Goal: Information Seeking & Learning: Learn about a topic

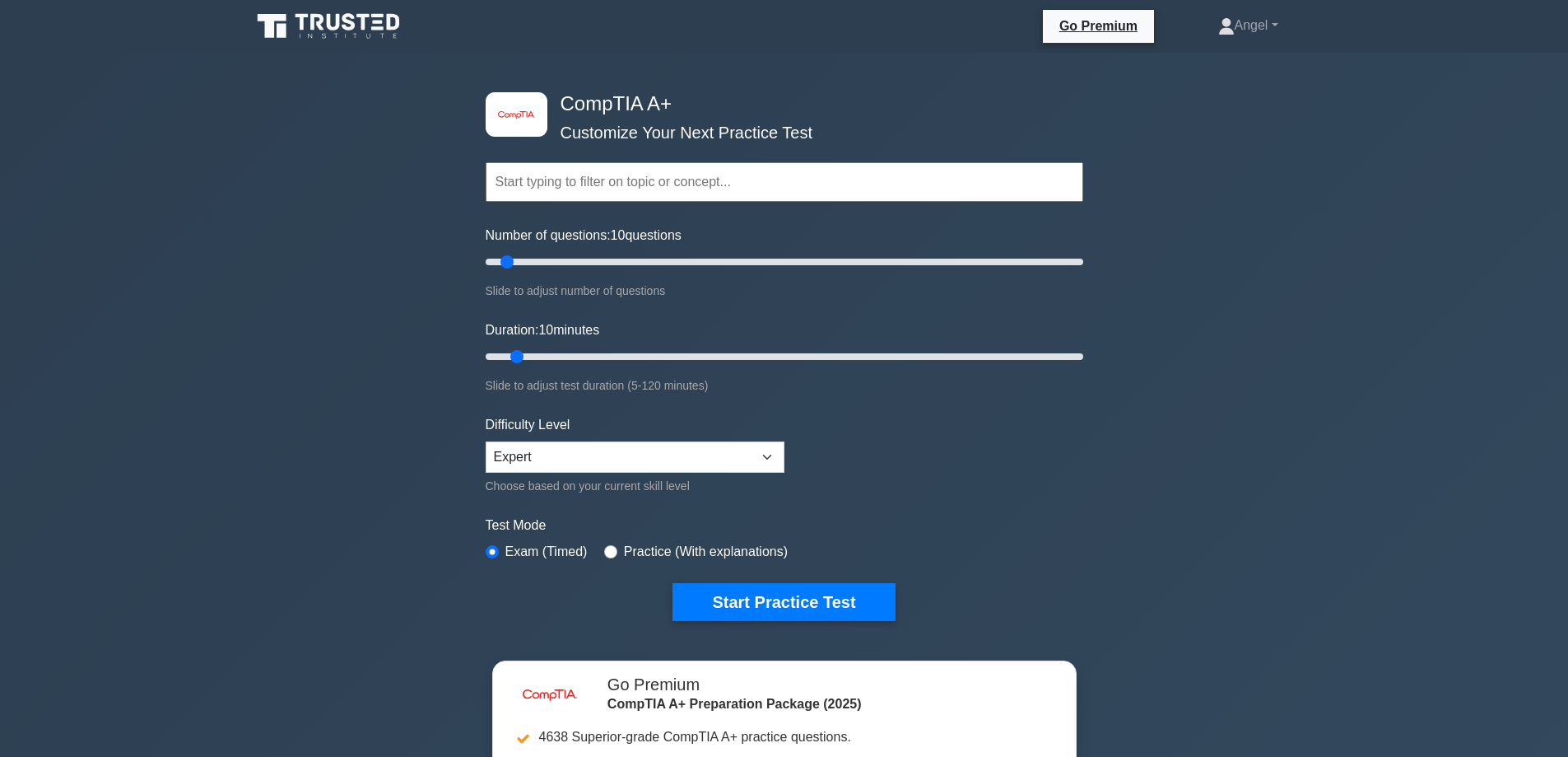
click at [1107, 536] on div "image/svg+xml CompTIA A+ Customize Your Next Practice Test Topics Hardware Oper…" at bounding box center [784, 538] width 1568 height 970
drag, startPoint x: 600, startPoint y: 102, endPoint x: 700, endPoint y: 90, distance: 100.7
click at [699, 90] on div "image/svg+xml CompTIA A+ Customize Your Next Practice Test Topics Hardware Oper…" at bounding box center [784, 357] width 617 height 608
click at [1385, 192] on div "image/svg+xml CompTIA A+ Customize Your Next Practice Test Topics Hardware Oper…" at bounding box center [784, 538] width 1568 height 970
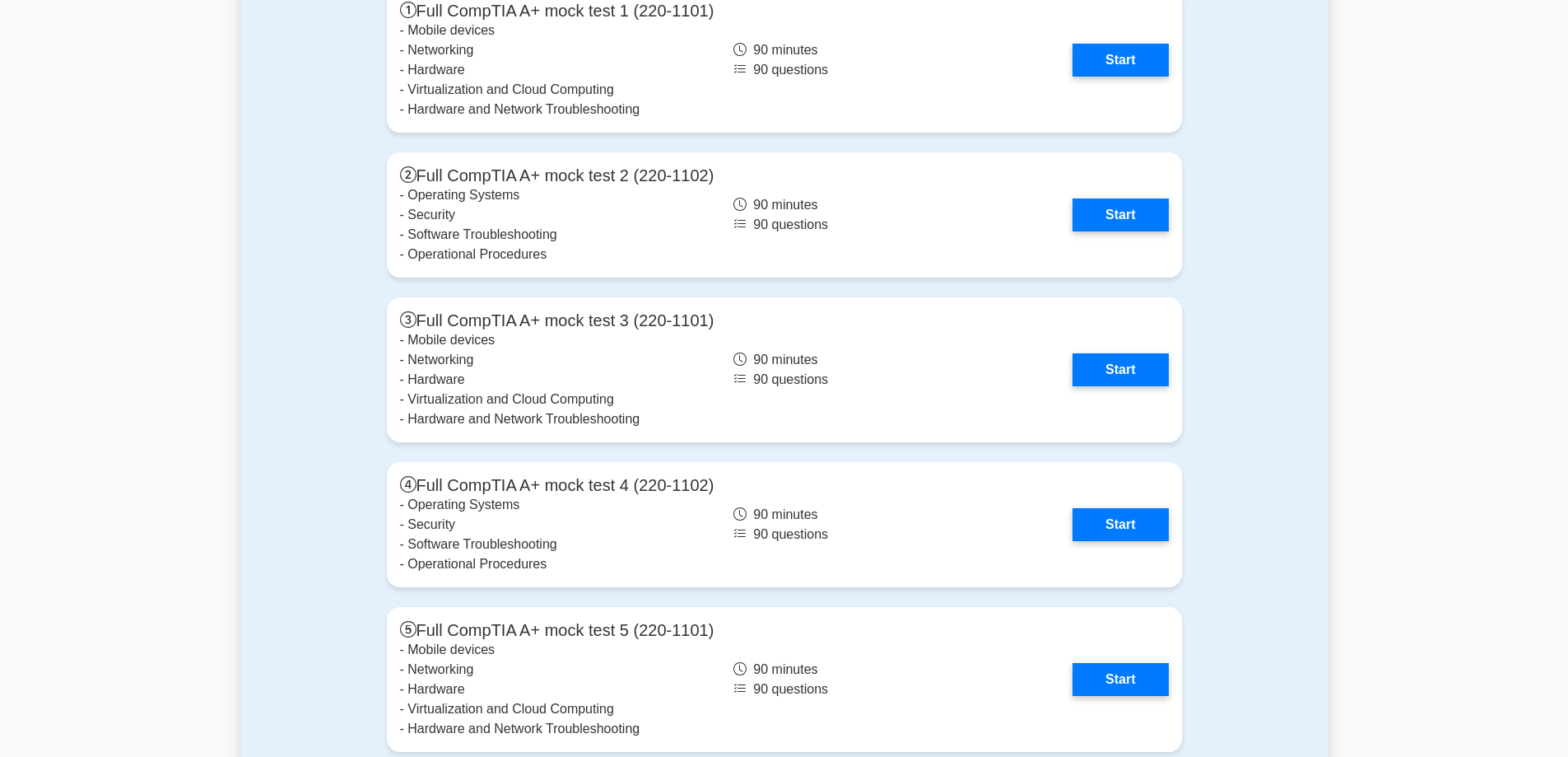
scroll to position [5115, 0]
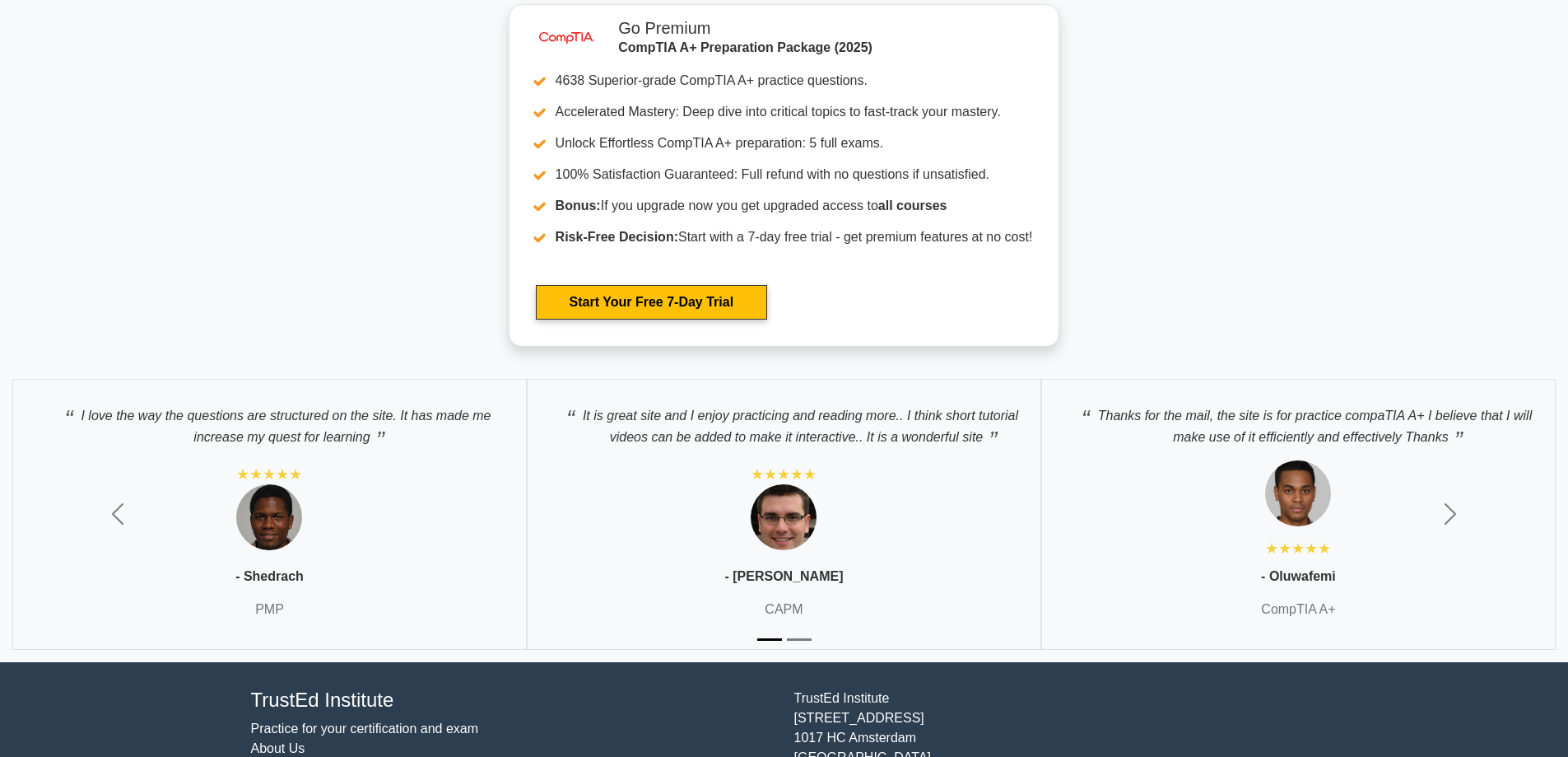
drag, startPoint x: 1257, startPoint y: 323, endPoint x: 1256, endPoint y: 294, distance: 29.0
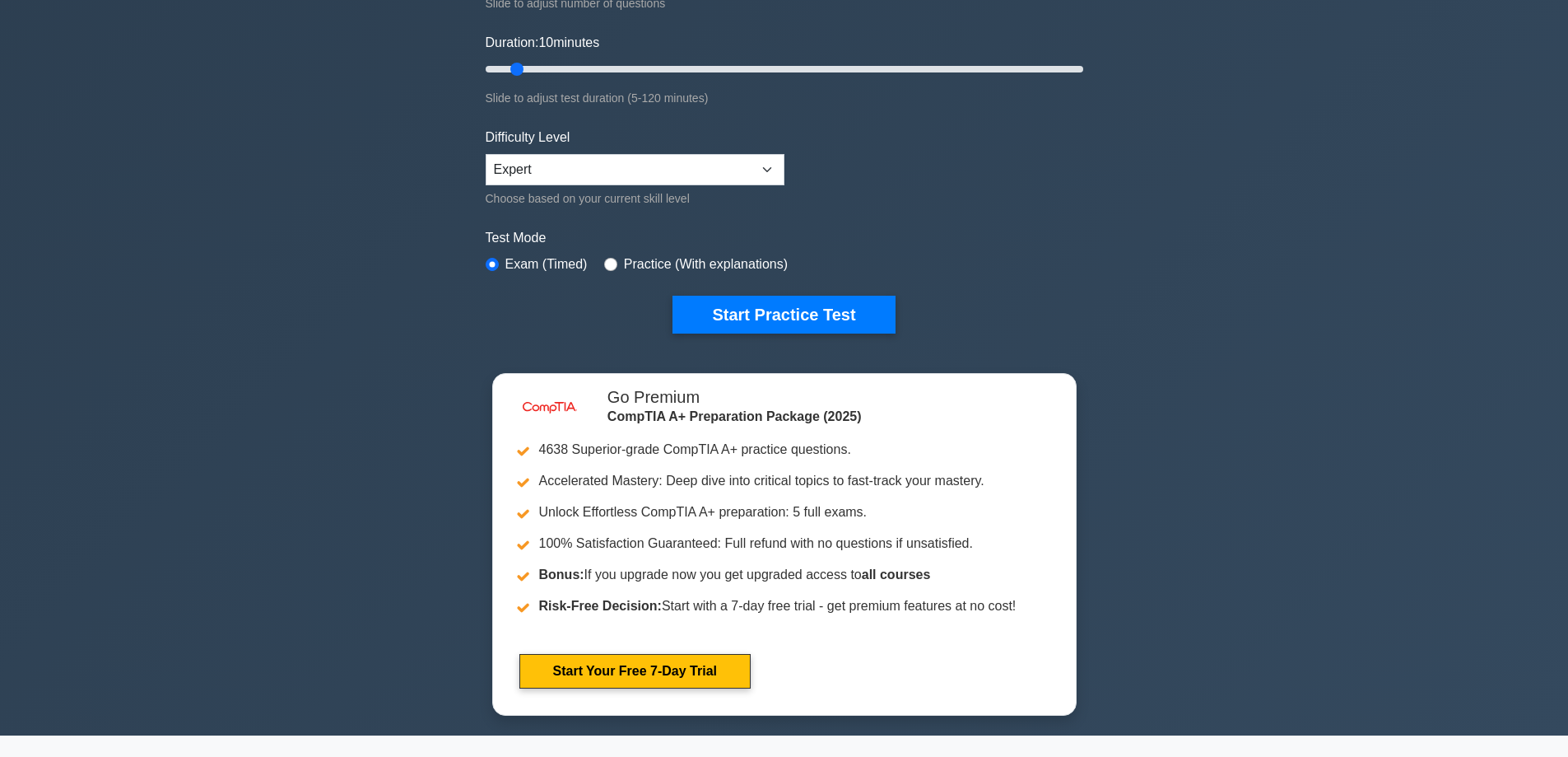
scroll to position [0, 0]
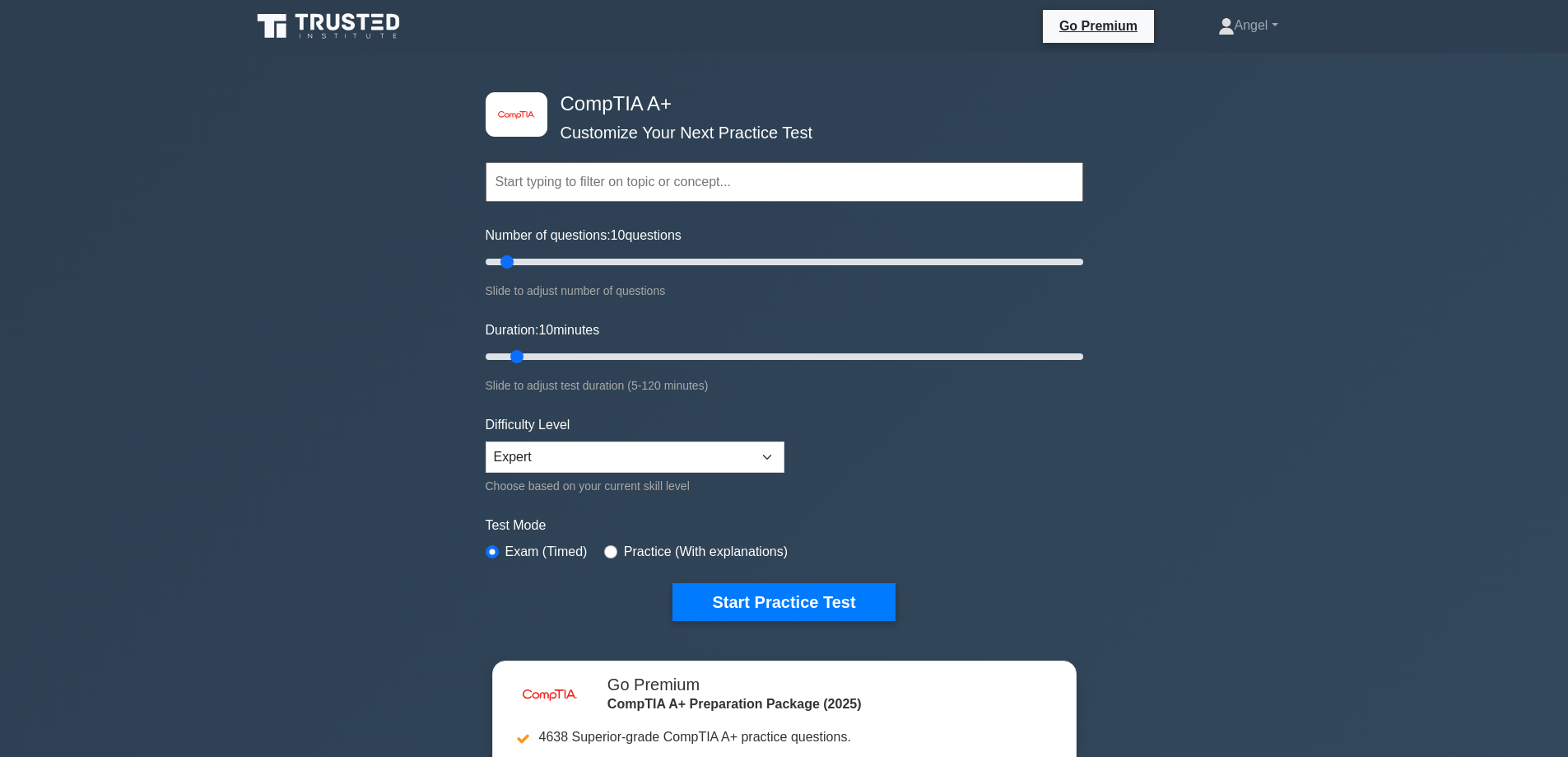
click at [352, 35] on icon at bounding box center [330, 26] width 158 height 31
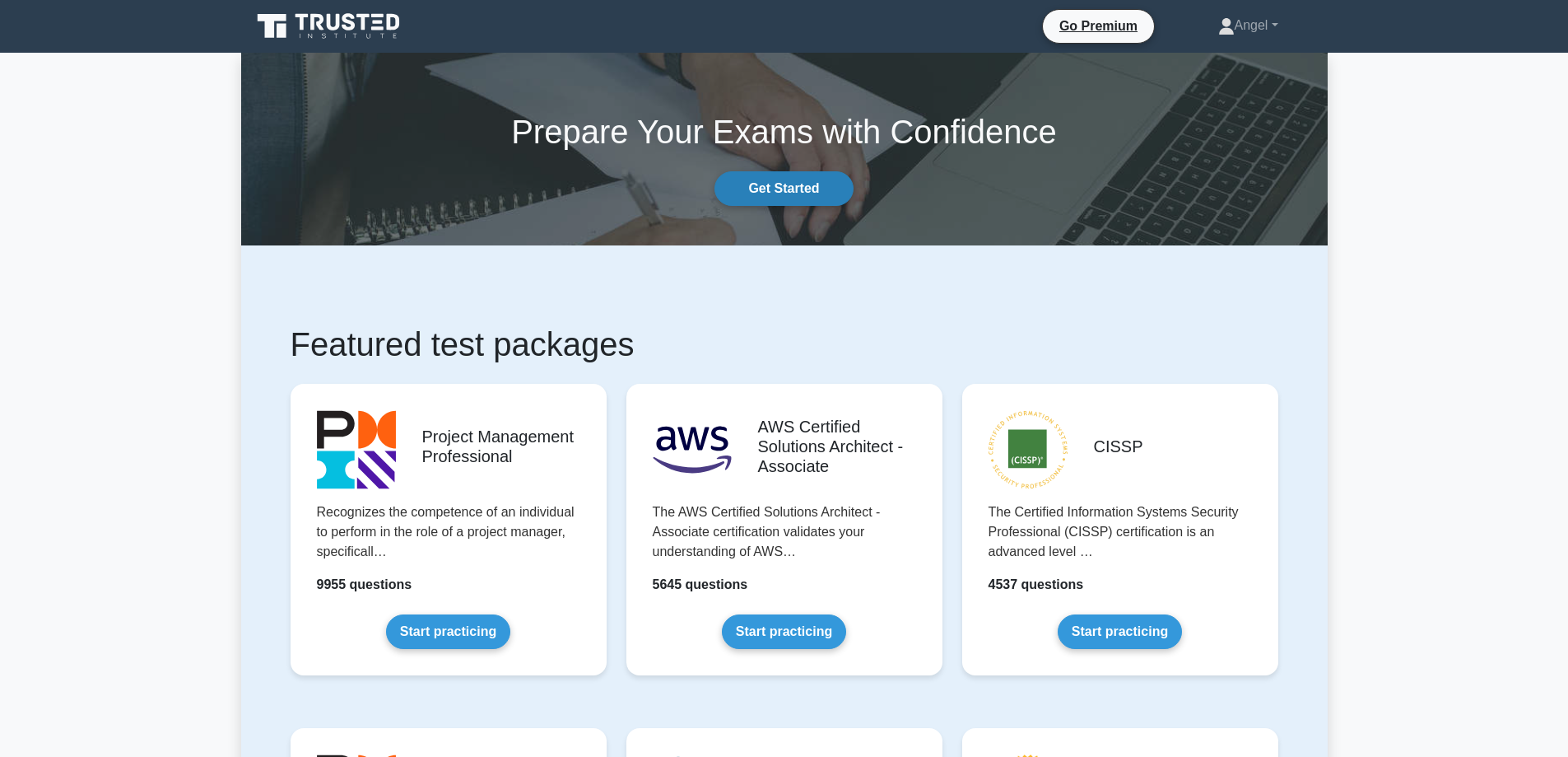
click at [771, 191] on link "Get Started" at bounding box center [783, 188] width 138 height 35
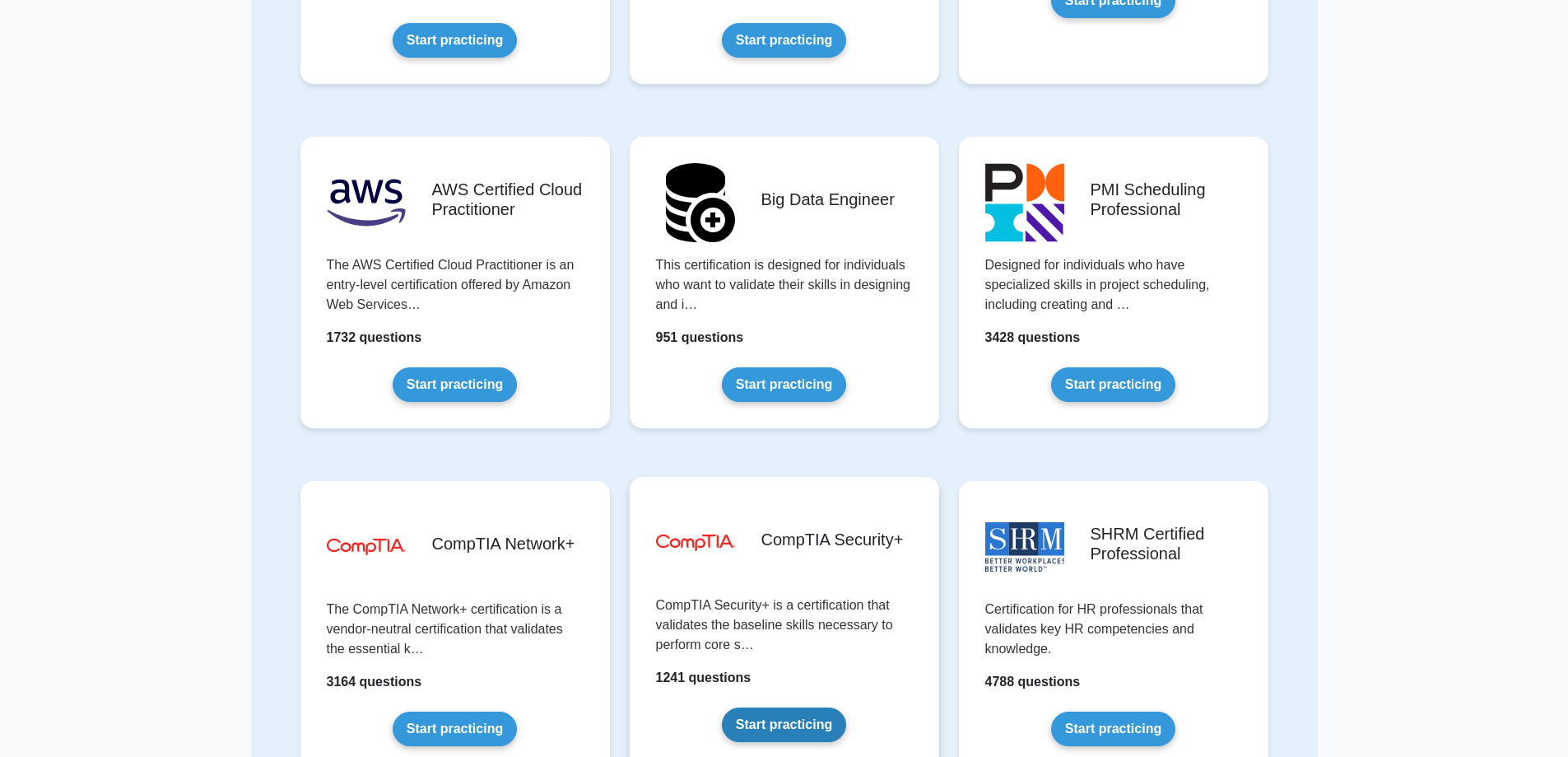
scroll to position [2552, 0]
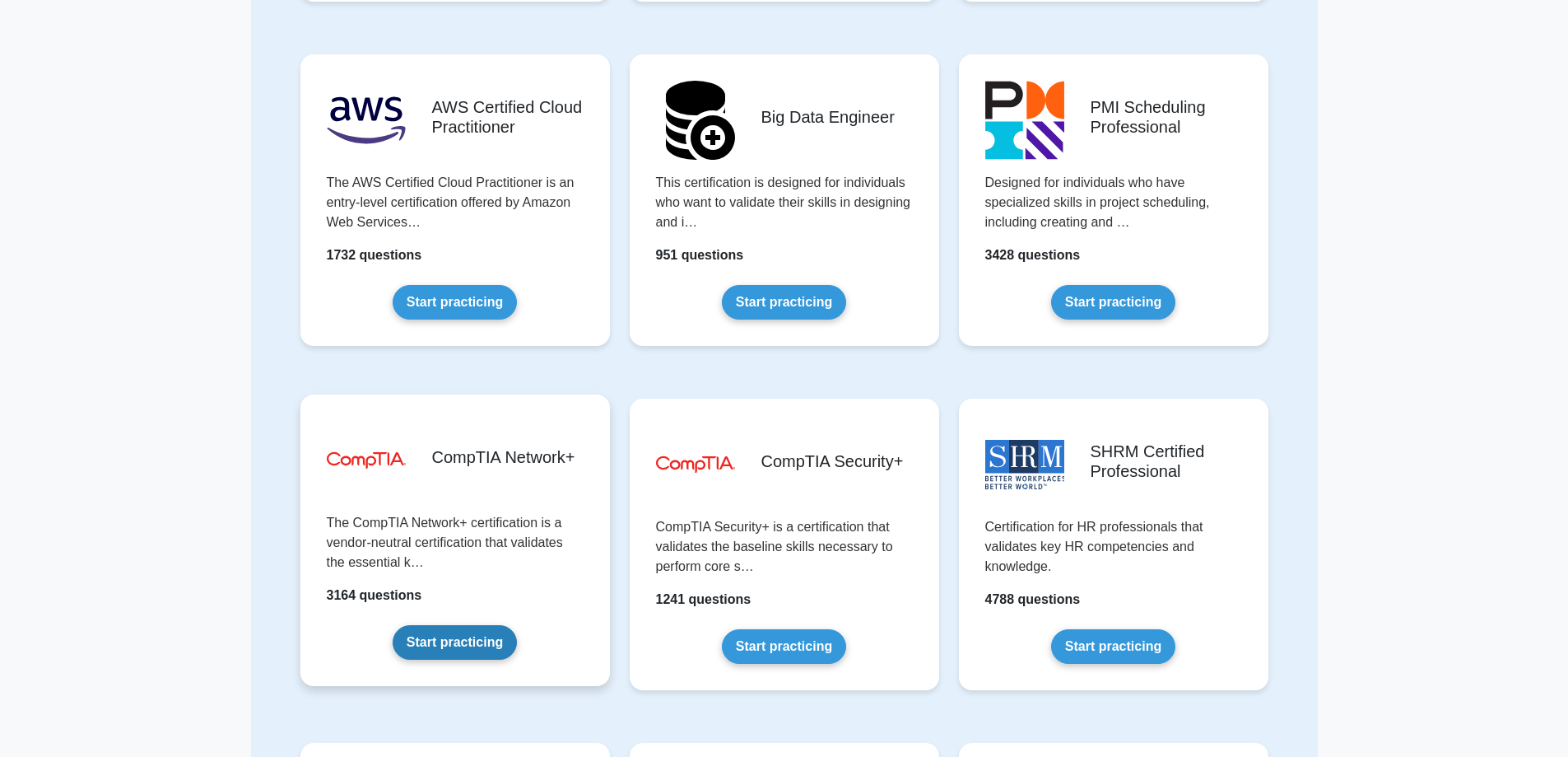
click at [469, 631] on link "Start practicing" at bounding box center [454, 641] width 124 height 35
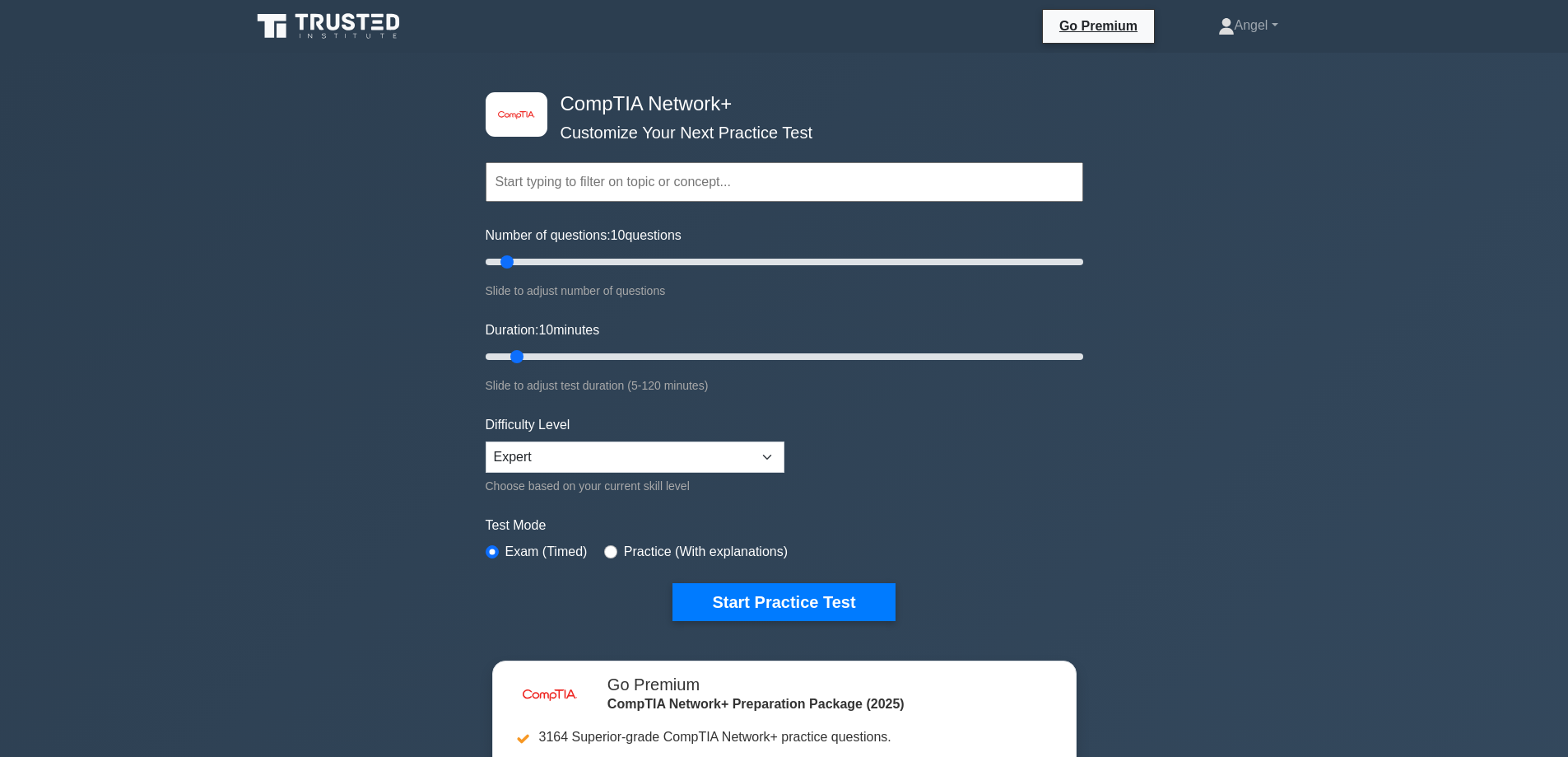
click at [558, 179] on input "text" at bounding box center [784, 182] width 597 height 40
click at [666, 188] on input "text" at bounding box center [784, 182] width 597 height 40
paste input "Networking concepts"
type input "Networking concepts"
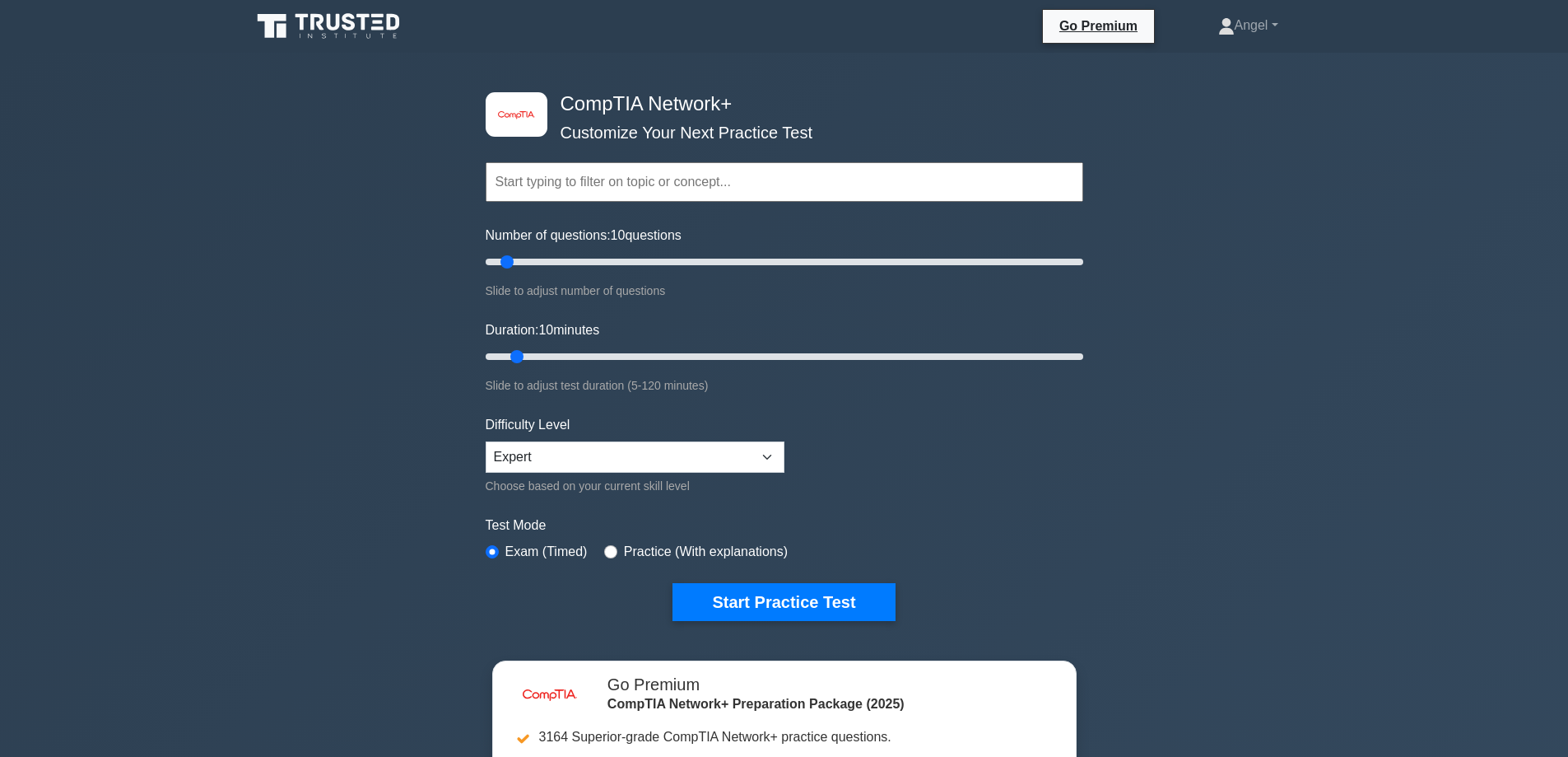
click at [552, 183] on input "text" at bounding box center [784, 182] width 597 height 40
paste input "Networking concepts"
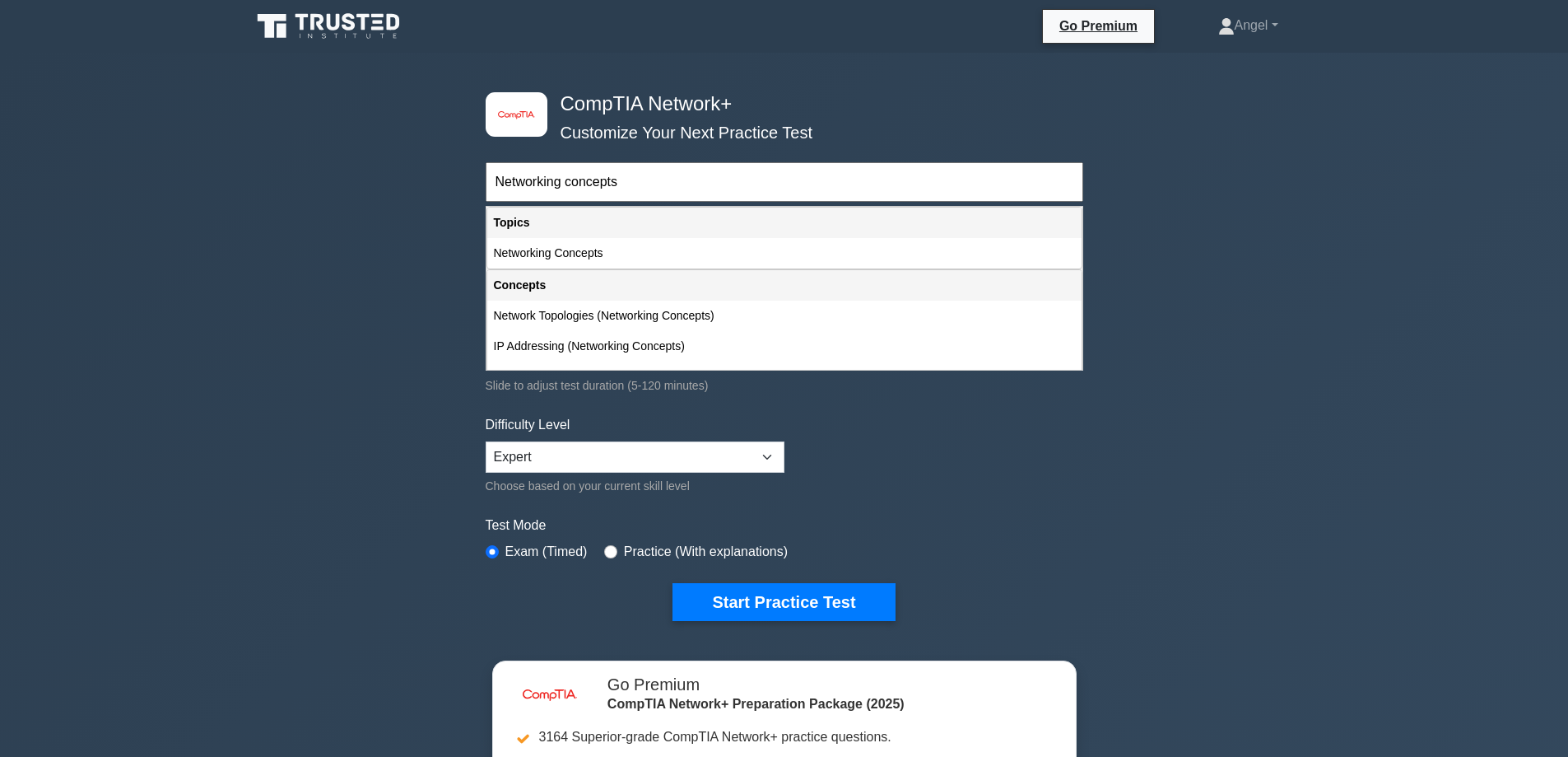
drag, startPoint x: 640, startPoint y: 249, endPoint x: 681, endPoint y: 292, distance: 59.4
click at [639, 249] on div "Networking Concepts" at bounding box center [784, 253] width 594 height 31
type input "Networking Concepts"
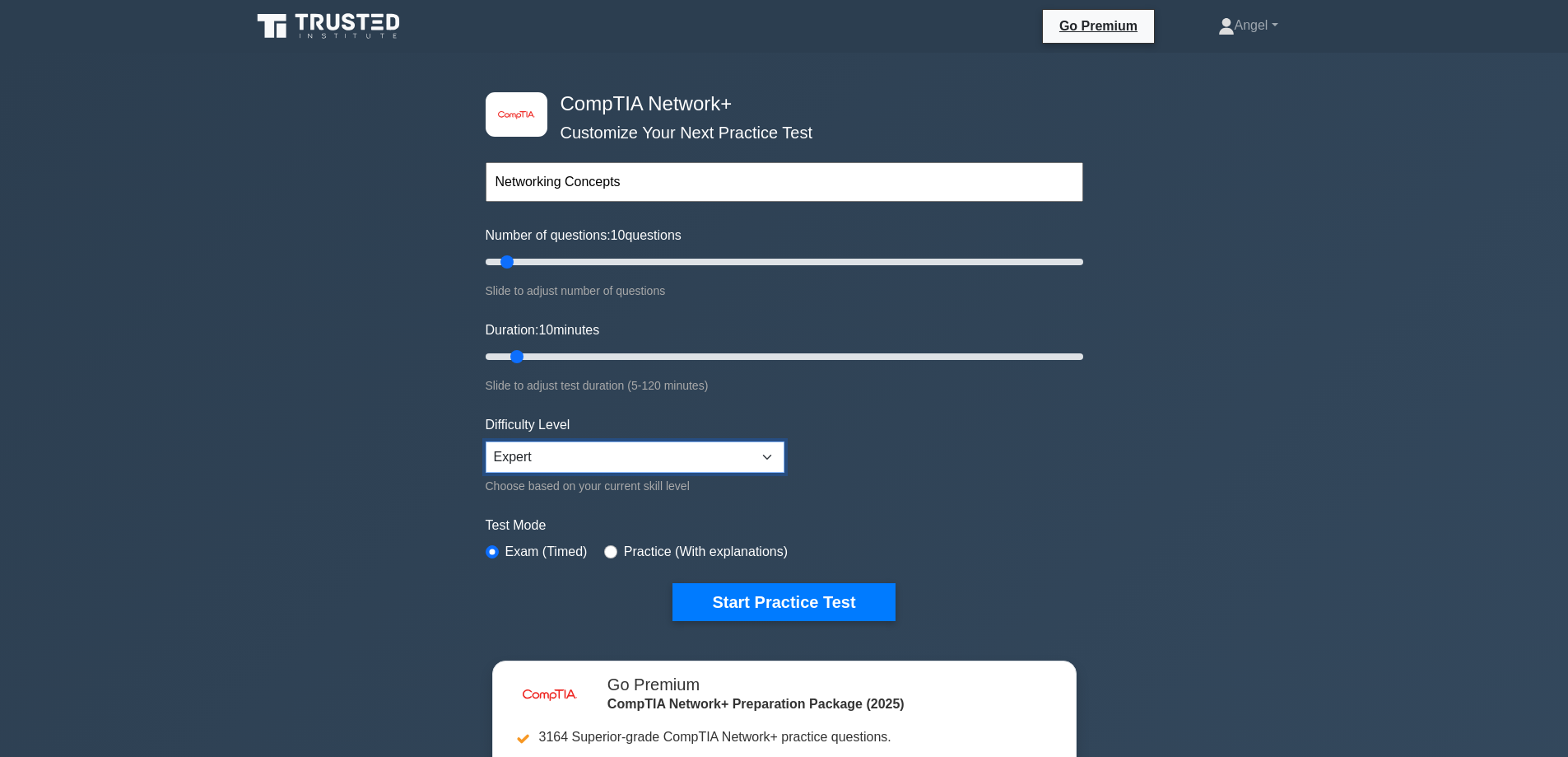
click at [627, 463] on select "Beginner Intermediate Expert" at bounding box center [635, 456] width 299 height 31
drag, startPoint x: 998, startPoint y: 455, endPoint x: 934, endPoint y: 433, distance: 67.7
click at [990, 450] on form "Topics Networking Concepts Infrastructure Network Operations Network Security N…" at bounding box center [784, 366] width 597 height 509
drag, startPoint x: 501, startPoint y: 260, endPoint x: 506, endPoint y: 305, distance: 45.3
type input "25"
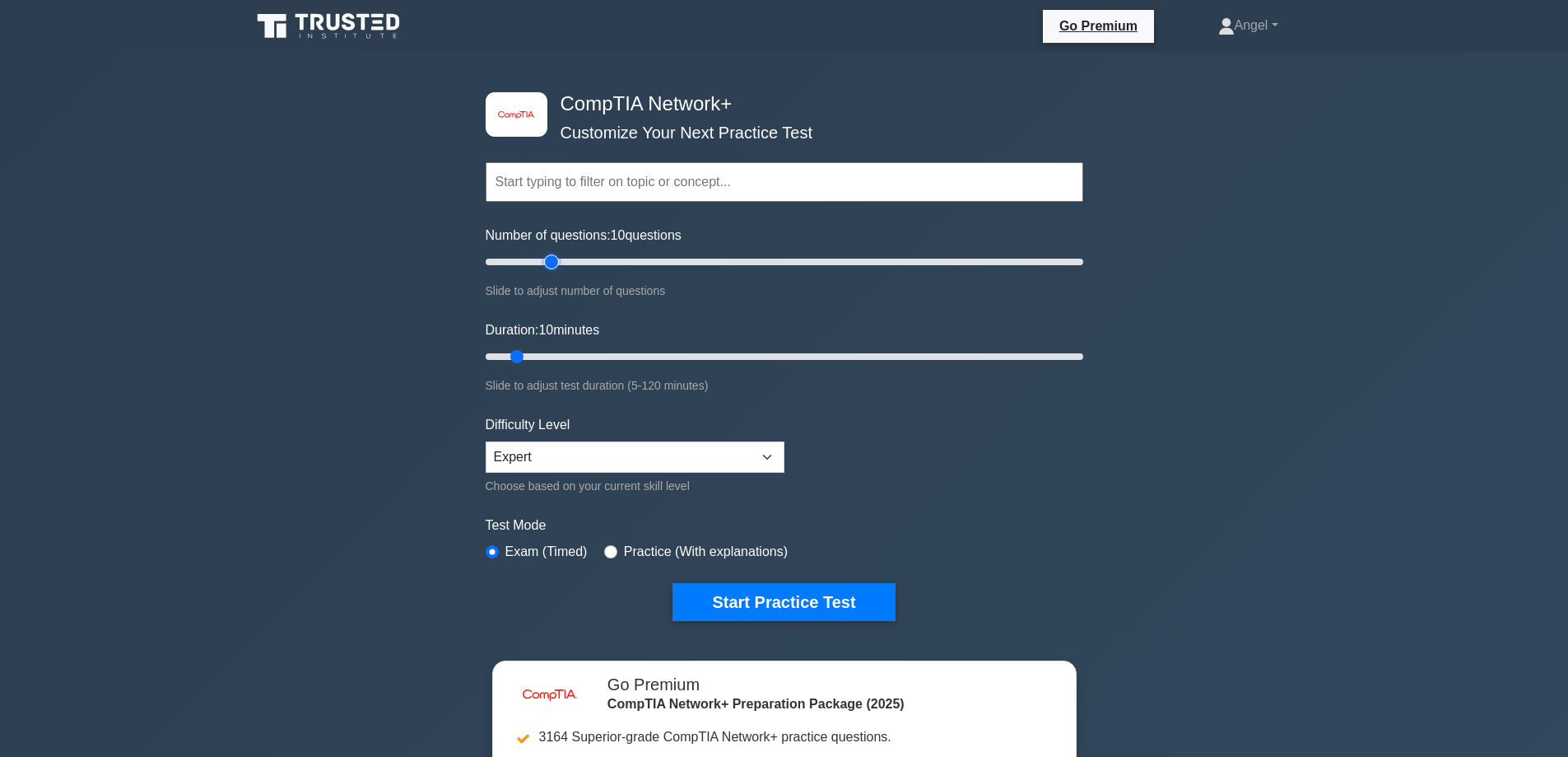
click at [548, 257] on input "Number of questions: 10 questions" at bounding box center [784, 262] width 597 height 20
drag, startPoint x: 549, startPoint y: 349, endPoint x: 629, endPoint y: 340, distance: 80.5
type input "25"
click at [602, 347] on input "Duration: 10 minutes" at bounding box center [784, 357] width 597 height 20
drag, startPoint x: 994, startPoint y: 482, endPoint x: 994, endPoint y: 496, distance: 14.0
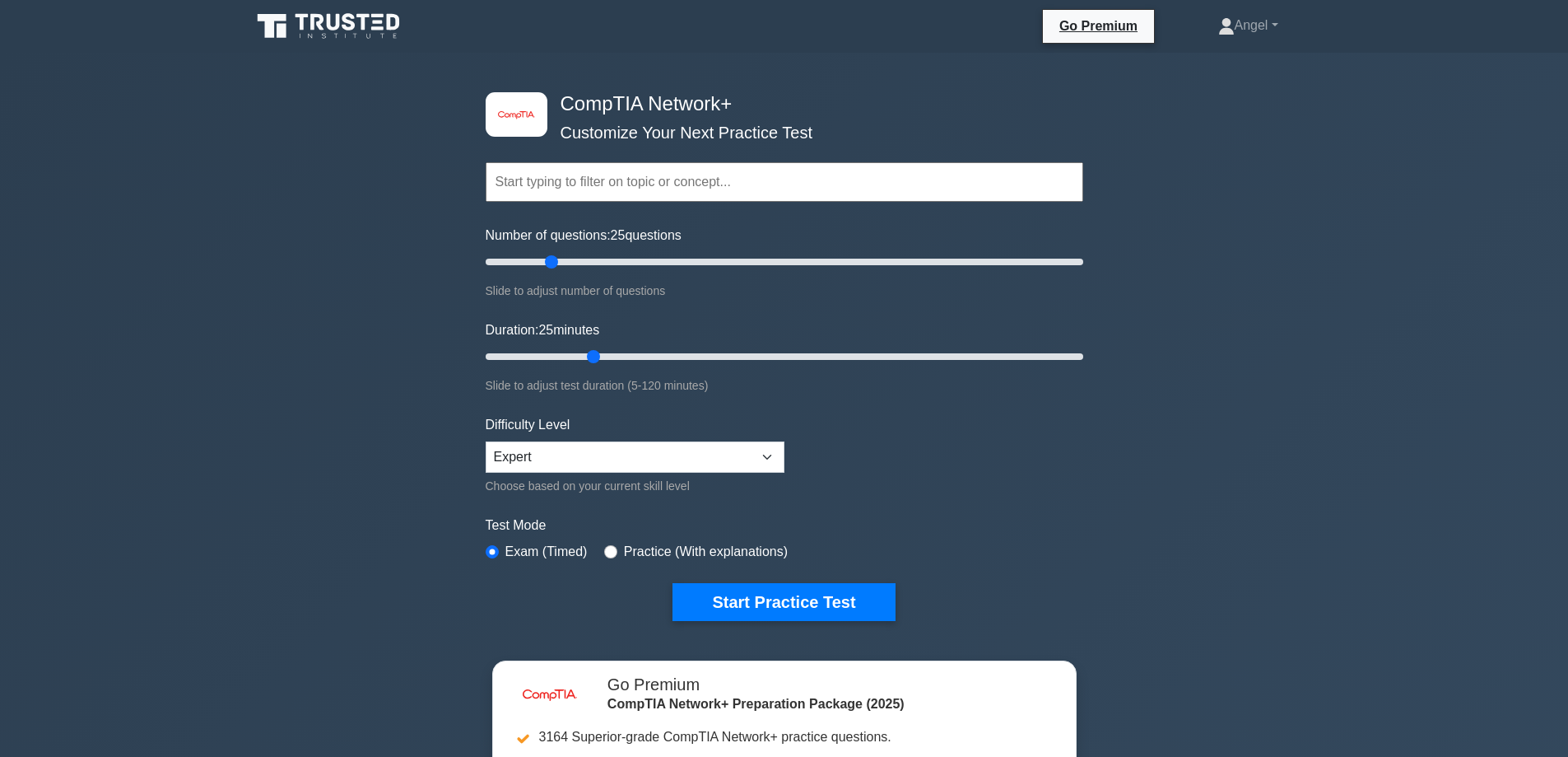
click at [994, 485] on form "Topics Networking Concepts Infrastructure Network Operations Network Security N…" at bounding box center [784, 366] width 597 height 509
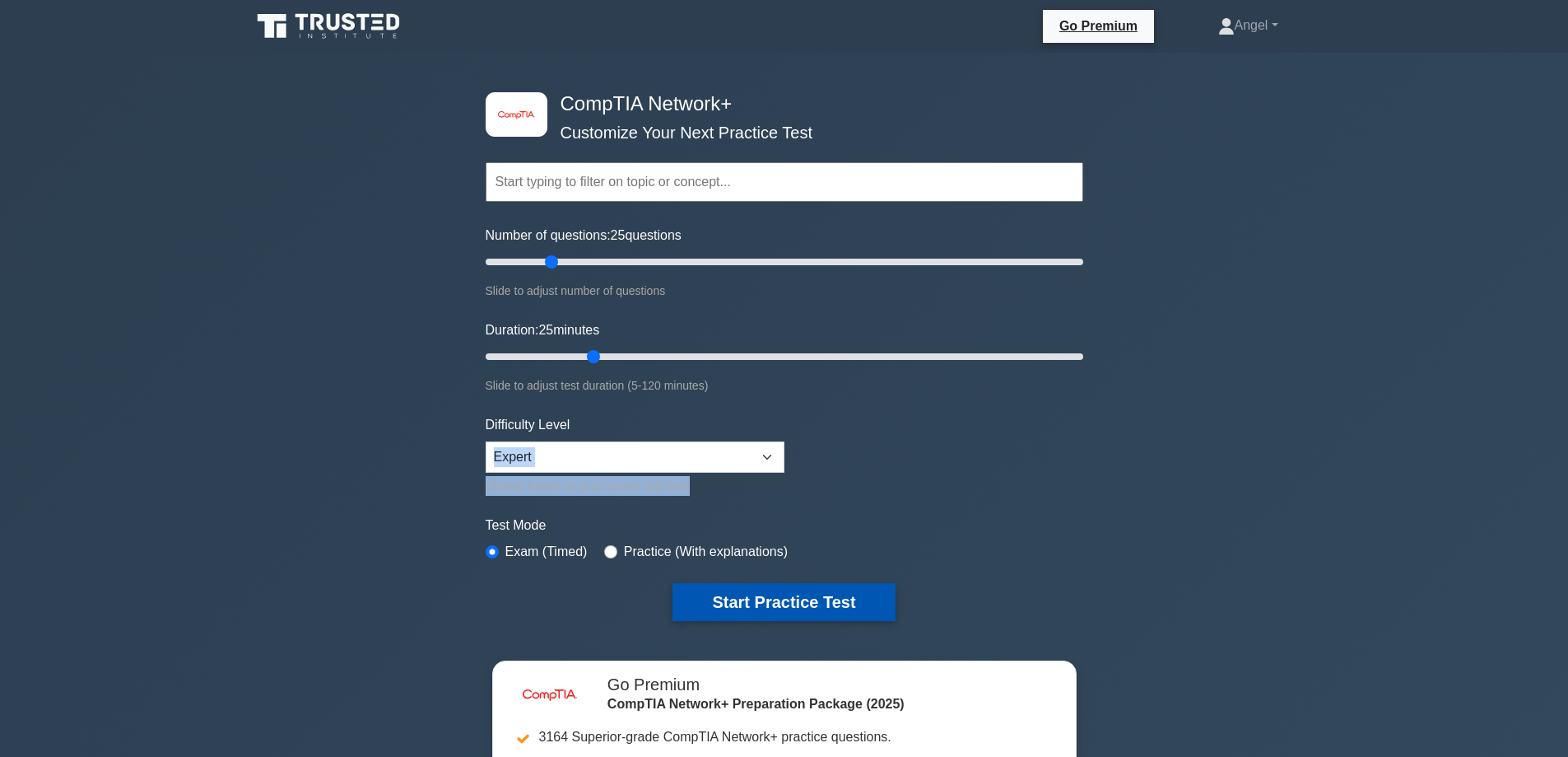
click at [774, 583] on button "Start Practice Test" at bounding box center [783, 602] width 222 height 38
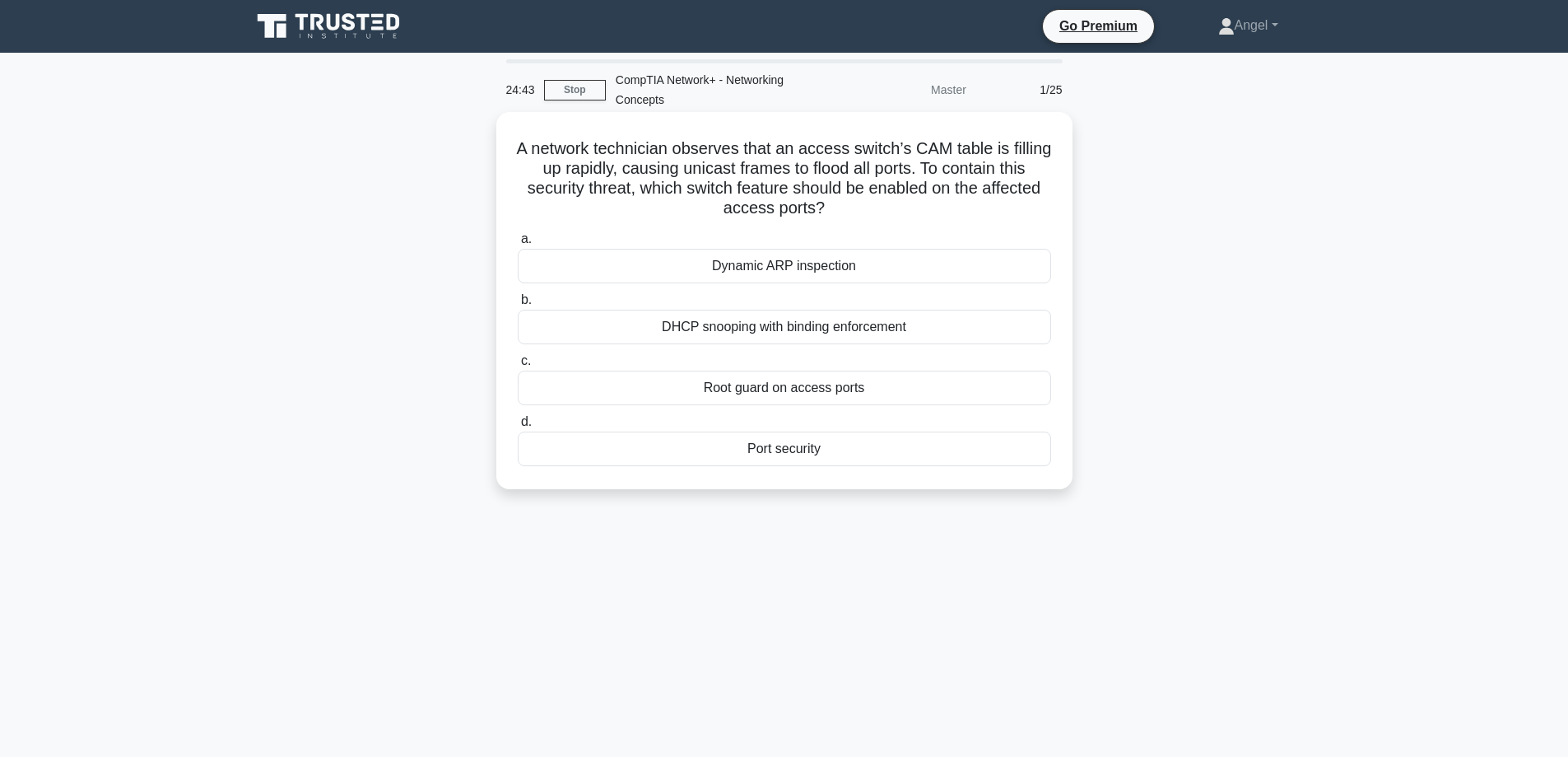
drag, startPoint x: 548, startPoint y: 145, endPoint x: 1038, endPoint y: 199, distance: 493.0
click at [1038, 199] on h5 "A network technician observes that an access switch’s CAM table is filling up r…" at bounding box center [784, 178] width 537 height 81
click at [540, 160] on h5 "A network technician observes that an access switch’s CAM table is filling up r…" at bounding box center [784, 178] width 537 height 81
click at [529, 151] on h5 "A network technician observes that an access switch’s CAM table is filling up r…" at bounding box center [784, 178] width 537 height 81
drag, startPoint x: 529, startPoint y: 151, endPoint x: 935, endPoint y: 203, distance: 409.3
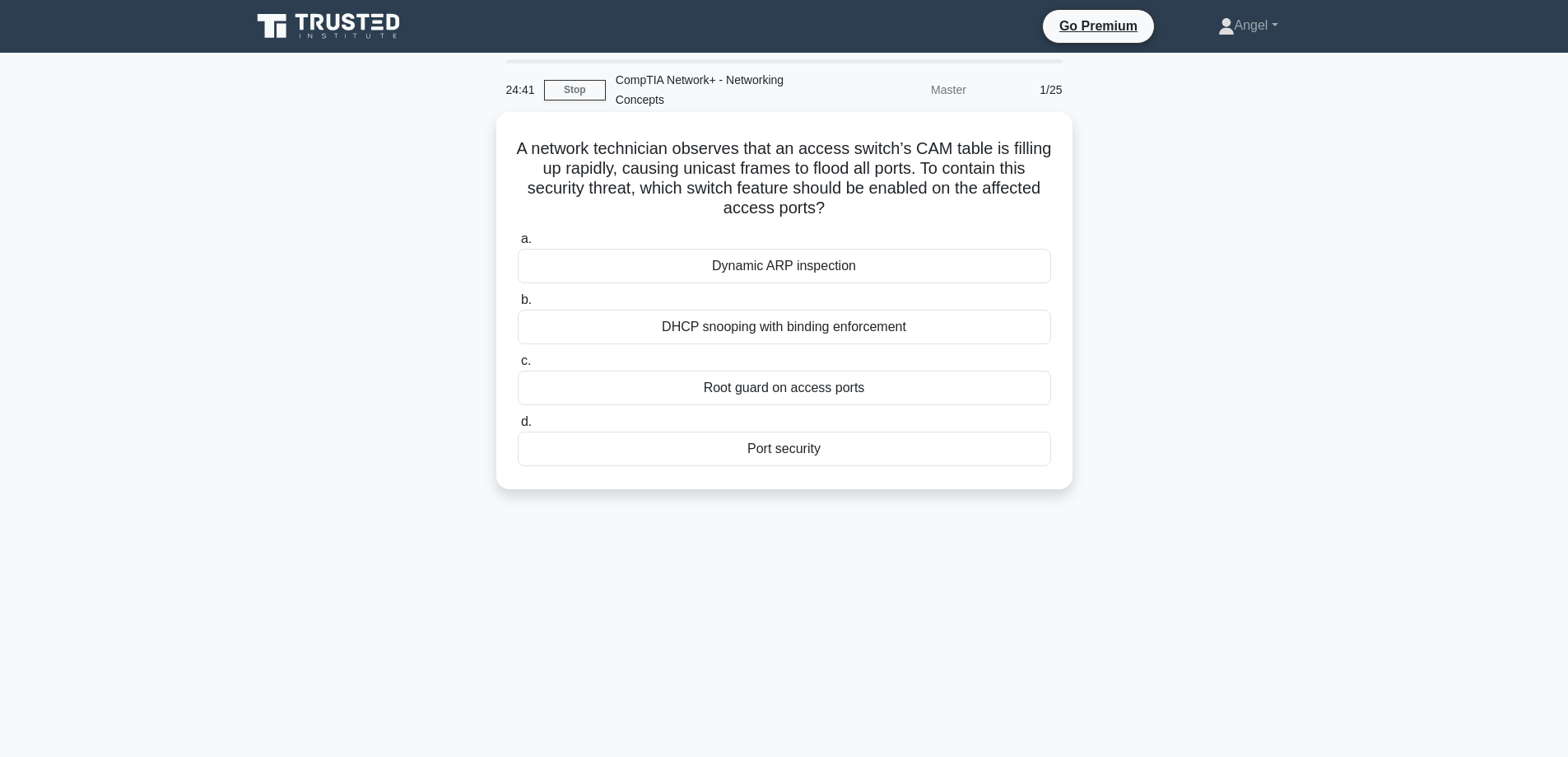
click at [935, 203] on h5 "A network technician observes that an access switch’s CAM table is filling up r…" at bounding box center [784, 178] width 537 height 81
drag, startPoint x: 983, startPoint y: 220, endPoint x: 974, endPoint y: 180, distance: 41.0
click at [983, 216] on div "A network technician observes that an access switch’s CAM table is filling up r…" at bounding box center [784, 300] width 562 height 364
drag, startPoint x: 936, startPoint y: 140, endPoint x: 1031, endPoint y: 140, distance: 95.0
click at [1031, 140] on h5 "A network technician observes that an access switch’s CAM table is filling up r…" at bounding box center [784, 178] width 537 height 81
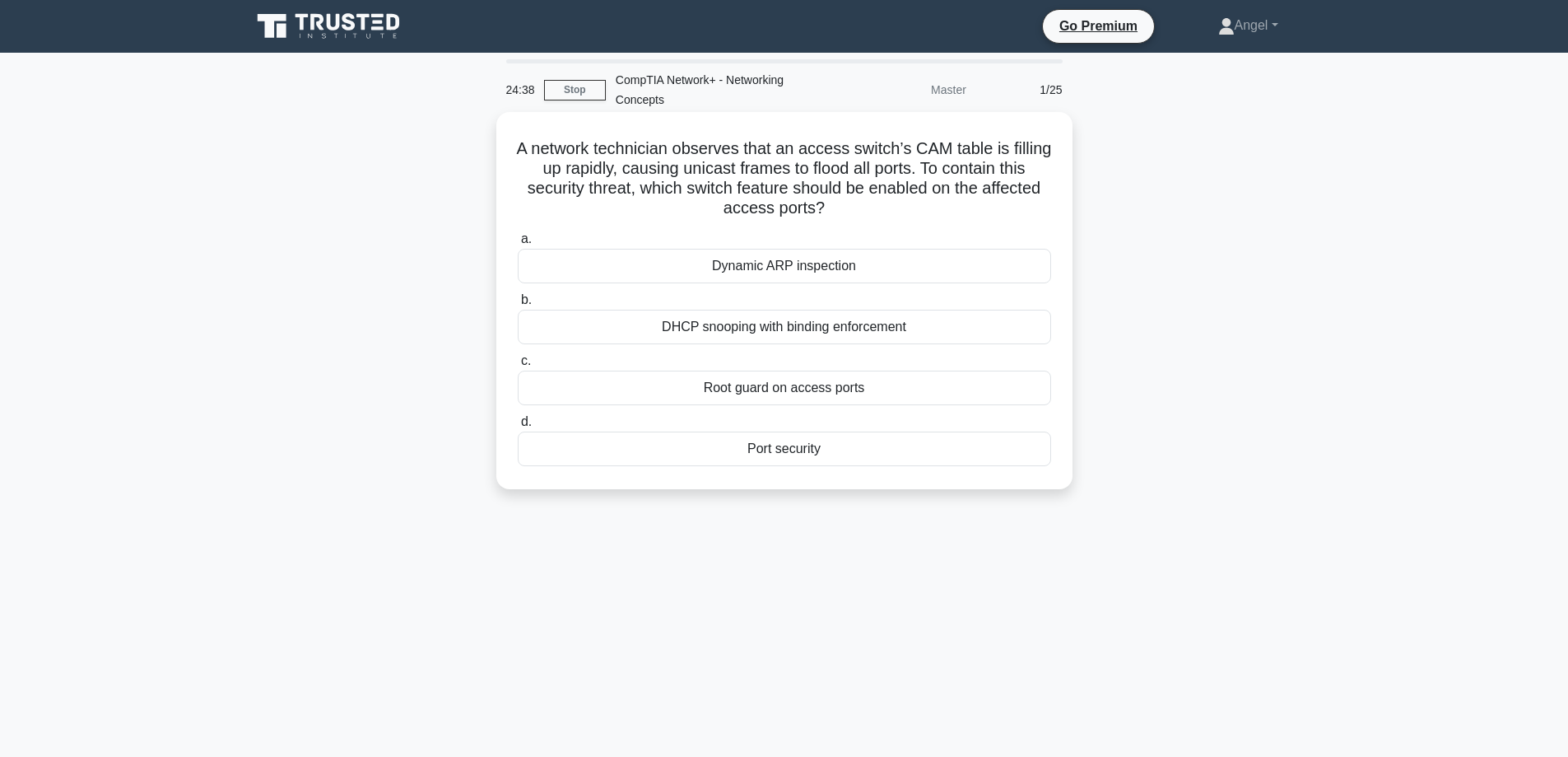
drag, startPoint x: 935, startPoint y: 221, endPoint x: 918, endPoint y: 218, distance: 17.3
click at [933, 221] on div "A network technician observes that an access switch’s CAM table is filling up r…" at bounding box center [784, 300] width 562 height 364
drag, startPoint x: 608, startPoint y: 173, endPoint x: 830, endPoint y: 155, distance: 222.7
click at [829, 154] on h5 "A network technician observes that an access switch’s CAM table is filling up r…" at bounding box center [784, 178] width 537 height 81
click at [954, 217] on h5 "A network technician observes that an access switch’s CAM table is filling up r…" at bounding box center [784, 178] width 537 height 81
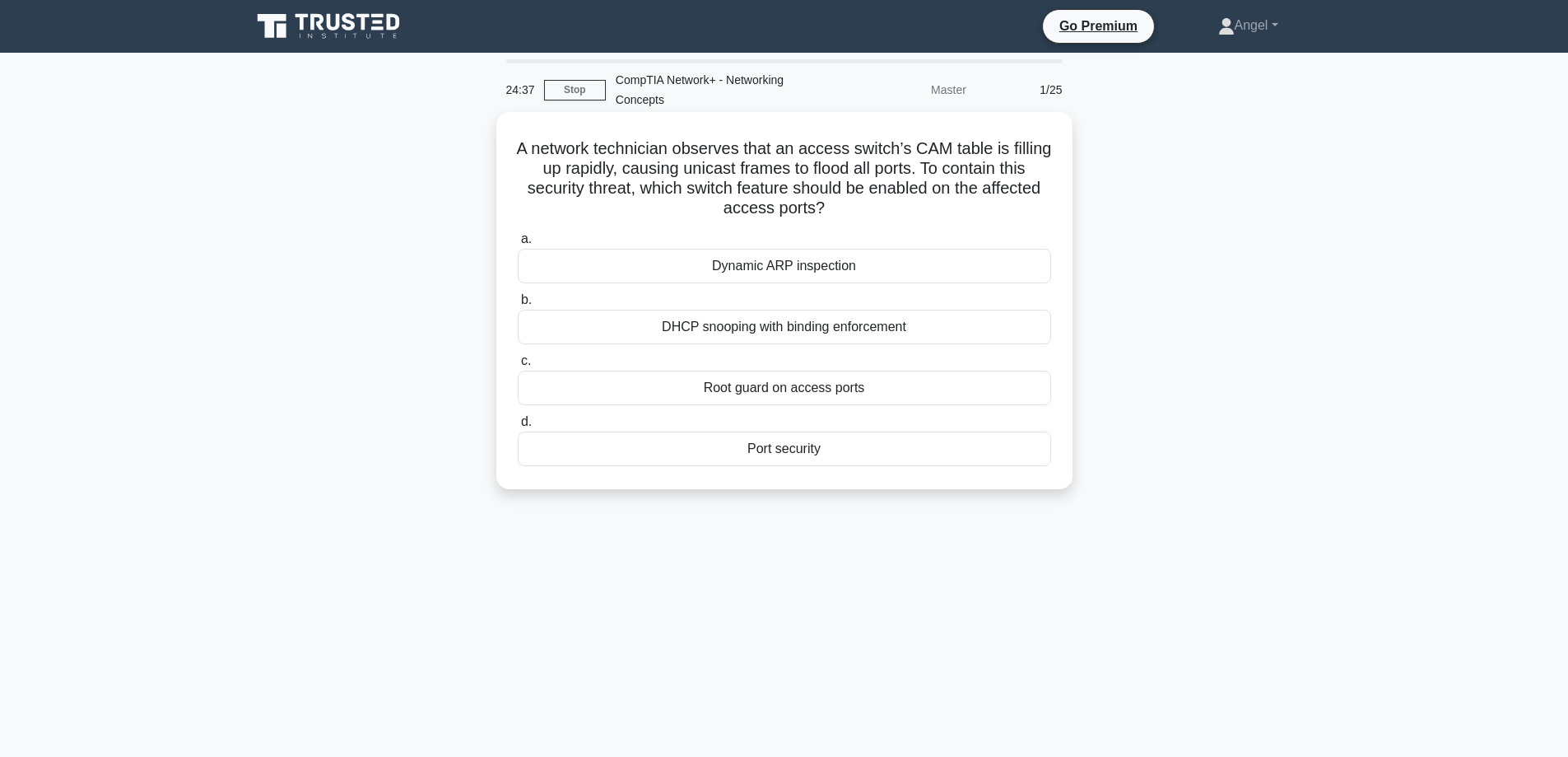
drag, startPoint x: 868, startPoint y: 217, endPoint x: 516, endPoint y: 137, distance: 361.0
click at [516, 137] on div "A network technician observes that an access switch’s CAM table is filling up r…" at bounding box center [784, 300] width 562 height 364
click at [827, 456] on div "Port security" at bounding box center [784, 448] width 534 height 35
click at [518, 427] on input "d. Port security" at bounding box center [518, 421] width 0 height 11
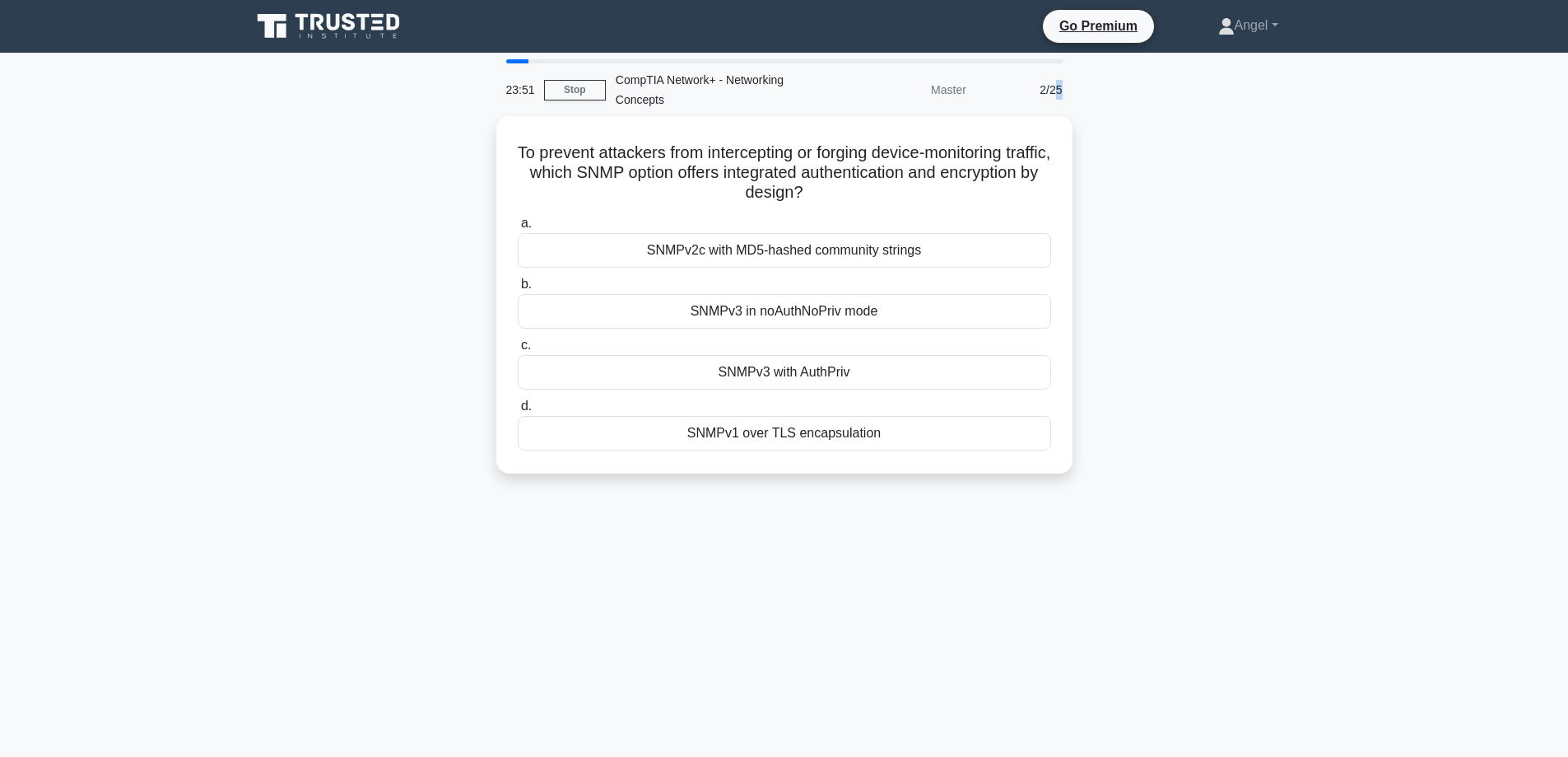
drag, startPoint x: 1054, startPoint y: 95, endPoint x: 1118, endPoint y: 93, distance: 64.0
click at [1103, 90] on div "23:51 Stop CompTIA Network+ - Networking Concepts Master 2/25 To prevent attack…" at bounding box center [784, 471] width 1086 height 824
click at [1239, 354] on div "To prevent attackers from intercepting or forging device-monitoring traffic, wh…" at bounding box center [784, 305] width 1086 height 378
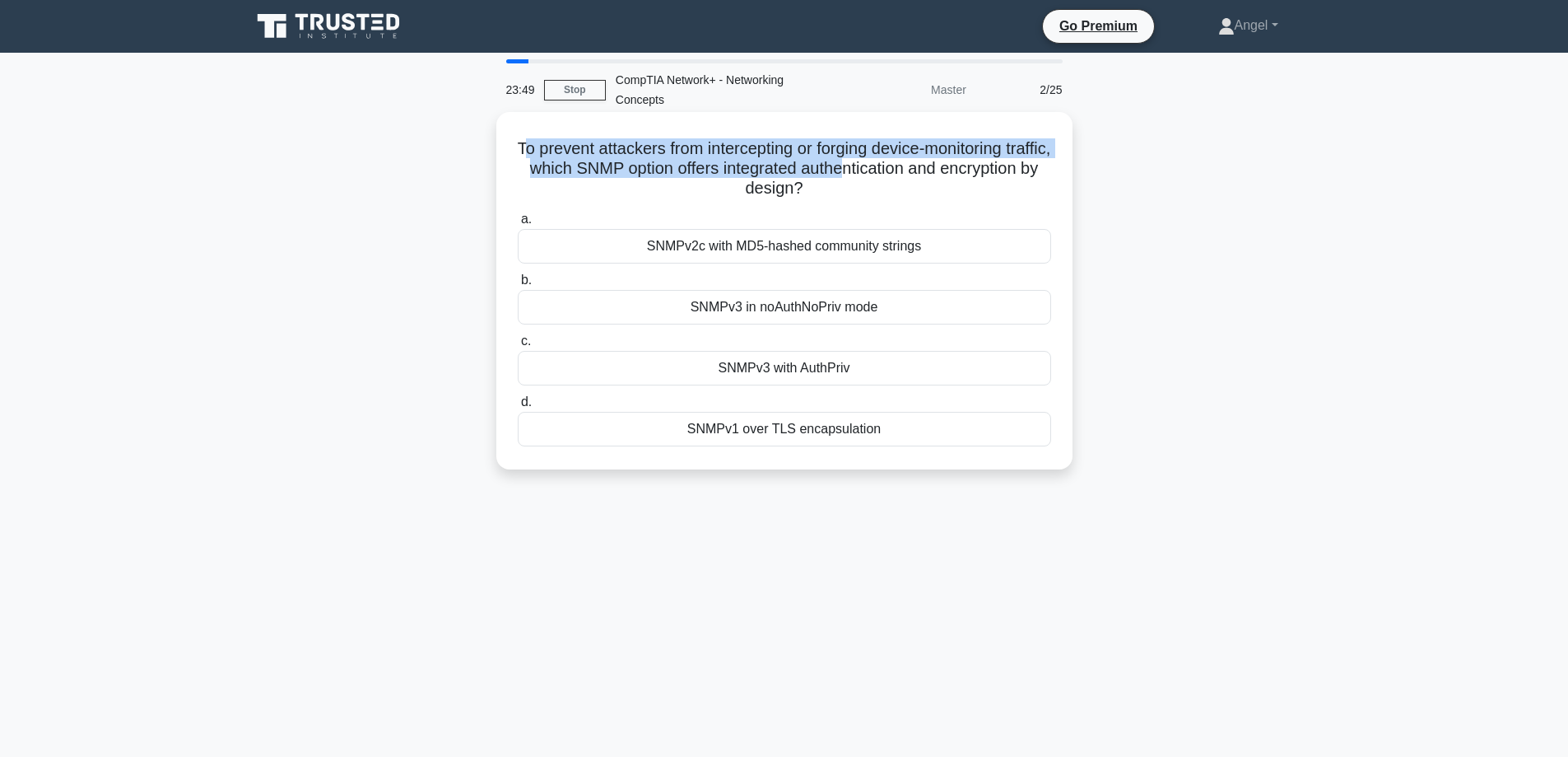
drag, startPoint x: 544, startPoint y: 149, endPoint x: 939, endPoint y: 163, distance: 395.2
click at [939, 163] on h5 "To prevent attackers from intercepting or forging device-monitoring traffic, wh…" at bounding box center [784, 168] width 537 height 61
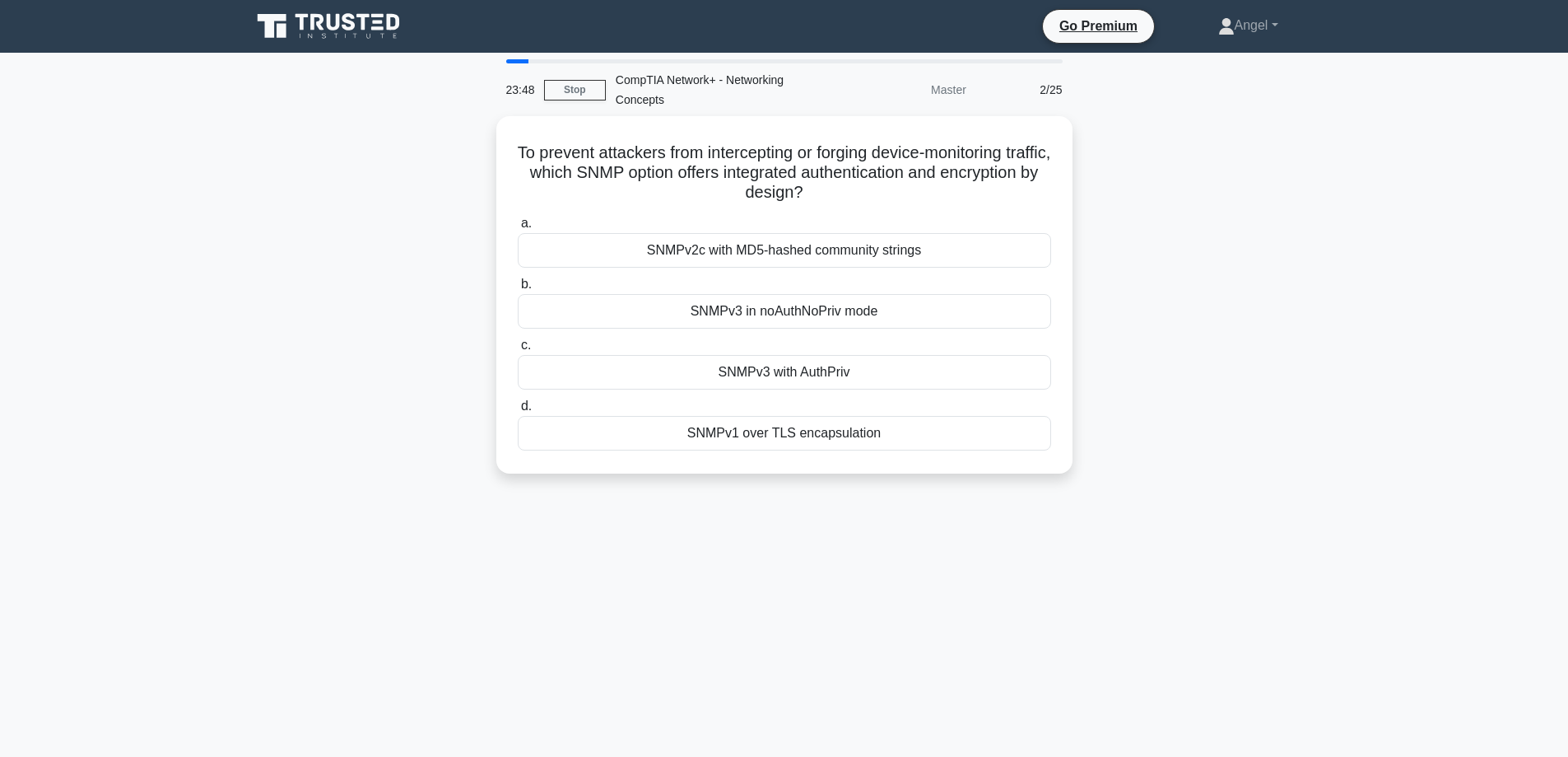
drag, startPoint x: 1201, startPoint y: 172, endPoint x: 1185, endPoint y: 163, distance: 18.4
click at [1201, 169] on div "To prevent attackers from intercepting or forging device-monitoring traffic, wh…" at bounding box center [784, 305] width 1086 height 378
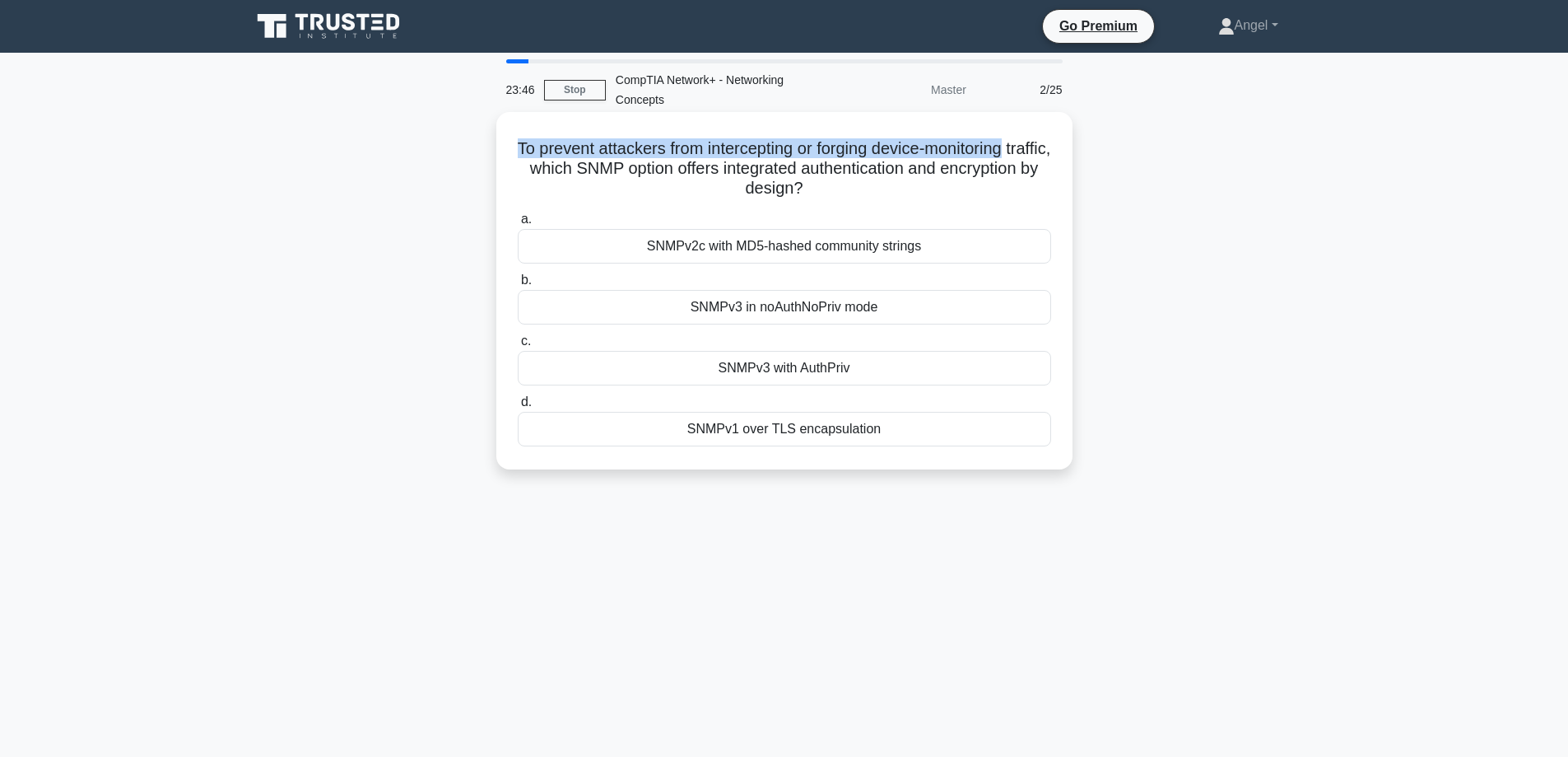
drag, startPoint x: 525, startPoint y: 152, endPoint x: 1036, endPoint y: 151, distance: 511.0
click at [1036, 151] on h5 "To prevent attackers from intercepting or forging device-monitoring traffic, wh…" at bounding box center [784, 168] width 537 height 61
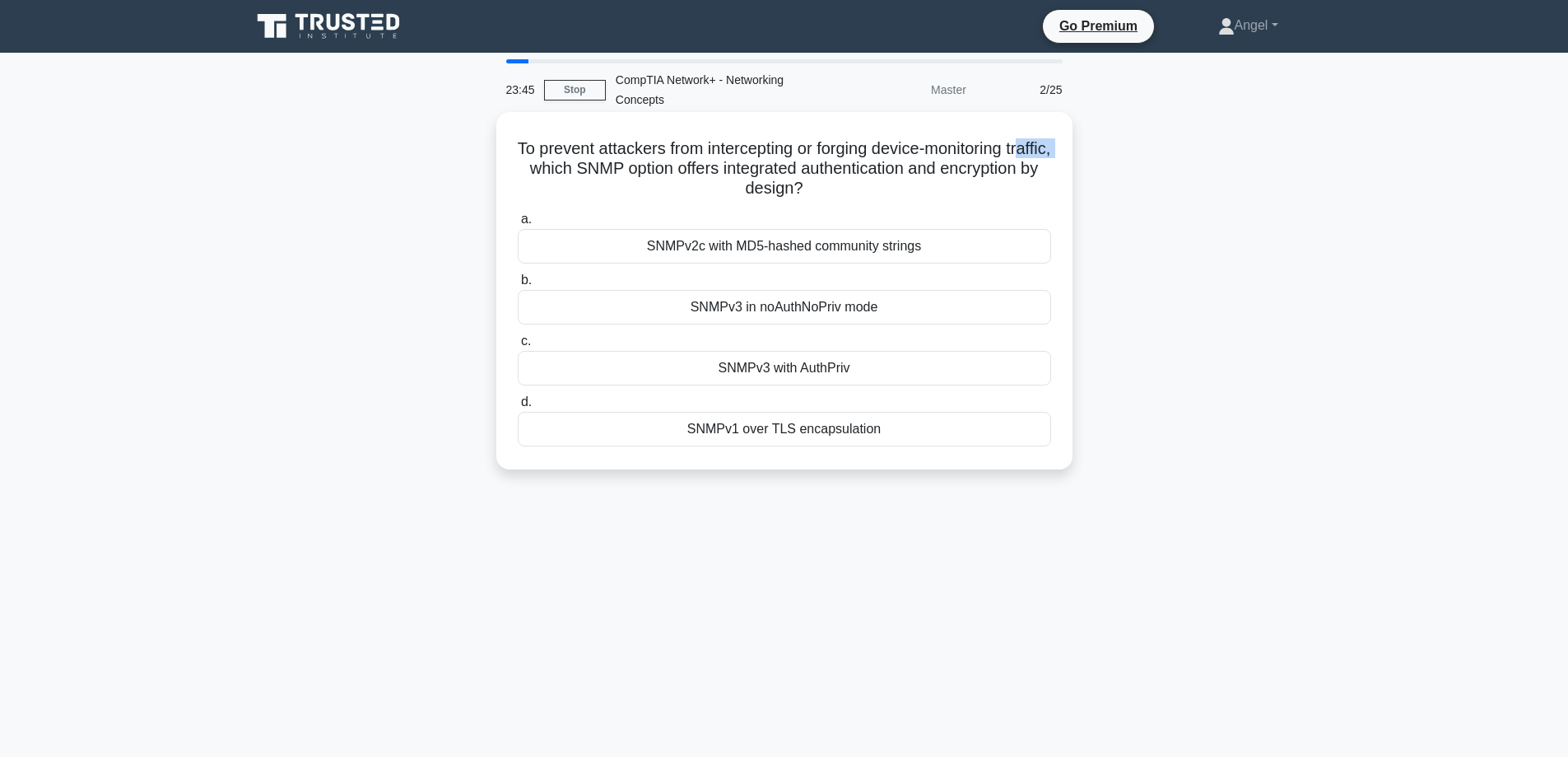
drag, startPoint x: 560, startPoint y: 172, endPoint x: 597, endPoint y: 174, distance: 37.1
click at [597, 174] on h5 "To prevent attackers from intercepting or forging device-monitoring traffic, wh…" at bounding box center [784, 168] width 537 height 61
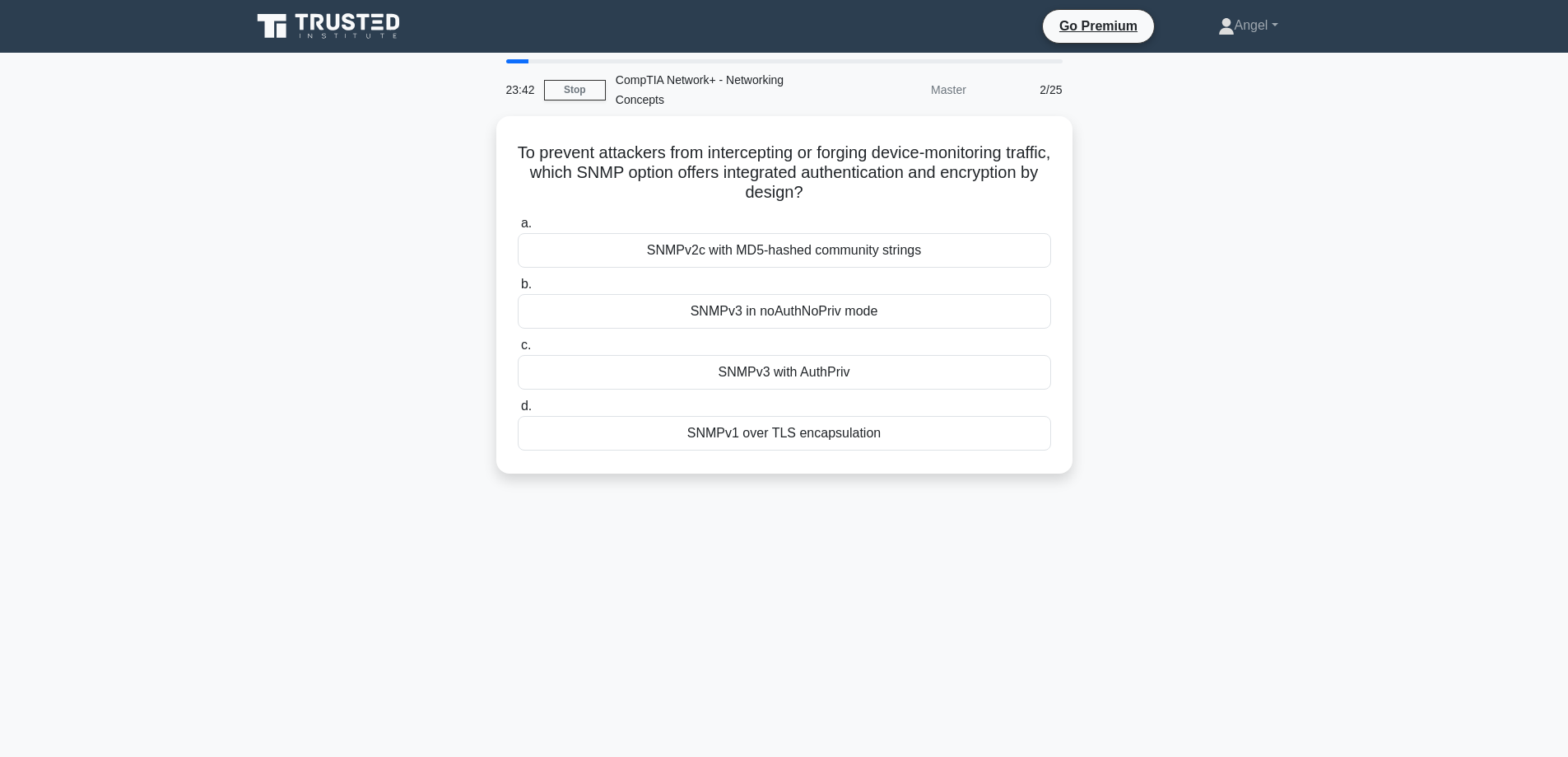
click at [1242, 224] on div "To prevent attackers from intercepting or forging device-monitoring traffic, wh…" at bounding box center [784, 305] width 1086 height 378
click at [558, 93] on link "Stop" at bounding box center [574, 90] width 62 height 21
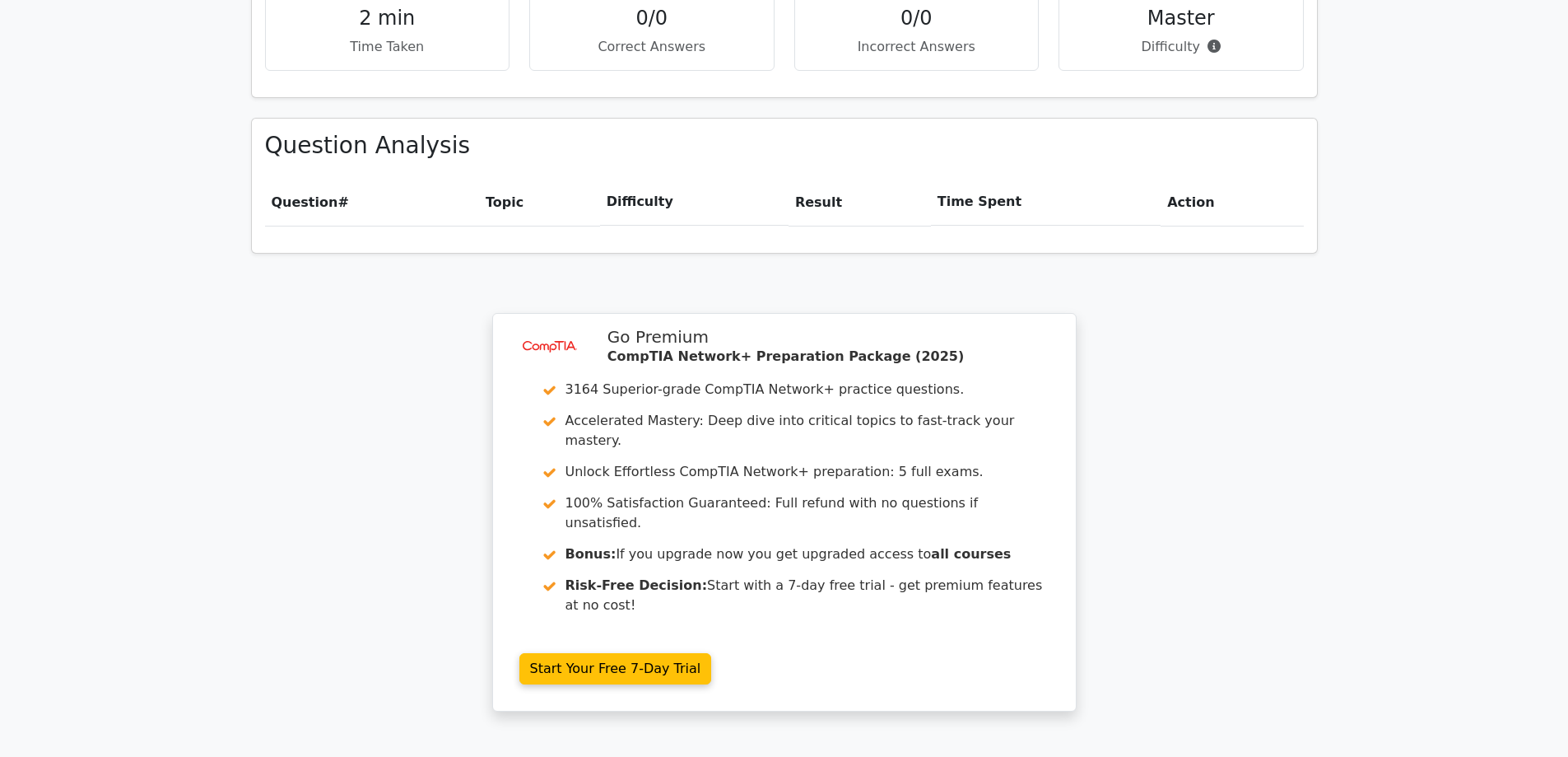
scroll to position [1199, 0]
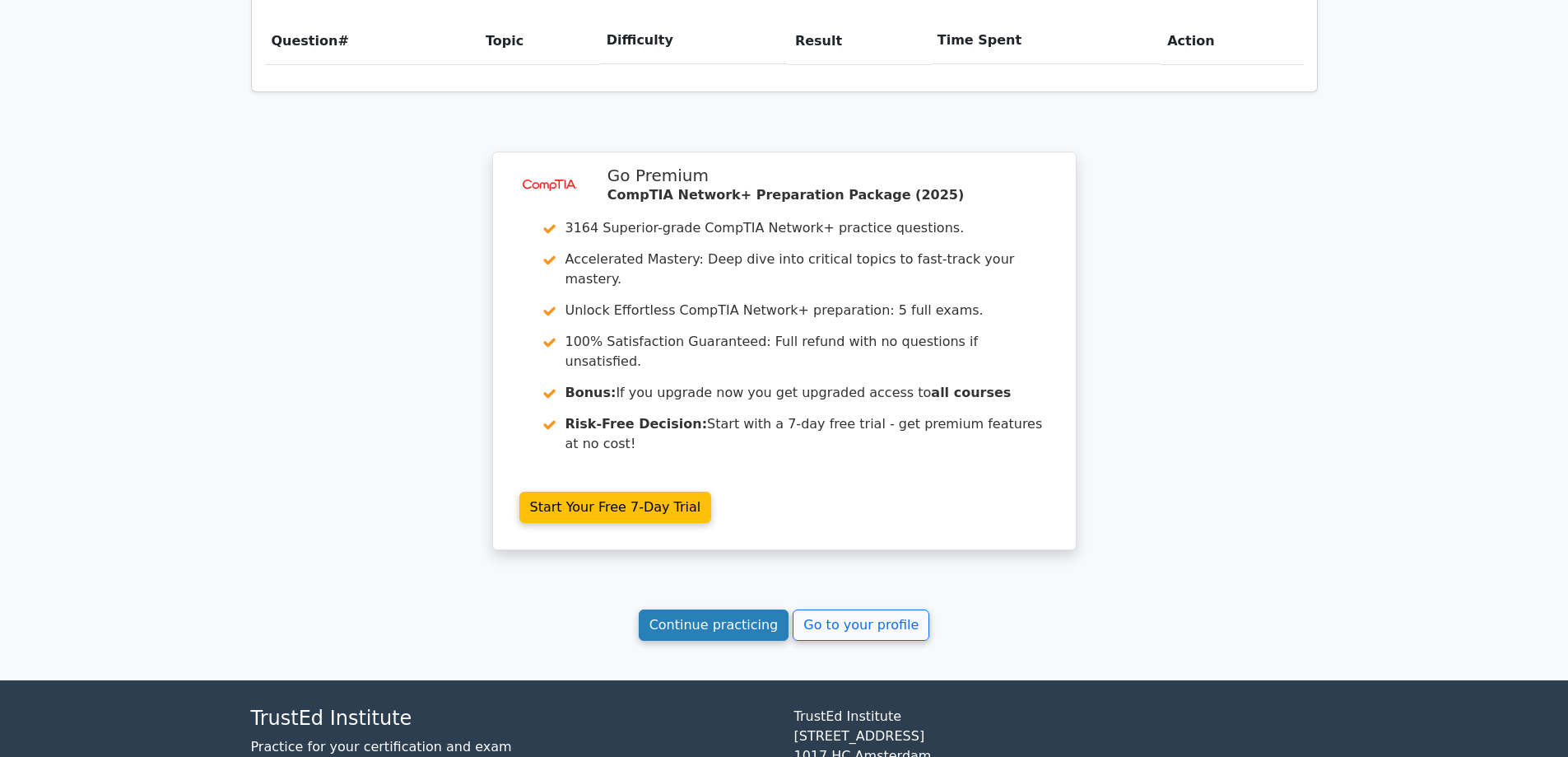
click at [714, 610] on link "Continue practicing" at bounding box center [713, 625] width 150 height 31
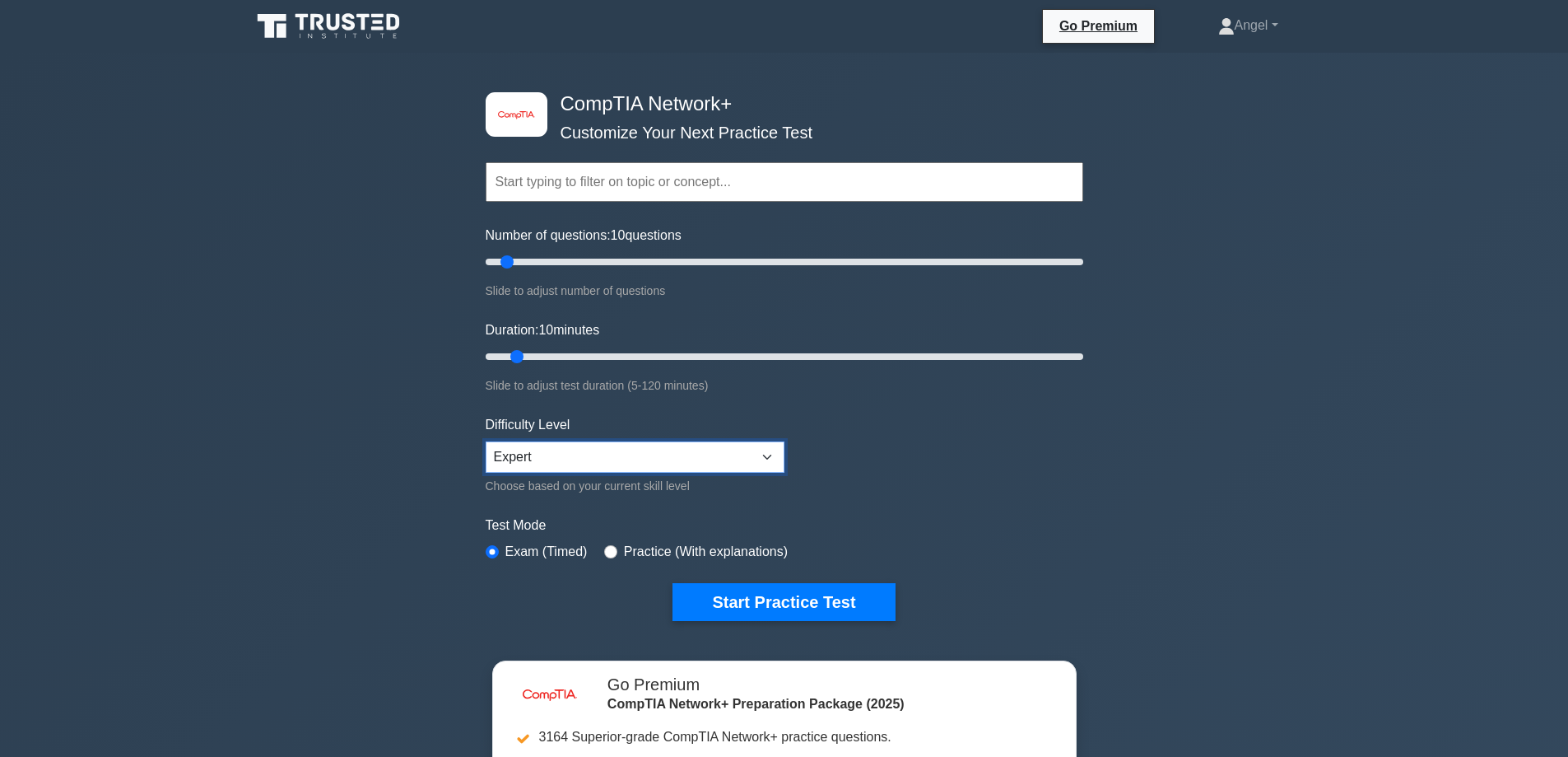
click at [591, 445] on select "Beginner Intermediate Expert" at bounding box center [635, 456] width 299 height 31
click at [952, 481] on form "Topics Networking Concepts Infrastructure Network Operations Network Security N…" at bounding box center [784, 366] width 597 height 509
click at [550, 463] on select "Beginner Intermediate Expert" at bounding box center [635, 456] width 299 height 31
select select "intermediate"
click at [486, 441] on select "Beginner Intermediate Expert" at bounding box center [635, 456] width 299 height 31
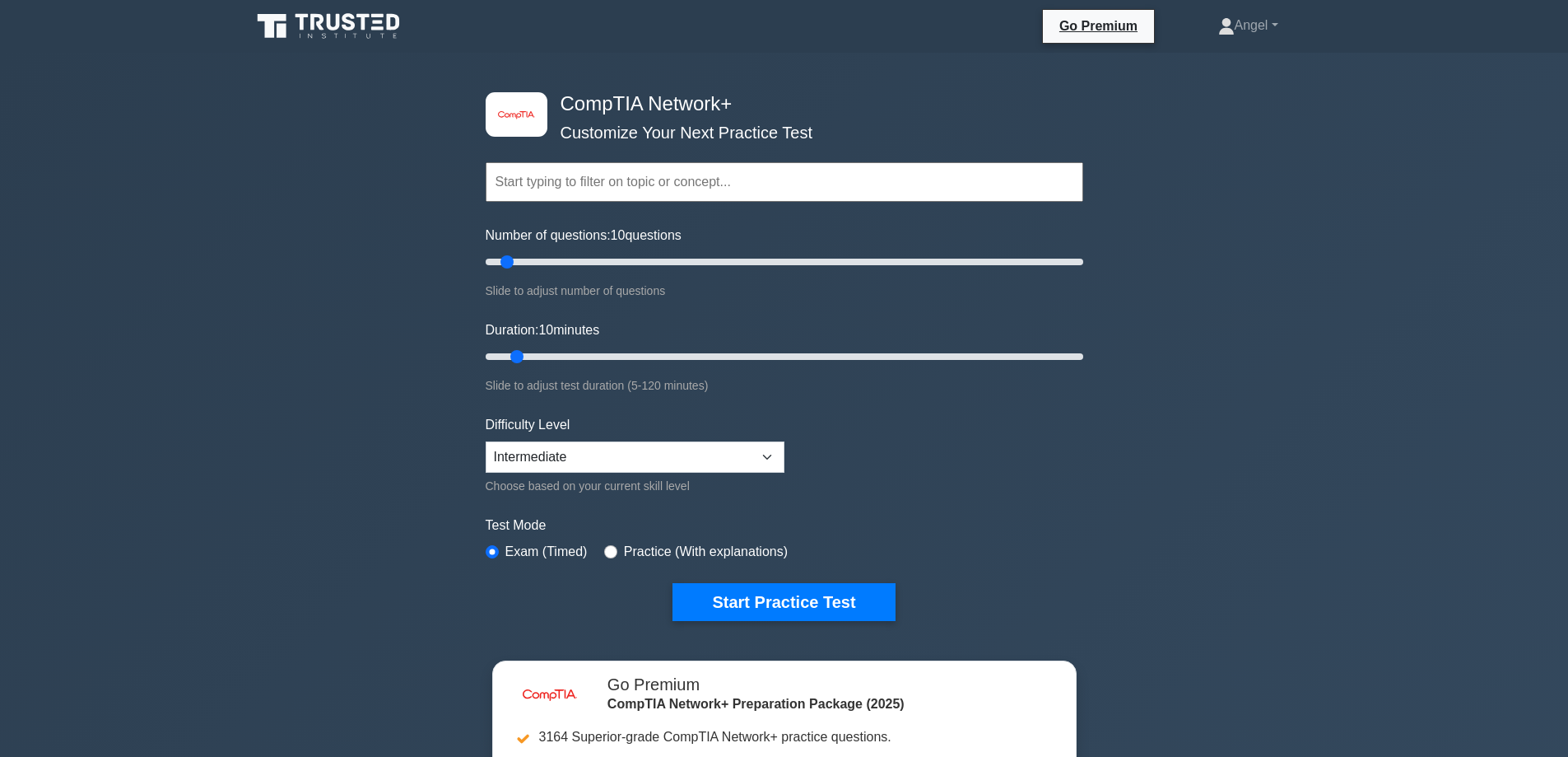
drag, startPoint x: 1004, startPoint y: 486, endPoint x: 827, endPoint y: 483, distance: 177.0
click at [972, 489] on form "Topics Networking Concepts Infrastructure Network Operations Network Security N…" at bounding box center [784, 366] width 597 height 509
click at [597, 552] on div "Test Mode Exam (Timed) Practice (With explanations)" at bounding box center [784, 539] width 597 height 48
click at [609, 545] on input "radio" at bounding box center [610, 551] width 13 height 13
radio input "true"
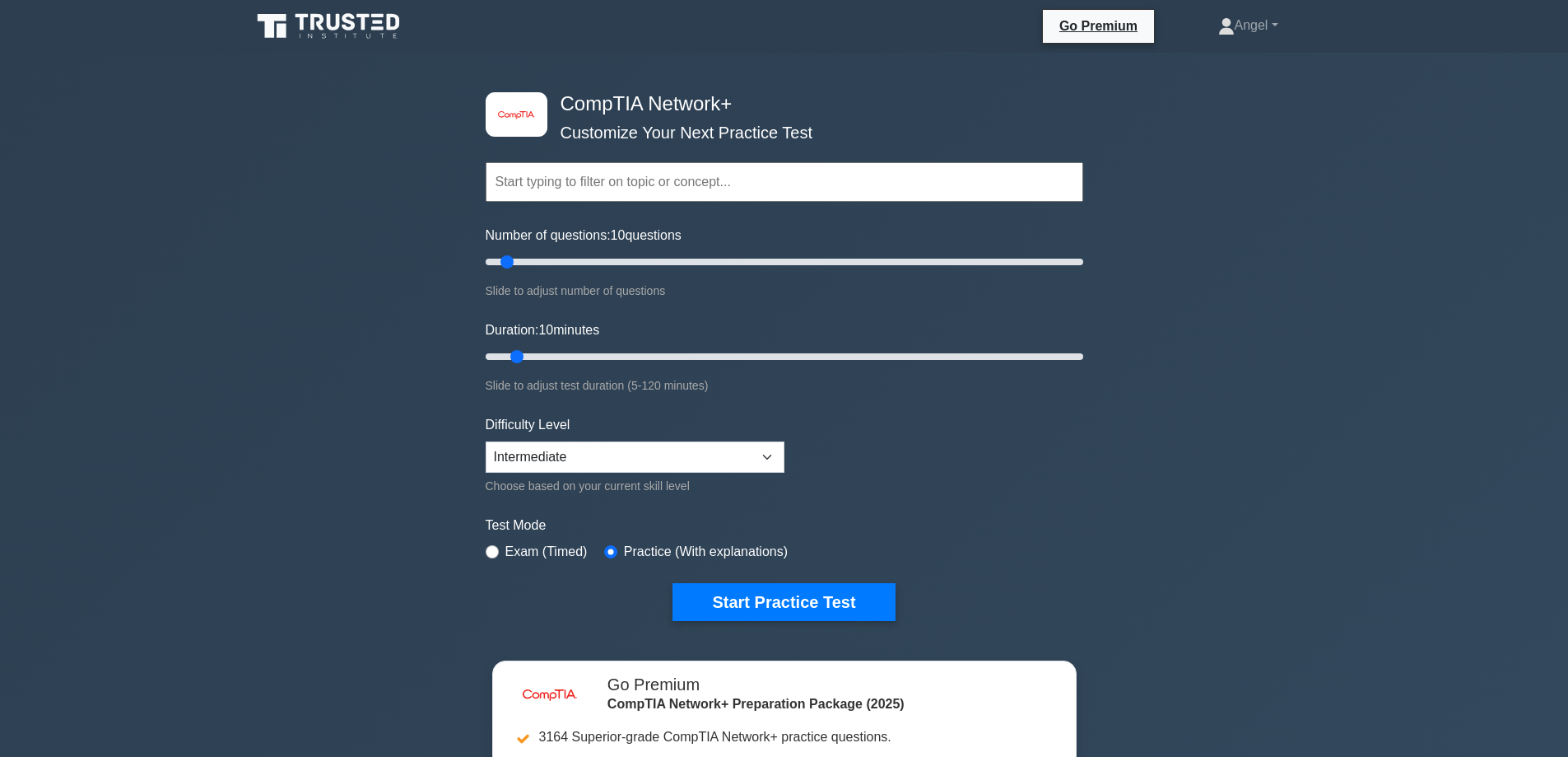
click at [632, 178] on input "text" at bounding box center [784, 182] width 597 height 40
paste input "Networking concepts"
click at [663, 178] on input "Networking concepts" at bounding box center [784, 182] width 597 height 40
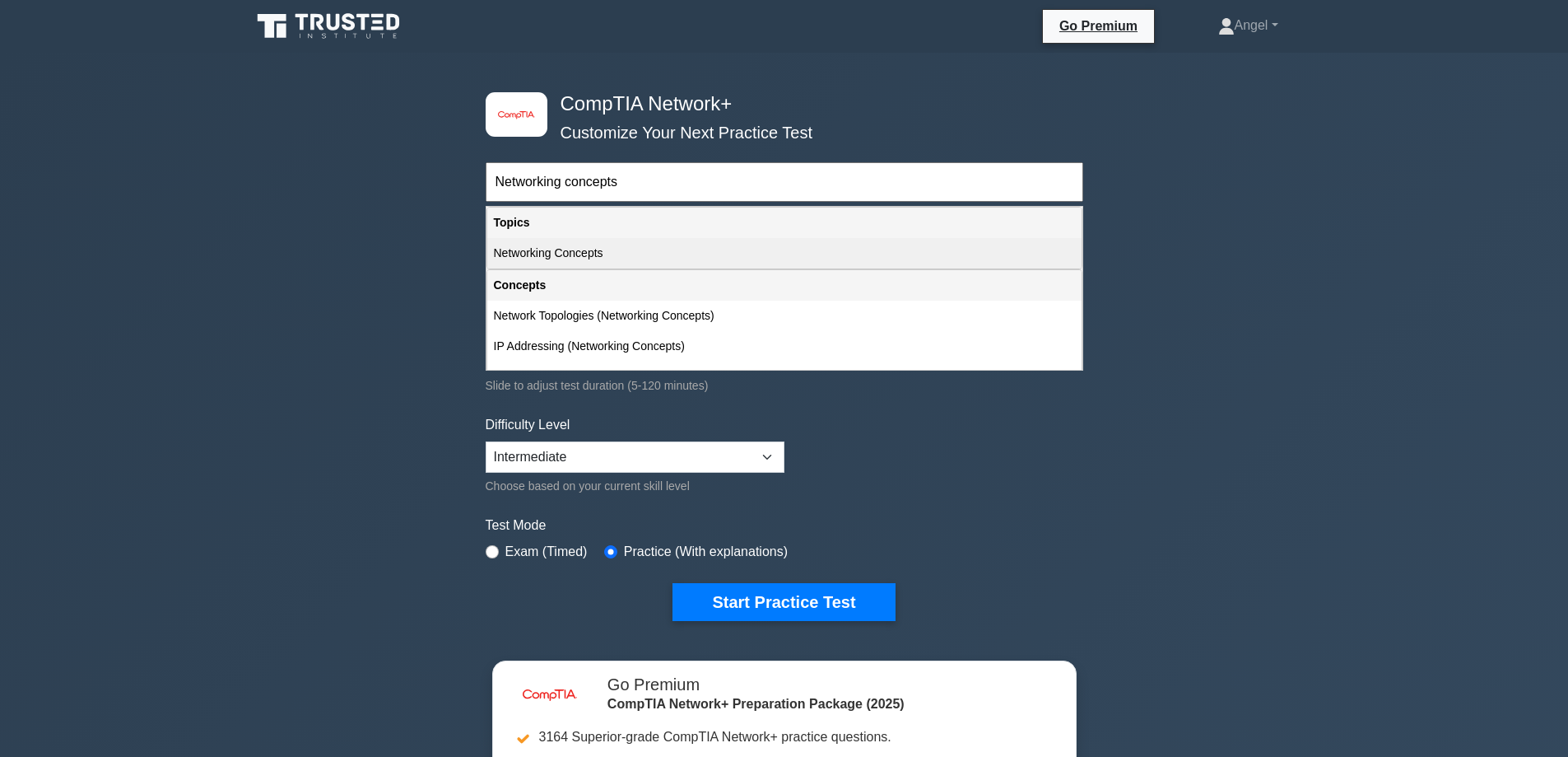
click at [612, 249] on div "Networking Concepts" at bounding box center [784, 253] width 594 height 31
type input "Networking Concepts"
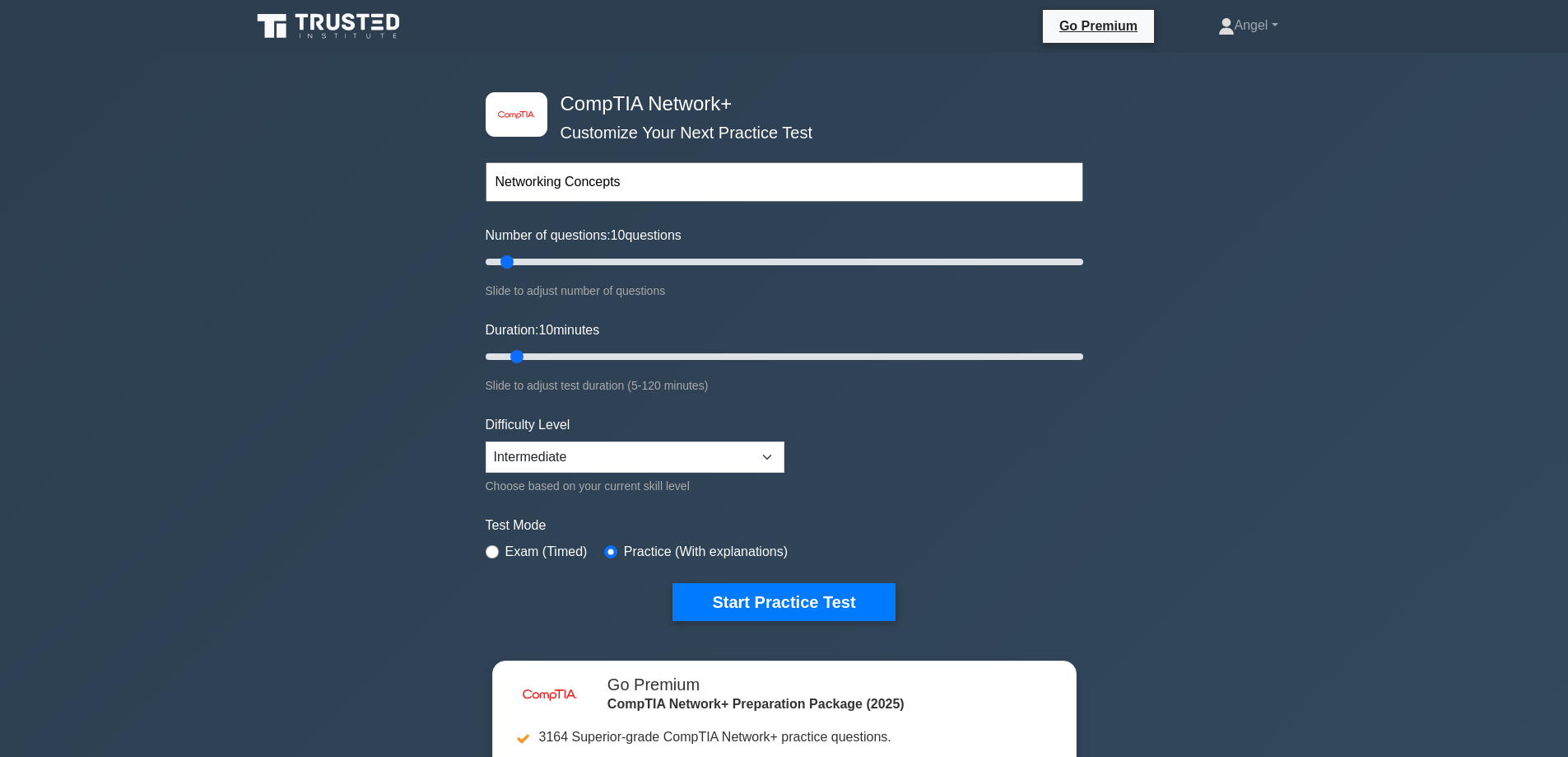
click at [1174, 429] on div "image/svg+xml CompTIA Network+ Customize Your Next Practice Test Networking Con…" at bounding box center [784, 538] width 1568 height 970
click at [856, 596] on button "Start Practice Test" at bounding box center [783, 602] width 222 height 38
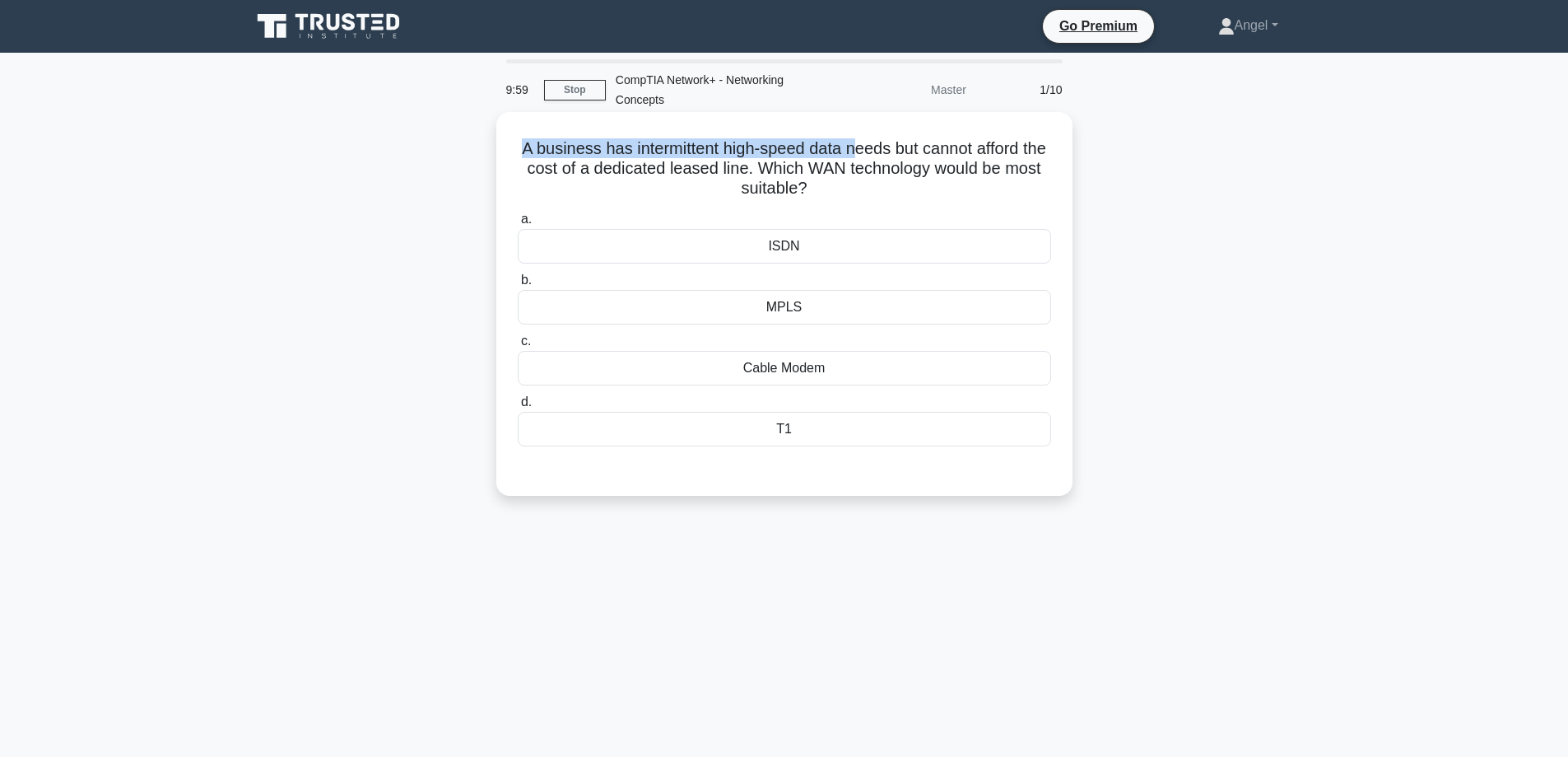
drag, startPoint x: 523, startPoint y: 137, endPoint x: 888, endPoint y: 130, distance: 365.1
click at [880, 130] on div "A business has intermittent high-speed data needs but cannot afford the cost of…" at bounding box center [784, 304] width 562 height 371
click at [953, 368] on div "Cable Modem" at bounding box center [784, 368] width 534 height 35
click at [518, 347] on input "c. Cable Modem" at bounding box center [518, 341] width 0 height 11
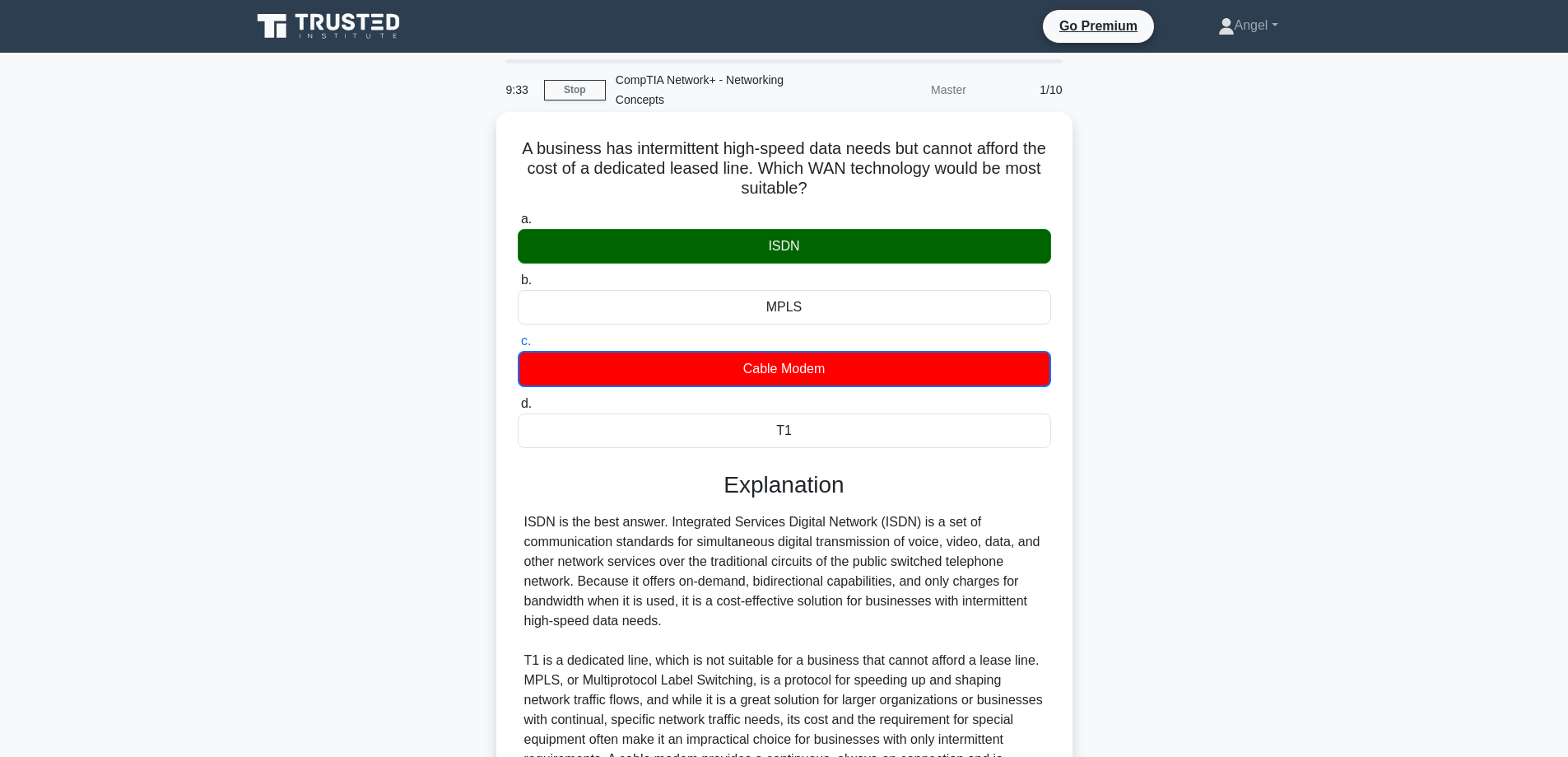
click at [772, 244] on div "ISDN" at bounding box center [784, 246] width 534 height 35
click at [518, 225] on input "a. ISDN" at bounding box center [518, 219] width 0 height 11
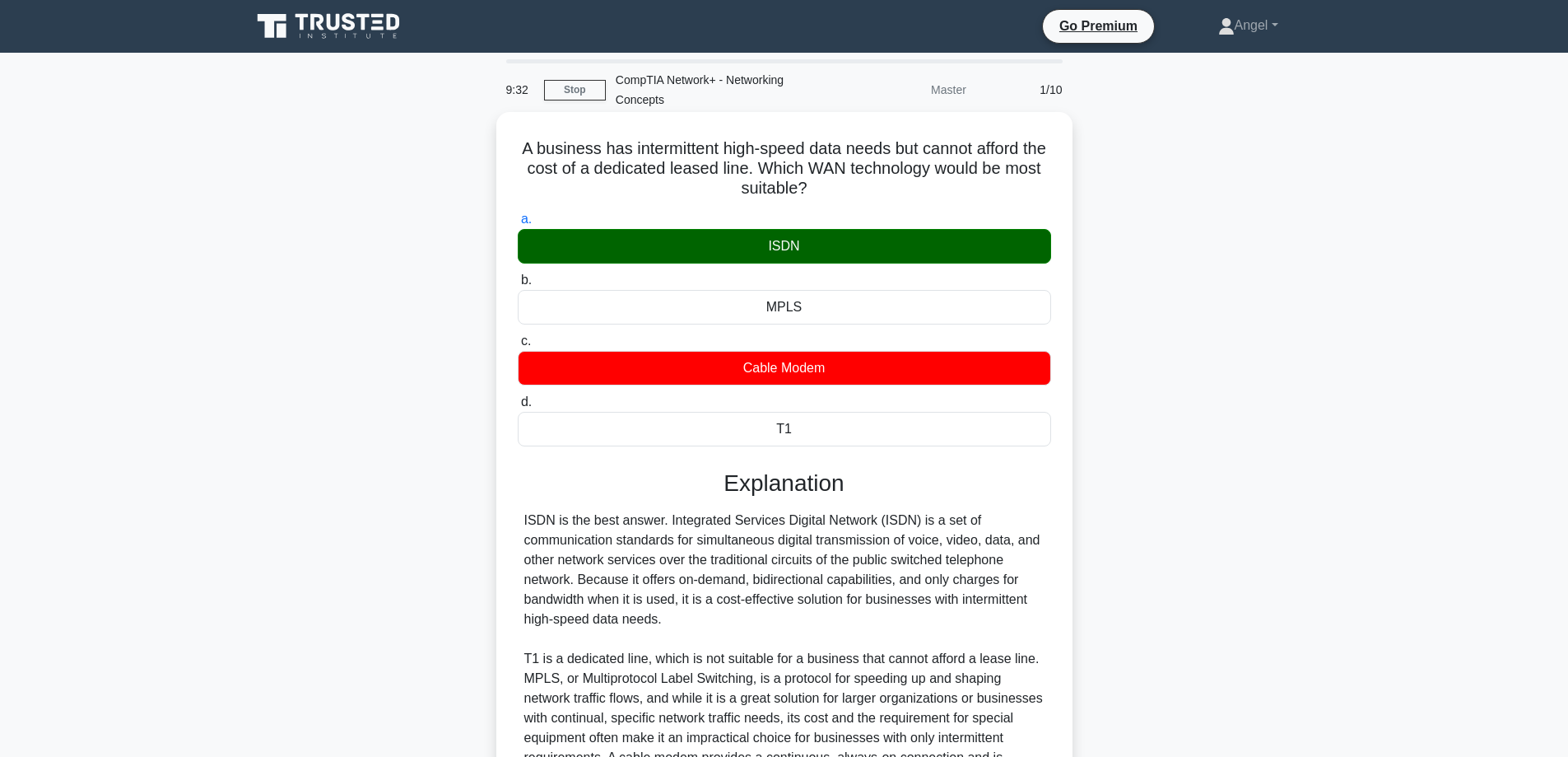
drag, startPoint x: 766, startPoint y: 244, endPoint x: 884, endPoint y: 268, distance: 120.4
click at [797, 244] on div "ISDN" at bounding box center [784, 246] width 534 height 35
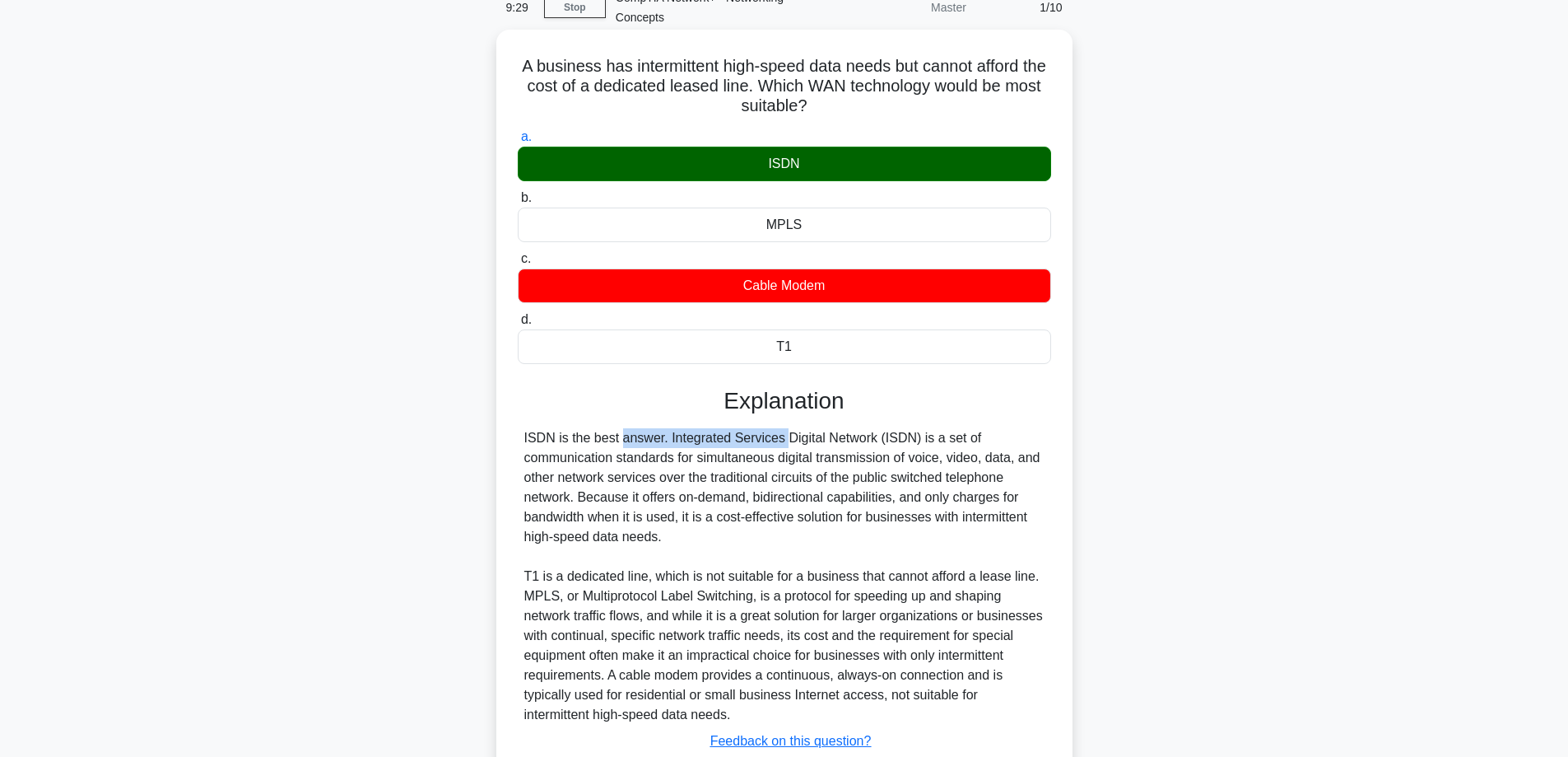
drag, startPoint x: 517, startPoint y: 439, endPoint x: 687, endPoint y: 438, distance: 170.0
click at [683, 438] on div "ISDN is the best answer. Integrated Services Digital Network (ISDN) is a set of…" at bounding box center [784, 577] width 534 height 297
drag, startPoint x: 700, startPoint y: 437, endPoint x: 896, endPoint y: 434, distance: 196.0
click at [896, 434] on div "ISDN is the best answer. Integrated Services Digital Network (ISDN) is a set of…" at bounding box center [784, 577] width 520 height 297
click at [971, 443] on div "ISDN is the best answer. Integrated Services Digital Network (ISDN) is a set of…" at bounding box center [784, 577] width 520 height 297
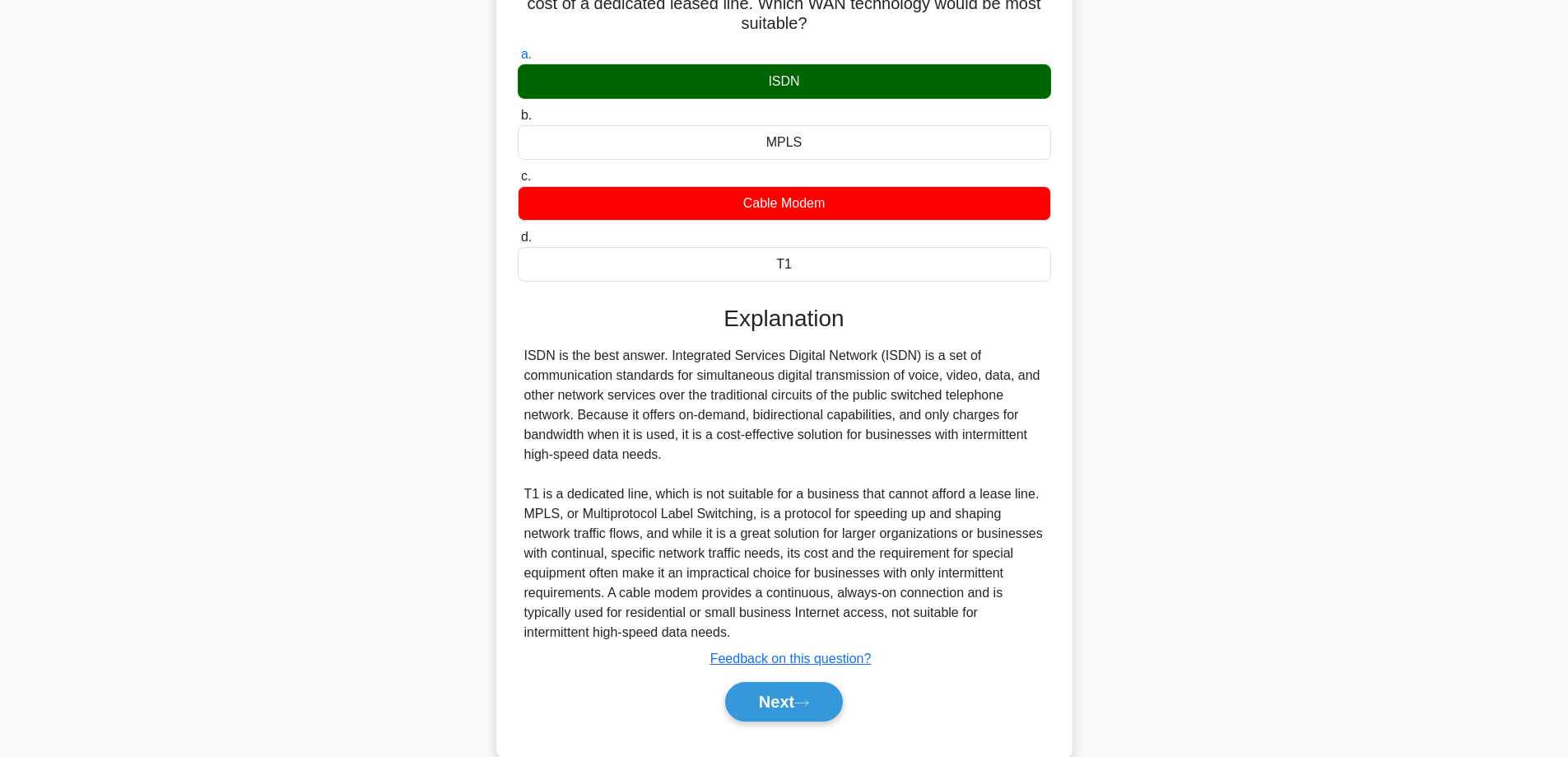
scroll to position [0, 0]
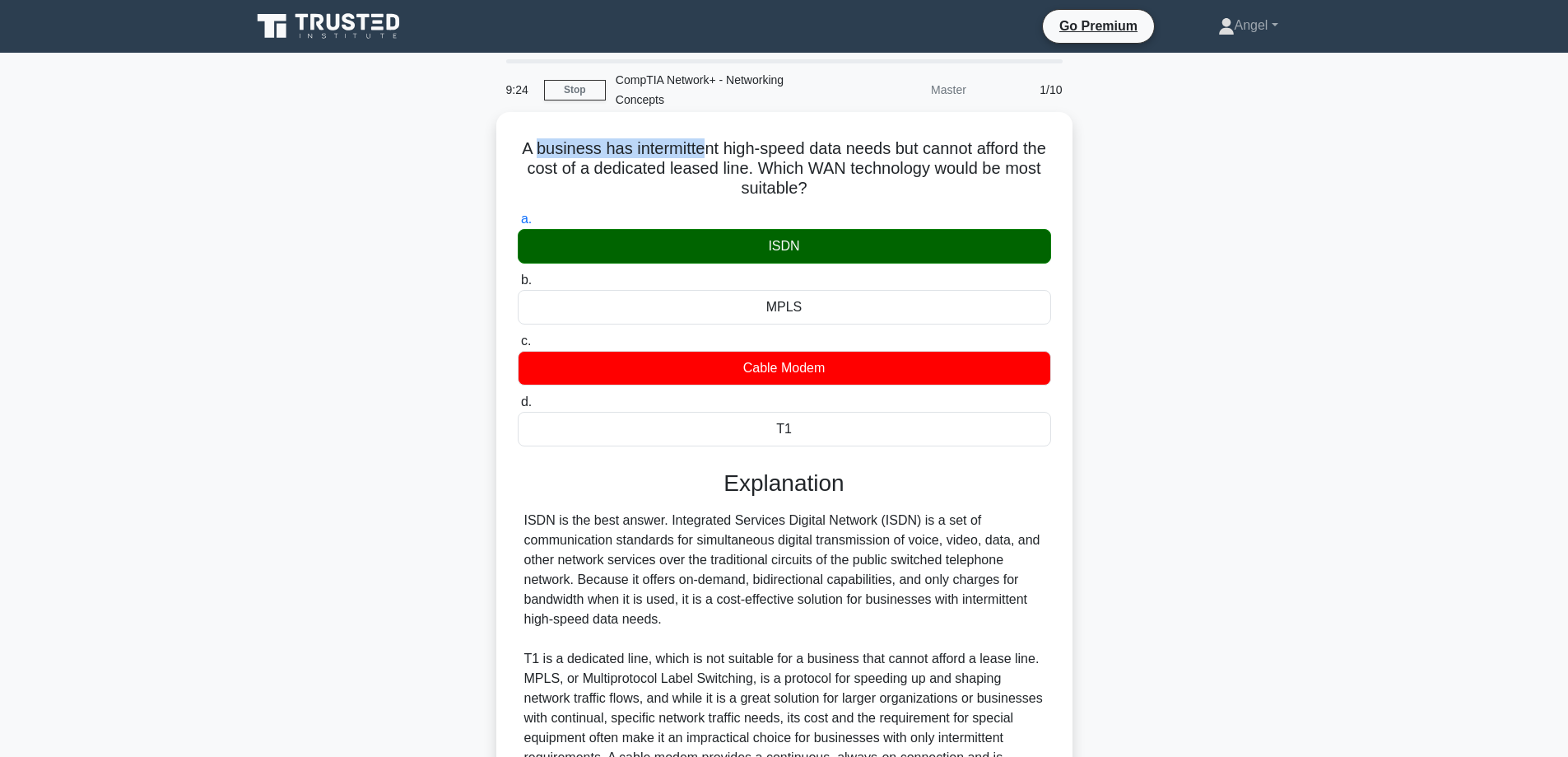
drag, startPoint x: 539, startPoint y: 146, endPoint x: 713, endPoint y: 136, distance: 174.3
click at [713, 138] on h5 "A business has intermittent high-speed data needs but cannot afford the cost of…" at bounding box center [784, 168] width 537 height 61
click at [914, 176] on h5 "A business has intermittent high-speed data needs but cannot afford the cost of…" at bounding box center [784, 168] width 537 height 61
drag, startPoint x: 719, startPoint y: 172, endPoint x: 723, endPoint y: 186, distance: 14.6
click at [729, 173] on h5 "A business has intermittent high-speed data needs but cannot afford the cost of…" at bounding box center [784, 168] width 537 height 61
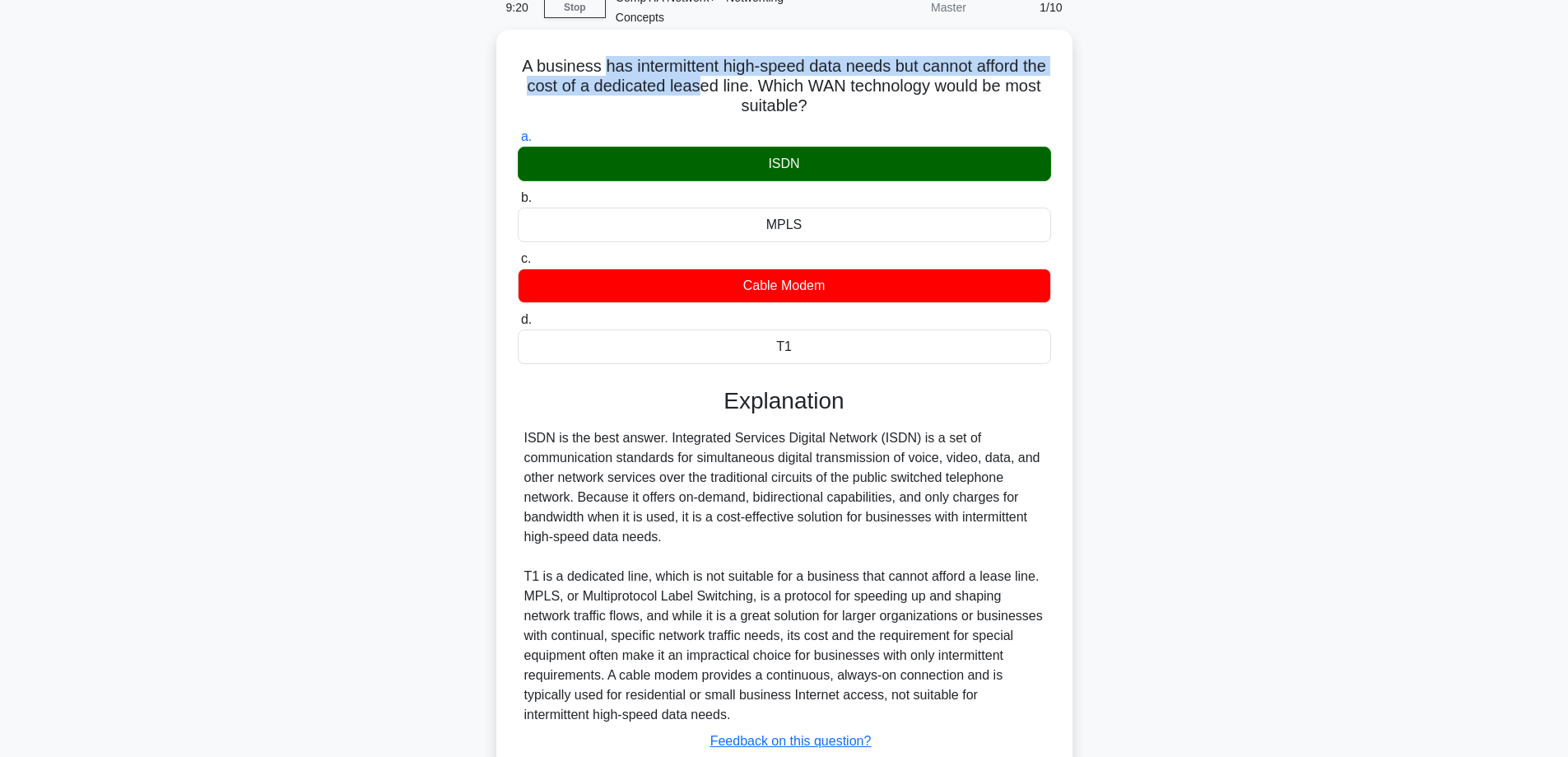
scroll to position [201, 0]
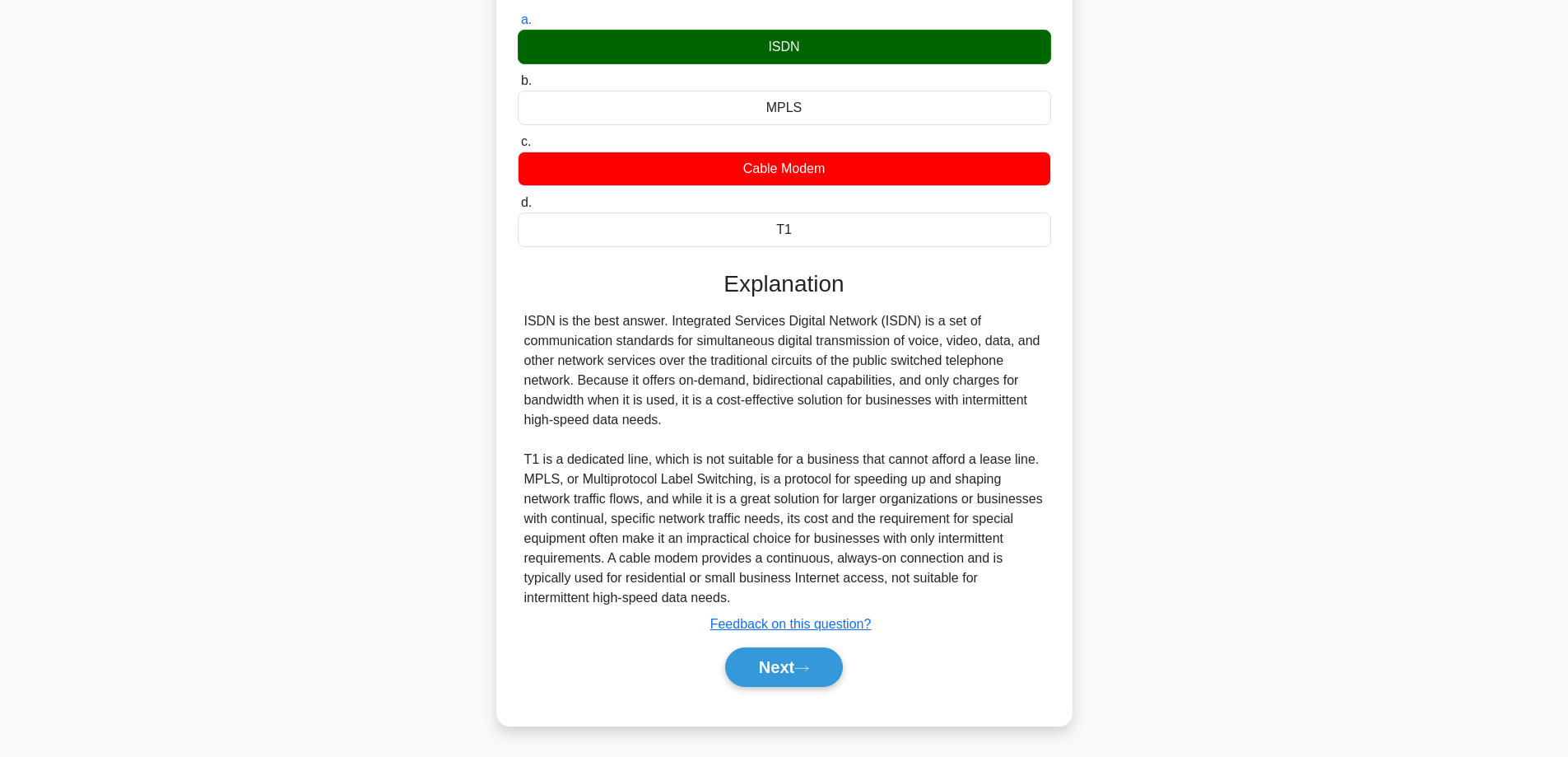
drag, startPoint x: 766, startPoint y: 661, endPoint x: 734, endPoint y: 580, distance: 87.1
click at [762, 655] on button "Next" at bounding box center [784, 667] width 117 height 40
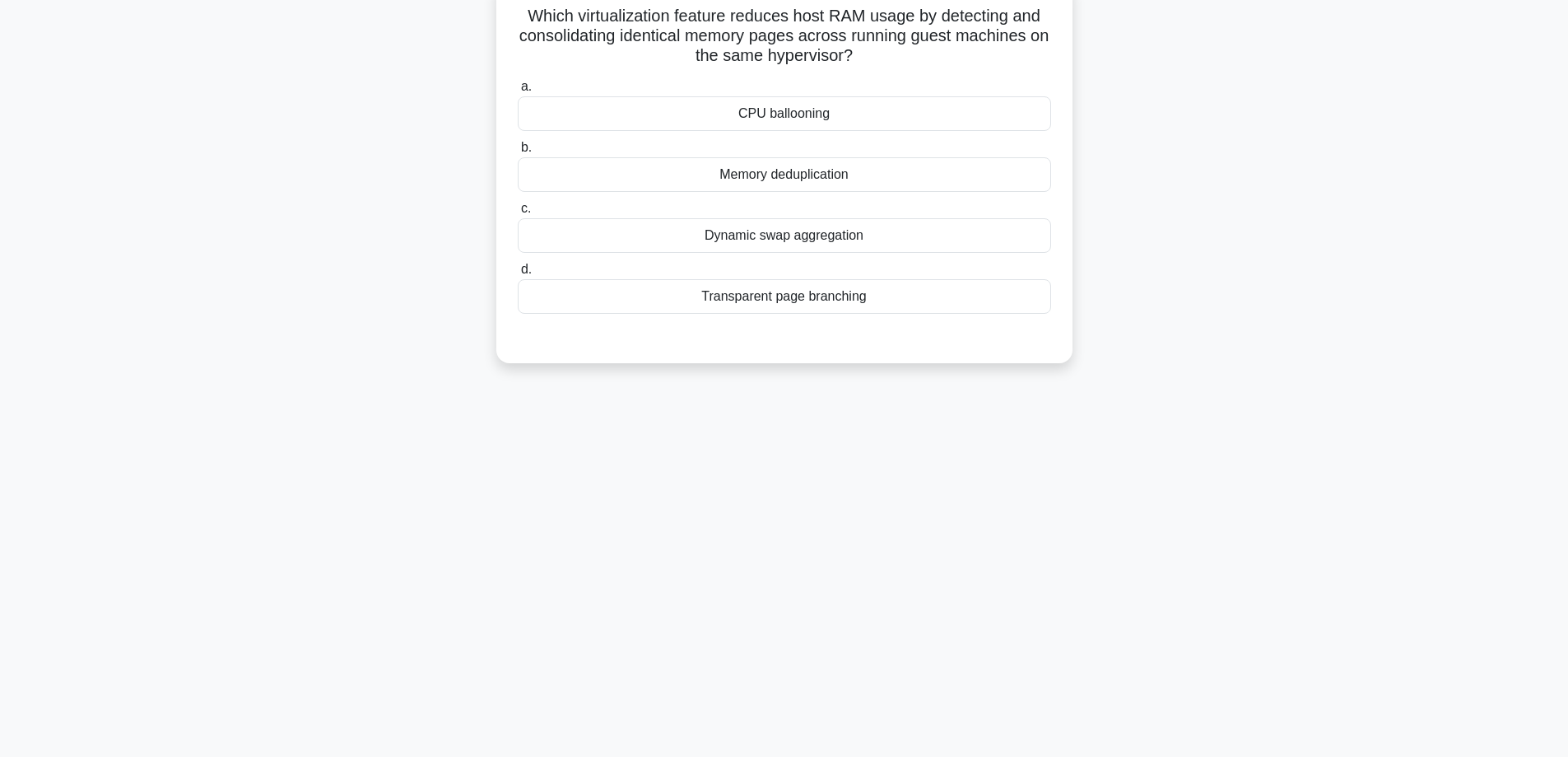
scroll to position [0, 0]
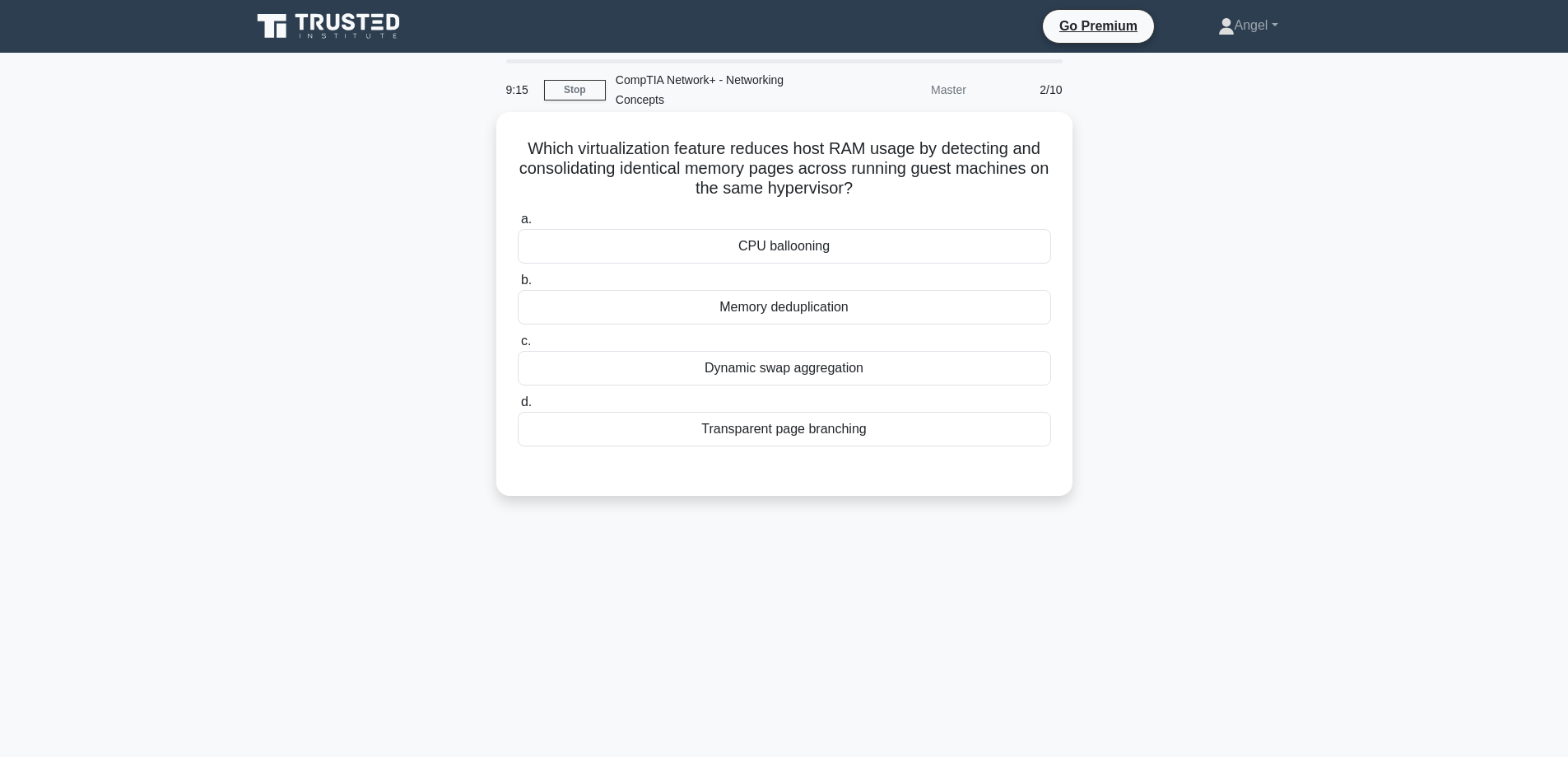
drag, startPoint x: 520, startPoint y: 150, endPoint x: 1060, endPoint y: 194, distance: 541.8
click at [1060, 194] on div "Which virtualization feature reduces host RAM usage by detecting and consolidat…" at bounding box center [784, 304] width 562 height 371
click at [792, 316] on div "Memory deduplication" at bounding box center [784, 307] width 534 height 35
click at [518, 286] on input "b. Memory deduplication" at bounding box center [518, 280] width 0 height 11
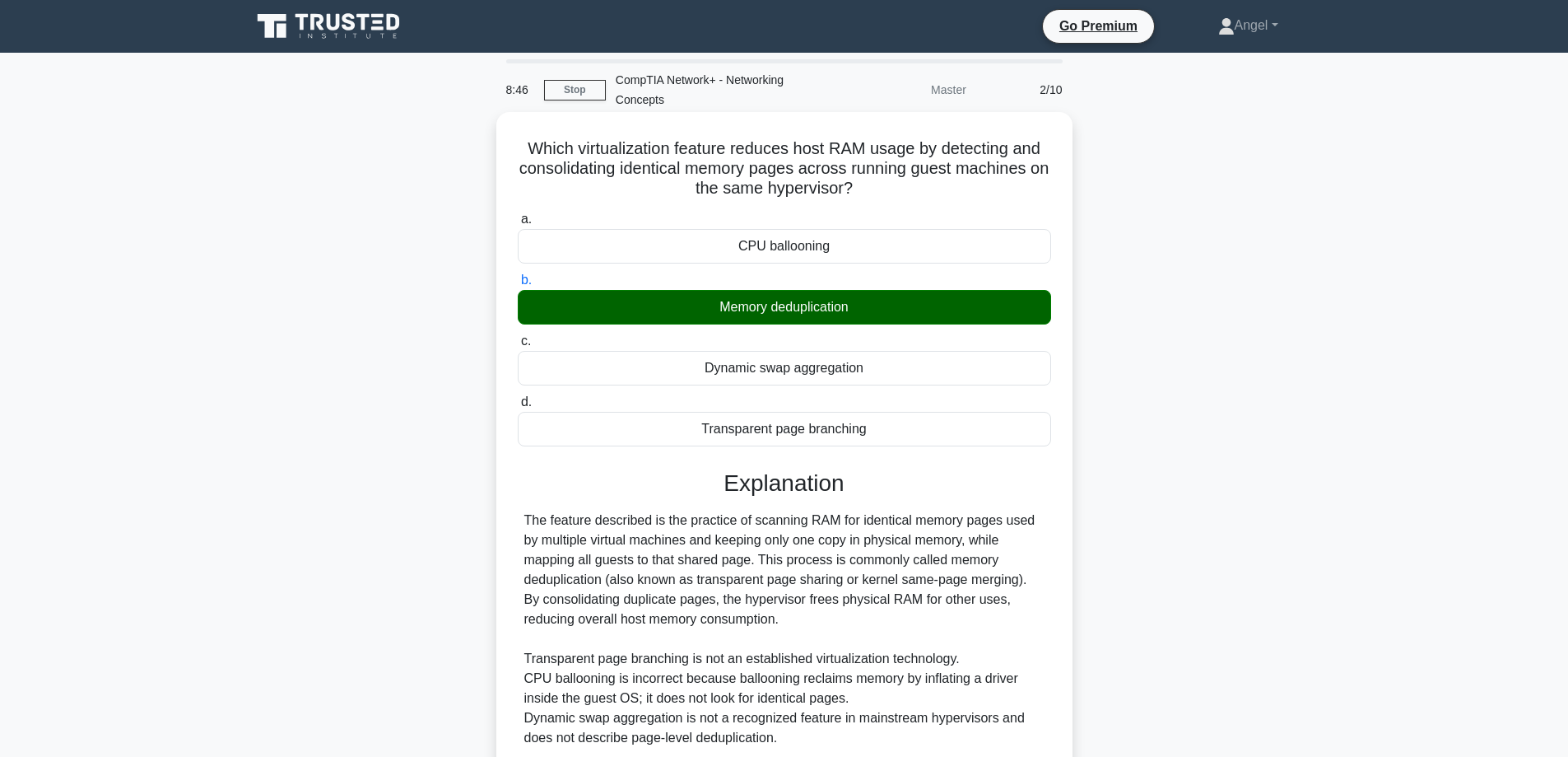
scroll to position [83, 0]
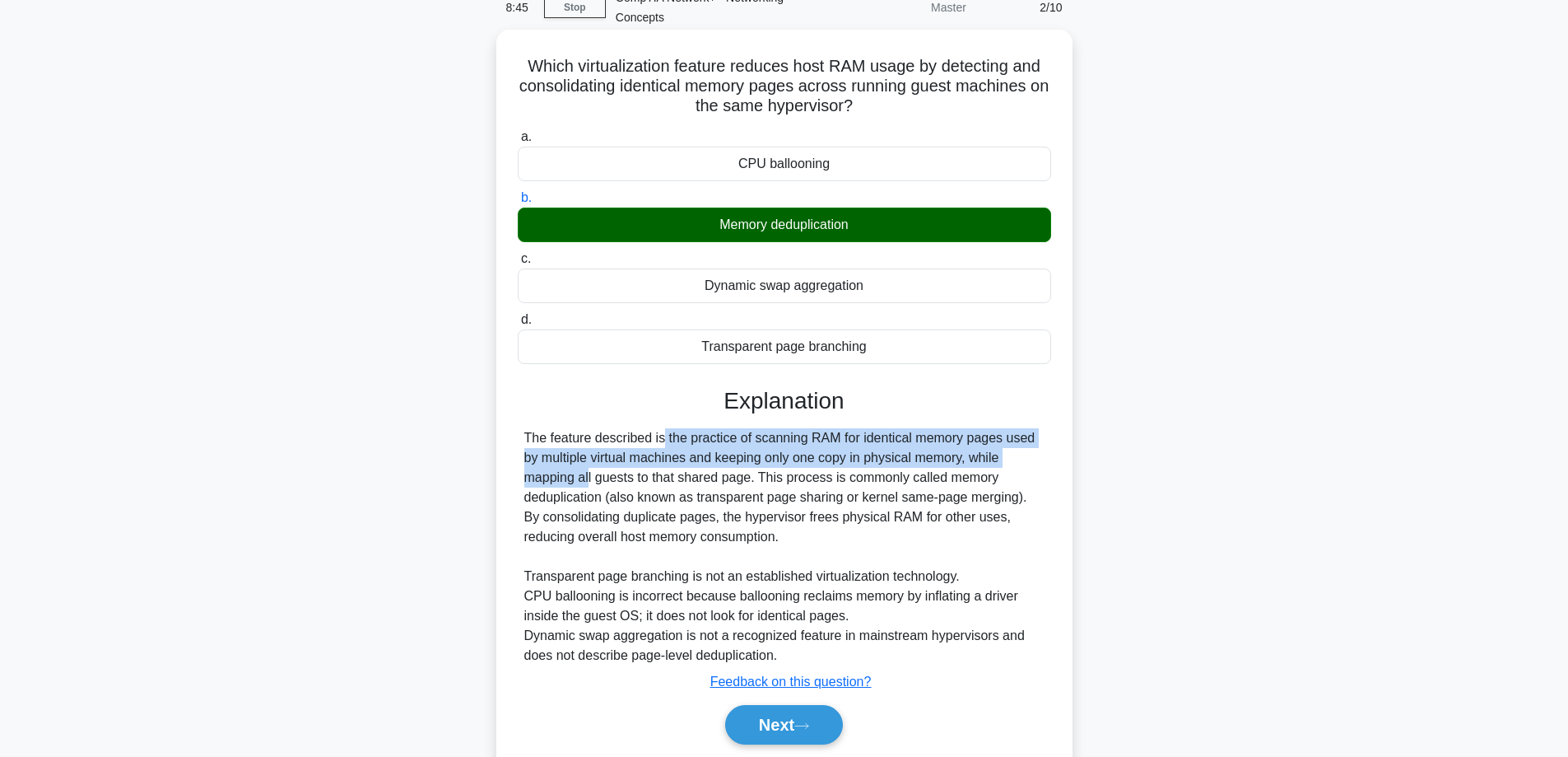
drag, startPoint x: 564, startPoint y: 442, endPoint x: 976, endPoint y: 548, distance: 425.4
click at [943, 457] on div "The feature described is the practice of scanning RAM for identical memory page…" at bounding box center [784, 547] width 520 height 237
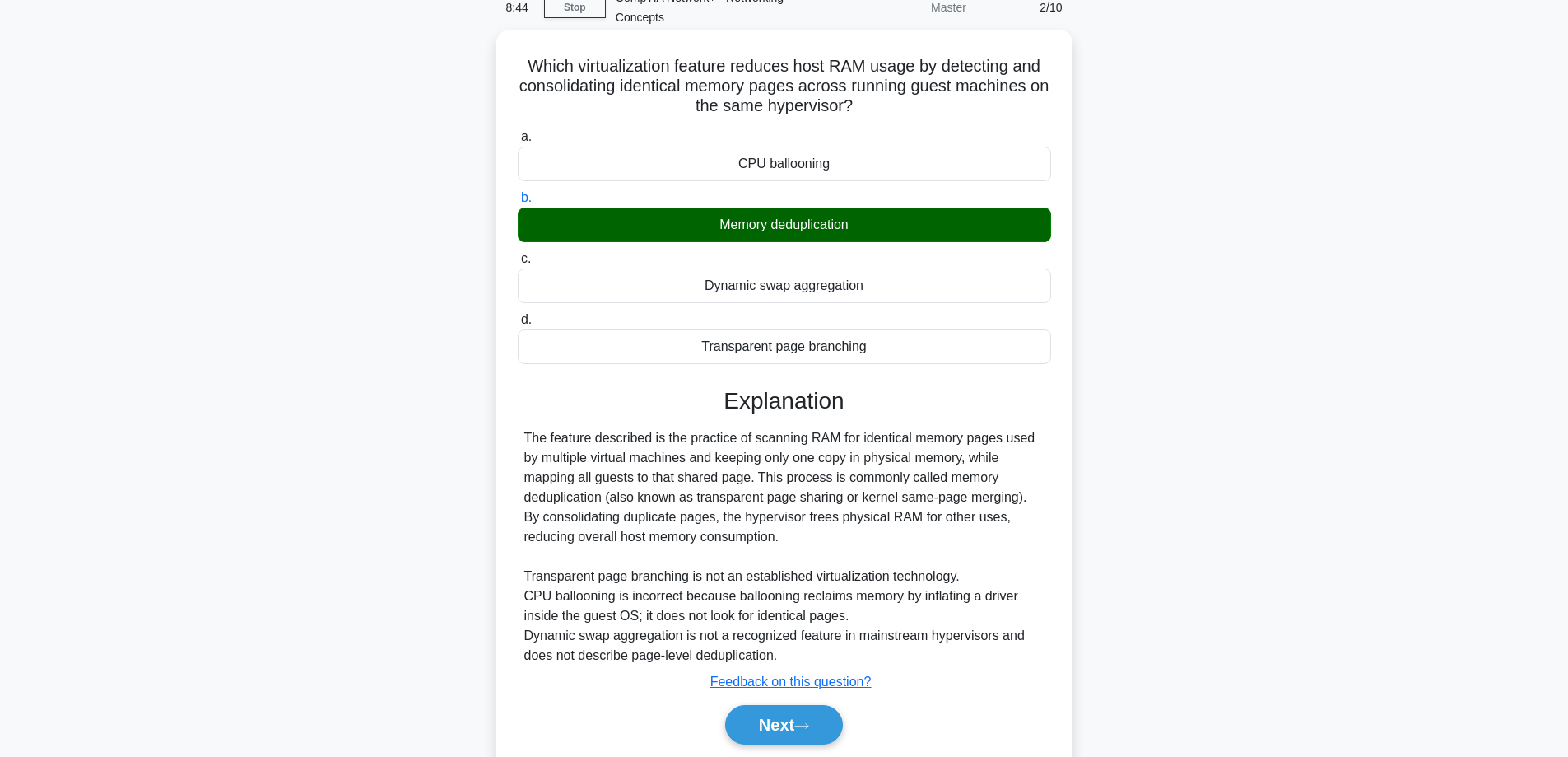
drag, startPoint x: 1208, startPoint y: 611, endPoint x: 910, endPoint y: 530, distance: 308.8
click at [1208, 610] on div "Which virtualization feature reduces host RAM usage by detecting and consolidat…" at bounding box center [784, 420] width 1086 height 773
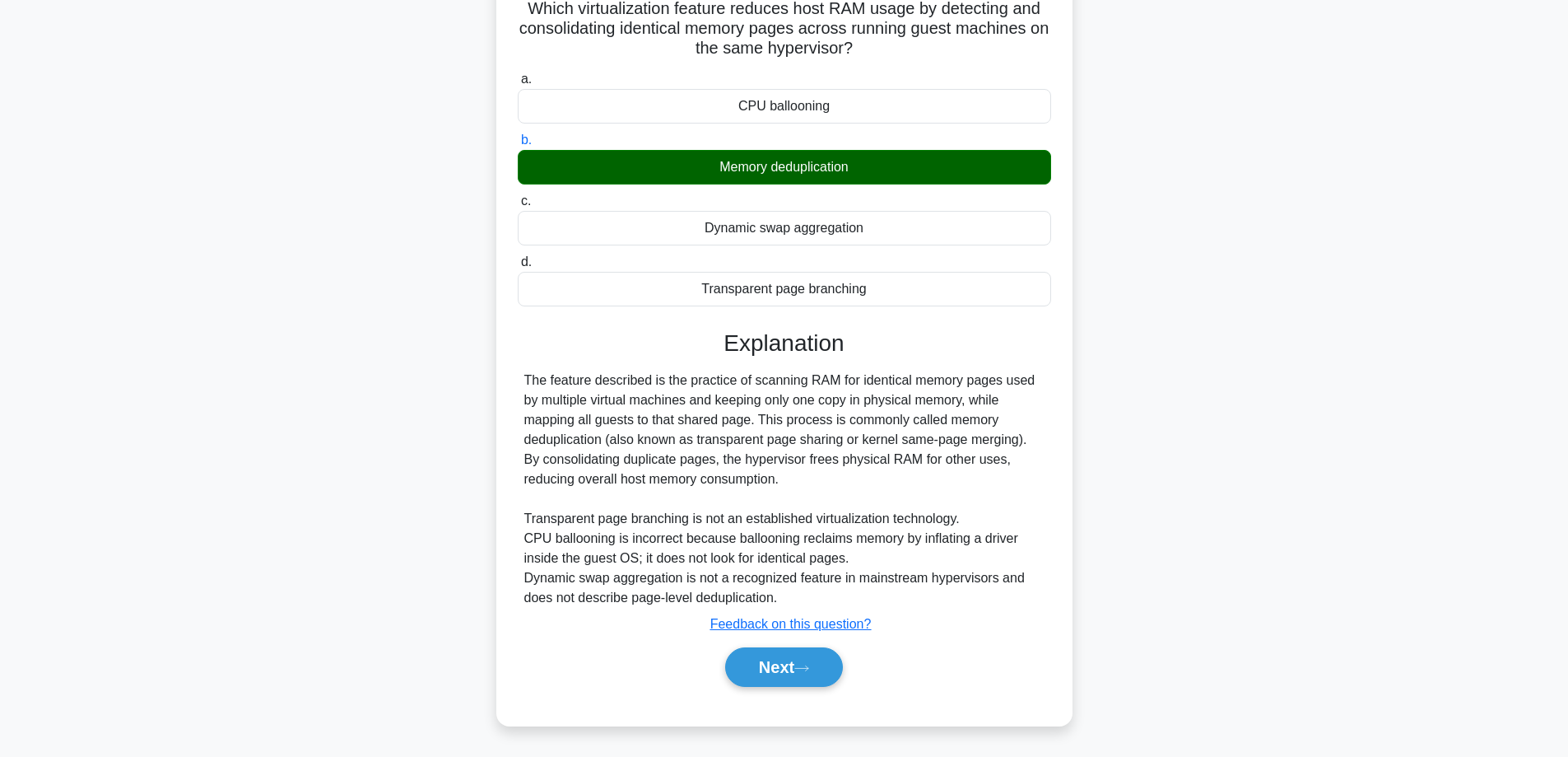
scroll to position [0, 0]
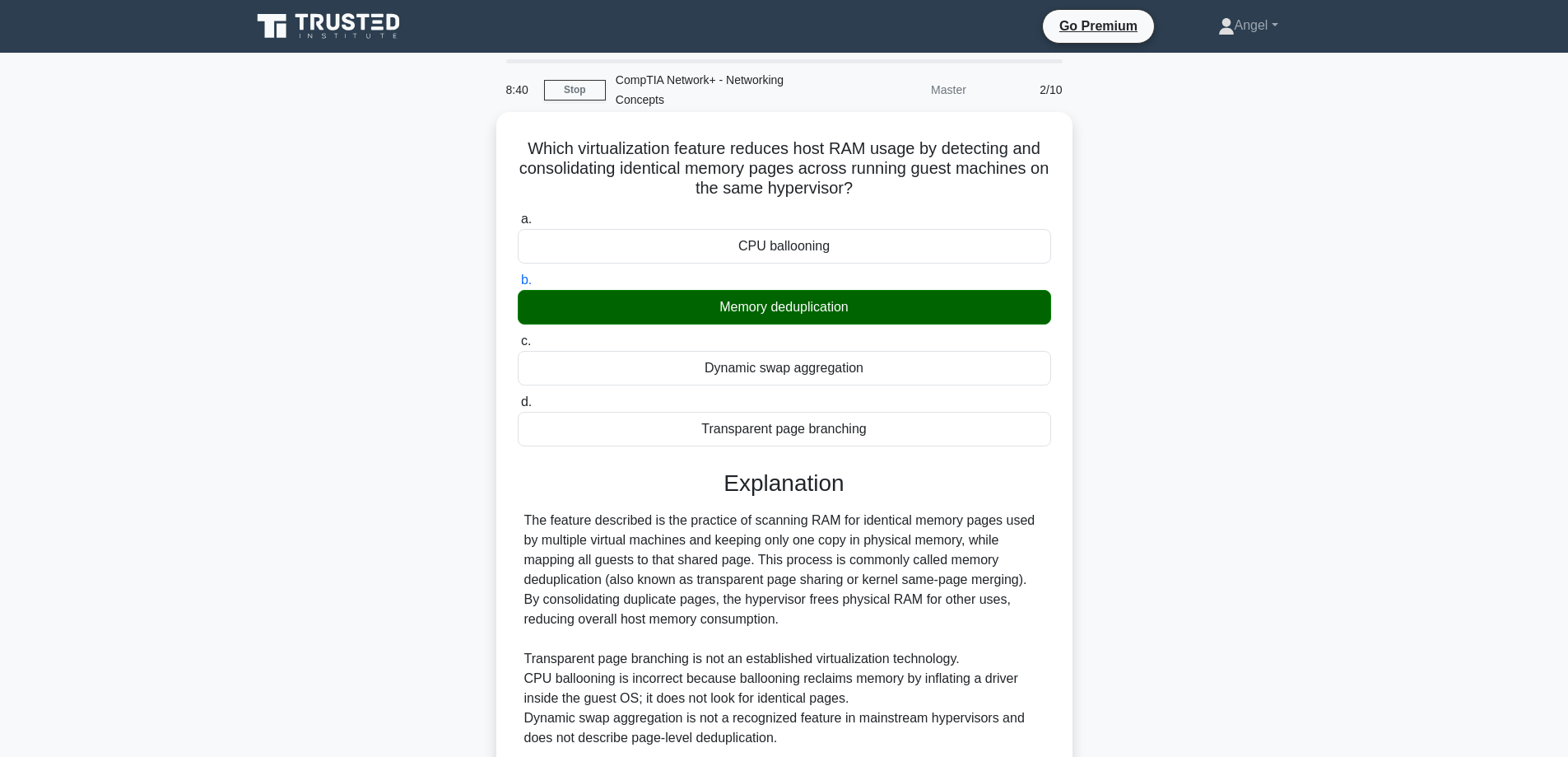
drag, startPoint x: 739, startPoint y: 318, endPoint x: 889, endPoint y: 321, distance: 150.0
click at [889, 321] on div "Memory deduplication" at bounding box center [784, 307] width 534 height 35
click at [727, 315] on div "Memory deduplication" at bounding box center [784, 307] width 534 height 35
click at [518, 286] on input "b. Memory deduplication" at bounding box center [518, 280] width 0 height 11
drag, startPoint x: 716, startPoint y: 310, endPoint x: 904, endPoint y: 304, distance: 188.1
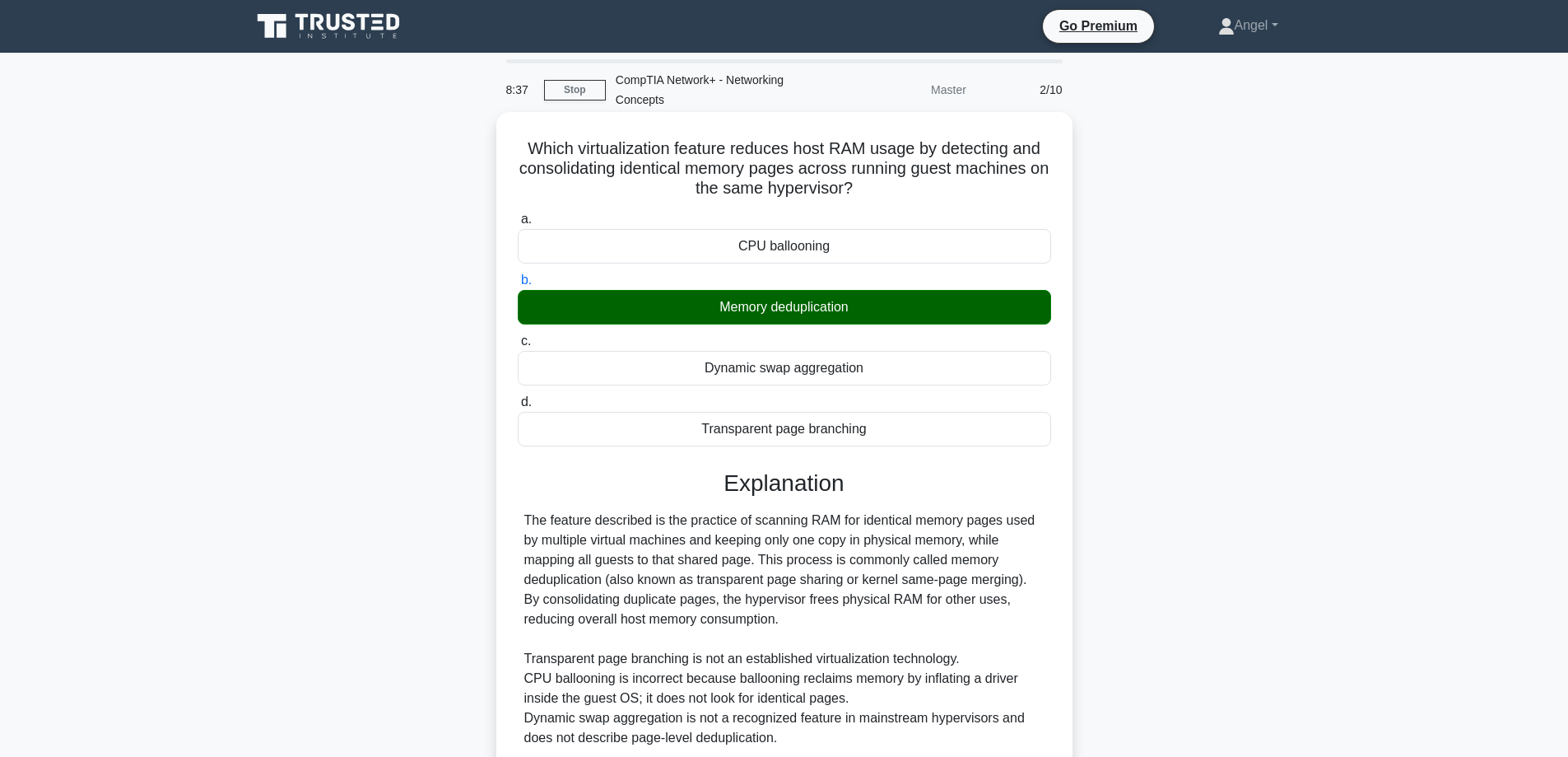
click at [904, 304] on div "Memory deduplication" at bounding box center [784, 307] width 534 height 35
click at [739, 324] on div "Memory deduplication" at bounding box center [784, 307] width 534 height 35
click at [518, 286] on input "b. Memory deduplication" at bounding box center [518, 280] width 0 height 11
drag, startPoint x: 714, startPoint y: 310, endPoint x: 858, endPoint y: 318, distance: 144.2
click at [858, 318] on div "Memory deduplication" at bounding box center [784, 307] width 534 height 35
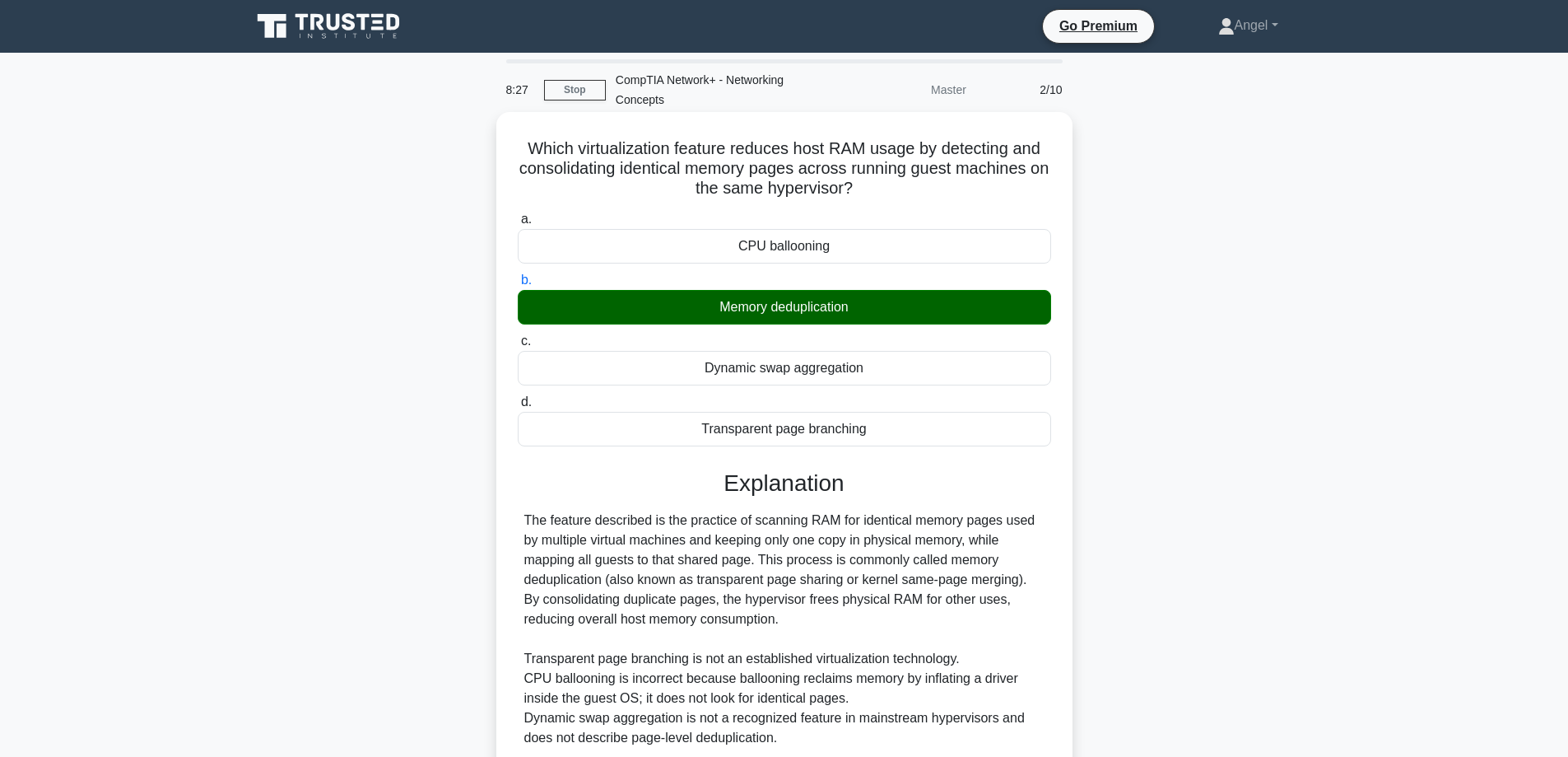
click at [718, 321] on div "Memory deduplication" at bounding box center [784, 307] width 534 height 35
click at [518, 286] on input "b. Memory deduplication" at bounding box center [518, 280] width 0 height 11
drag, startPoint x: 835, startPoint y: 152, endPoint x: 878, endPoint y: 149, distance: 43.1
click at [879, 149] on h5 "Which virtualization feature reduces host RAM usage by detecting and consolidat…" at bounding box center [784, 168] width 537 height 61
drag, startPoint x: 717, startPoint y: 308, endPoint x: 836, endPoint y: 306, distance: 119.0
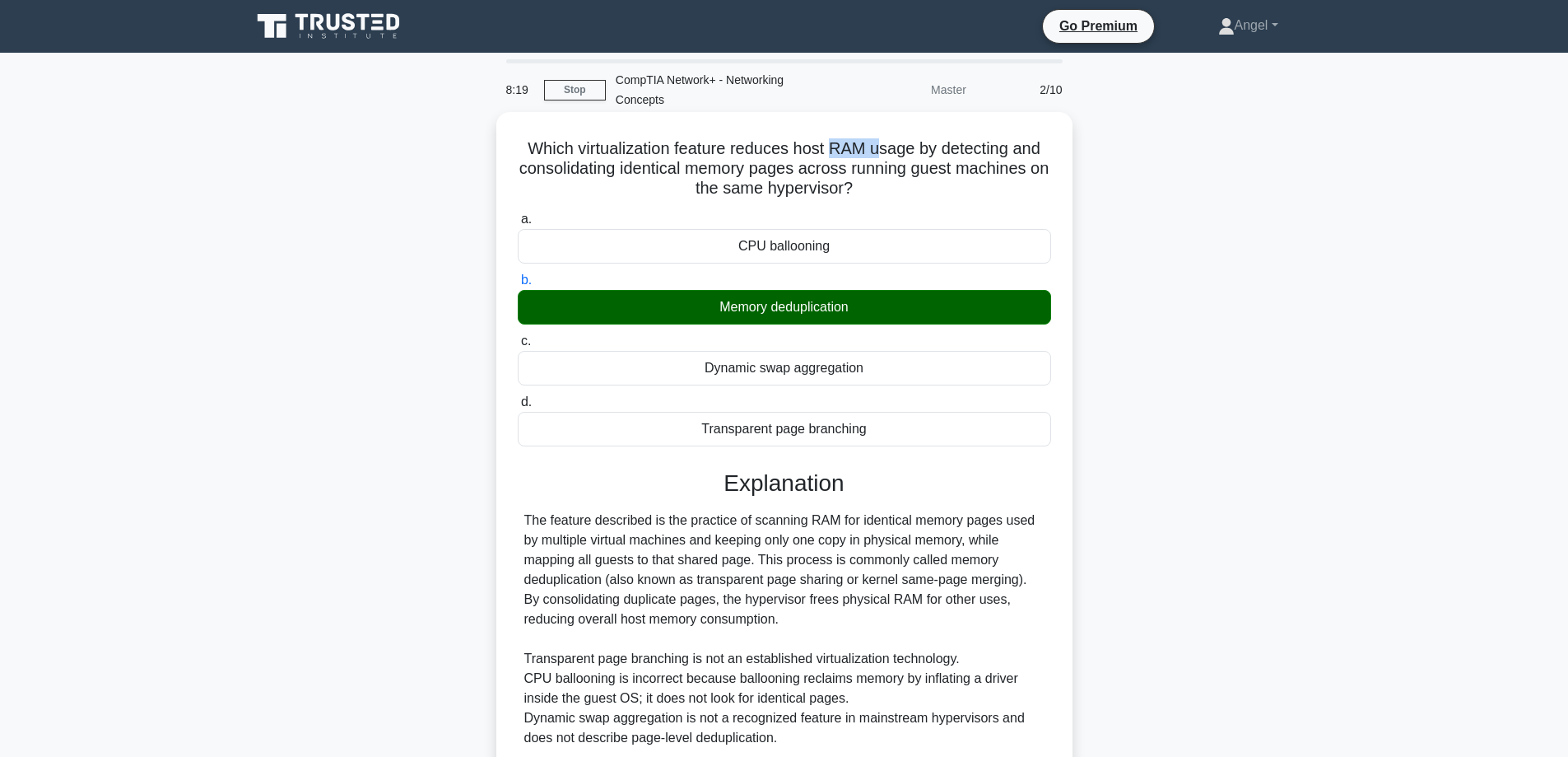
click at [833, 310] on div "Memory deduplication" at bounding box center [784, 307] width 534 height 35
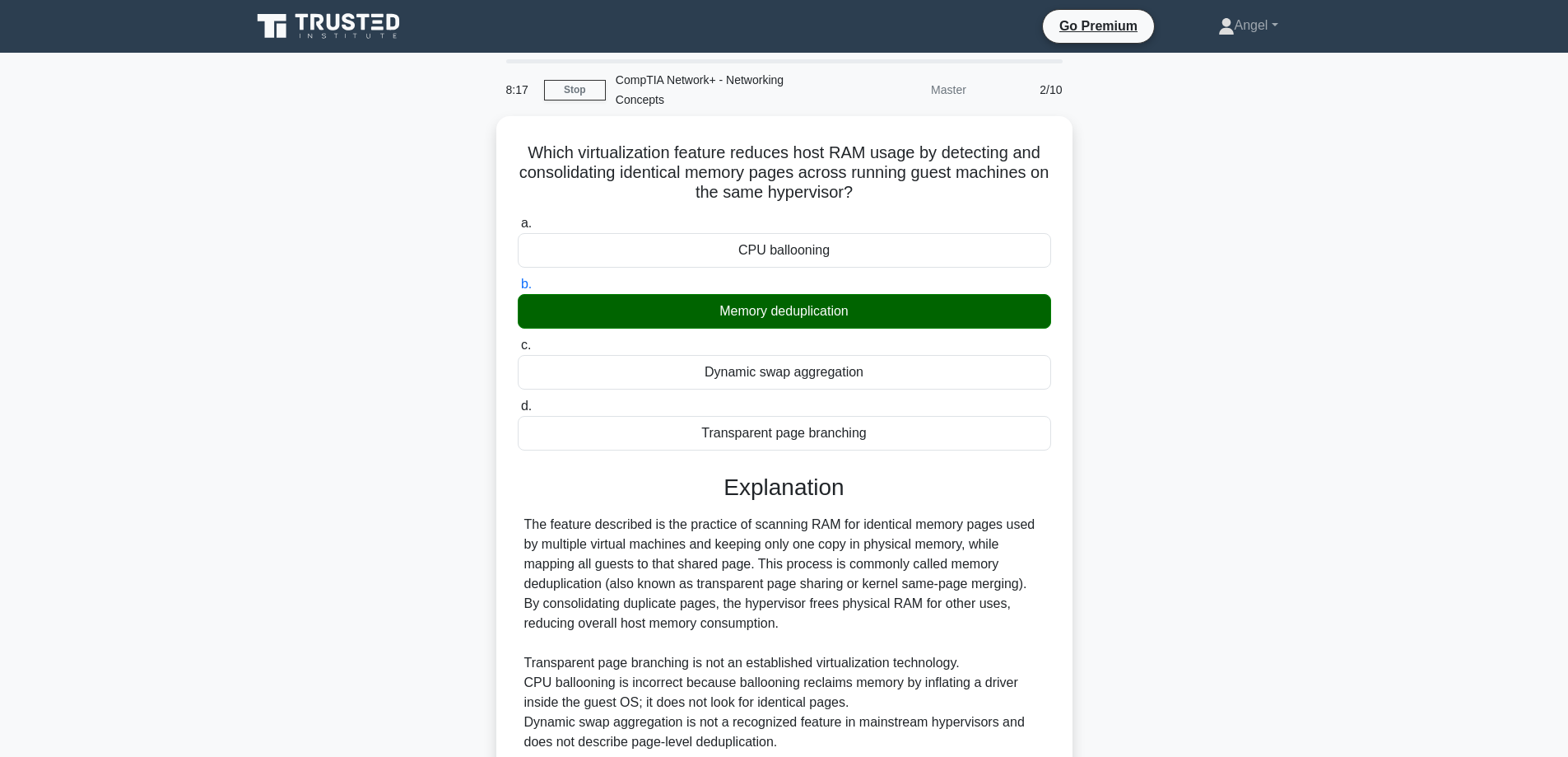
click at [1198, 283] on div "Which virtualization feature reduces host RAM usage by detecting and consolidat…" at bounding box center [784, 503] width 1086 height 773
click at [1179, 368] on div "Which virtualization feature reduces host RAM usage by detecting and consolidat…" at bounding box center [784, 503] width 1086 height 773
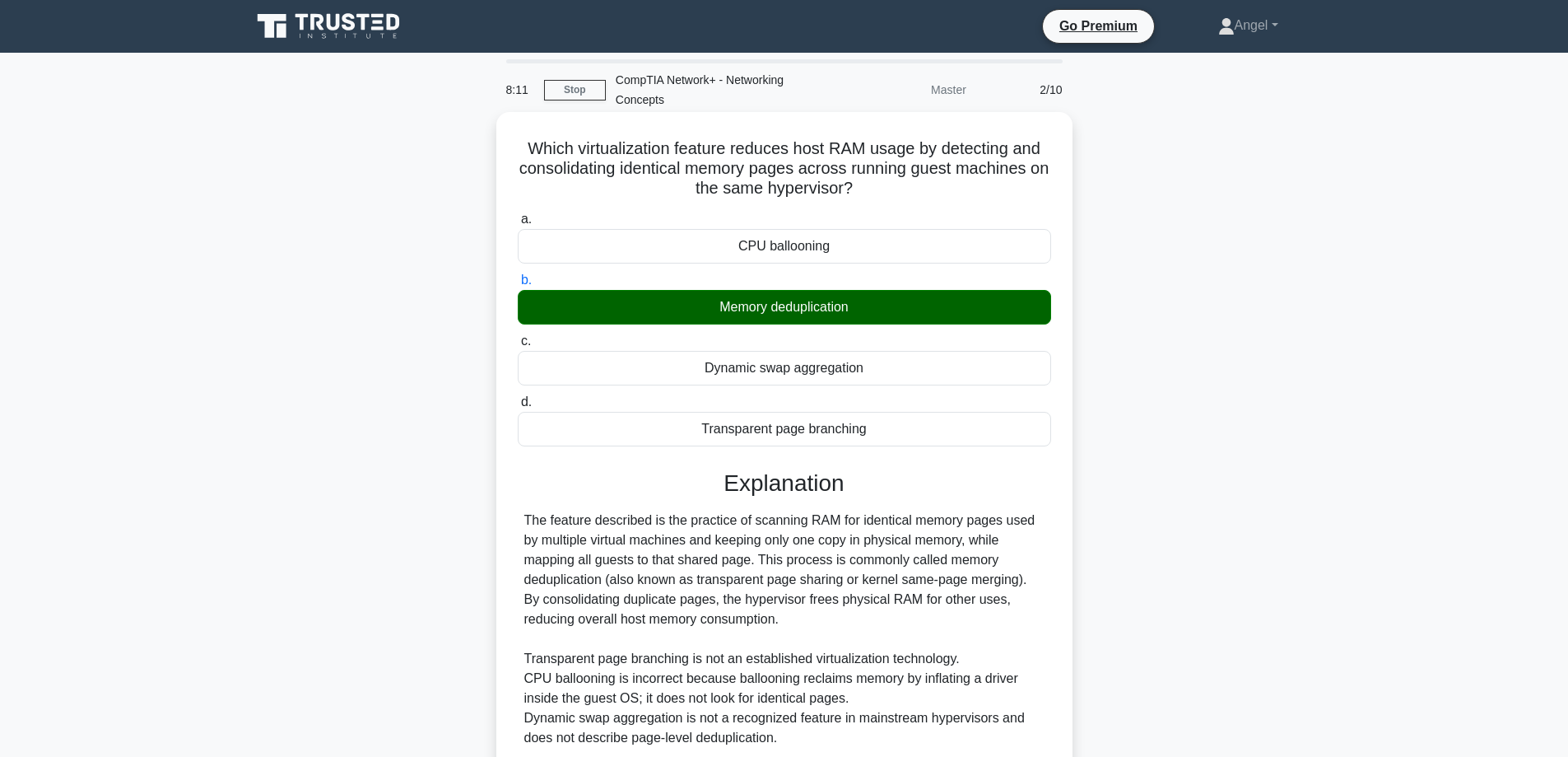
drag, startPoint x: 524, startPoint y: 147, endPoint x: 978, endPoint y: 201, distance: 457.2
click at [978, 199] on h5 "Which virtualization feature reduces host RAM usage by detecting and consolidat…" at bounding box center [784, 168] width 537 height 61
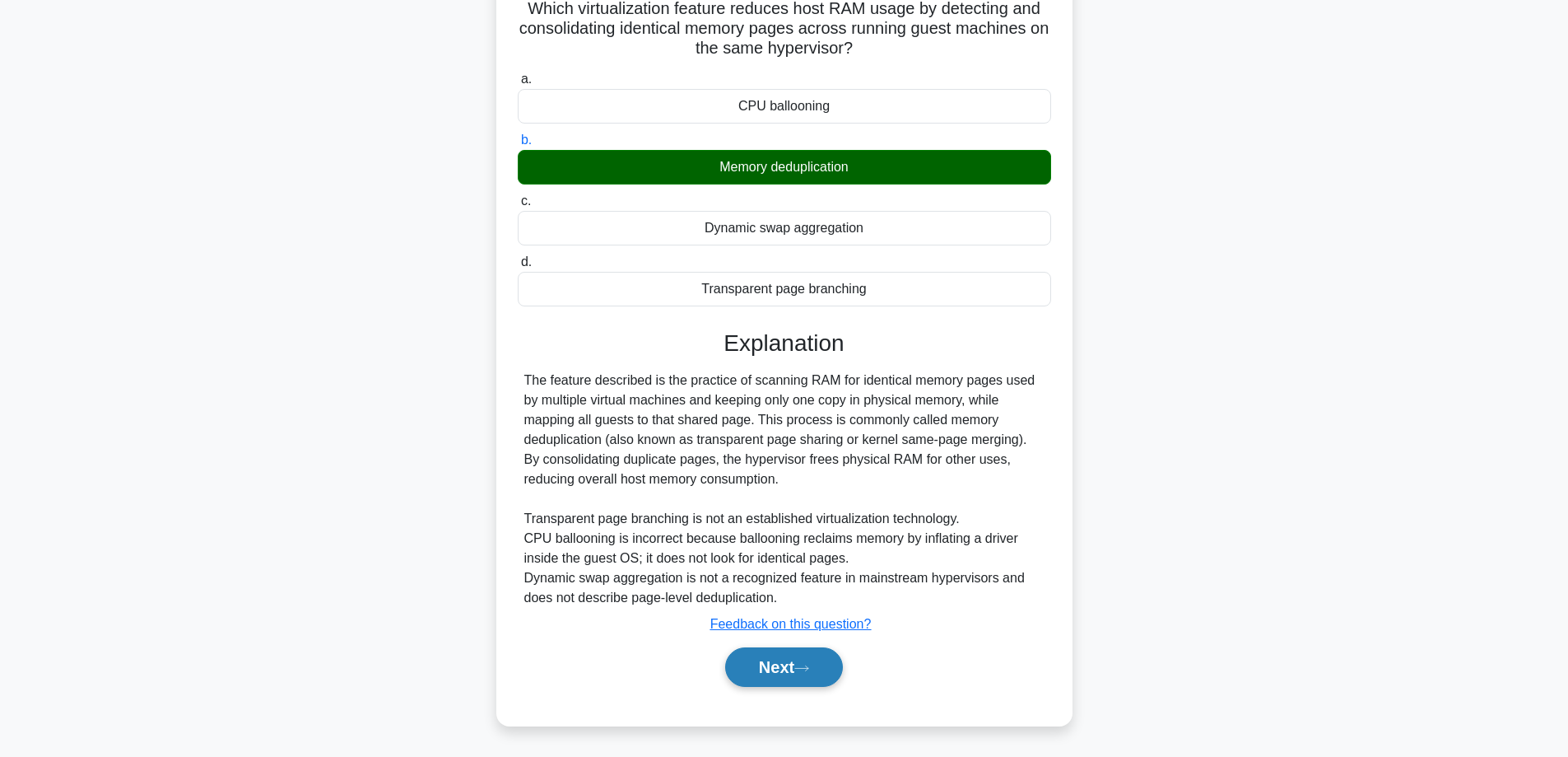
click at [789, 668] on button "Next" at bounding box center [784, 667] width 117 height 40
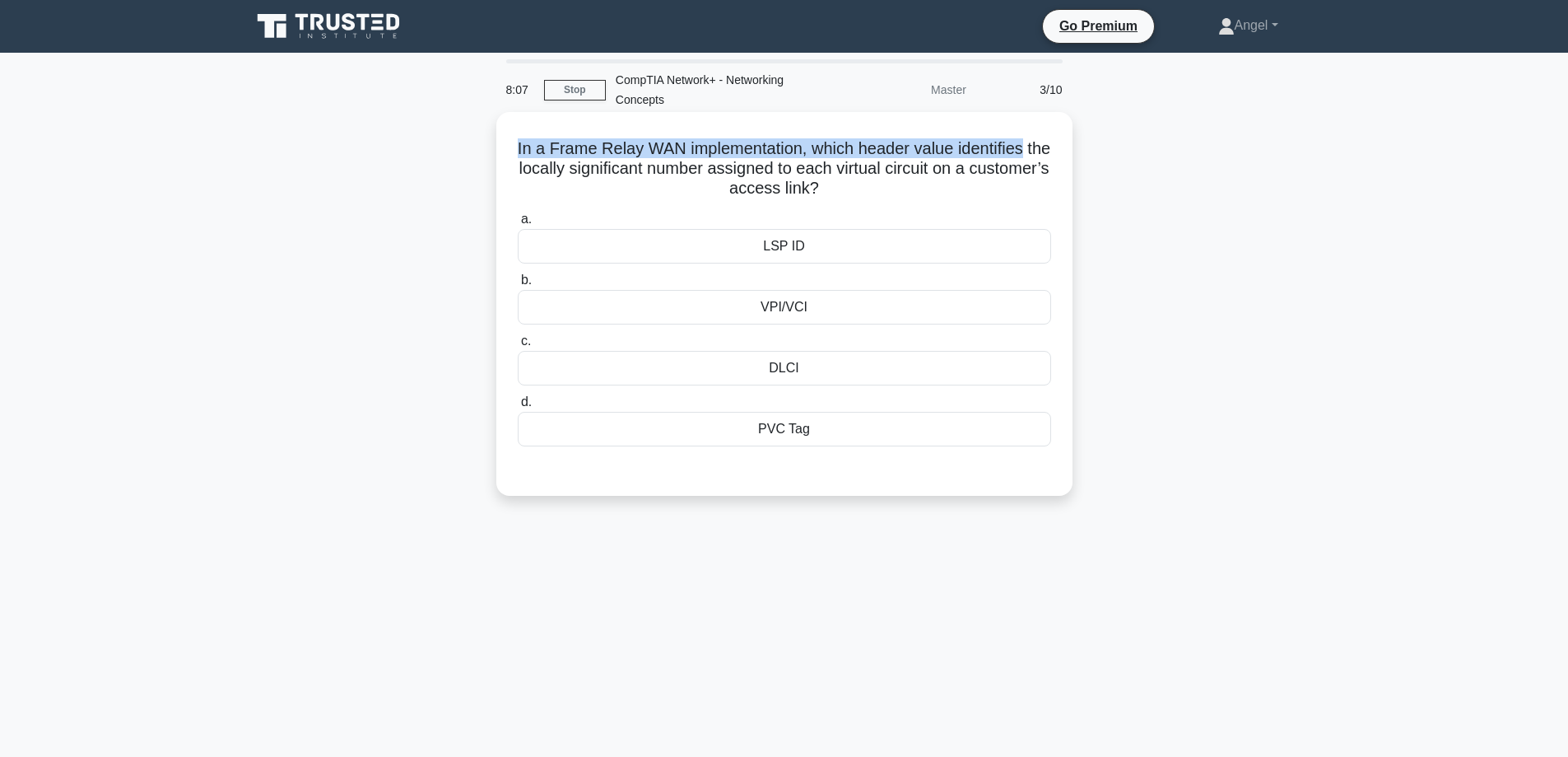
drag, startPoint x: 522, startPoint y: 150, endPoint x: 1046, endPoint y: 130, distance: 524.4
click at [1046, 130] on div "In a Frame Relay WAN implementation, which header value identifies the locally …" at bounding box center [784, 304] width 562 height 371
drag, startPoint x: 614, startPoint y: 151, endPoint x: 657, endPoint y: 152, distance: 43.0
click at [616, 151] on h5 "In a Frame Relay WAN implementation, which header value identifies the locally …" at bounding box center [784, 168] width 537 height 61
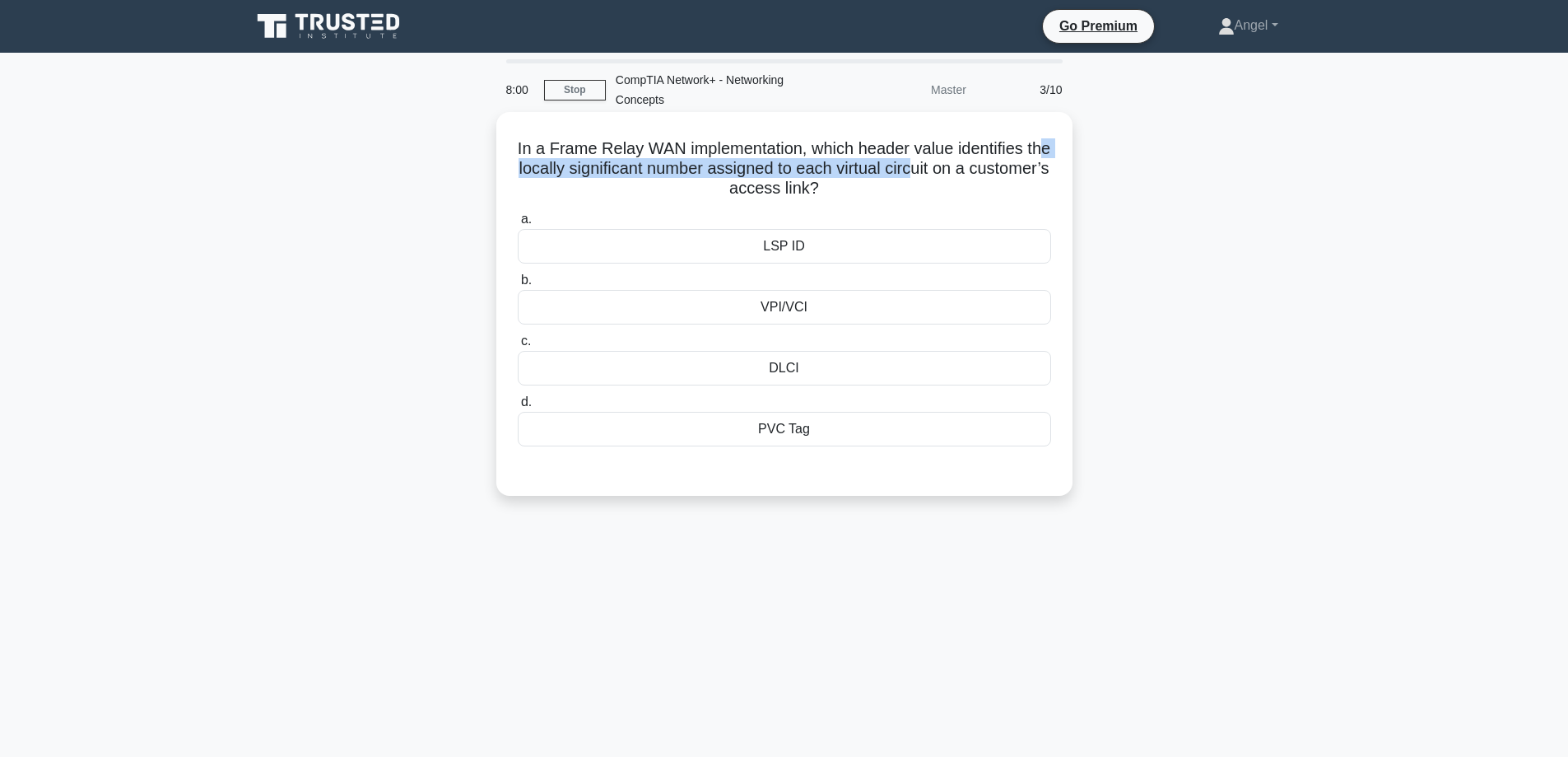
drag, startPoint x: 552, startPoint y: 168, endPoint x: 975, endPoint y: 165, distance: 423.0
click at [971, 165] on h5 "In a Frame Relay WAN implementation, which header value identifies the locally …" at bounding box center [784, 168] width 537 height 61
click at [956, 206] on div "In a Frame Relay WAN implementation, which header value identifies the locally …" at bounding box center [784, 304] width 562 height 371
click at [776, 364] on div "DLCI" at bounding box center [784, 368] width 534 height 35
click at [518, 347] on input "c. DLCI" at bounding box center [518, 341] width 0 height 11
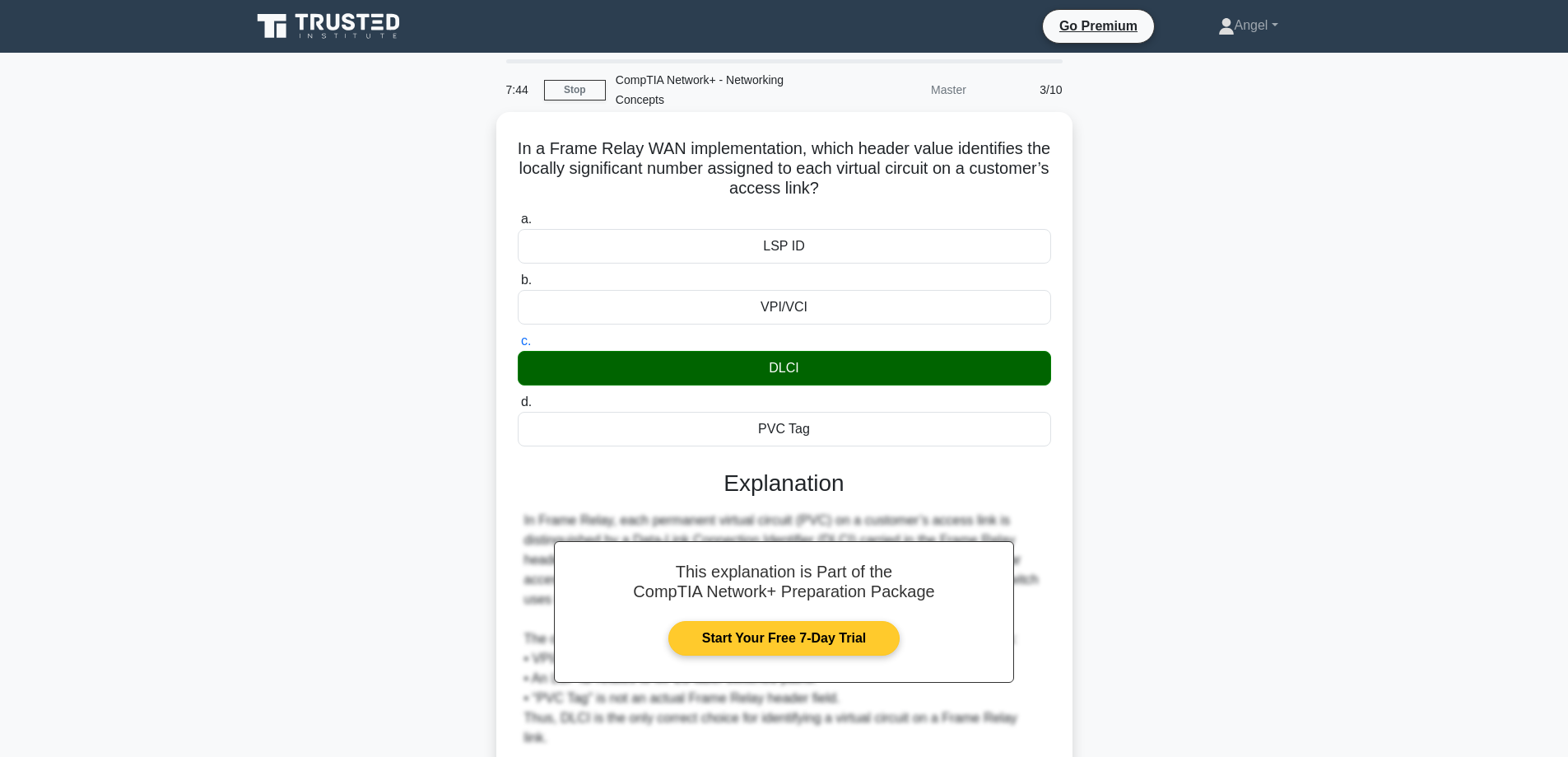
scroll to position [132, 0]
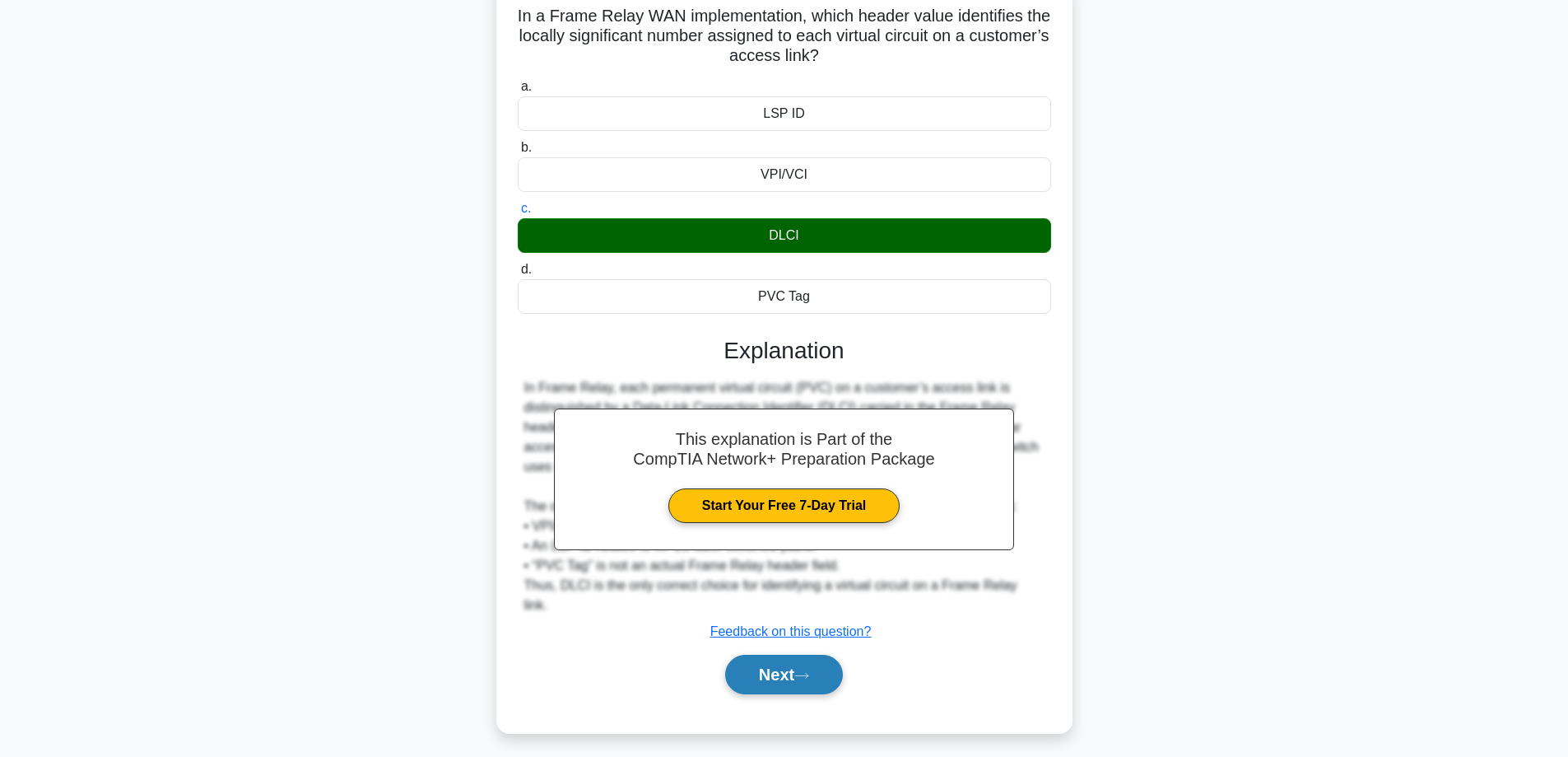
click at [790, 663] on button "Next" at bounding box center [784, 674] width 117 height 40
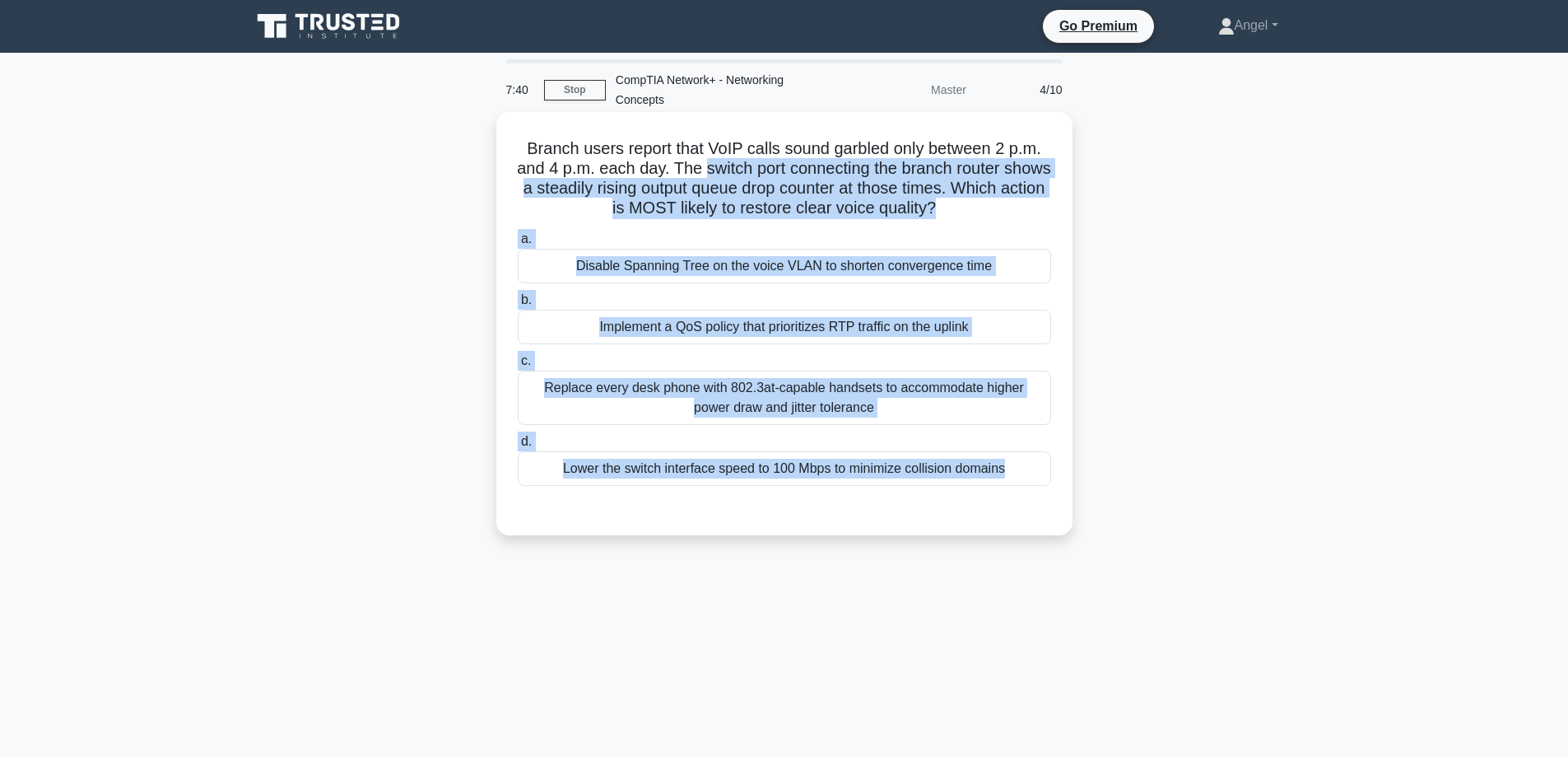
drag, startPoint x: 523, startPoint y: 142, endPoint x: 725, endPoint y: 161, distance: 202.9
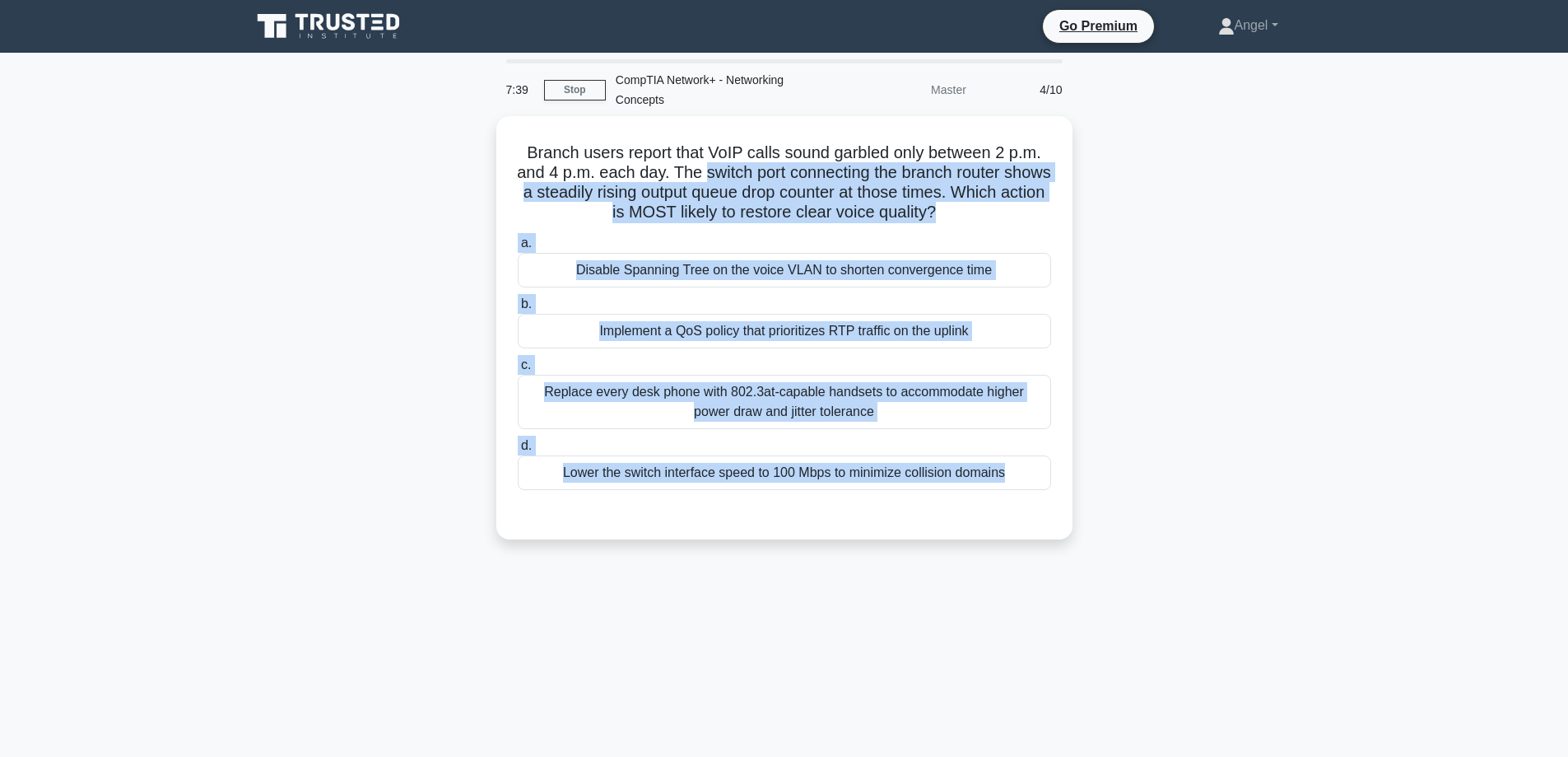
click at [1308, 232] on div "Branch users report that VoIP calls sound garbled only between 2 p.m. and 4 p.m…" at bounding box center [784, 338] width 1086 height 443
click at [1269, 273] on div "Branch users report that VoIP calls sound garbled only between 2 p.m. and 4 p.m…" at bounding box center [784, 338] width 1086 height 443
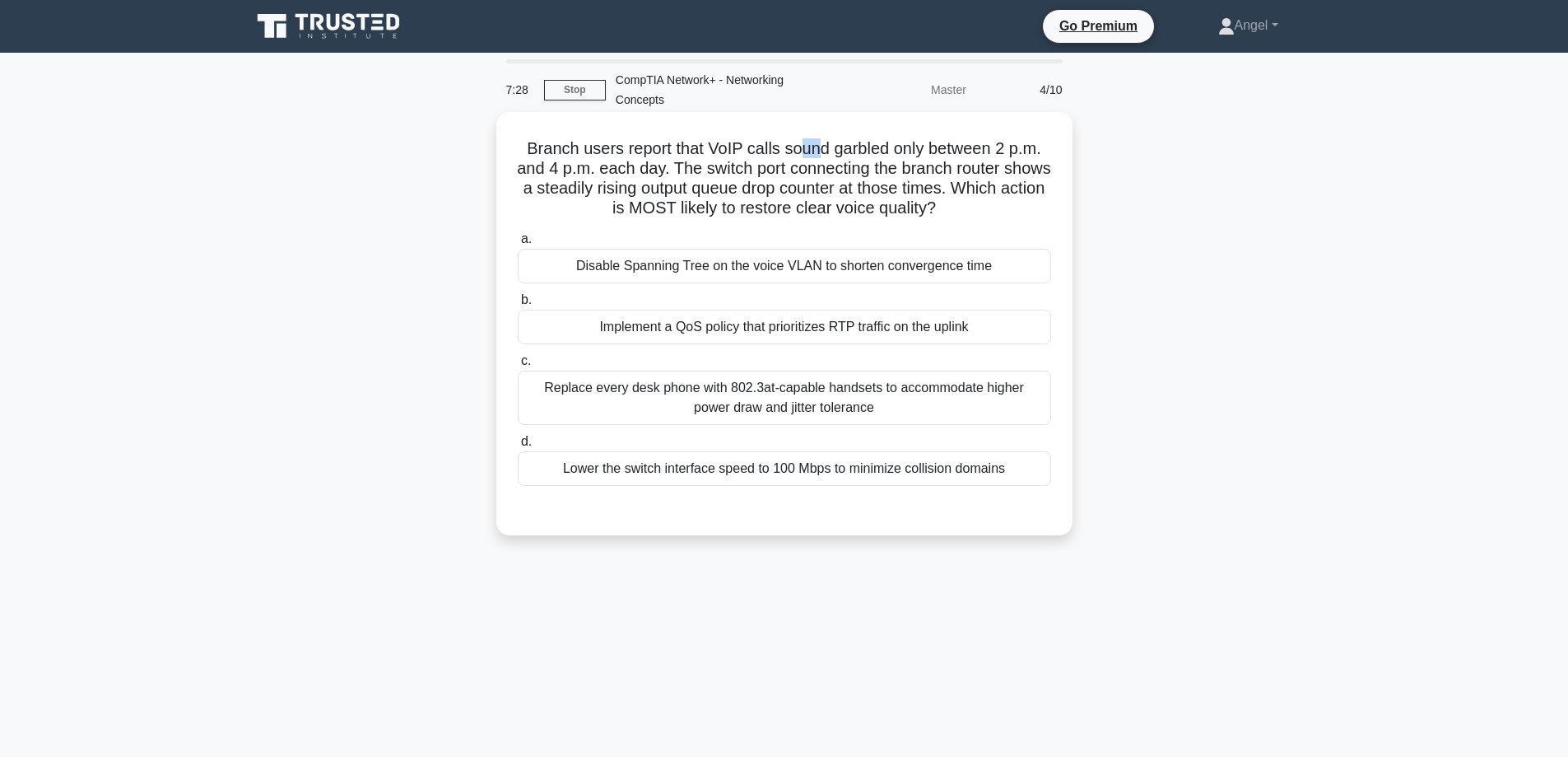
drag, startPoint x: 799, startPoint y: 130, endPoint x: 818, endPoint y: 143, distance: 23.0
click at [818, 143] on div "Branch users report that VoIP calls sound garbled only between 2 p.m. and 4 p.m…" at bounding box center [784, 324] width 562 height 410
drag, startPoint x: 947, startPoint y: 149, endPoint x: 1036, endPoint y: 154, distance: 89.1
click at [1036, 154] on h5 "Branch users report that VoIP calls sound garbled only between 2 p.m. and 4 p.m…" at bounding box center [784, 178] width 537 height 81
drag, startPoint x: 528, startPoint y: 168, endPoint x: 704, endPoint y: 170, distance: 176.0
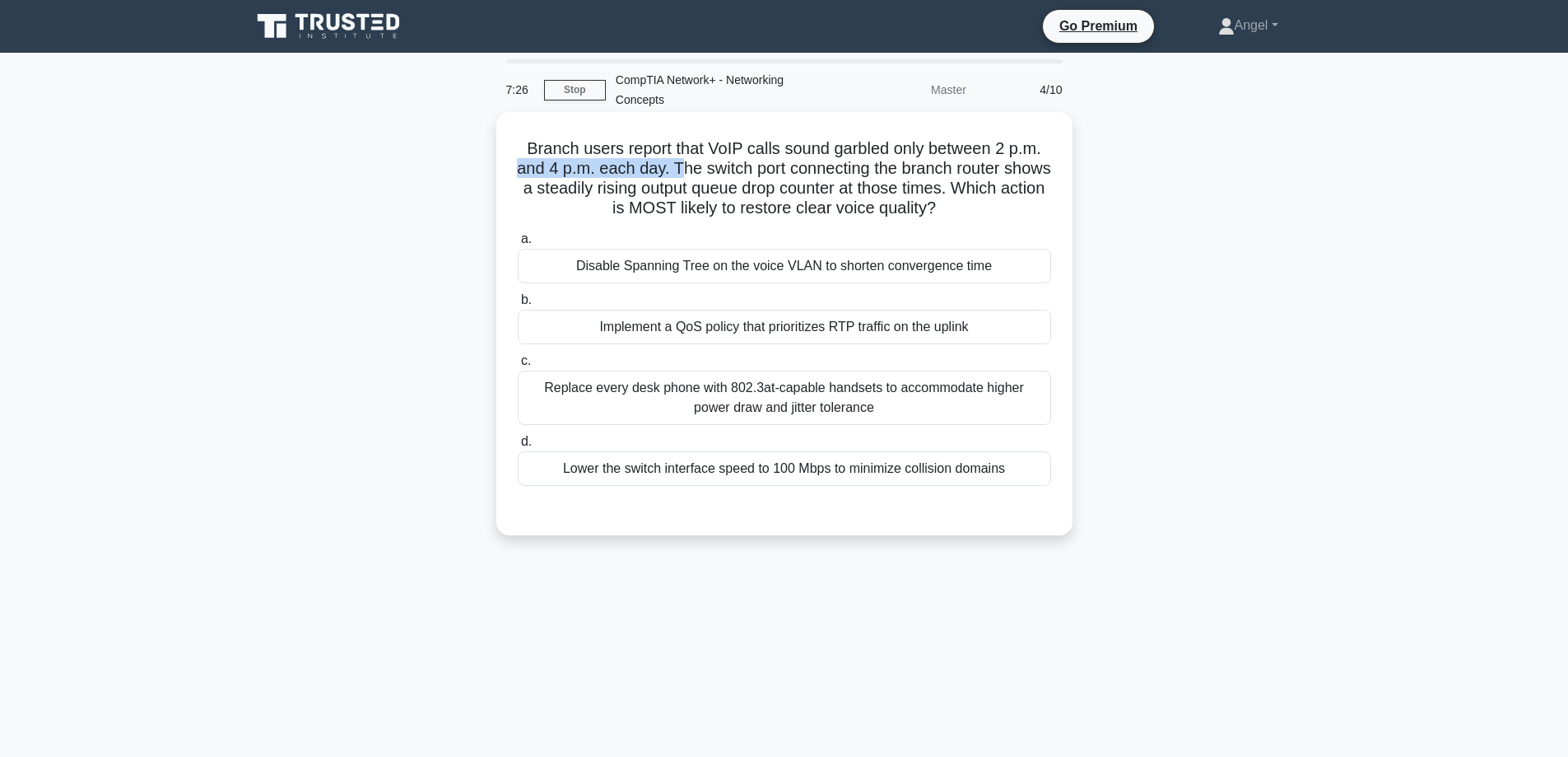
click at [704, 170] on h5 "Branch users report that VoIP calls sound garbled only between 2 p.m. and 4 p.m…" at bounding box center [784, 178] width 537 height 81
click at [713, 172] on h5 "Branch users report that VoIP calls sound garbled only between 2 p.m. and 4 p.m…" at bounding box center [784, 178] width 537 height 81
drag, startPoint x: 700, startPoint y: 168, endPoint x: 1011, endPoint y: 166, distance: 311.0
click at [1011, 166] on h5 "Branch users report that VoIP calls sound garbled only between 2 p.m. and 4 p.m…" at bounding box center [784, 178] width 537 height 81
drag, startPoint x: 553, startPoint y: 191, endPoint x: 796, endPoint y: 192, distance: 243.0
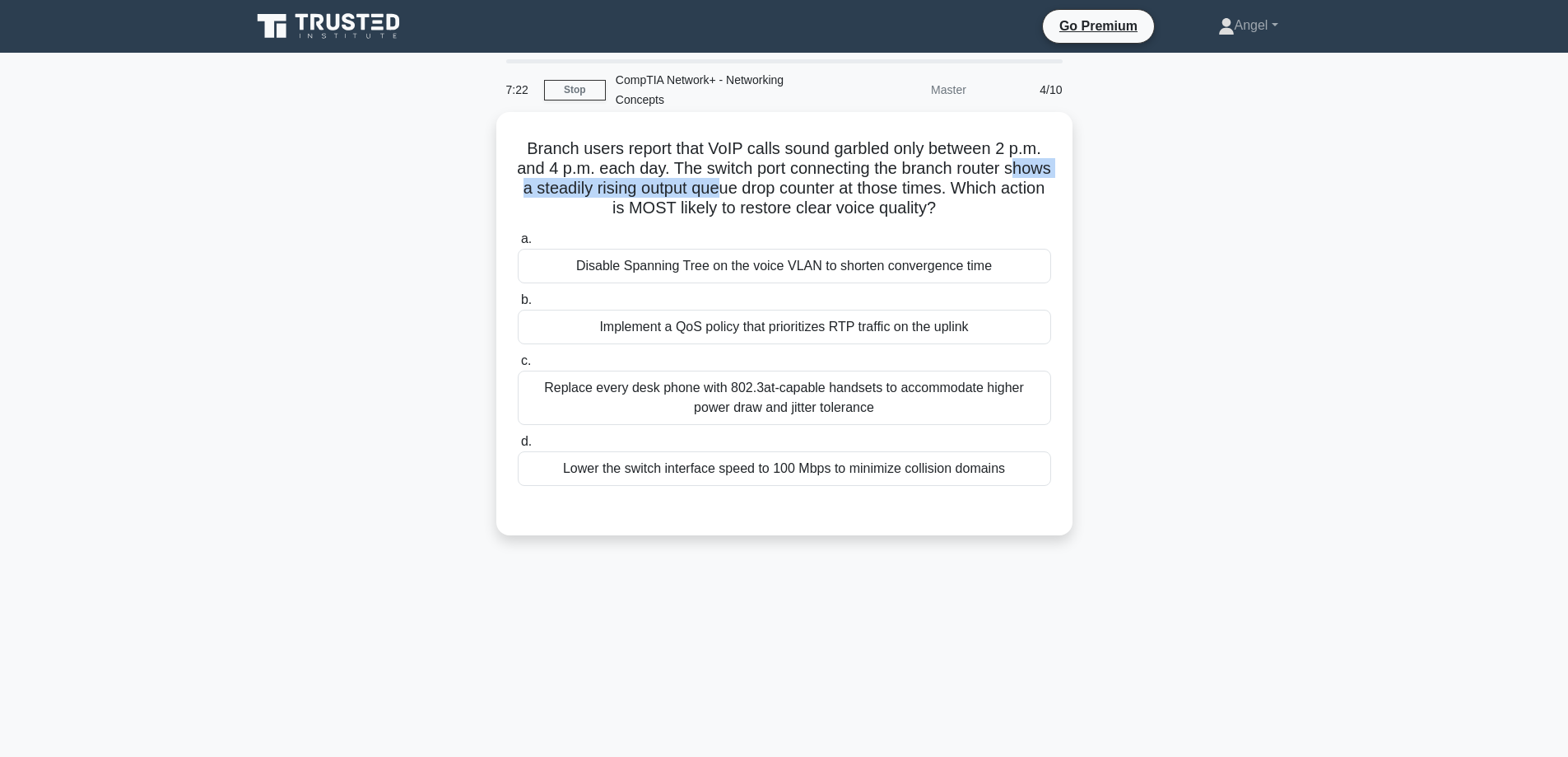
click at [796, 192] on h5 "Branch users report that VoIP calls sound garbled only between 2 p.m. and 4 p.m…" at bounding box center [784, 178] width 537 height 81
drag, startPoint x: 880, startPoint y: 189, endPoint x: 1025, endPoint y: 189, distance: 145.0
click at [1023, 187] on h5 "Branch users report that VoIP calls sound garbled only between 2 p.m. and 4 p.m…" at bounding box center [784, 178] width 537 height 81
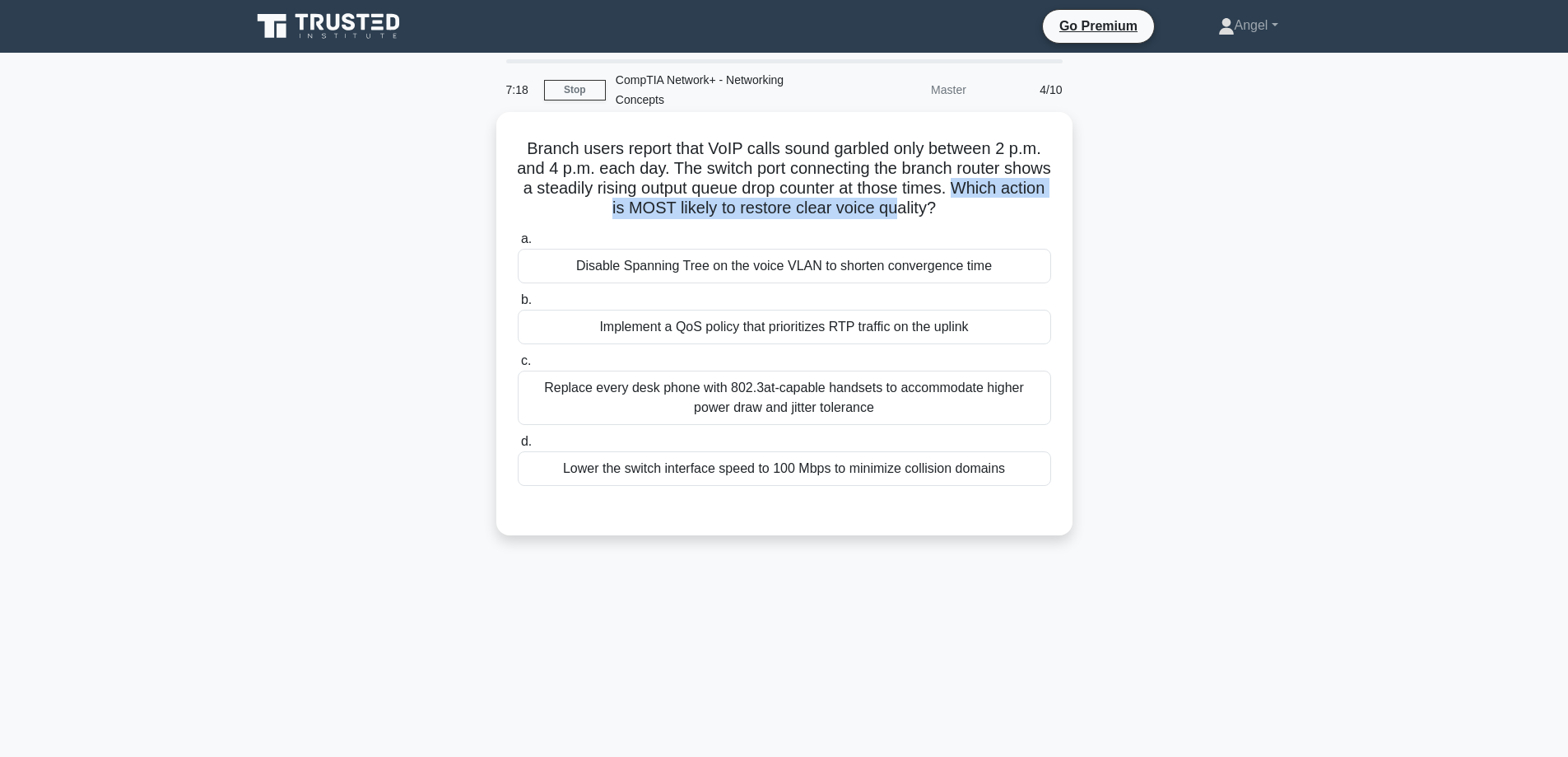
drag, startPoint x: 558, startPoint y: 217, endPoint x: 972, endPoint y: 200, distance: 414.3
click at [957, 200] on h5 "Branch users report that VoIP calls sound garbled only between 2 p.m. and 4 p.m…" at bounding box center [784, 178] width 537 height 81
click at [710, 147] on h5 "Branch users report that VoIP calls sound garbled only between 2 p.m. and 4 p.m…" at bounding box center [784, 178] width 537 height 81
click at [729, 150] on h5 "Branch users report that VoIP calls sound garbled only between 2 p.m. and 4 p.m…" at bounding box center [784, 178] width 537 height 81
drag, startPoint x: 737, startPoint y: 149, endPoint x: 707, endPoint y: 153, distance: 30.3
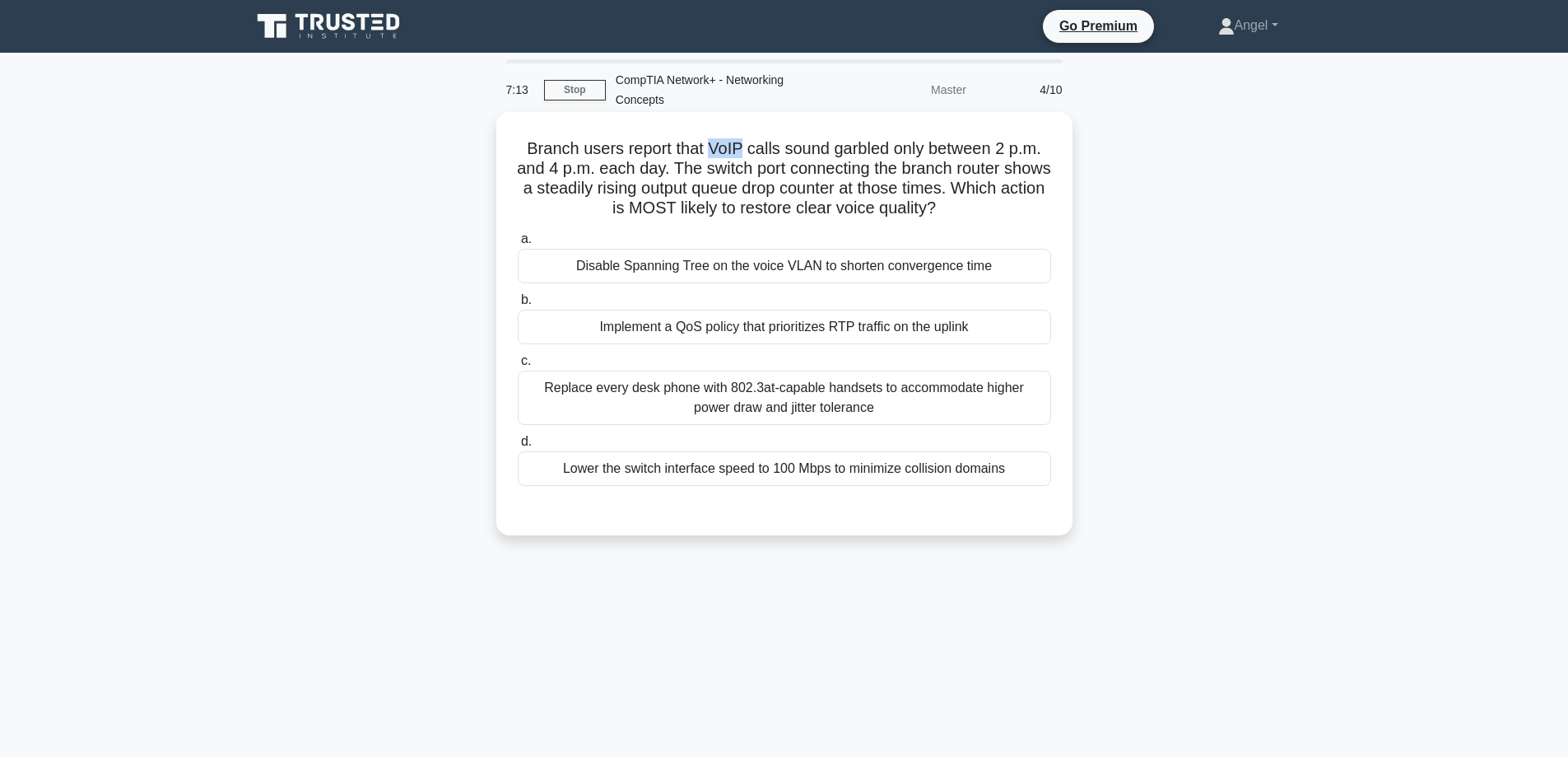
click at [707, 153] on h5 "Branch users report that VoIP calls sound garbled only between 2 p.m. and 4 p.m…" at bounding box center [784, 178] width 537 height 81
click at [776, 134] on div "Branch users report that VoIP calls sound garbled only between 2 p.m. and 4 p.m…" at bounding box center [784, 324] width 562 height 410
drag, startPoint x: 725, startPoint y: 402, endPoint x: 686, endPoint y: 421, distance: 43.4
click at [724, 403] on div "Replace every desk phone with 802.3at-capable handsets to accommodate higher po…" at bounding box center [784, 397] width 534 height 55
click at [596, 400] on div "Replace every desk phone with 802.3at-capable handsets to accommodate higher po…" at bounding box center [784, 397] width 534 height 55
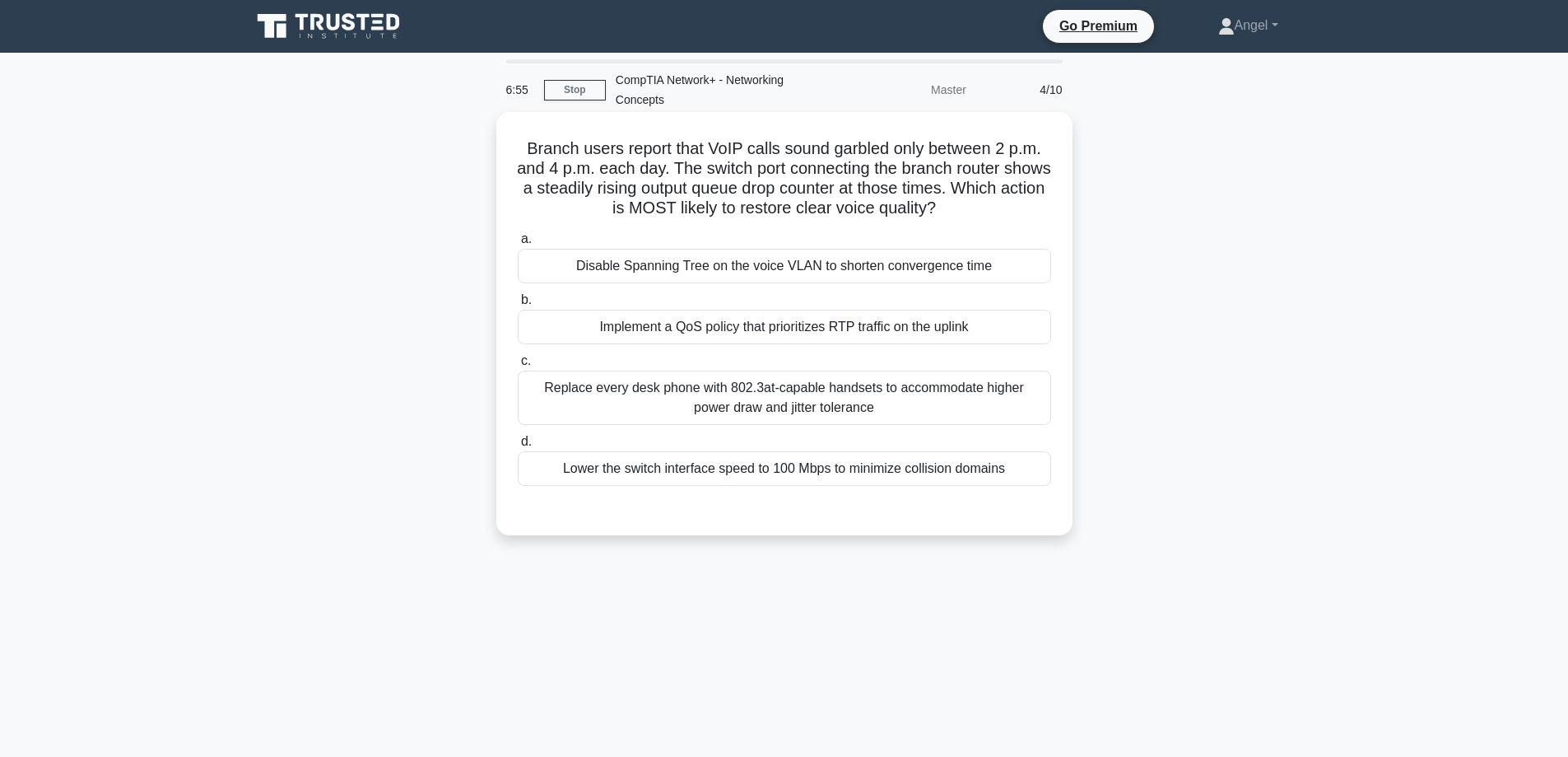
click at [518, 367] on input "c. Replace every desk phone with 802.3at-capable handsets to accommodate higher…" at bounding box center [518, 361] width 0 height 11
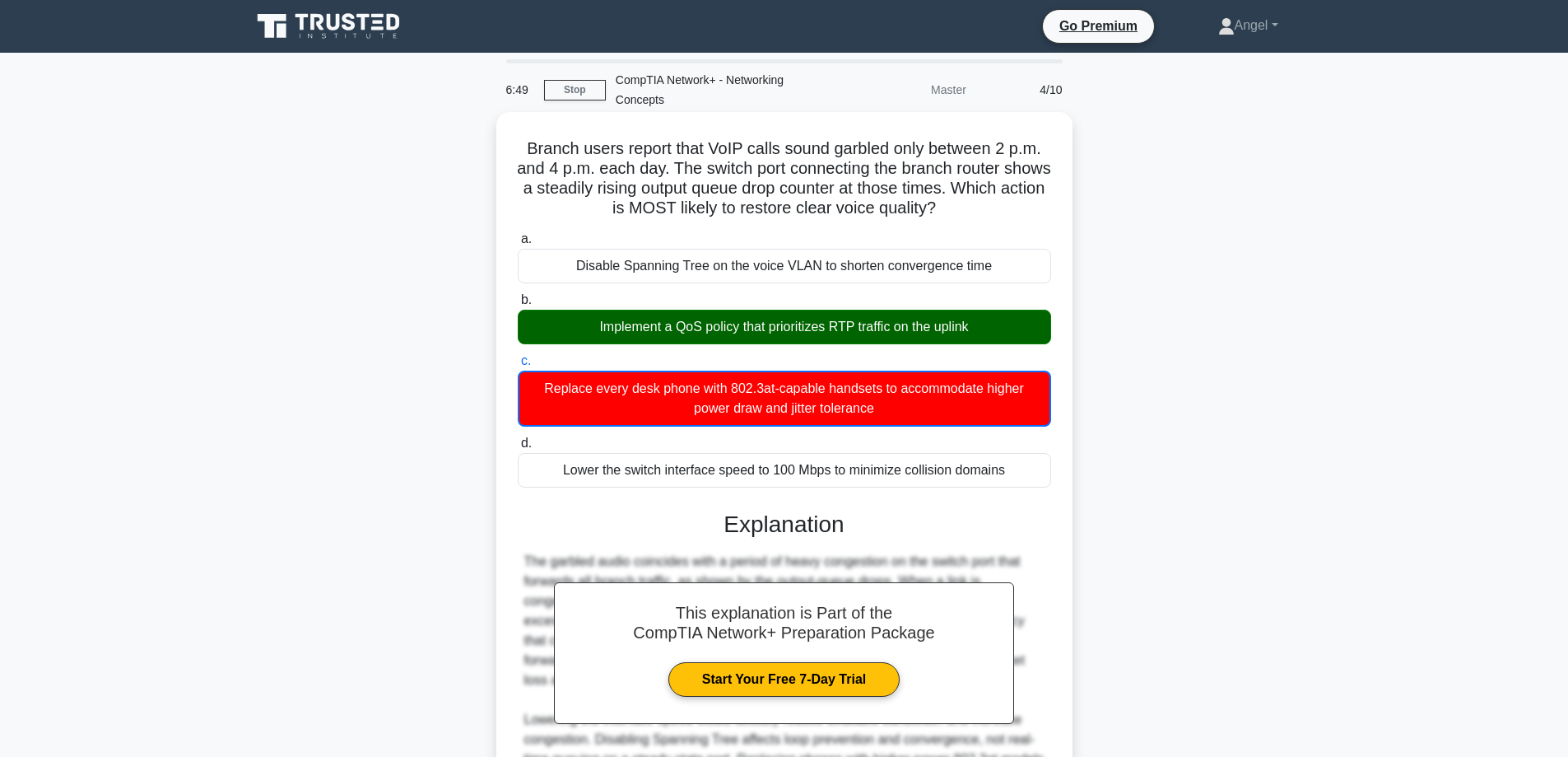
drag, startPoint x: 586, startPoint y: 330, endPoint x: 992, endPoint y: 326, distance: 406.0
click at [992, 326] on div "Implement a QoS policy that prioritizes RTP traffic on the uplink" at bounding box center [784, 327] width 534 height 35
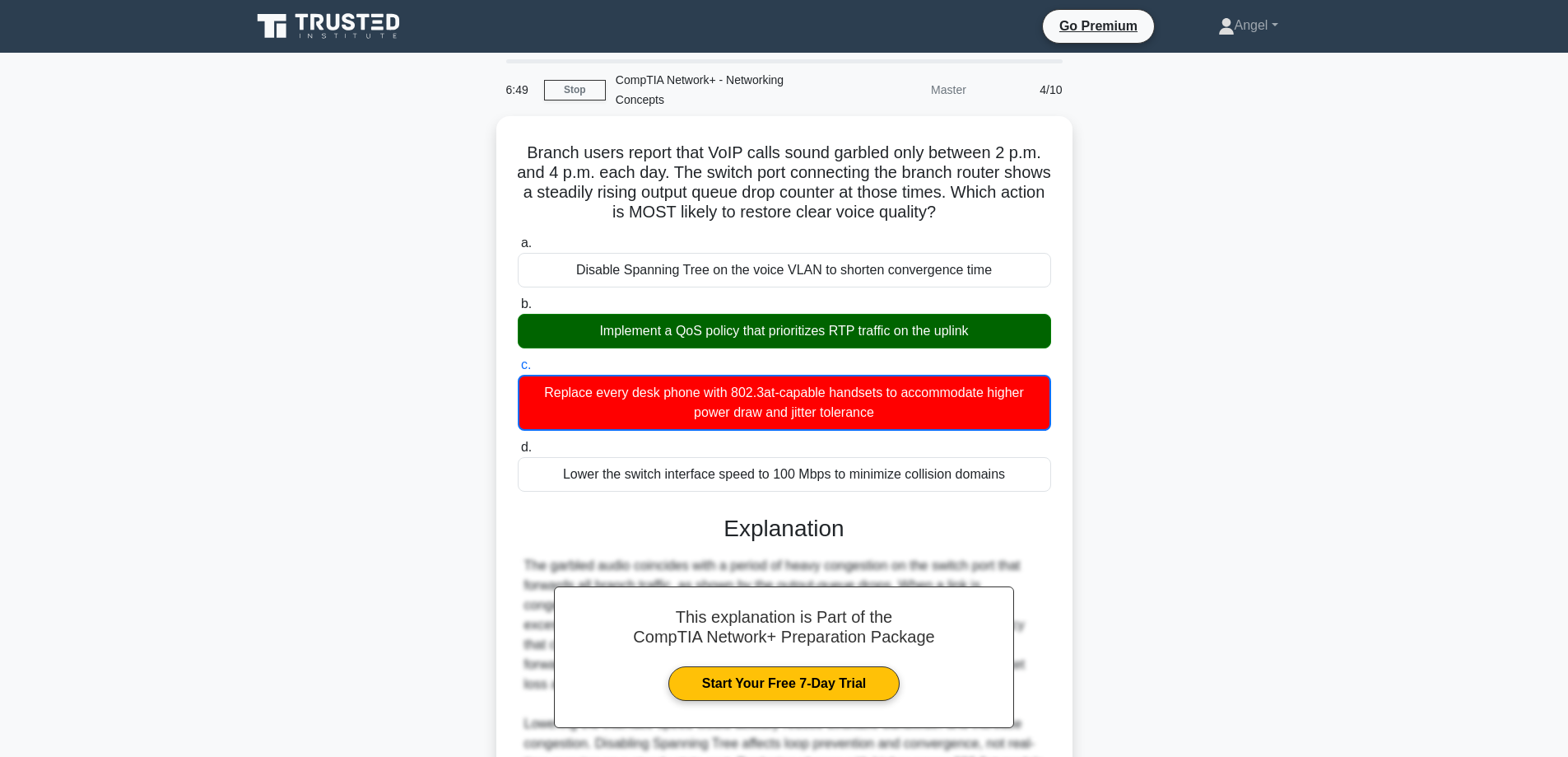
drag, startPoint x: 1165, startPoint y: 354, endPoint x: 1155, endPoint y: 341, distance: 16.4
click at [1165, 353] on div "Branch users report that VoIP calls sound garbled only between 2 p.m. and 4 p.m…" at bounding box center [784, 533] width 1086 height 834
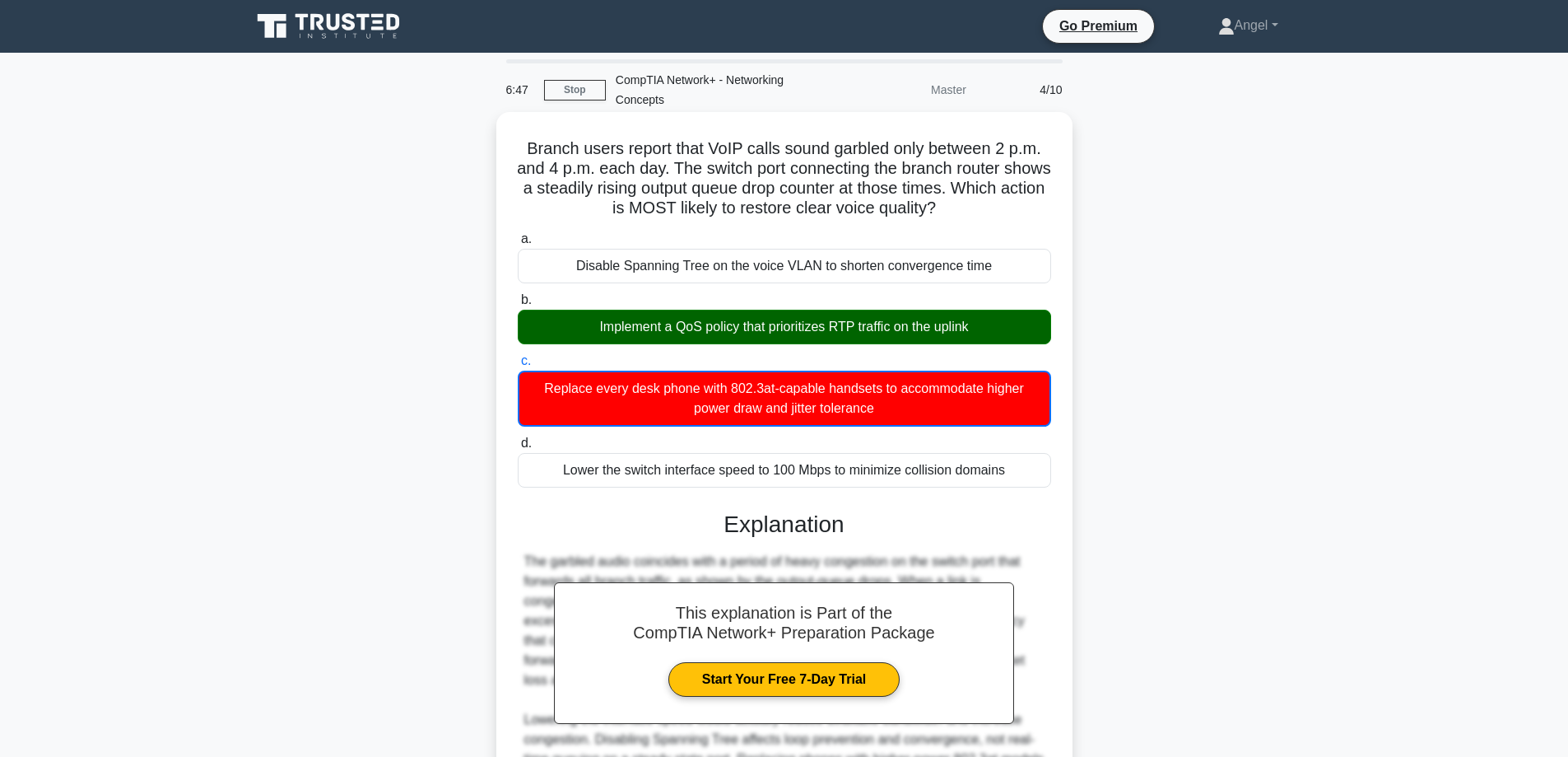
drag, startPoint x: 515, startPoint y: 141, endPoint x: 1018, endPoint y: 201, distance: 506.6
click at [1018, 201] on div "Branch users report that VoIP calls sound garbled only between 2 p.m. and 4 p.m…" at bounding box center [784, 519] width 562 height 801
drag, startPoint x: 534, startPoint y: 387, endPoint x: 915, endPoint y: 388, distance: 381.0
click at [943, 398] on div "Replace every desk phone with 802.3at-capable handsets to accommodate higher po…" at bounding box center [784, 398] width 534 height 56
drag, startPoint x: 584, startPoint y: 326, endPoint x: 1011, endPoint y: 333, distance: 427.1
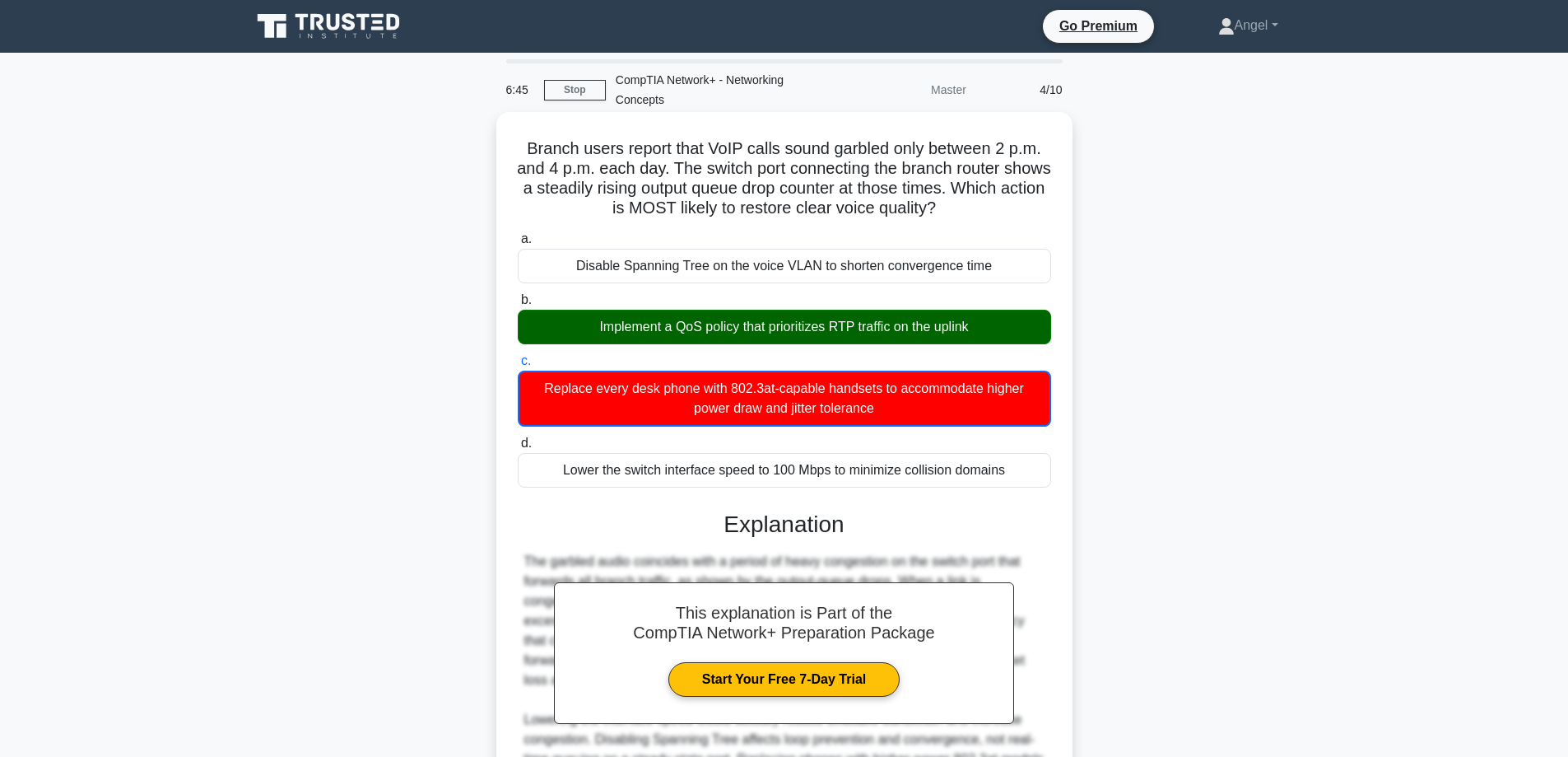
click at [1011, 333] on div "Implement a QoS policy that prioritizes RTP traffic on the uplink" at bounding box center [784, 327] width 534 height 35
drag, startPoint x: 1156, startPoint y: 300, endPoint x: 1065, endPoint y: 553, distance: 268.9
click at [1155, 301] on div "Branch users report that VoIP calls sound garbled only between 2 p.m. and 4 p.m…" at bounding box center [784, 533] width 1086 height 834
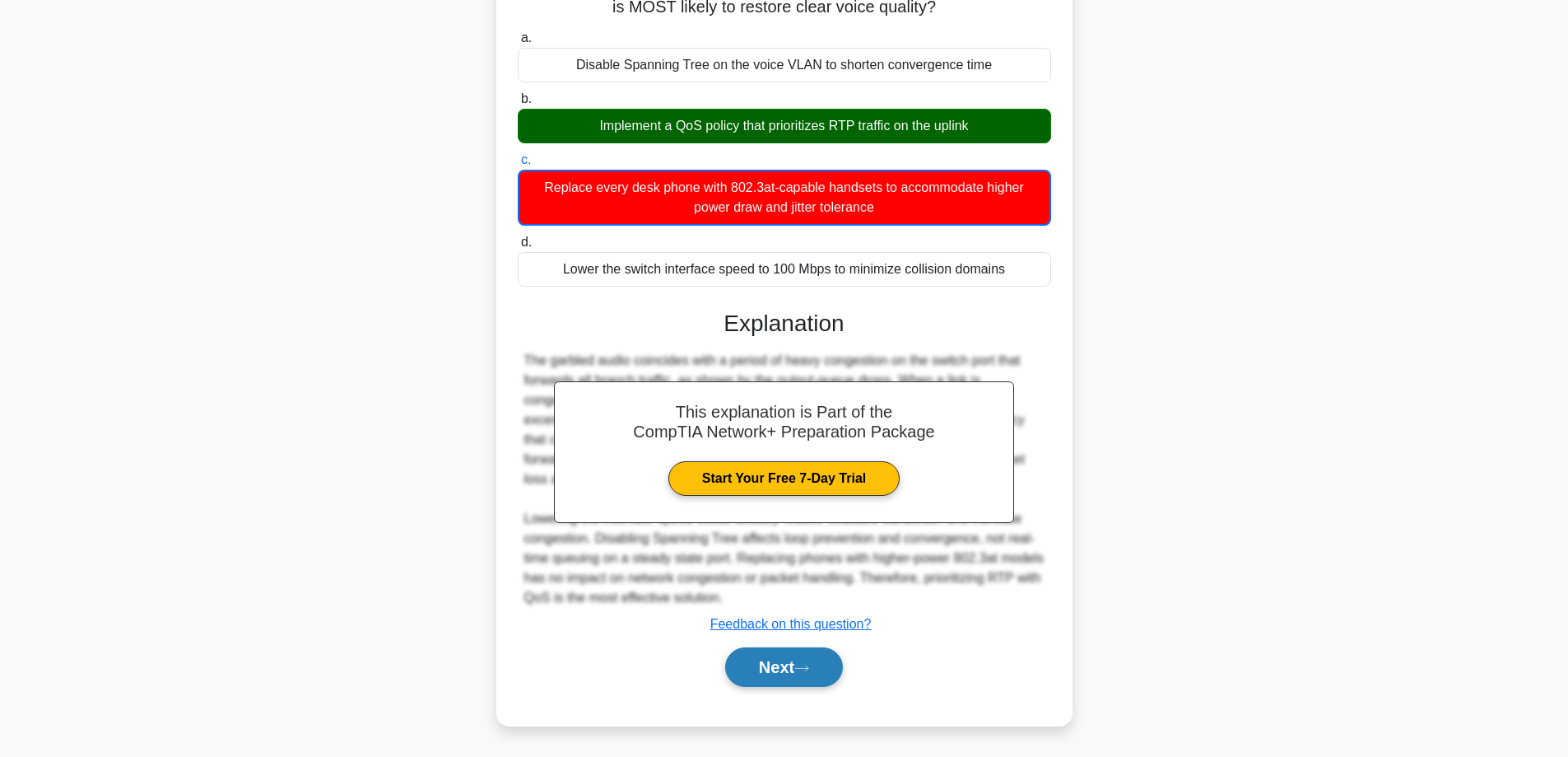
drag, startPoint x: 804, startPoint y: 675, endPoint x: 822, endPoint y: 648, distance: 32.4
click at [803, 675] on button "Next" at bounding box center [784, 667] width 117 height 40
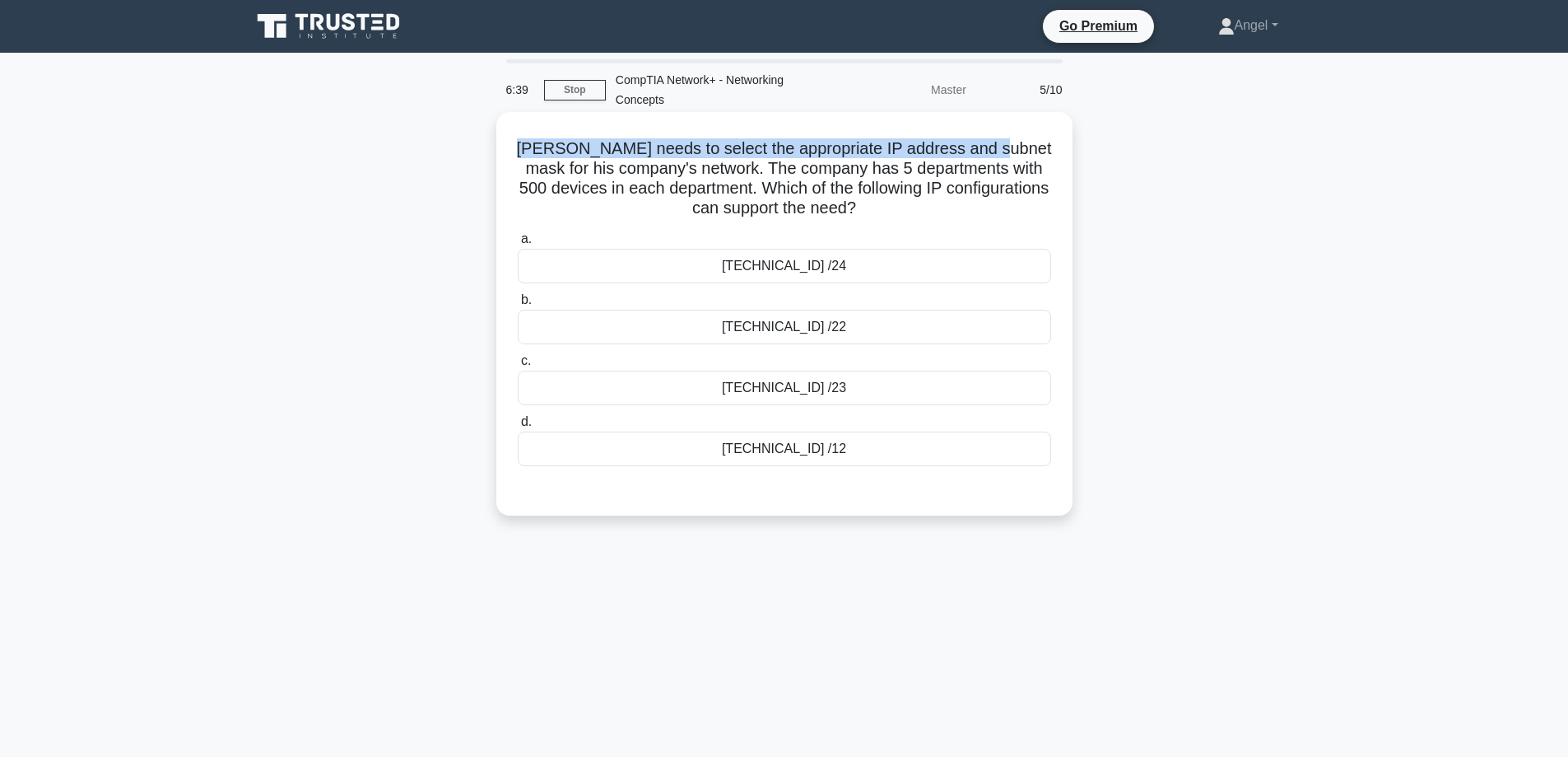
drag, startPoint x: 522, startPoint y: 155, endPoint x: 1004, endPoint y: 147, distance: 482.1
click at [1004, 147] on h5 "Brad needs to select the appropriate IP address and subnet mask for his company…" at bounding box center [784, 178] width 537 height 81
drag, startPoint x: 537, startPoint y: 171, endPoint x: 842, endPoint y: 141, distance: 306.5
click at [658, 161] on h5 "Brad needs to select the appropriate IP address and subnet mask for his company…" at bounding box center [784, 178] width 537 height 81
drag, startPoint x: 924, startPoint y: 149, endPoint x: 966, endPoint y: 146, distance: 42.1
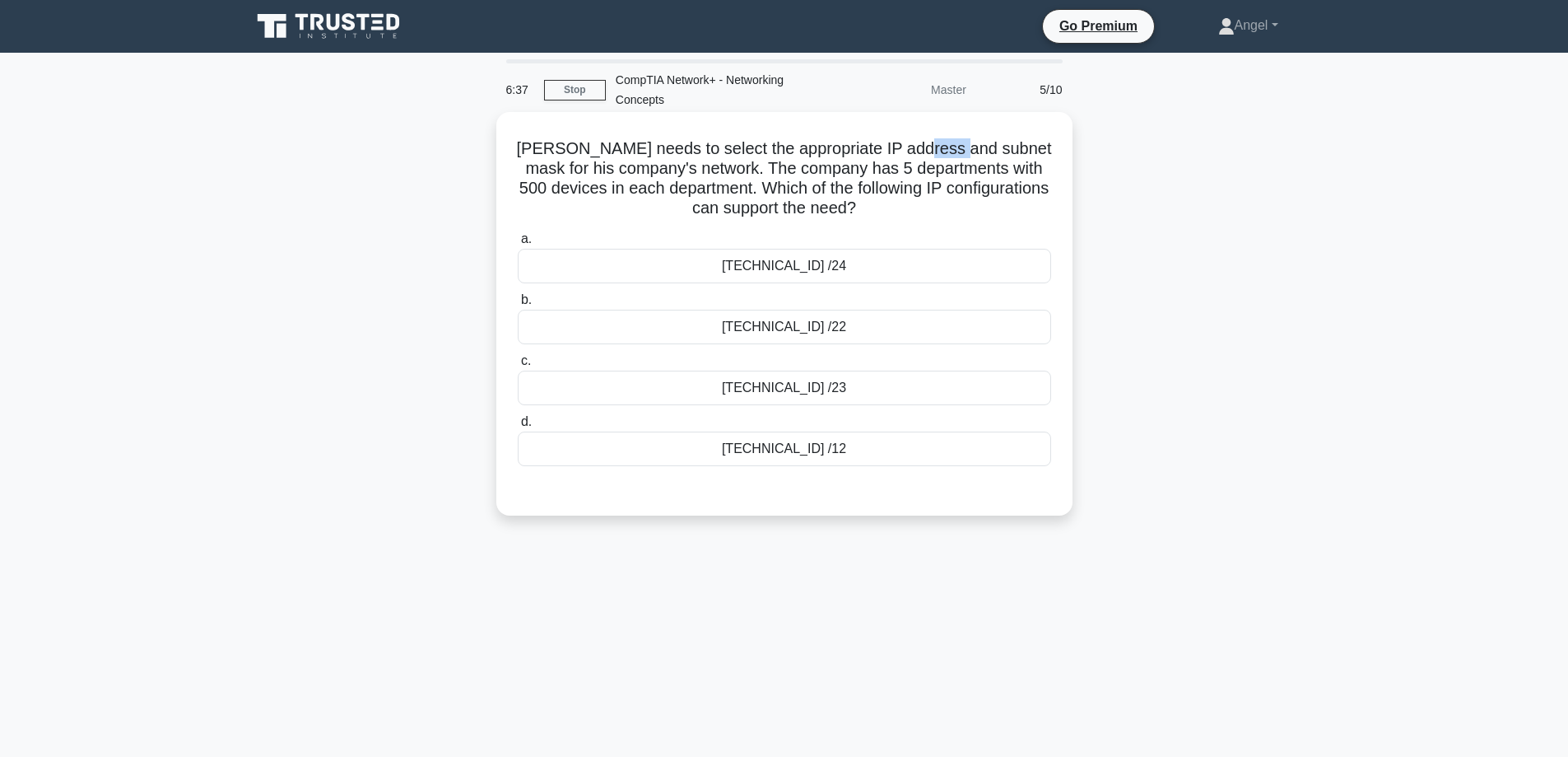
click at [966, 146] on h5 "Brad needs to select the appropriate IP address and subnet mask for his company…" at bounding box center [784, 178] width 537 height 81
drag, startPoint x: 544, startPoint y: 170, endPoint x: 695, endPoint y: 163, distance: 151.2
click at [676, 165] on h5 "Brad needs to select the appropriate IP address and subnet mask for his company…" at bounding box center [784, 178] width 537 height 81
drag, startPoint x: 731, startPoint y: 168, endPoint x: 1012, endPoint y: 159, distance: 281.1
click at [1012, 159] on h5 "Brad needs to select the appropriate IP address and subnet mask for his company…" at bounding box center [784, 178] width 537 height 81
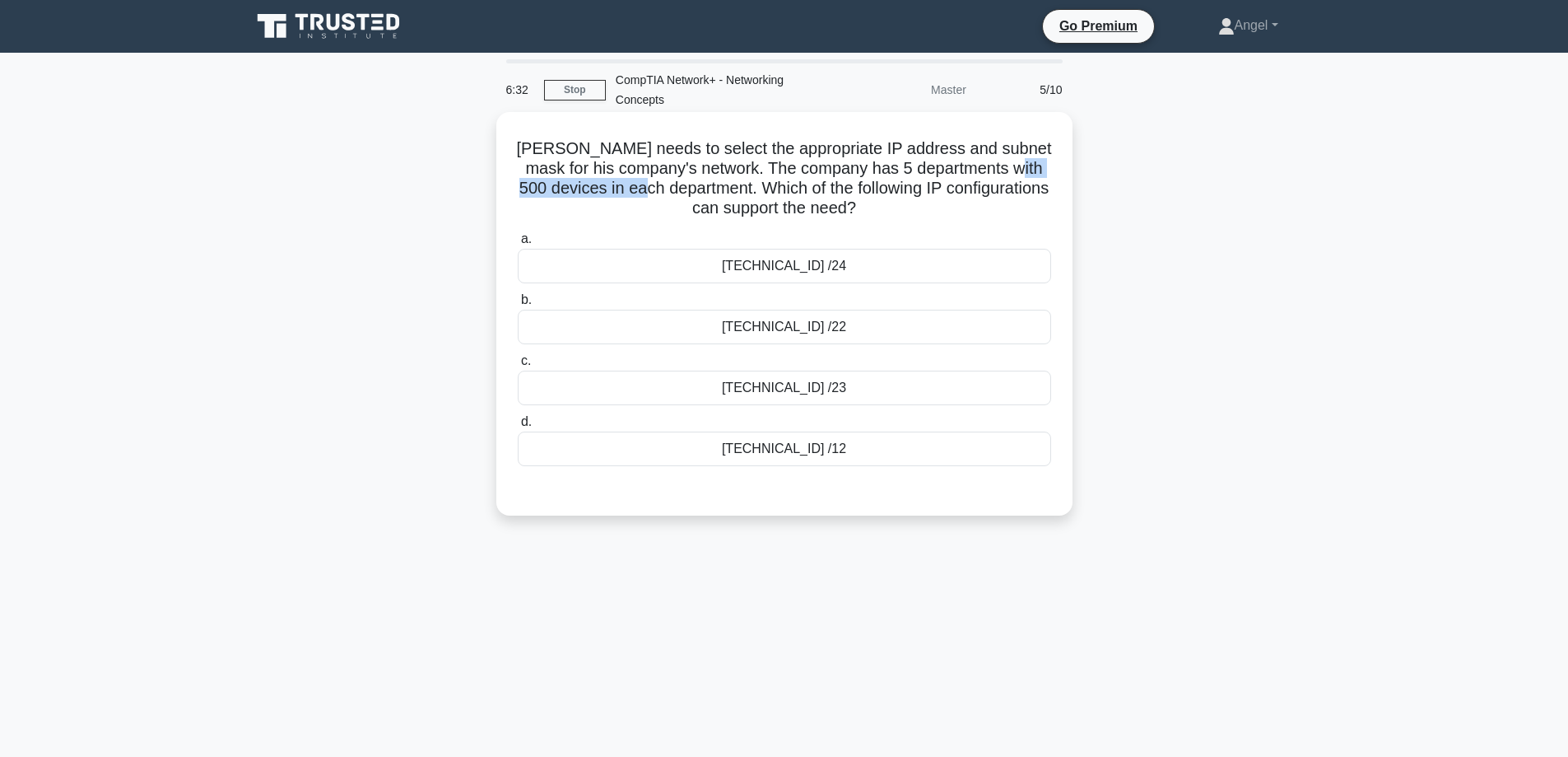
drag, startPoint x: 535, startPoint y: 191, endPoint x: 699, endPoint y: 182, distance: 164.2
click at [699, 182] on h5 "Brad needs to select the appropriate IP address and subnet mask for his company…" at bounding box center [784, 178] width 537 height 81
drag, startPoint x: 768, startPoint y: 188, endPoint x: 947, endPoint y: 178, distance: 179.3
click at [947, 178] on h5 "Brad needs to select the appropriate IP address and subnet mask for his company…" at bounding box center [784, 178] width 537 height 81
drag, startPoint x: 691, startPoint y: 206, endPoint x: 768, endPoint y: 203, distance: 77.1
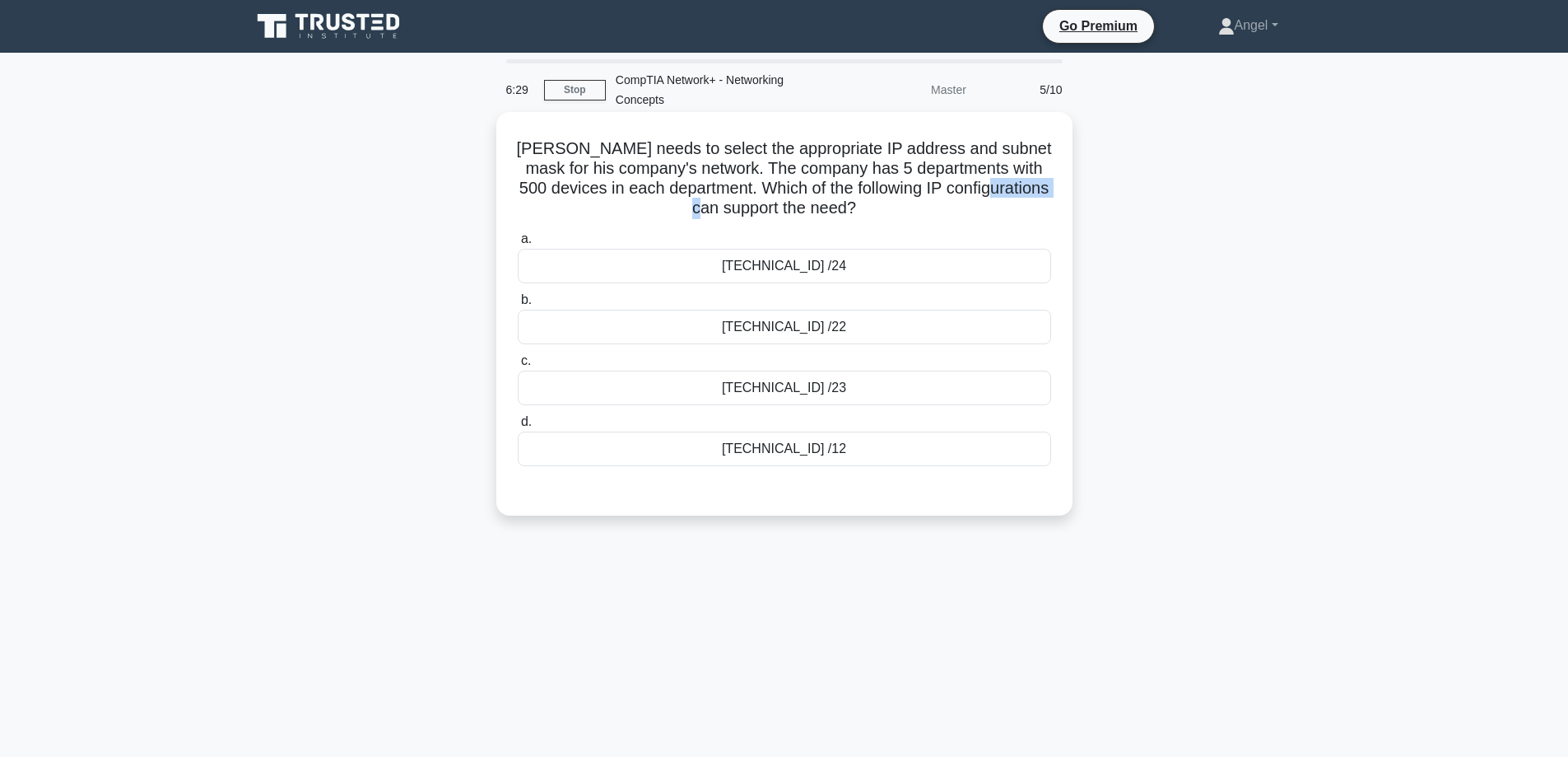
click at [768, 203] on h5 "Brad needs to select the appropriate IP address and subnet mask for his company…" at bounding box center [784, 178] width 537 height 81
drag, startPoint x: 739, startPoint y: 187, endPoint x: 866, endPoint y: 176, distance: 127.5
click at [866, 176] on h5 "Brad needs to select the appropriate IP address and subnet mask for his company…" at bounding box center [784, 178] width 537 height 81
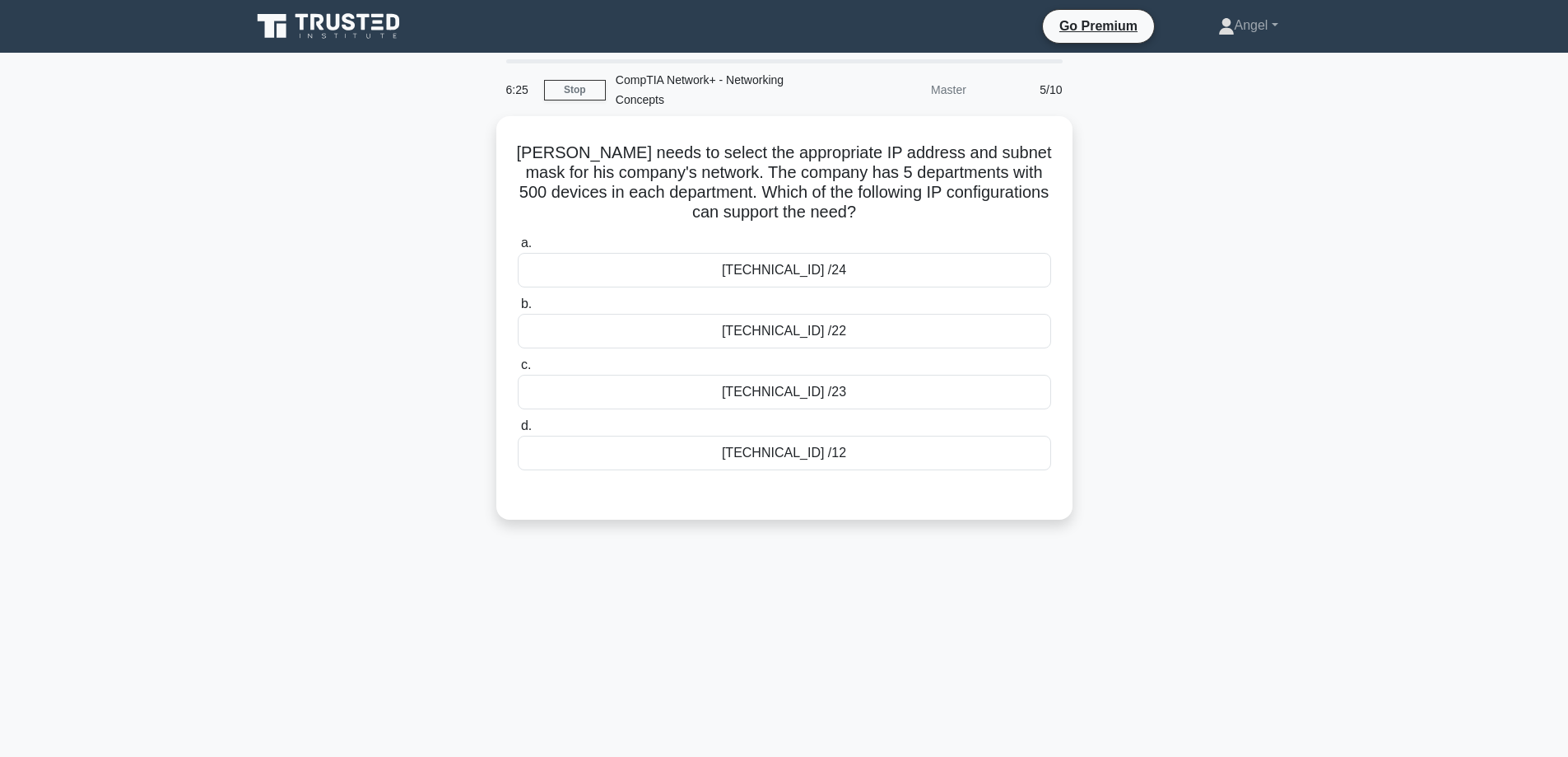
click at [1130, 213] on div "Brad needs to select the appropriate IP address and subnet mask for his company…" at bounding box center [784, 328] width 1086 height 423
click at [710, 451] on div "172.16.0.0 /12" at bounding box center [784, 448] width 534 height 35
click at [518, 427] on input "d. 172.16.0.0 /12" at bounding box center [518, 421] width 0 height 11
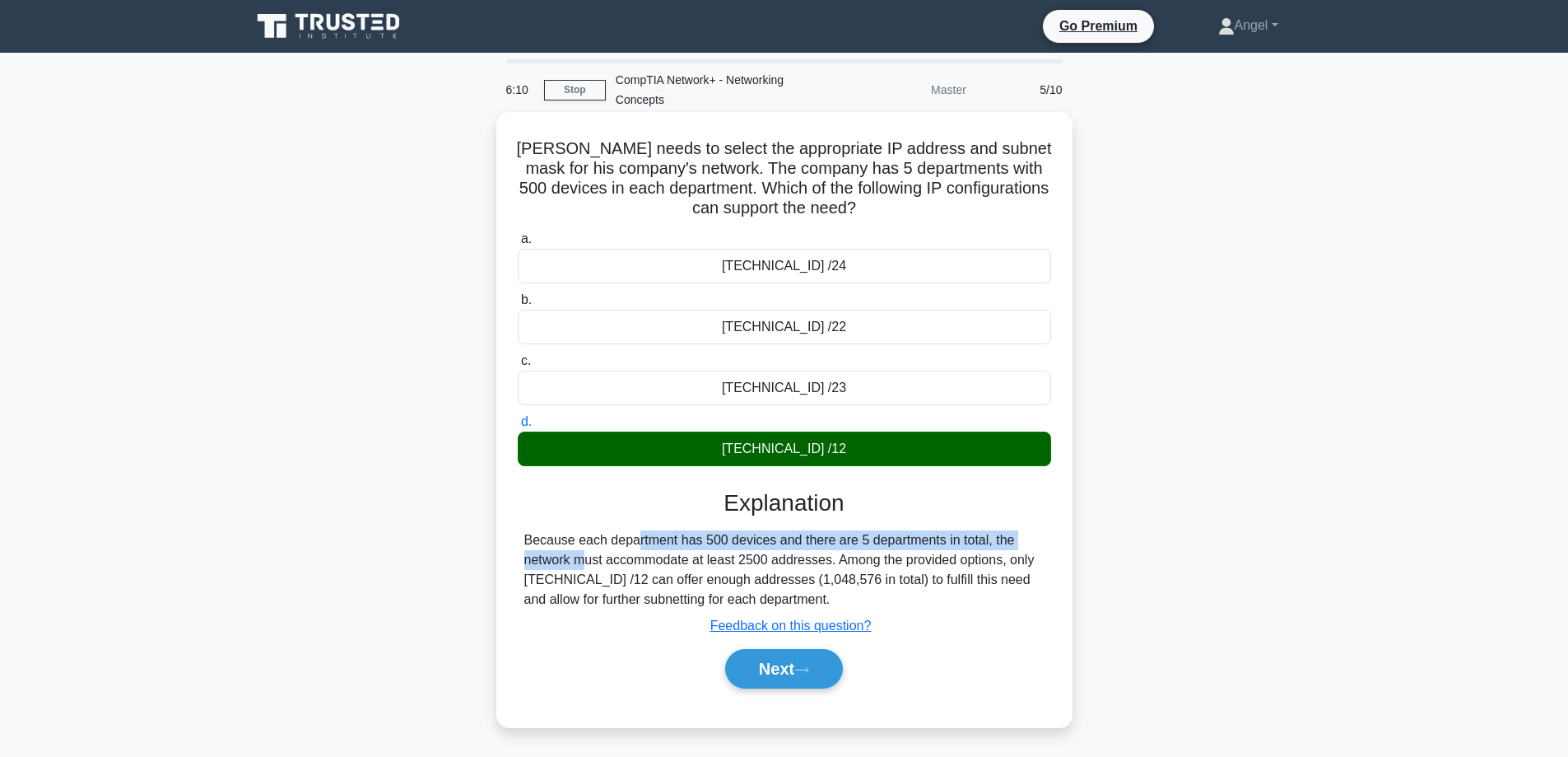
drag, startPoint x: 525, startPoint y: 547, endPoint x: 963, endPoint y: 524, distance: 438.6
click at [963, 524] on div "Explanation Because each department has 500 devices and there are 5 departments…" at bounding box center [784, 592] width 534 height 206
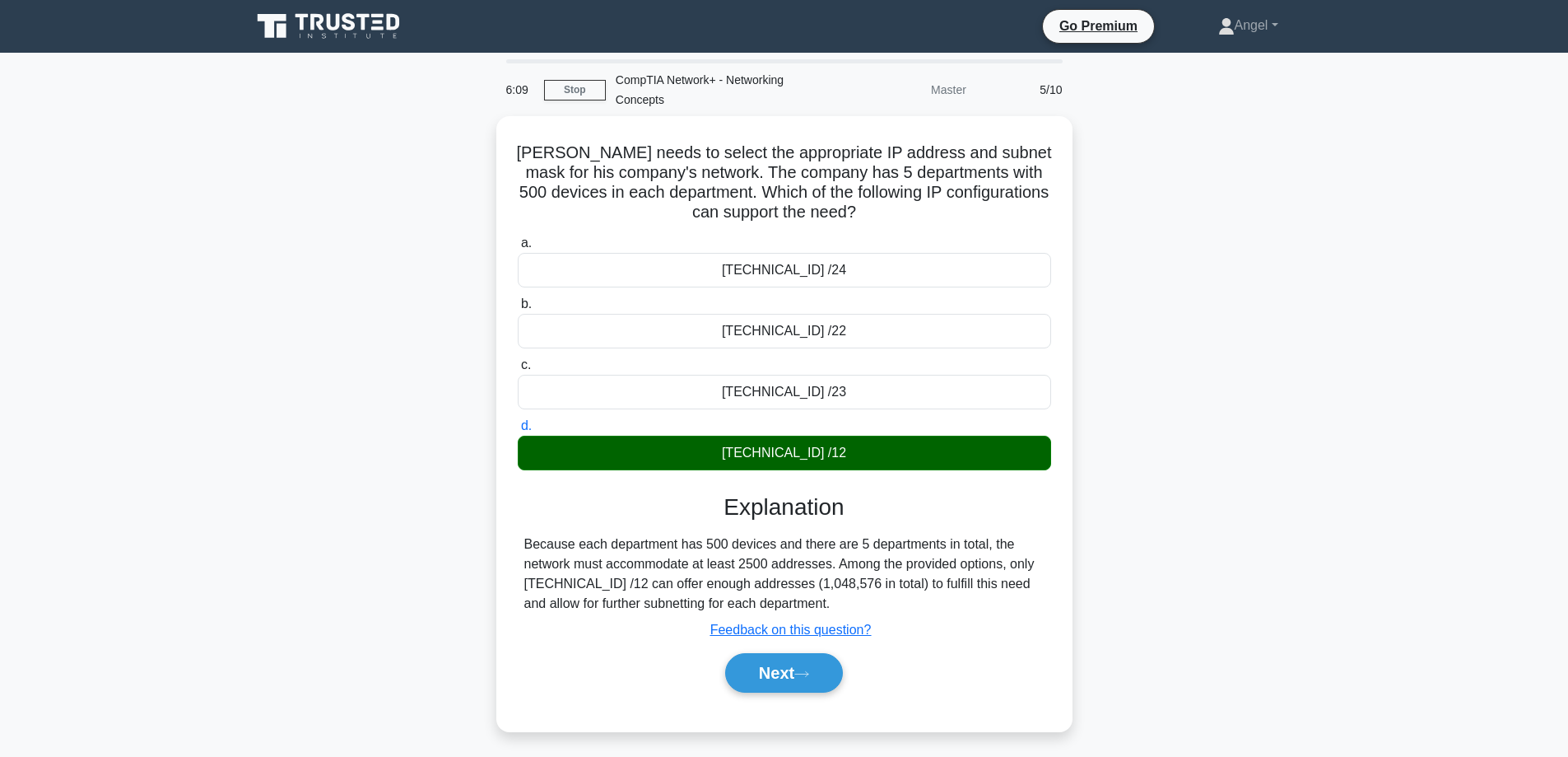
click at [397, 659] on div "Brad needs to select the appropriate IP address and subnet mask for his company…" at bounding box center [784, 433] width 1086 height 634
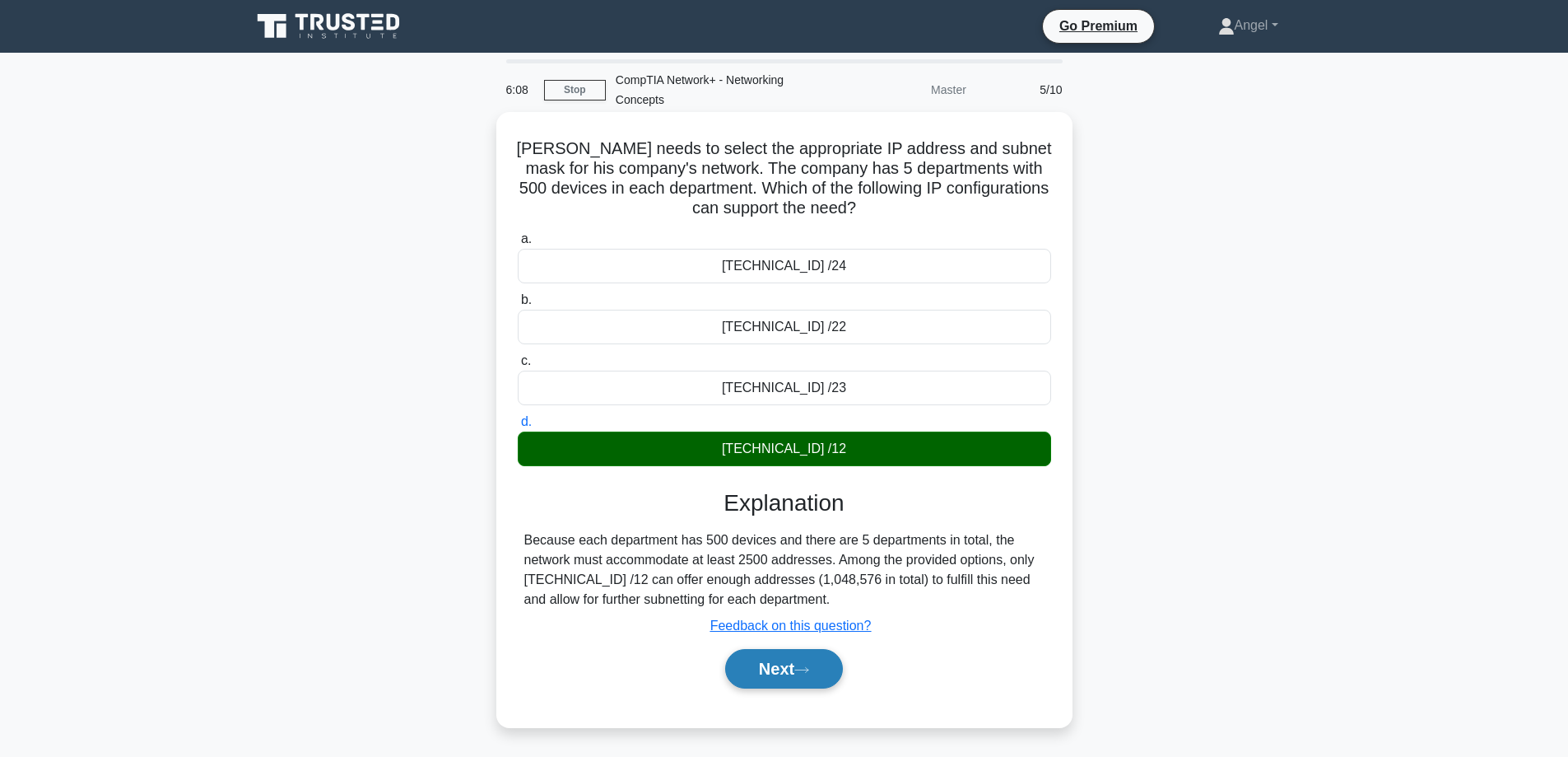
drag, startPoint x: 766, startPoint y: 666, endPoint x: 757, endPoint y: 657, distance: 12.7
click at [767, 666] on button "Next" at bounding box center [784, 668] width 117 height 40
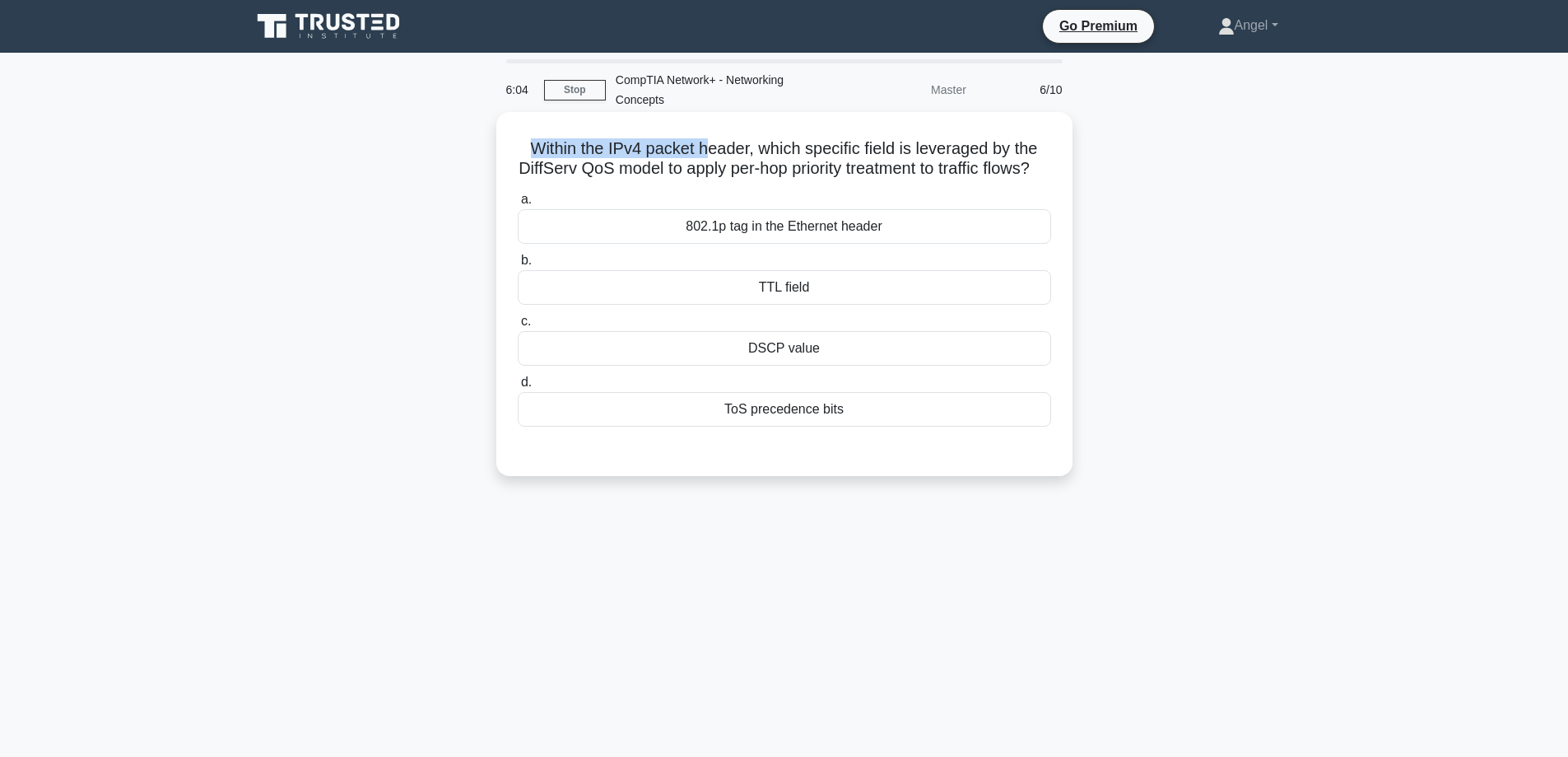
drag, startPoint x: 528, startPoint y: 149, endPoint x: 774, endPoint y: 147, distance: 246.0
click at [719, 149] on h5 "Within the IPv4 packet header, which specific field is leveraged by the DiffSer…" at bounding box center [784, 158] width 537 height 41
drag, startPoint x: 781, startPoint y: 148, endPoint x: 978, endPoint y: 149, distance: 197.0
click at [978, 149] on h5 "Within the IPv4 packet header, which specific field is leveraged by the DiffSer…" at bounding box center [784, 158] width 537 height 41
drag, startPoint x: 659, startPoint y: 173, endPoint x: 742, endPoint y: 174, distance: 83.0
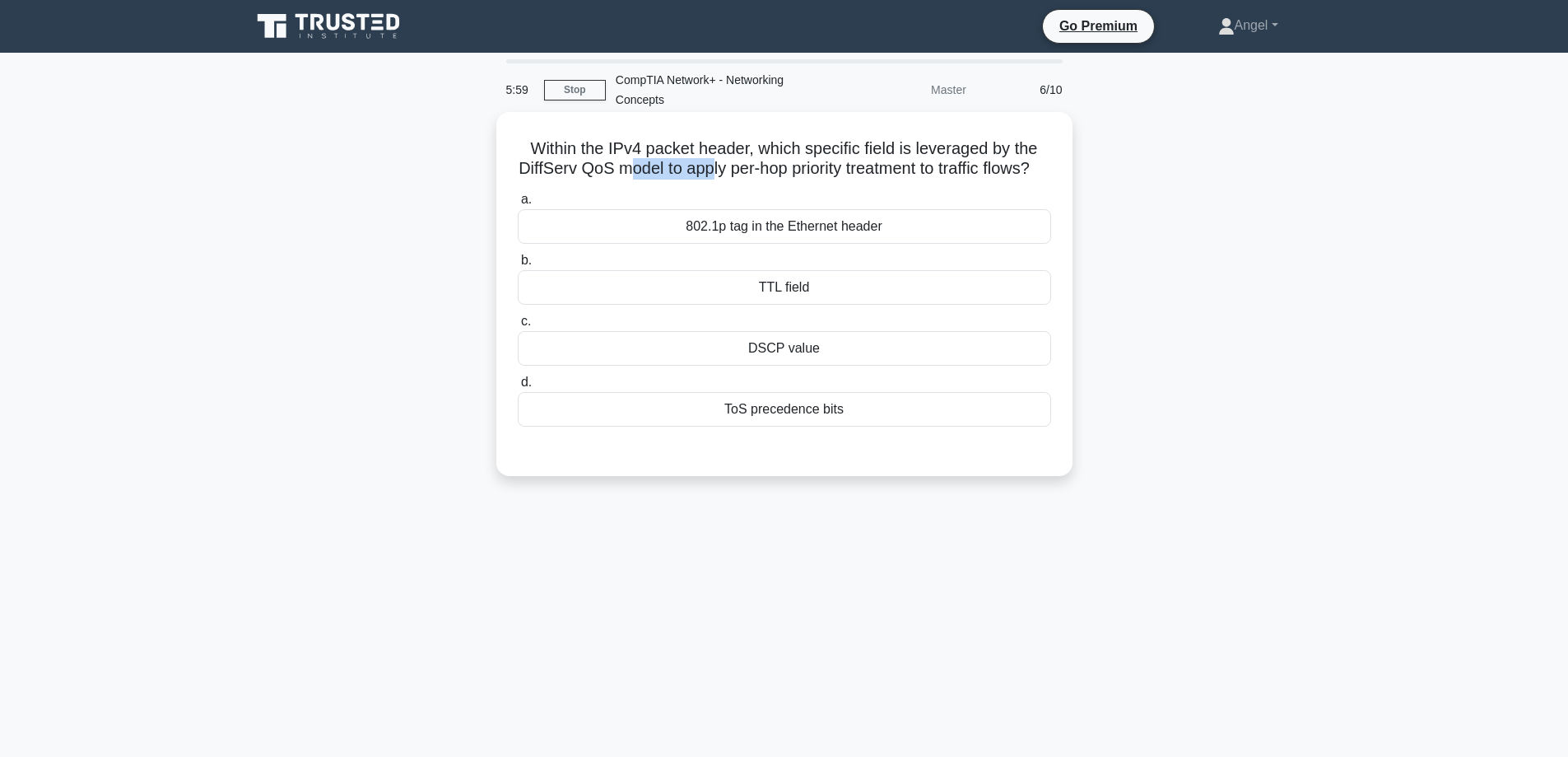
click at [742, 174] on h5 "Within the IPv4 packet header, which specific field is leveraged by the DiffSer…" at bounding box center [784, 158] width 537 height 41
drag, startPoint x: 785, startPoint y: 169, endPoint x: 927, endPoint y: 168, distance: 142.0
click at [908, 171] on h5 "Within the IPv4 packet header, which specific field is leveraged by the DiffSer…" at bounding box center [784, 158] width 537 height 41
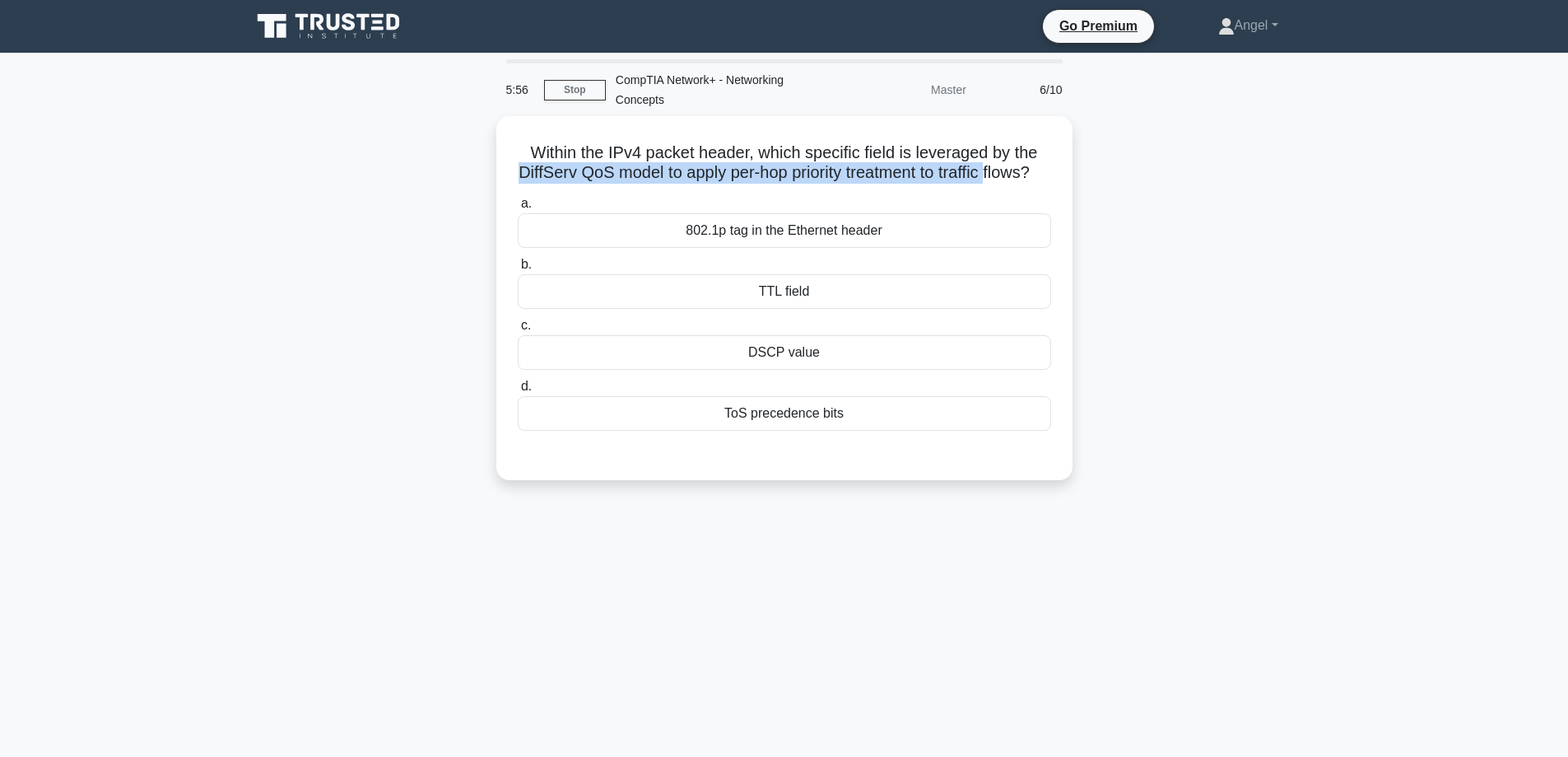
click at [392, 180] on div "Within the IPv4 packet header, which specific field is leveraged by the DiffSer…" at bounding box center [784, 308] width 1086 height 383
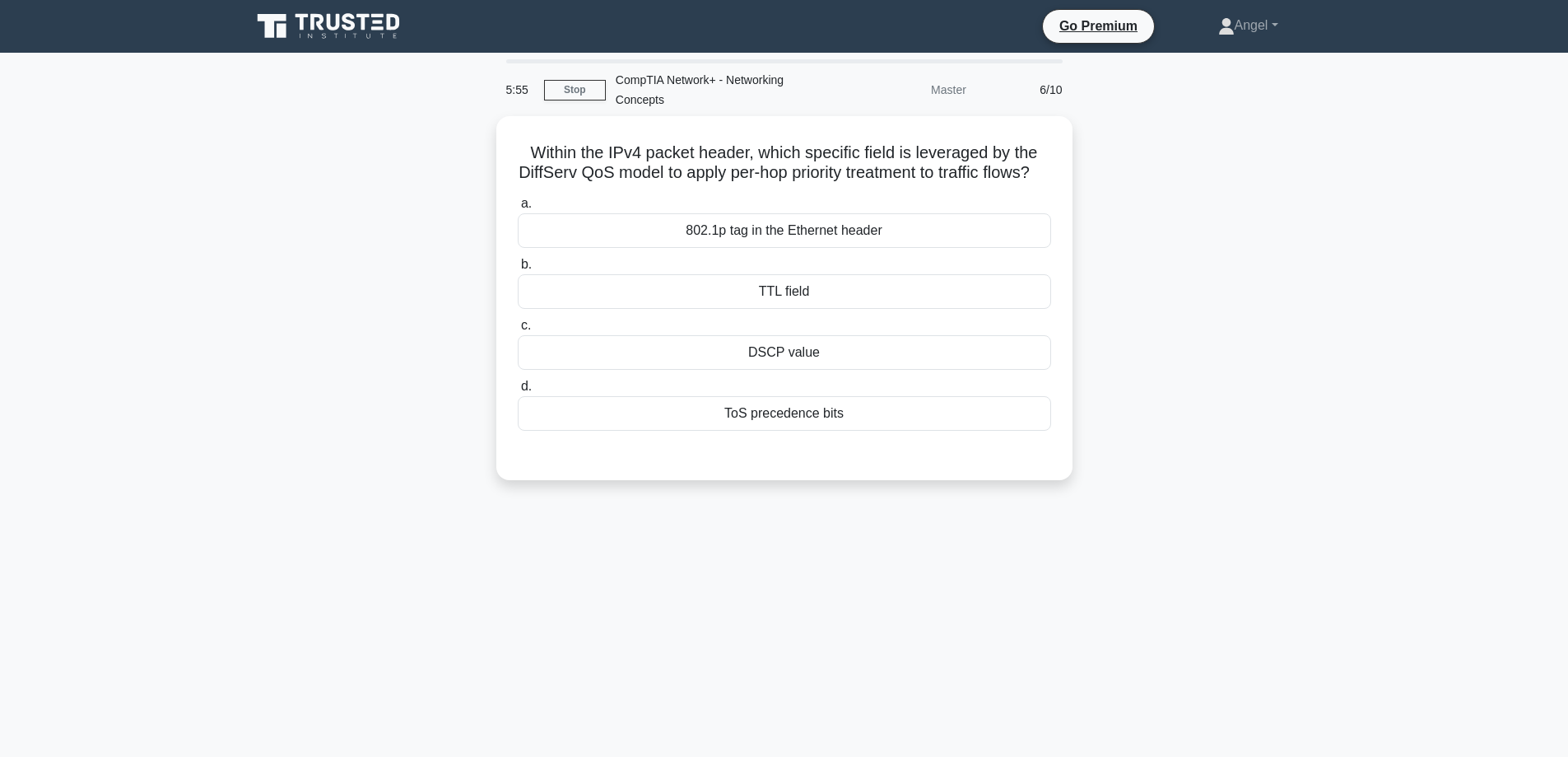
click at [384, 242] on div "Within the IPv4 packet header, which specific field is leveraged by the DiffSer…" at bounding box center [784, 308] width 1086 height 383
drag, startPoint x: 582, startPoint y: 246, endPoint x: 506, endPoint y: 281, distance: 83.7
click at [582, 244] on div "802.1p tag in the Ethernet header" at bounding box center [784, 226] width 534 height 35
click at [518, 205] on input "a. 802.1p tag in the Ethernet header" at bounding box center [518, 199] width 0 height 11
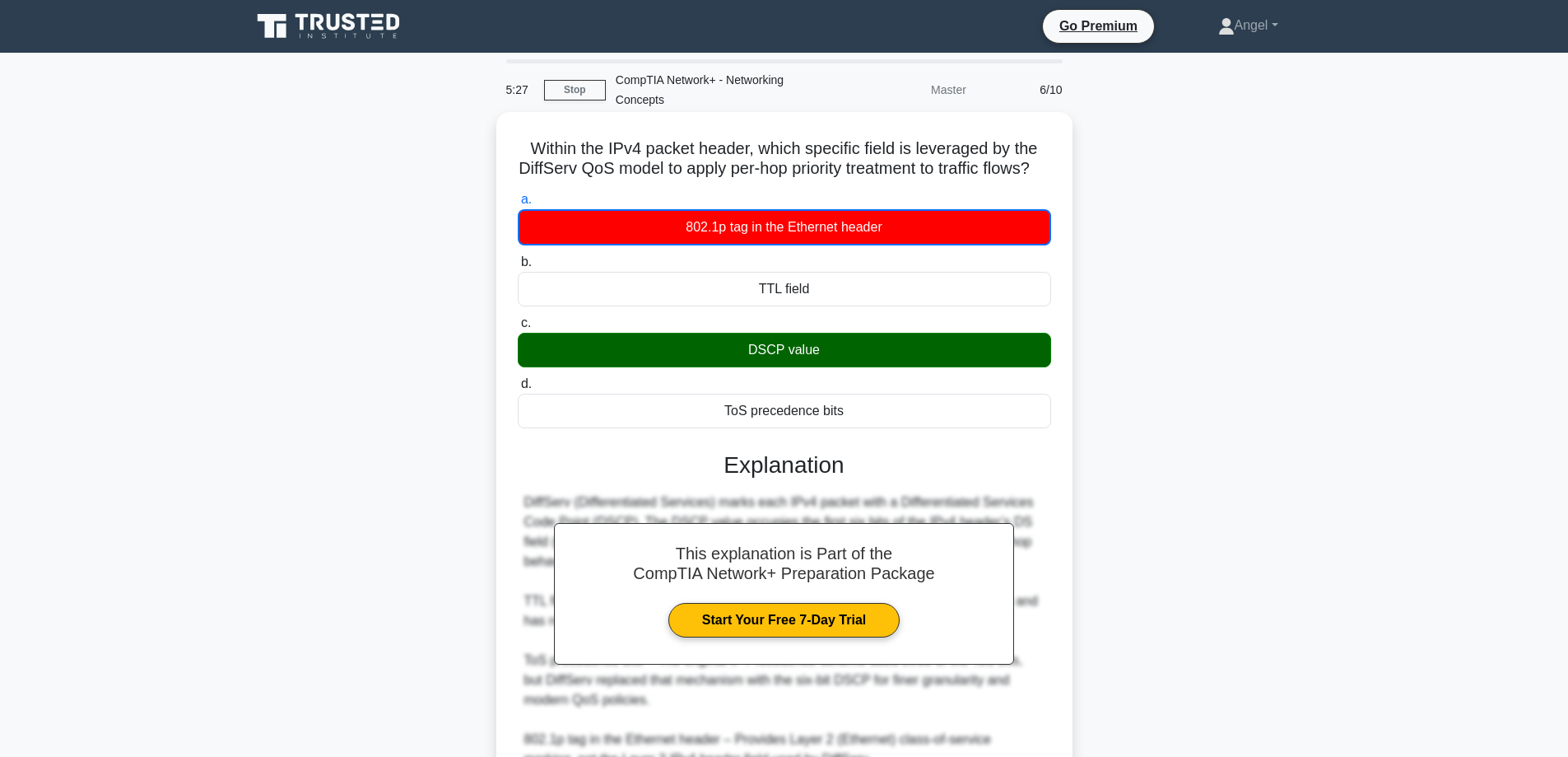
drag, startPoint x: 740, startPoint y: 373, endPoint x: 822, endPoint y: 364, distance: 82.5
click at [822, 364] on div "DSCP value" at bounding box center [784, 350] width 534 height 35
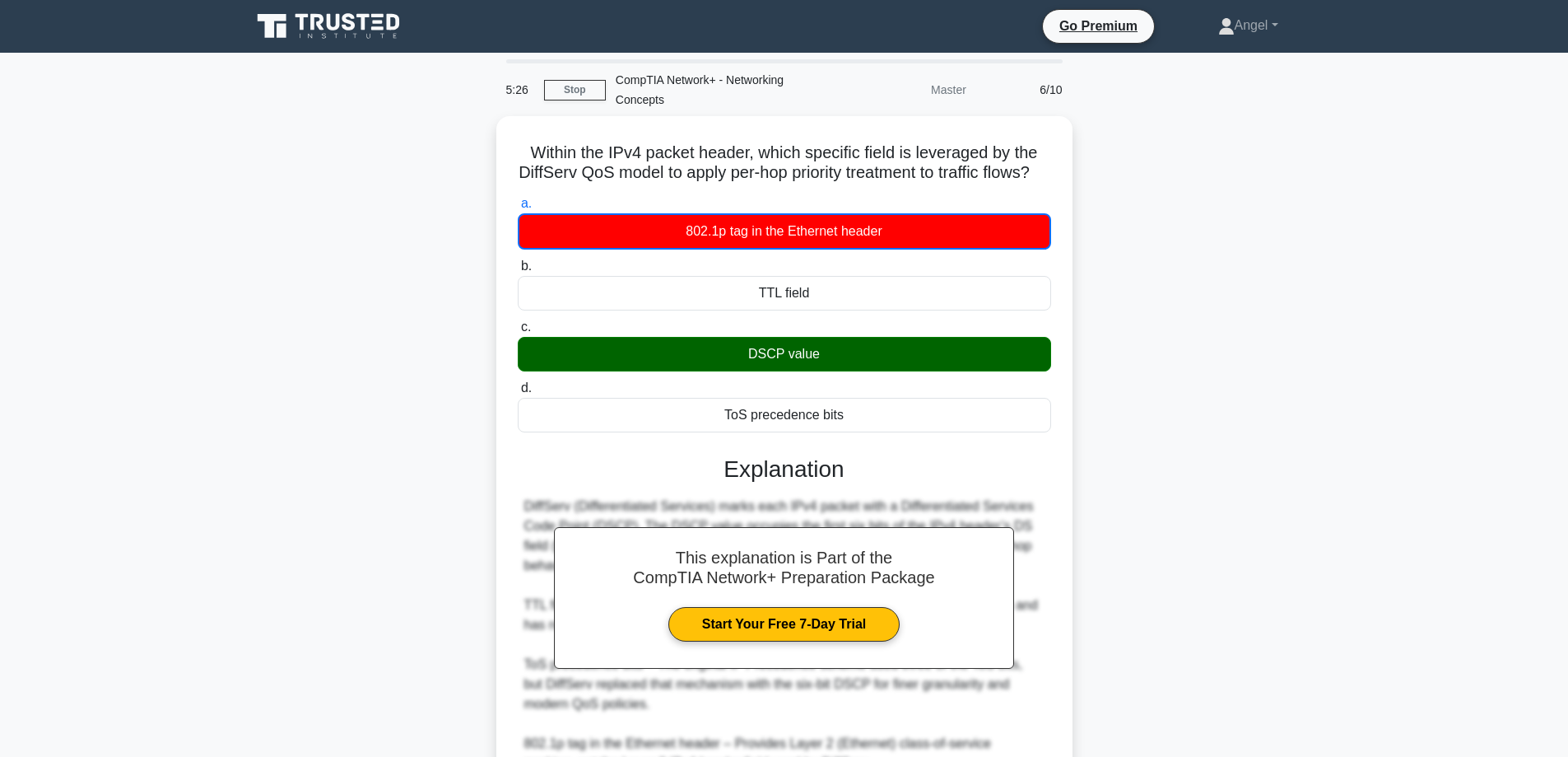
click at [1227, 410] on div "Within the IPv4 packet header, which specific field is leveraged by the DiffSer…" at bounding box center [784, 514] width 1086 height 795
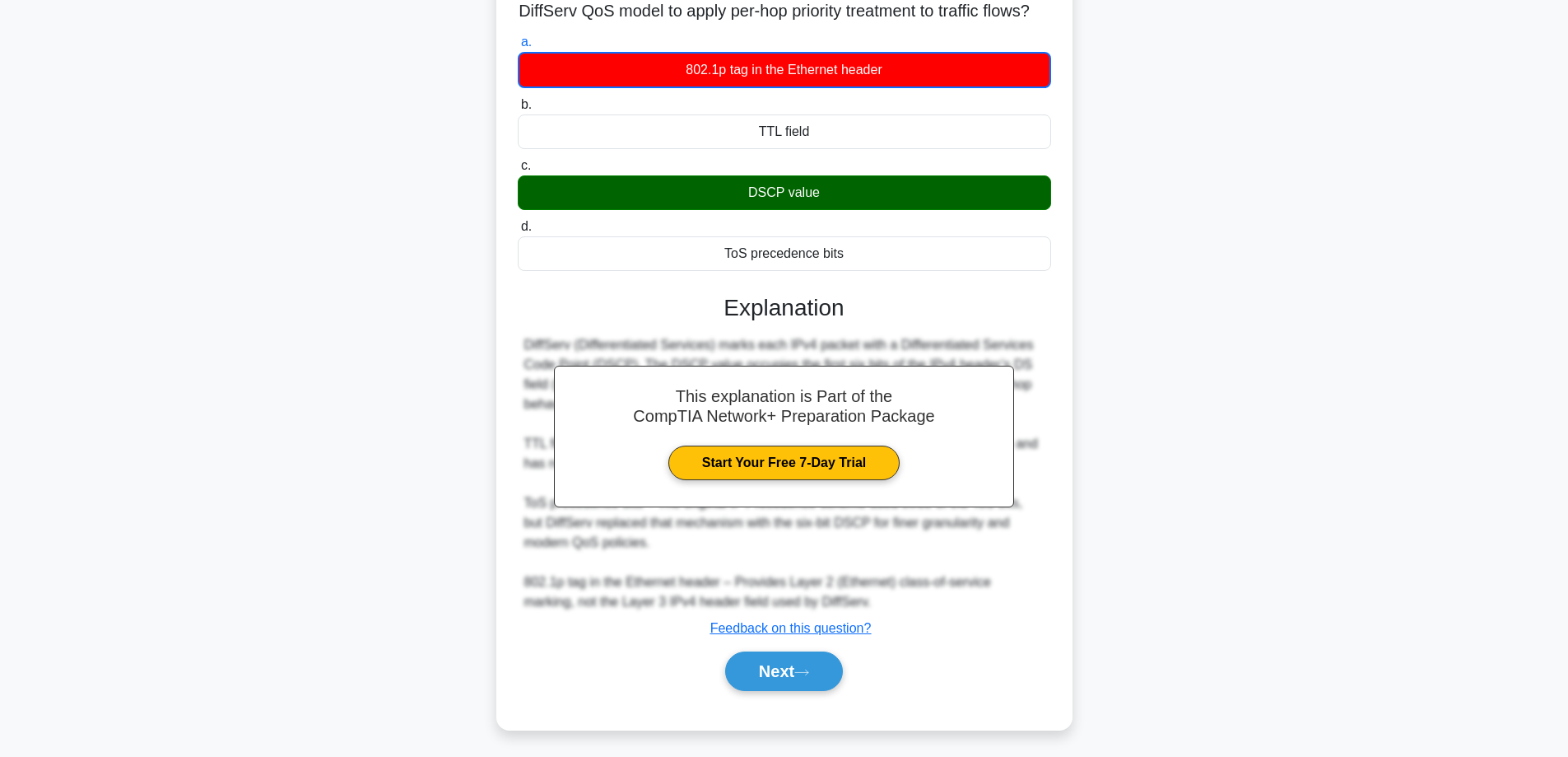
scroll to position [83, 0]
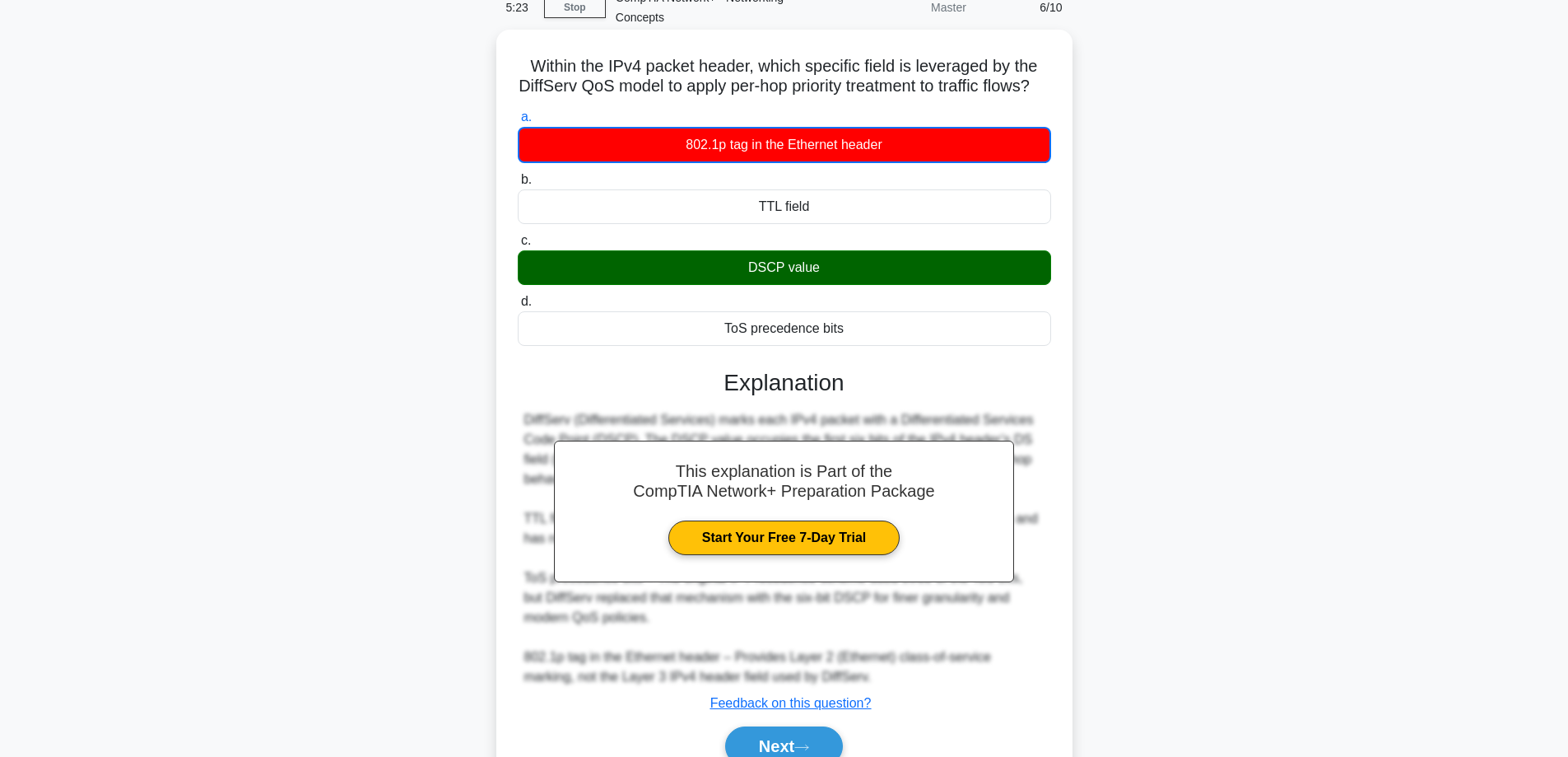
drag, startPoint x: 747, startPoint y: 290, endPoint x: 1052, endPoint y: 290, distance: 305.0
click at [895, 285] on div "DSCP value" at bounding box center [784, 267] width 534 height 35
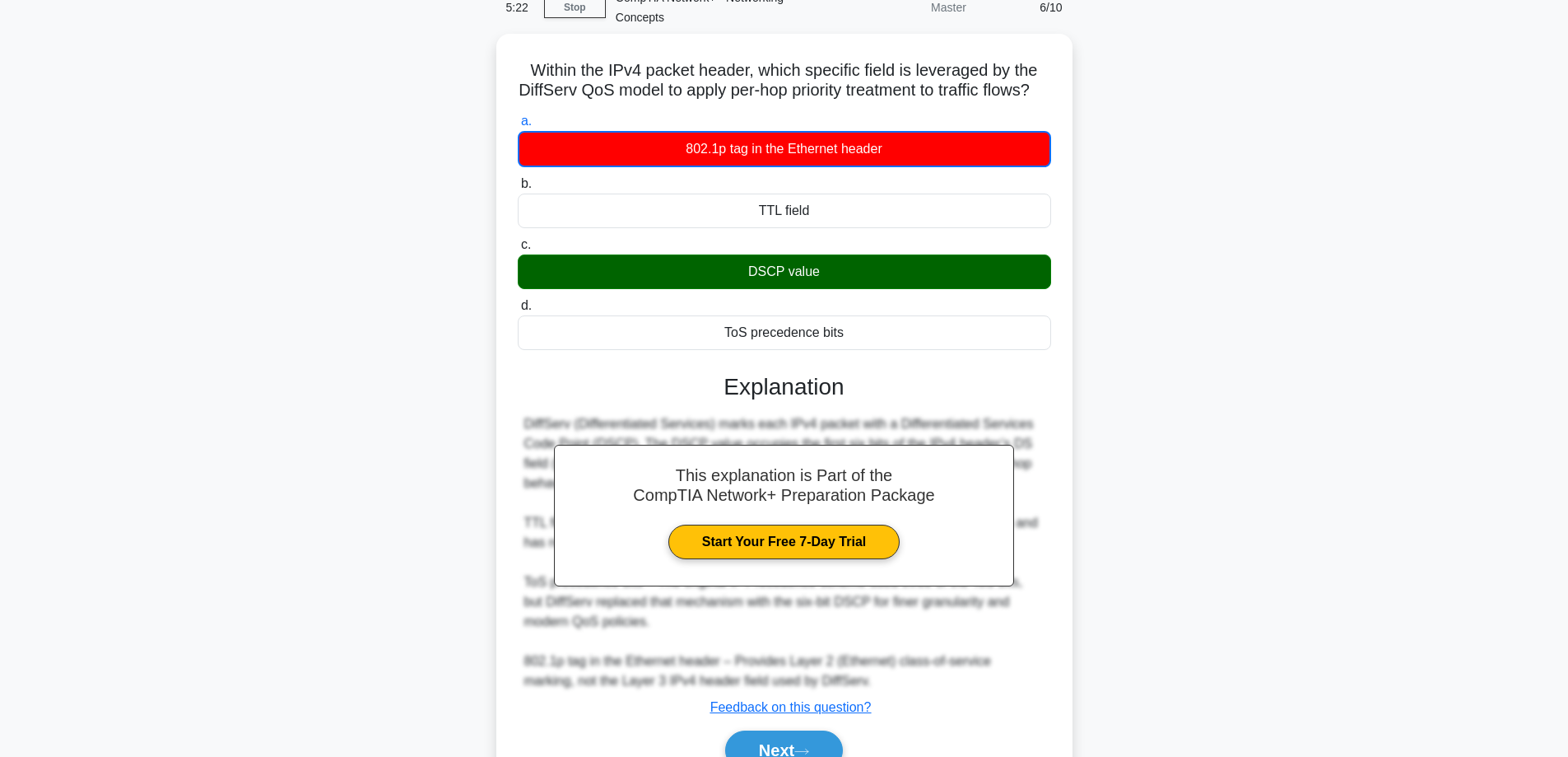
click at [1317, 453] on div "Within the IPv4 packet header, which specific field is leveraged by the DiffSer…" at bounding box center [784, 431] width 1086 height 795
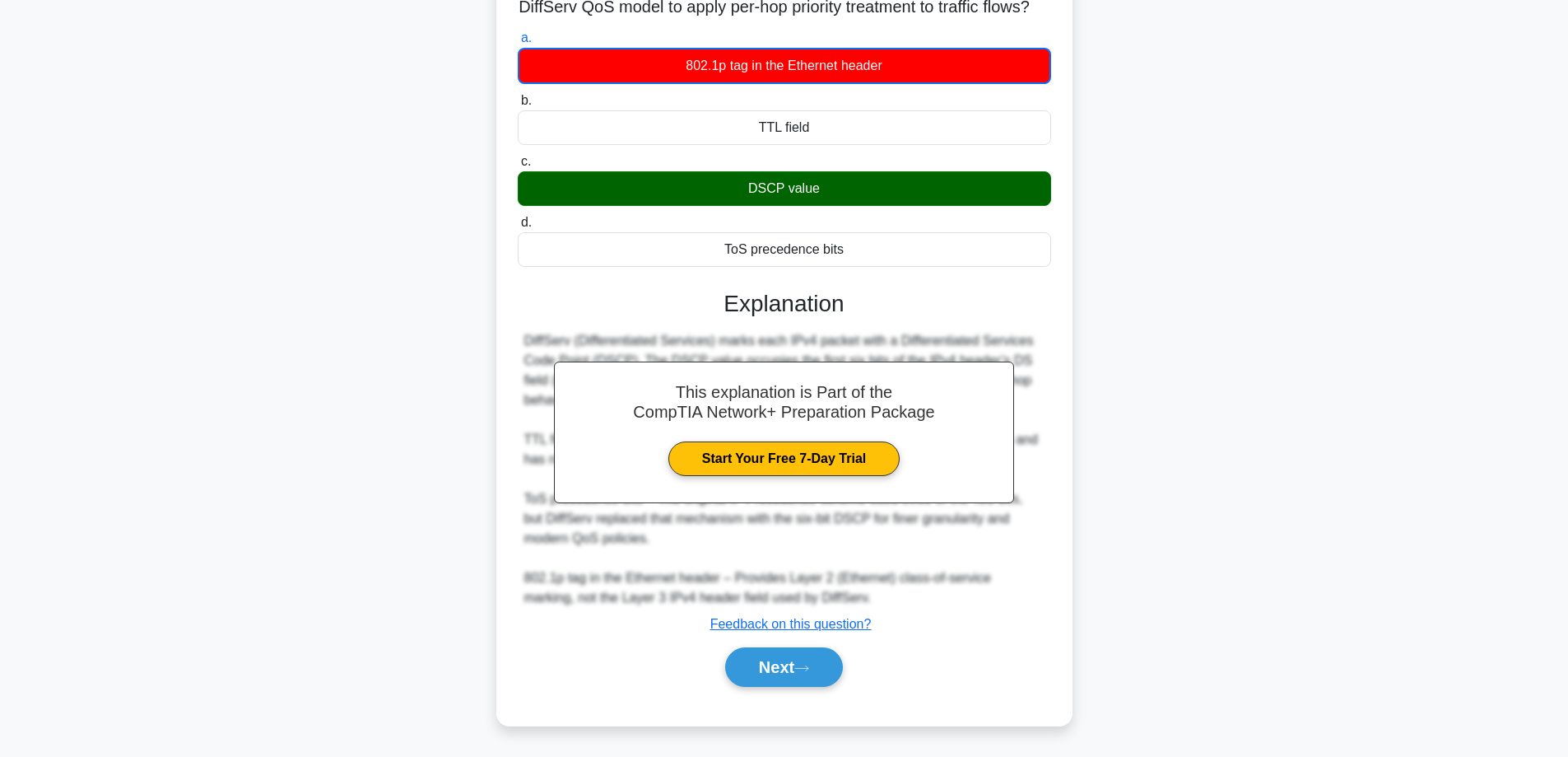
scroll to position [18, 0]
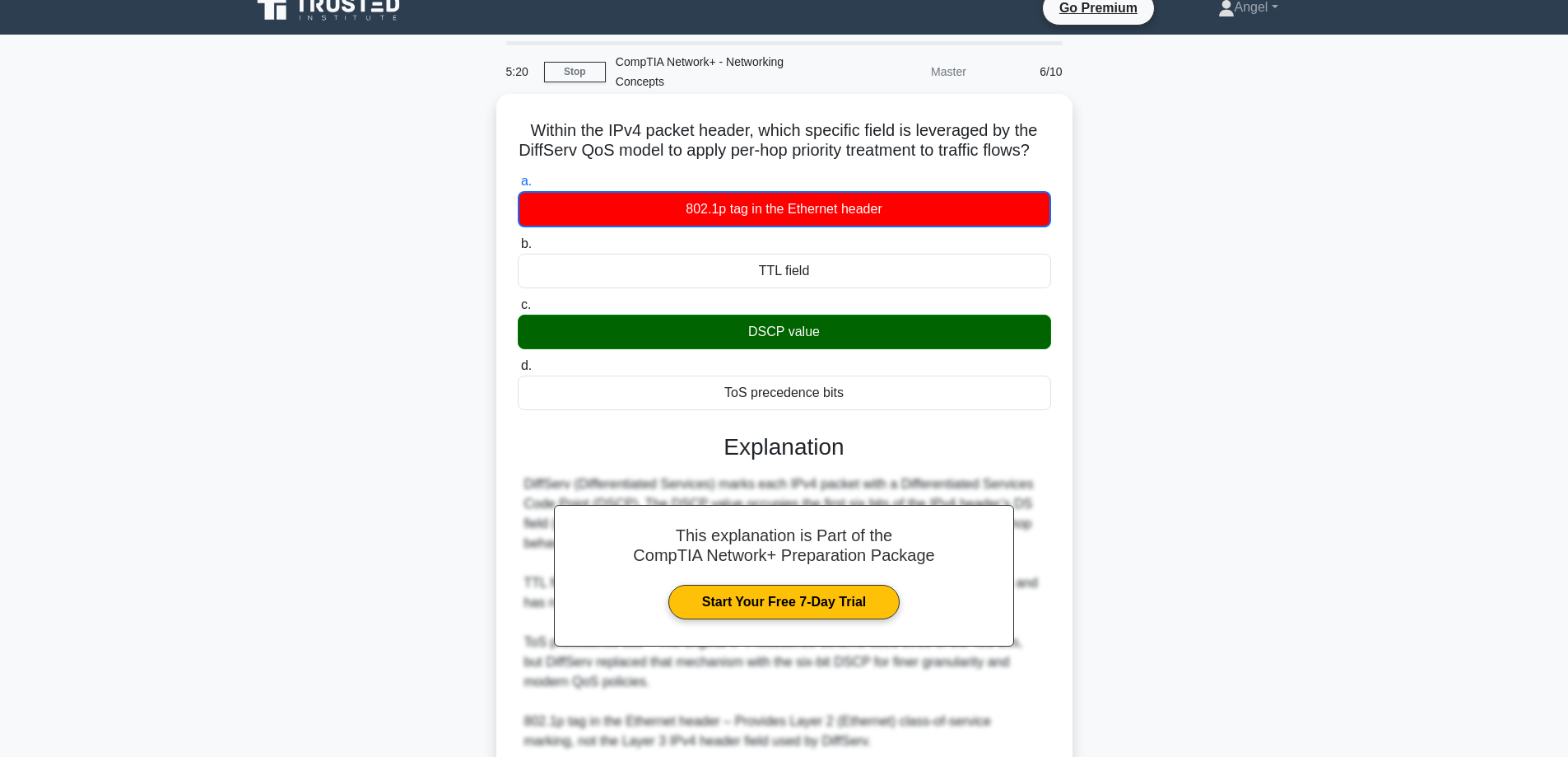
drag, startPoint x: 681, startPoint y: 228, endPoint x: 980, endPoint y: 224, distance: 299.0
click at [947, 222] on div "802.1p tag in the Ethernet header" at bounding box center [784, 209] width 534 height 36
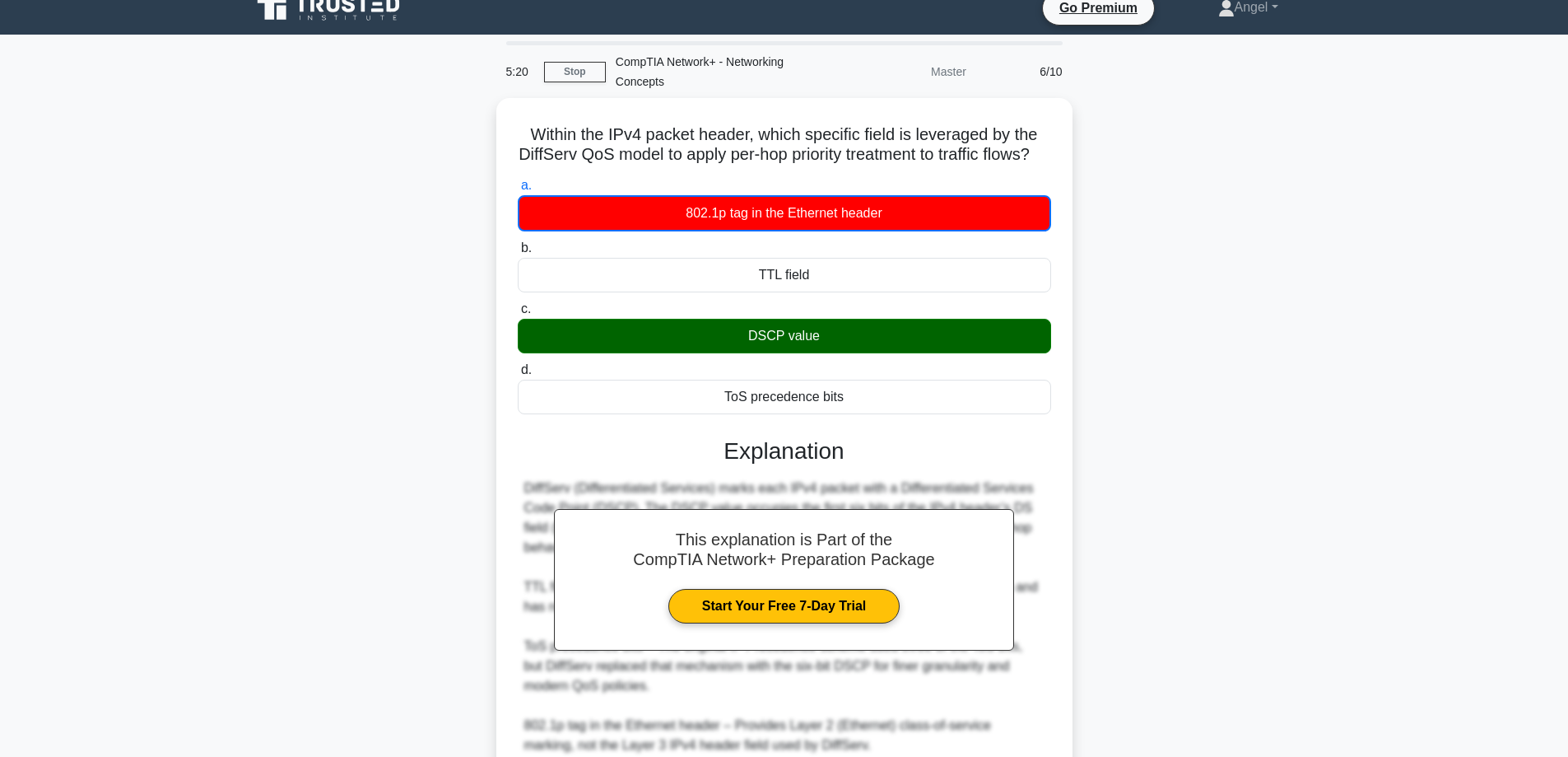
drag, startPoint x: 1266, startPoint y: 304, endPoint x: 1199, endPoint y: 382, distance: 102.8
click at [1266, 305] on div "Within the IPv4 packet header, which specific field is leveraged by the DiffSer…" at bounding box center [784, 495] width 1086 height 795
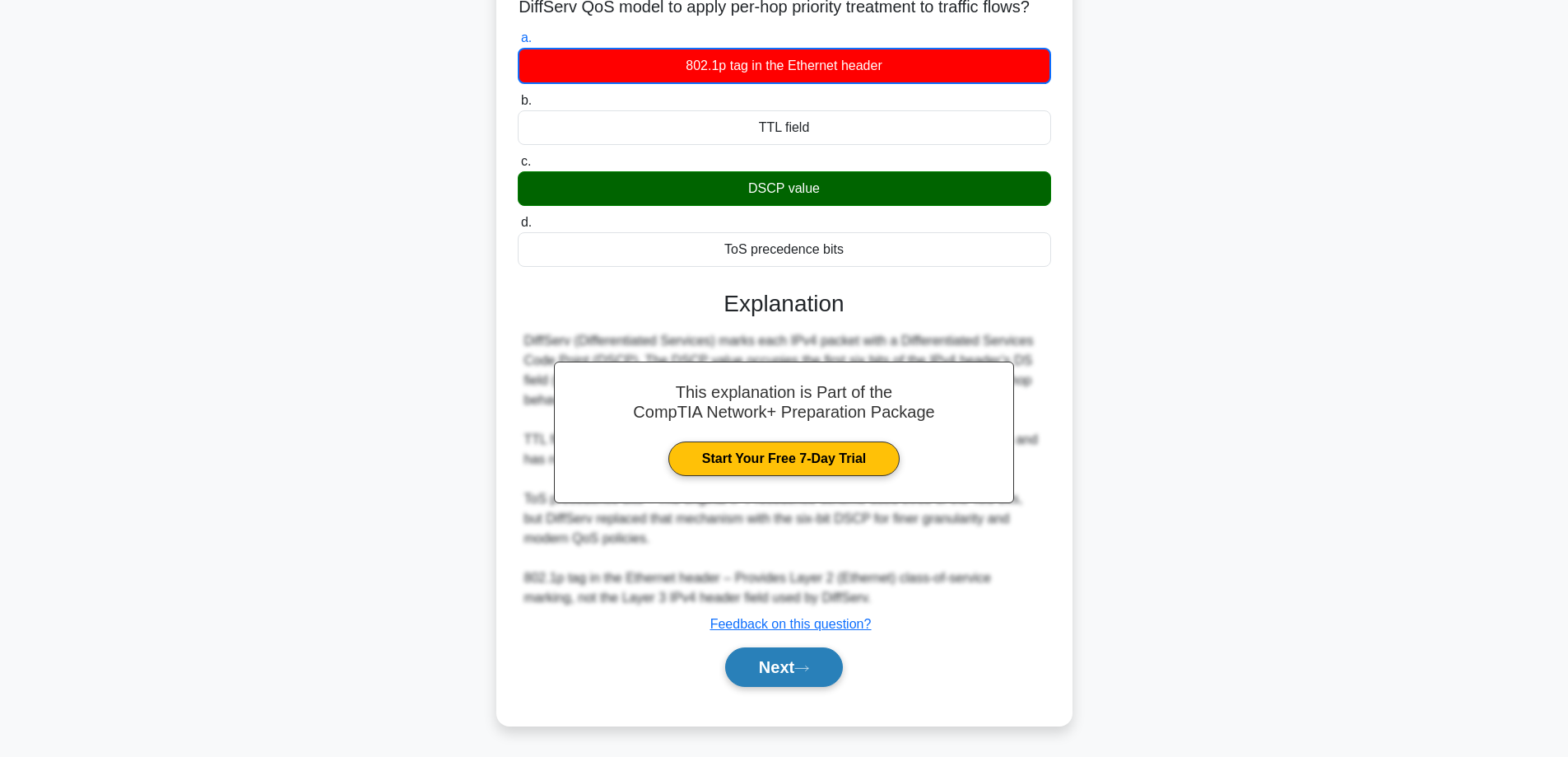
drag, startPoint x: 797, startPoint y: 664, endPoint x: 804, endPoint y: 604, distance: 60.4
click at [797, 663] on button "Next" at bounding box center [784, 667] width 117 height 40
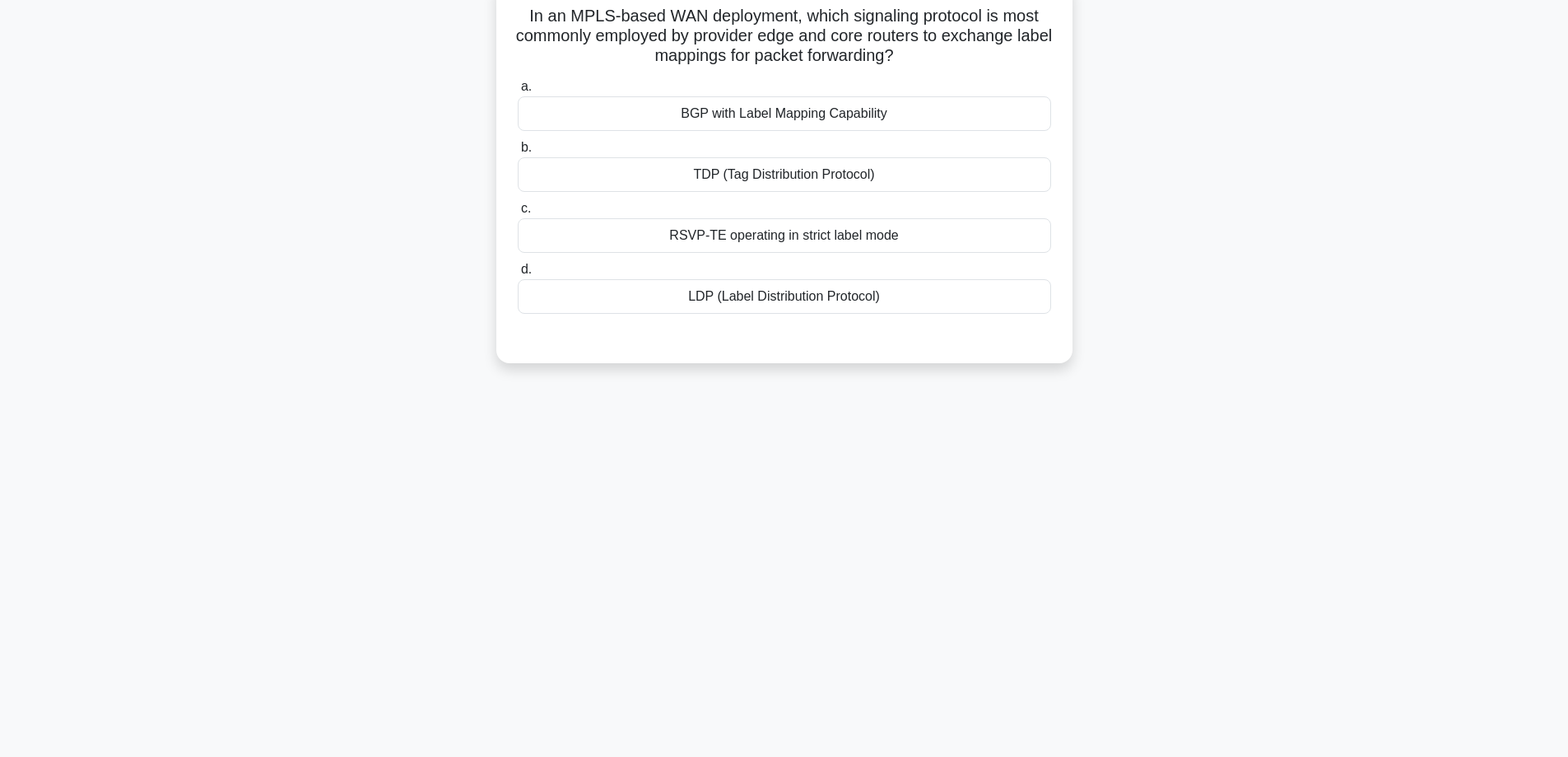
scroll to position [0, 0]
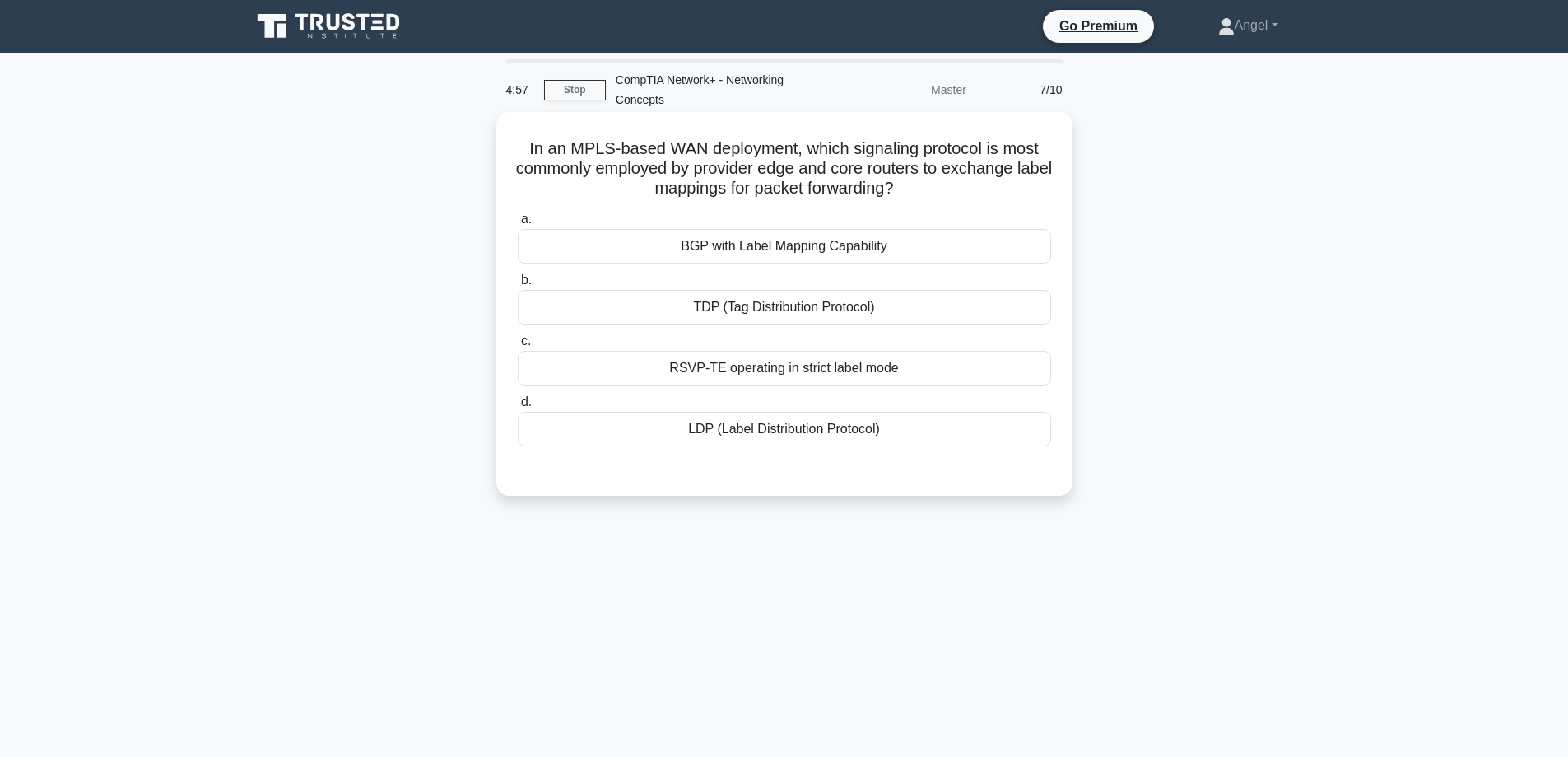
click at [600, 357] on div "RSVP-TE operating in strict label mode" at bounding box center [784, 368] width 534 height 35
click at [518, 347] on input "c. RSVP-TE operating in strict label mode" at bounding box center [518, 341] width 0 height 11
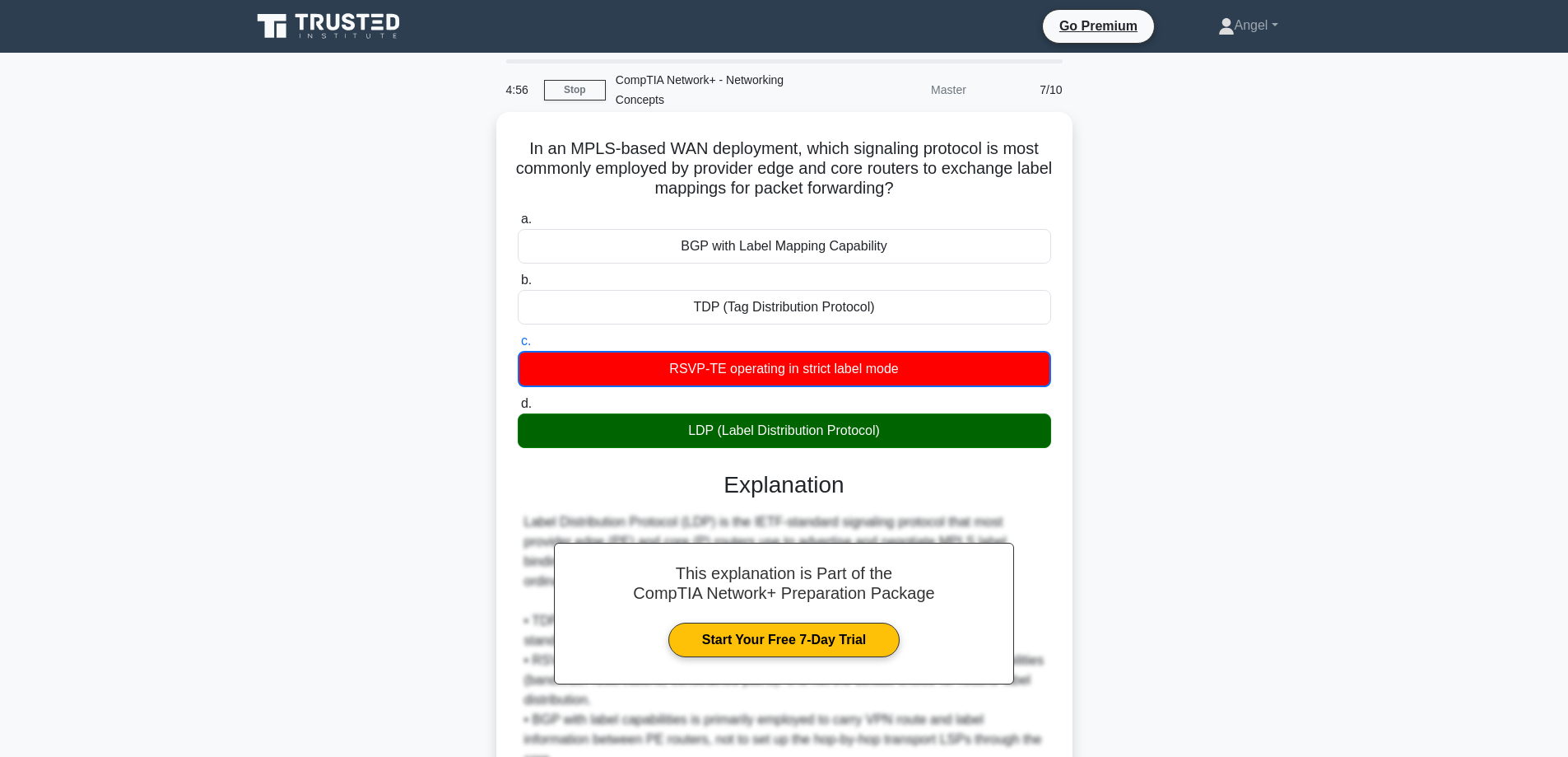
drag, startPoint x: 708, startPoint y: 427, endPoint x: 979, endPoint y: 422, distance: 271.0
click at [967, 422] on div "LDP (Label Distribution Protocol)" at bounding box center [784, 430] width 534 height 35
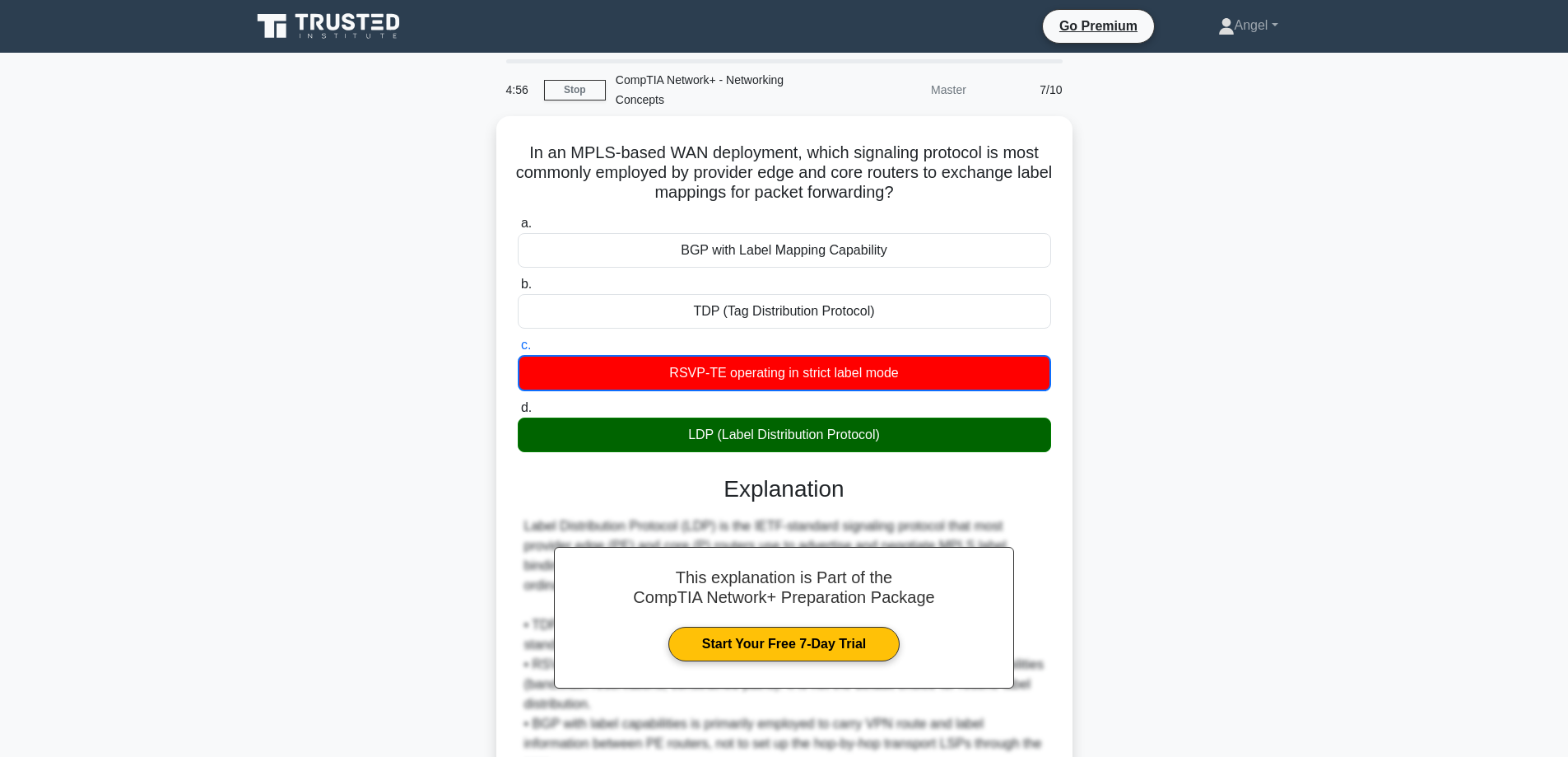
drag, startPoint x: 1240, startPoint y: 501, endPoint x: 1249, endPoint y: 493, distance: 12.0
click at [1242, 496] on div "In an MPLS-based WAN deployment, which signaling protocol is most commonly empl…" at bounding box center [784, 543] width 1086 height 854
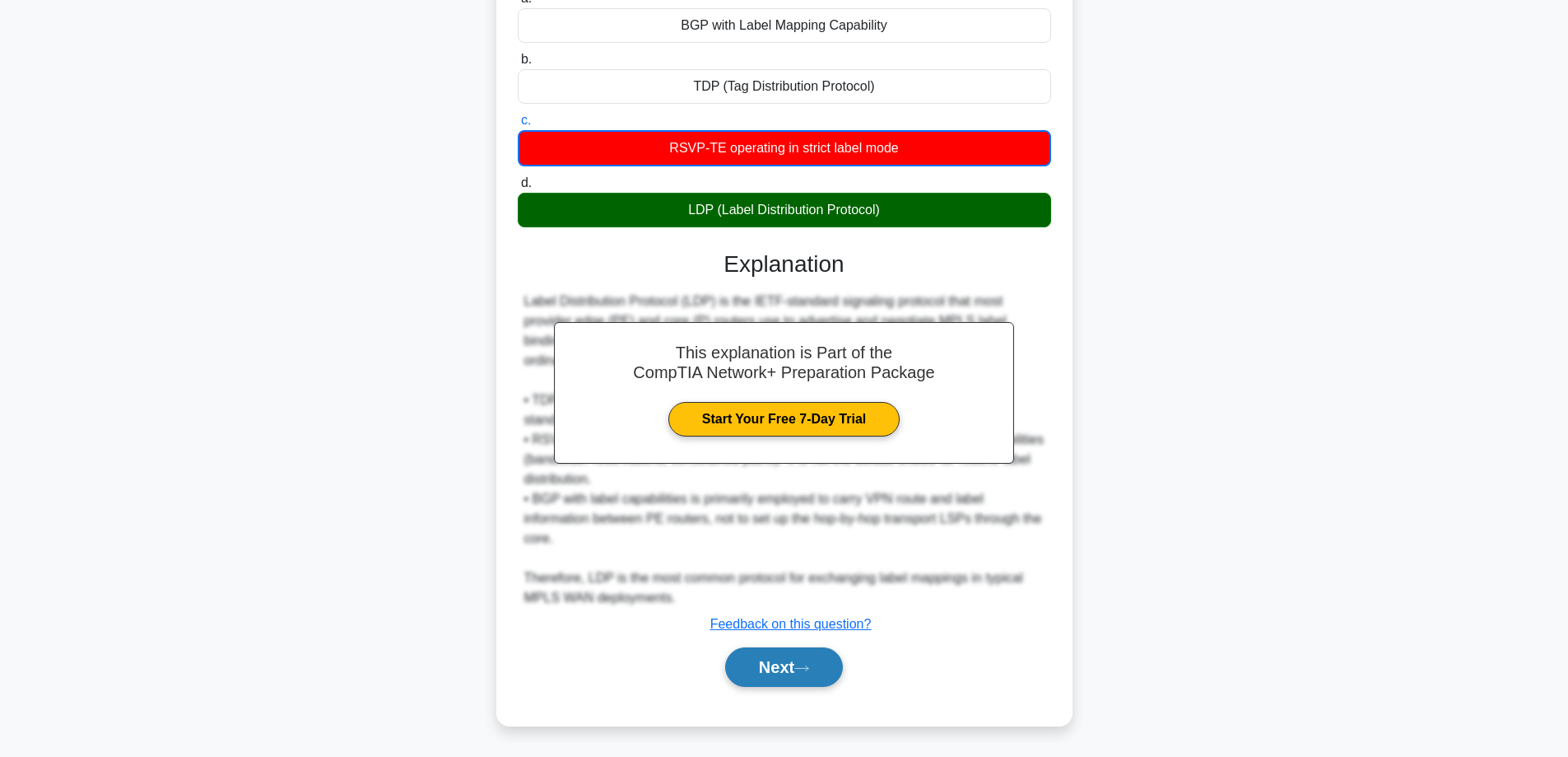
click at [809, 657] on button "Next" at bounding box center [784, 667] width 117 height 40
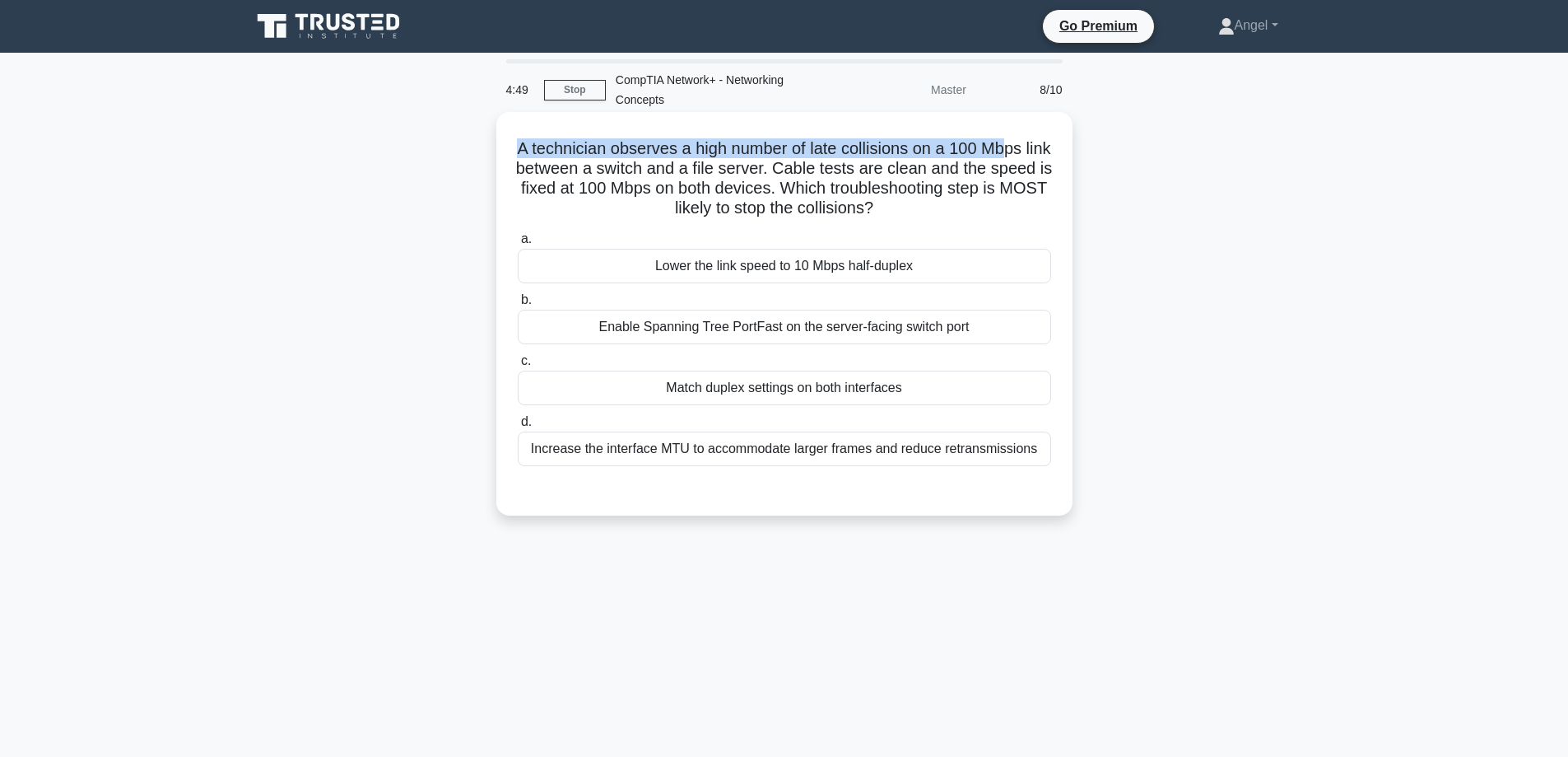
drag, startPoint x: 527, startPoint y: 151, endPoint x: 1024, endPoint y: 143, distance: 497.1
click at [1024, 143] on h5 "A technician observes a high number of late collisions on a 100 Mbps link betwe…" at bounding box center [784, 178] width 537 height 81
click at [1053, 151] on div "A technician observes a high number of late collisions on a 100 Mbps link betwe…" at bounding box center [784, 314] width 562 height 390
click at [1027, 151] on h5 "A technician observes a high number of late collisions on a 100 Mbps link betwe…" at bounding box center [784, 178] width 537 height 81
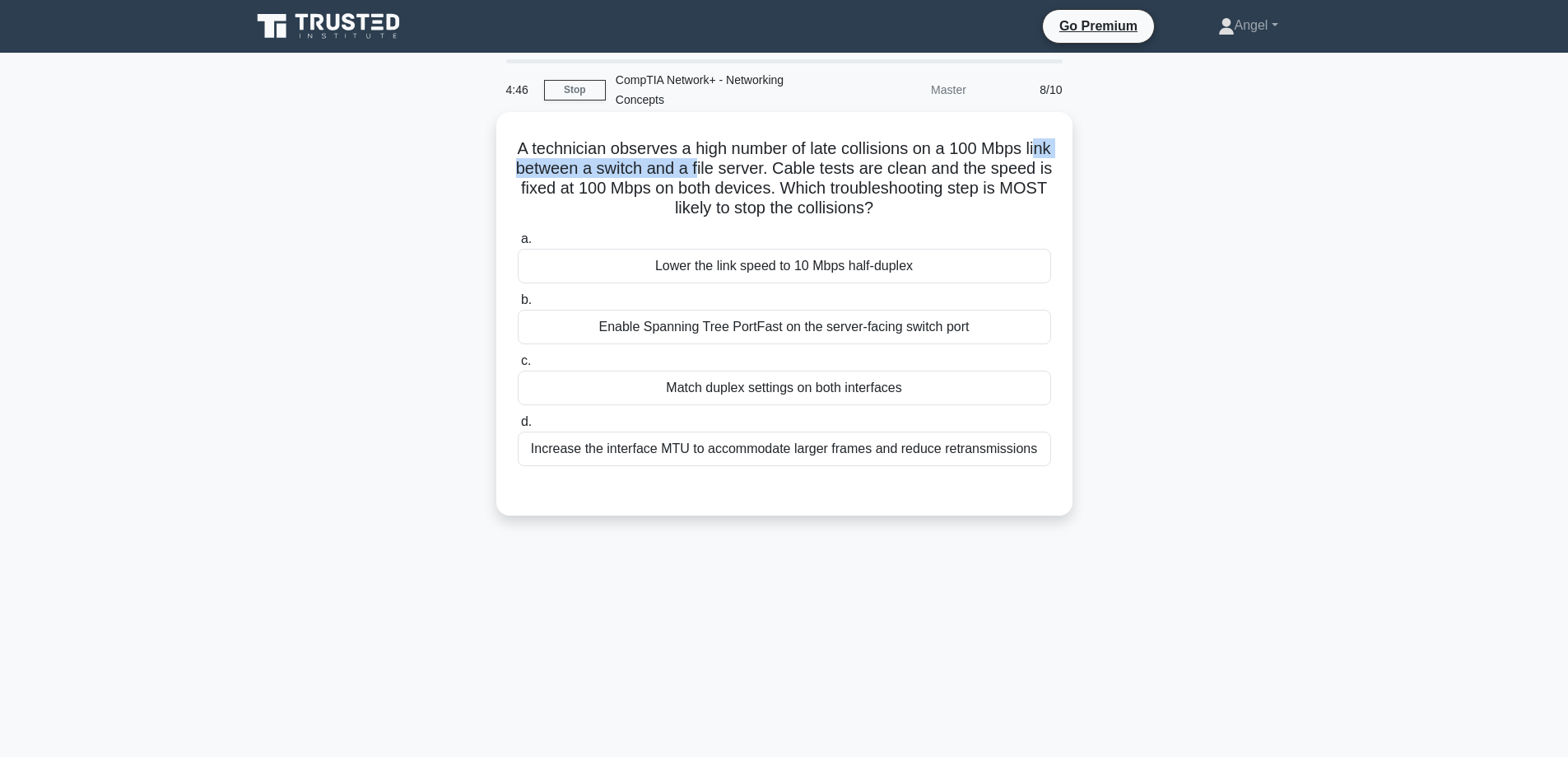
drag, startPoint x: 564, startPoint y: 168, endPoint x: 785, endPoint y: 166, distance: 221.0
click at [752, 163] on h5 "A technician observes a high number of late collisions on a 100 Mbps link betwe…" at bounding box center [784, 178] width 537 height 81
drag, startPoint x: 855, startPoint y: 172, endPoint x: 1032, endPoint y: 173, distance: 177.0
click at [1032, 173] on h5 "A technician observes a high number of late collisions on a 100 Mbps link betwe…" at bounding box center [784, 178] width 537 height 81
drag, startPoint x: 552, startPoint y: 190, endPoint x: 711, endPoint y: 182, distance: 159.2
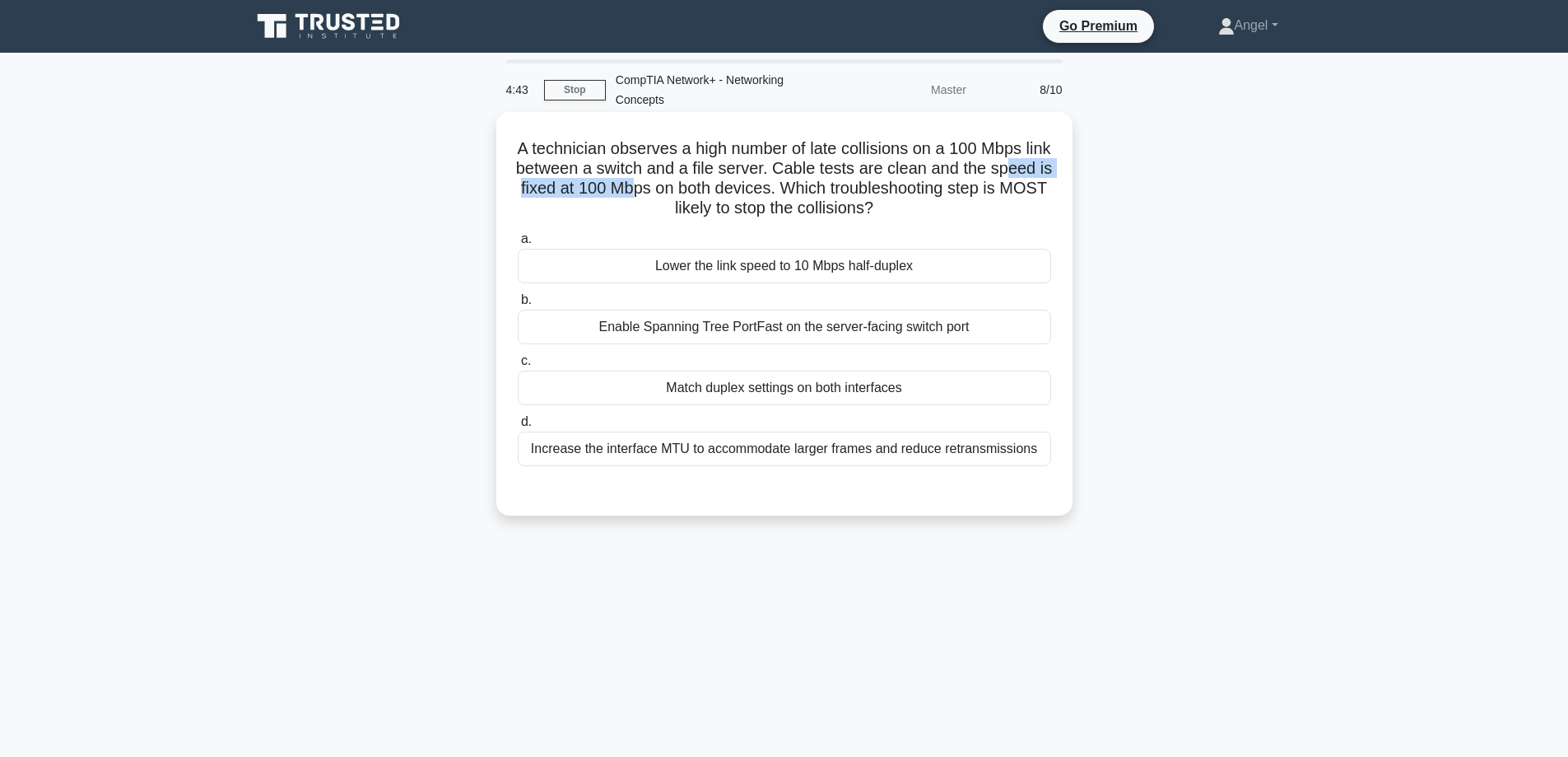
click at [711, 182] on h5 "A technician observes a high number of late collisions on a 100 Mbps link betwe…" at bounding box center [784, 178] width 537 height 81
drag, startPoint x: 736, startPoint y: 186, endPoint x: 823, endPoint y: 187, distance: 87.0
click at [823, 187] on h5 "A technician observes a high number of late collisions on a 100 Mbps link betwe…" at bounding box center [784, 178] width 537 height 81
drag, startPoint x: 880, startPoint y: 182, endPoint x: 979, endPoint y: 176, distance: 99.2
click at [979, 176] on h5 "A technician observes a high number of late collisions on a 100 Mbps link betwe…" at bounding box center [784, 178] width 537 height 81
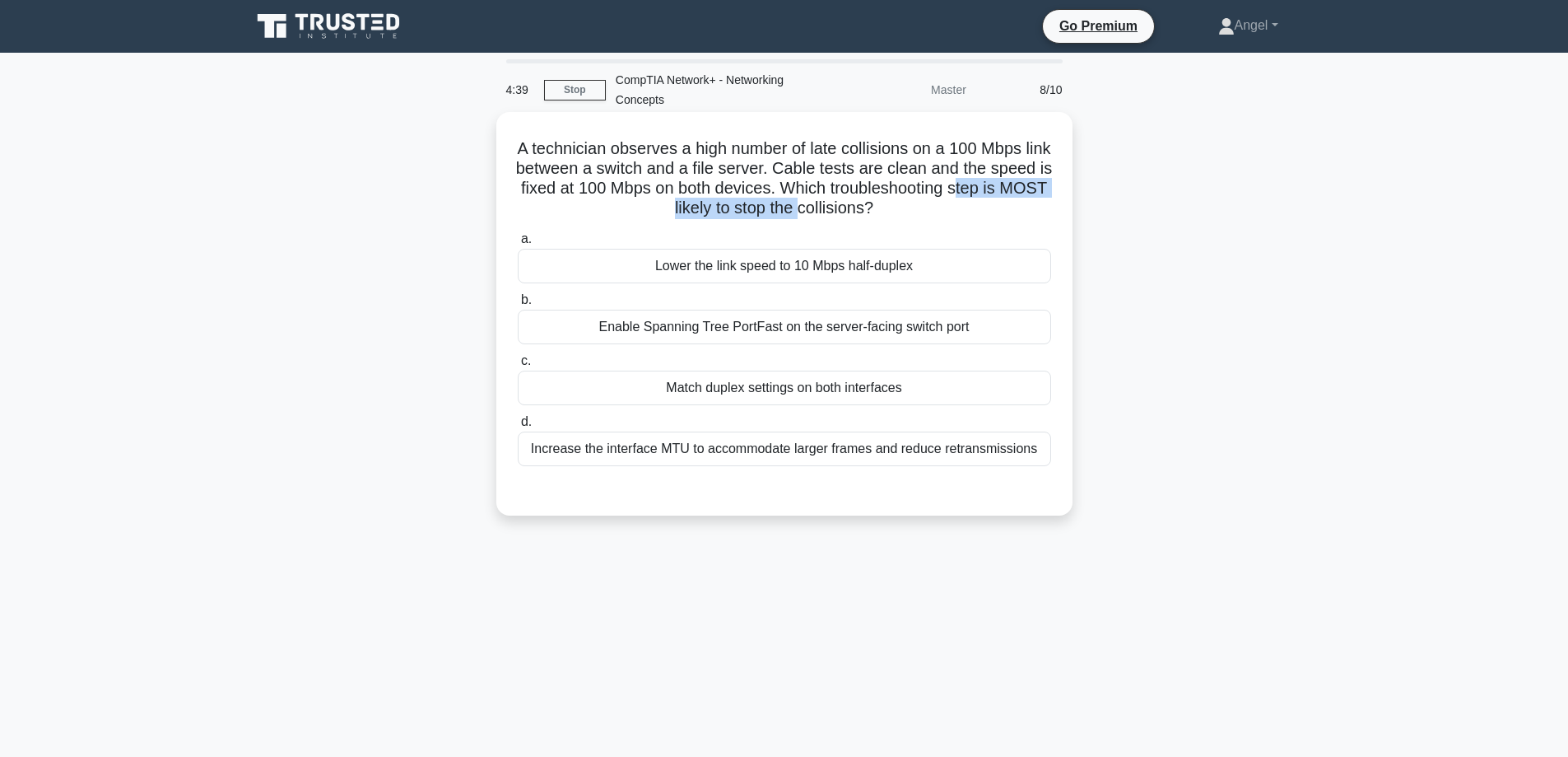
drag, startPoint x: 626, startPoint y: 209, endPoint x: 851, endPoint y: 204, distance: 225.1
click at [851, 204] on h5 "A technician observes a high number of late collisions on a 100 Mbps link betwe…" at bounding box center [784, 178] width 537 height 81
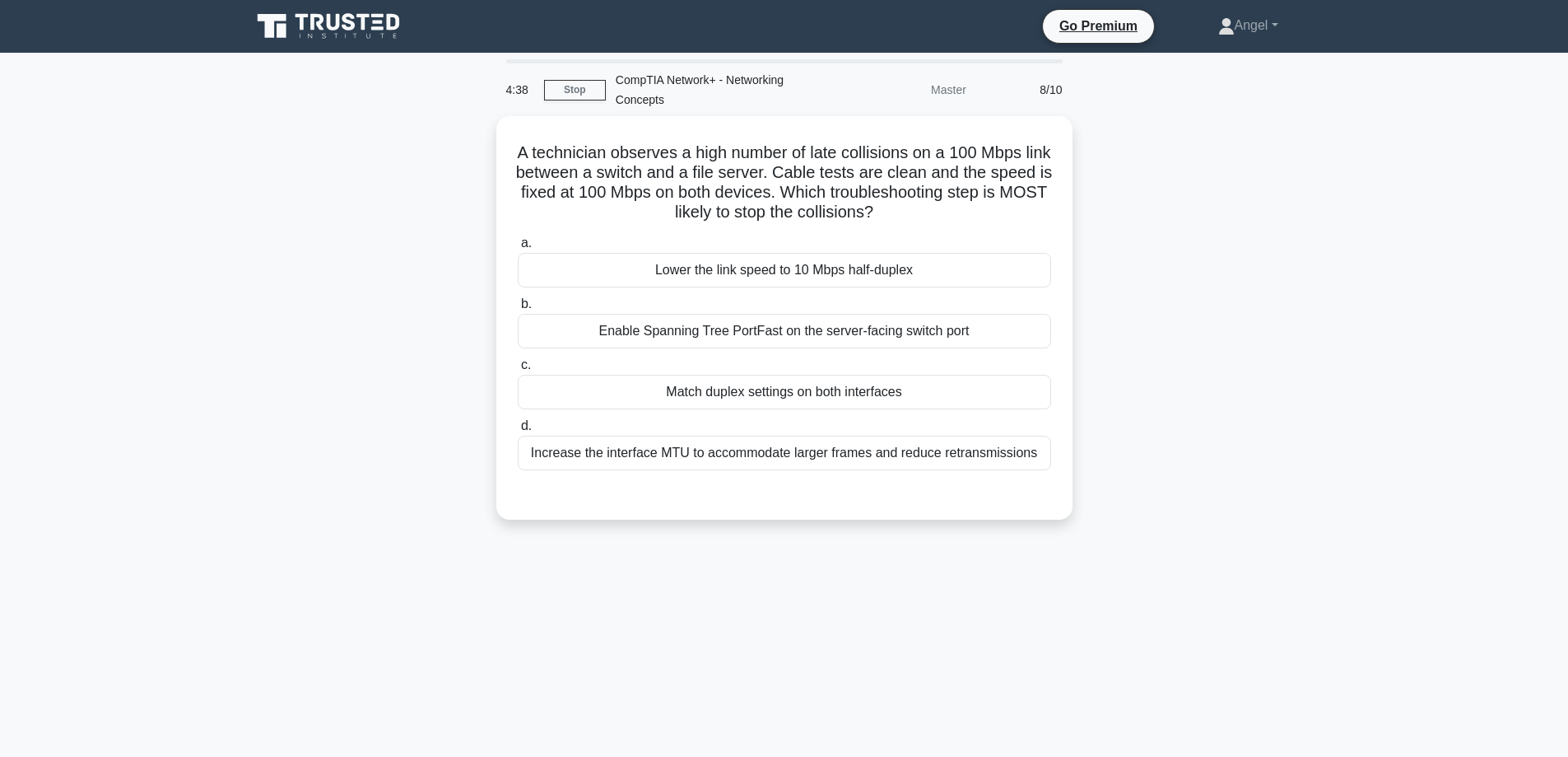
click at [386, 223] on div "A technician observes a high number of late collisions on a 100 Mbps link betwe…" at bounding box center [784, 328] width 1086 height 423
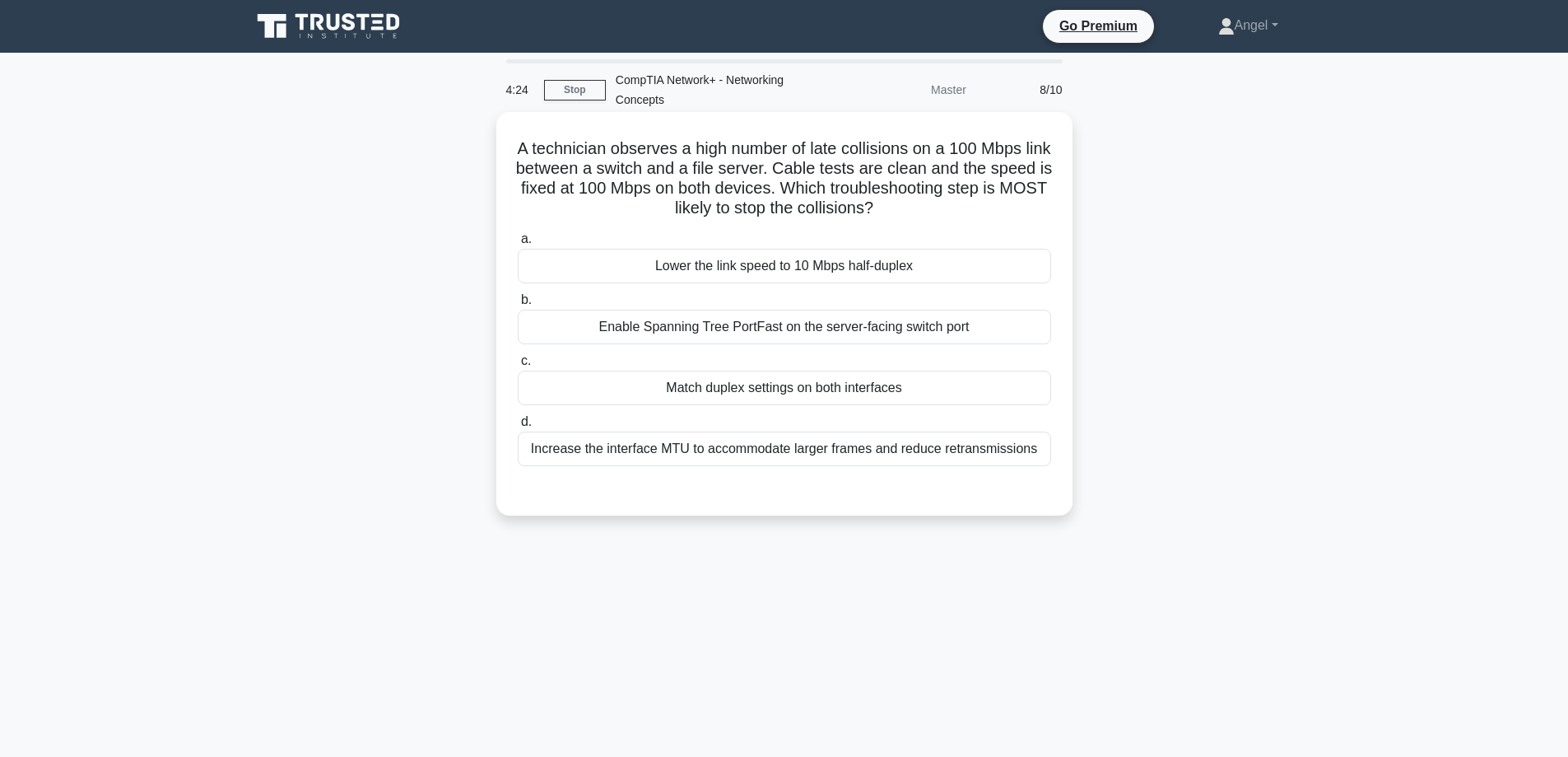
click at [551, 445] on div "Increase the interface MTU to accommodate larger frames and reduce retransmissi…" at bounding box center [784, 448] width 534 height 35
click at [518, 427] on input "d. Increase the interface MTU to accommodate larger frames and reduce retransmi…" at bounding box center [518, 421] width 0 height 11
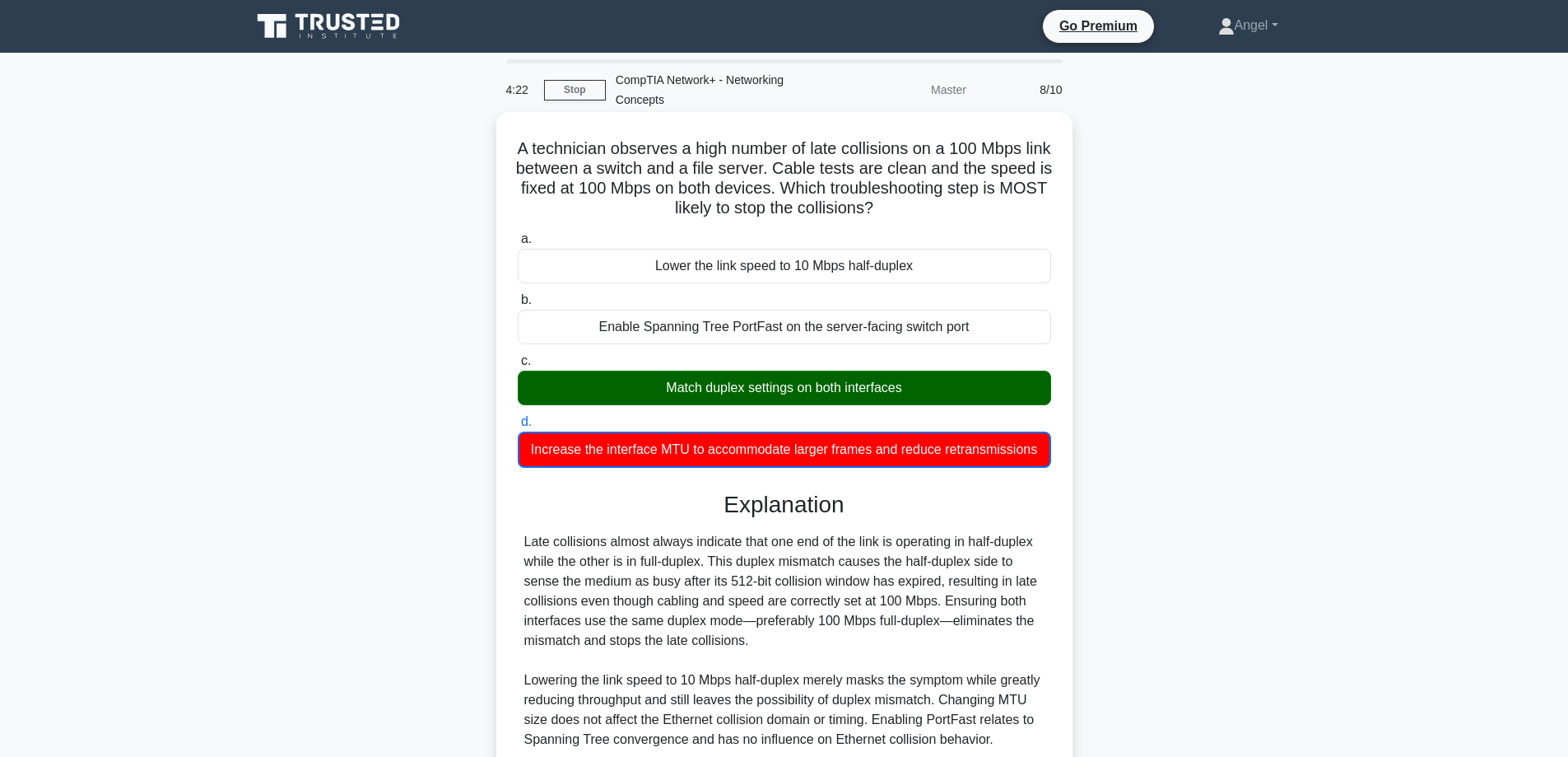
drag, startPoint x: 654, startPoint y: 385, endPoint x: 971, endPoint y: 375, distance: 317.2
click at [930, 369] on label "c. Match duplex settings on both interfaces" at bounding box center [784, 378] width 534 height 55
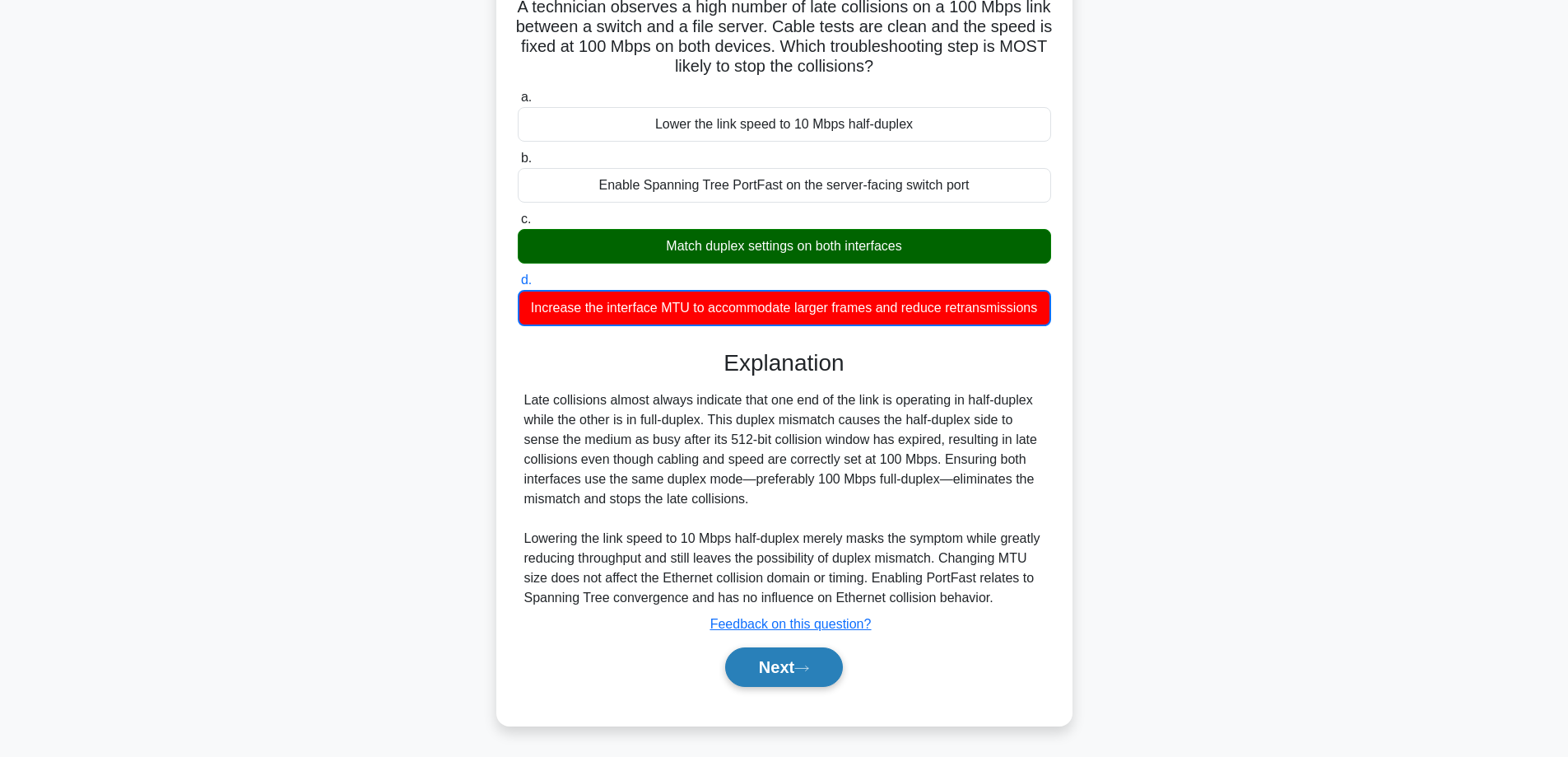
click at [808, 667] on icon at bounding box center [800, 667] width 13 height 5
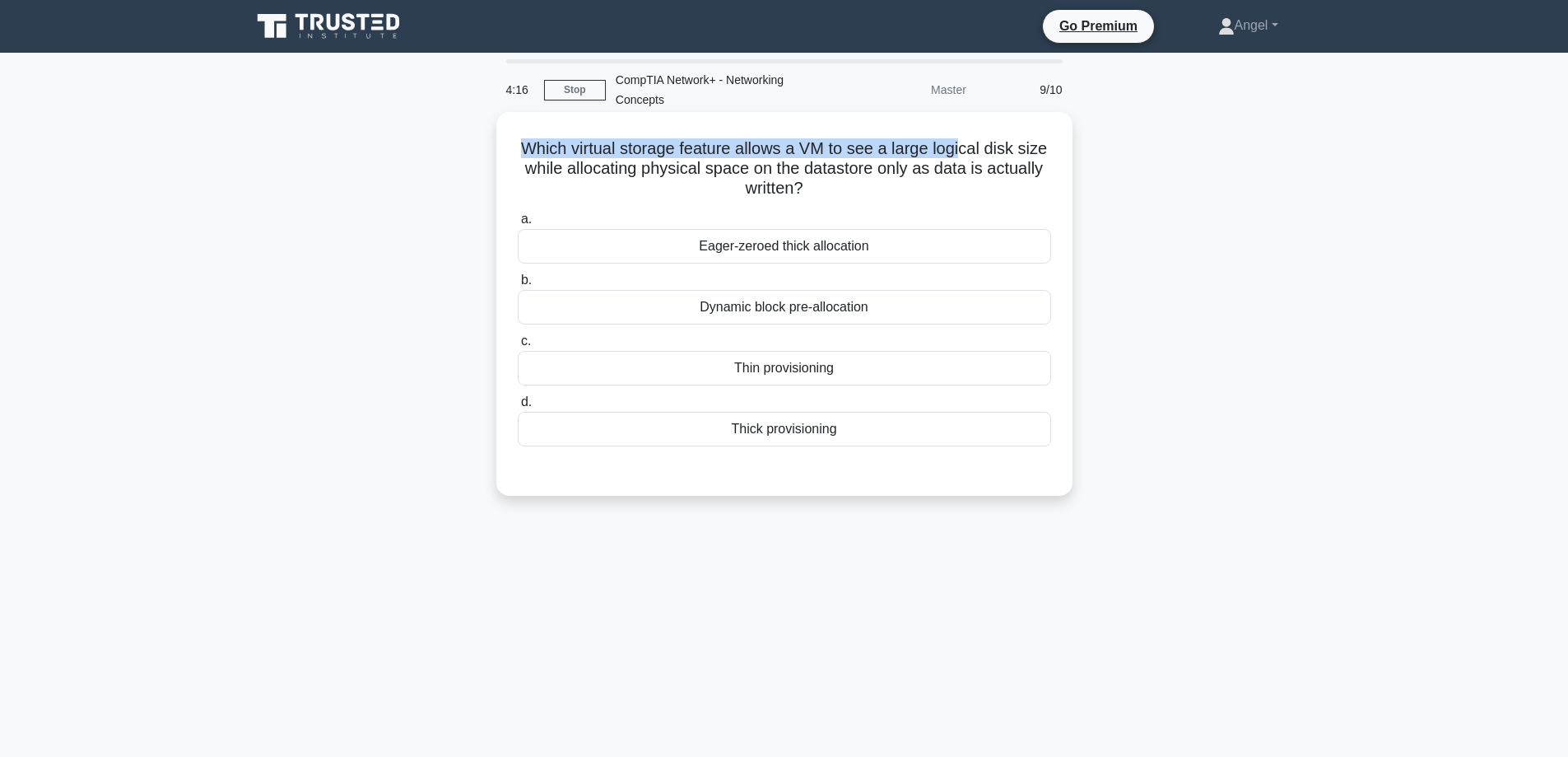
drag, startPoint x: 526, startPoint y: 154, endPoint x: 984, endPoint y: 140, distance: 458.2
click at [984, 140] on h5 "Which virtual storage feature allows a VM to see a large logical disk size whil…" at bounding box center [784, 168] width 537 height 61
click at [532, 148] on h5 "Which virtual storage feature allows a VM to see a large logical disk size whil…" at bounding box center [784, 168] width 537 height 61
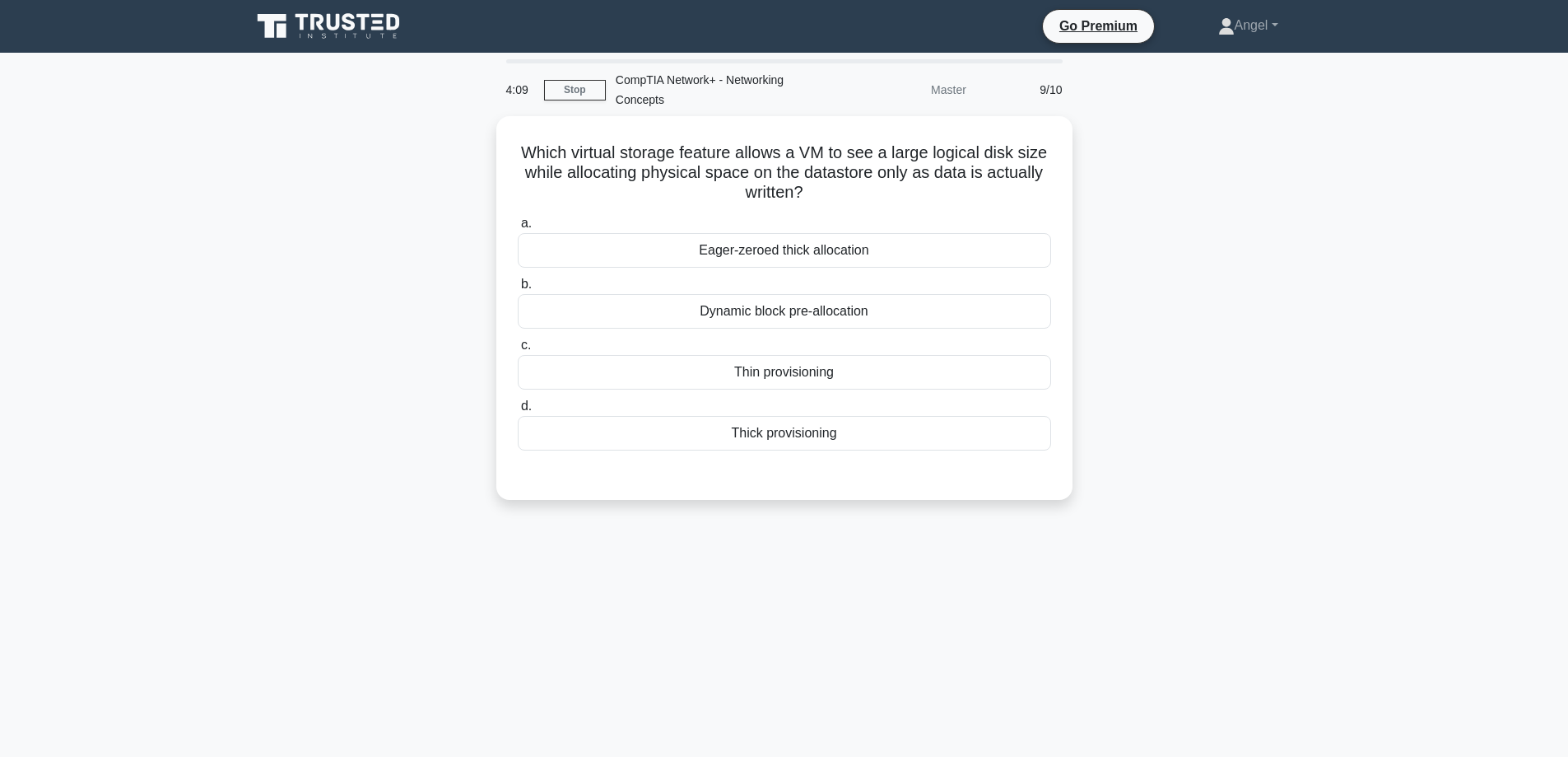
click at [290, 296] on div "Which virtual storage feature allows a VM to see a large logical disk size whil…" at bounding box center [784, 318] width 1086 height 403
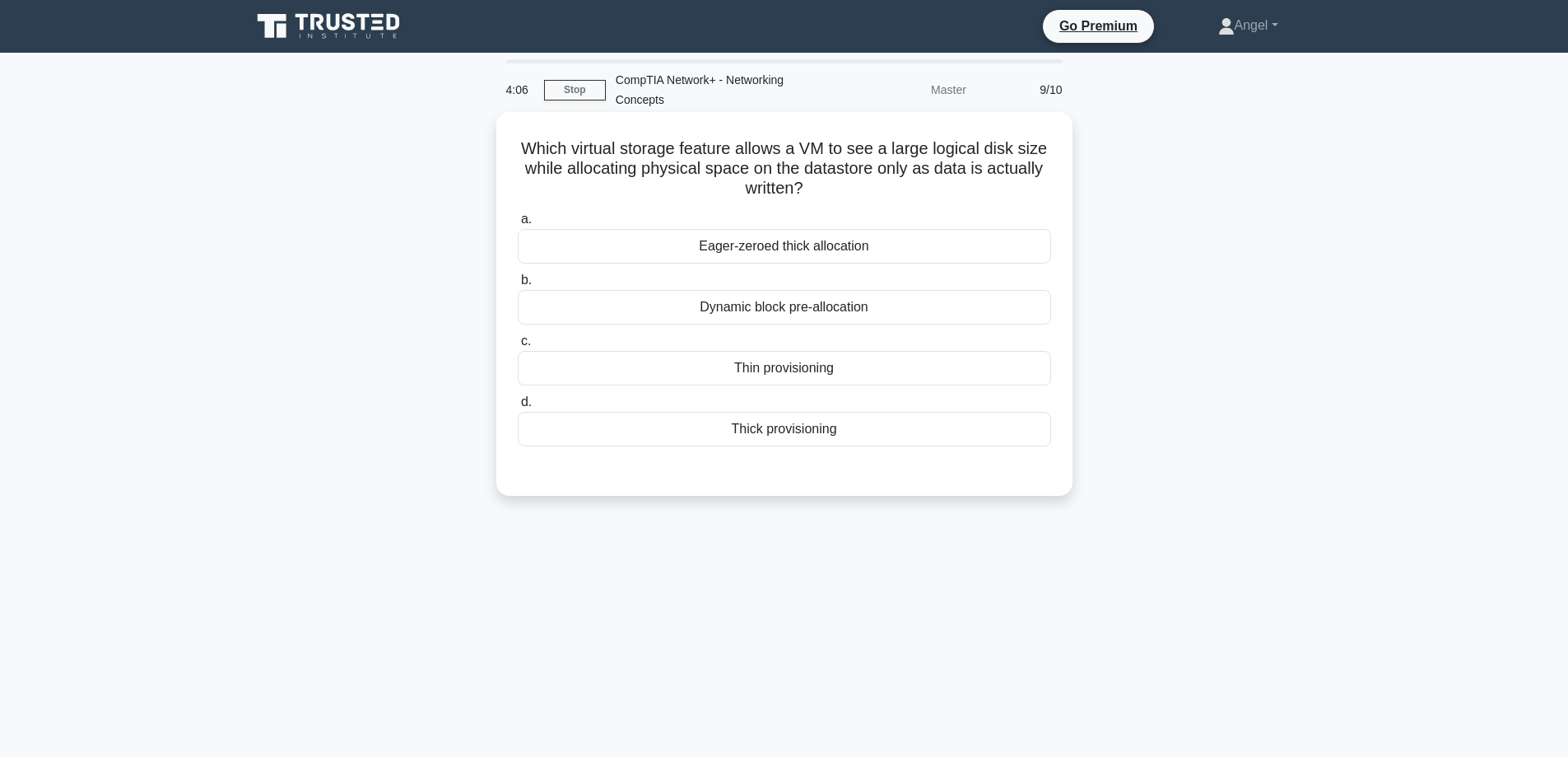
click at [632, 306] on div "Dynamic block pre-allocation" at bounding box center [784, 307] width 534 height 35
click at [518, 286] on input "b. Dynamic block pre-allocation" at bounding box center [518, 280] width 0 height 11
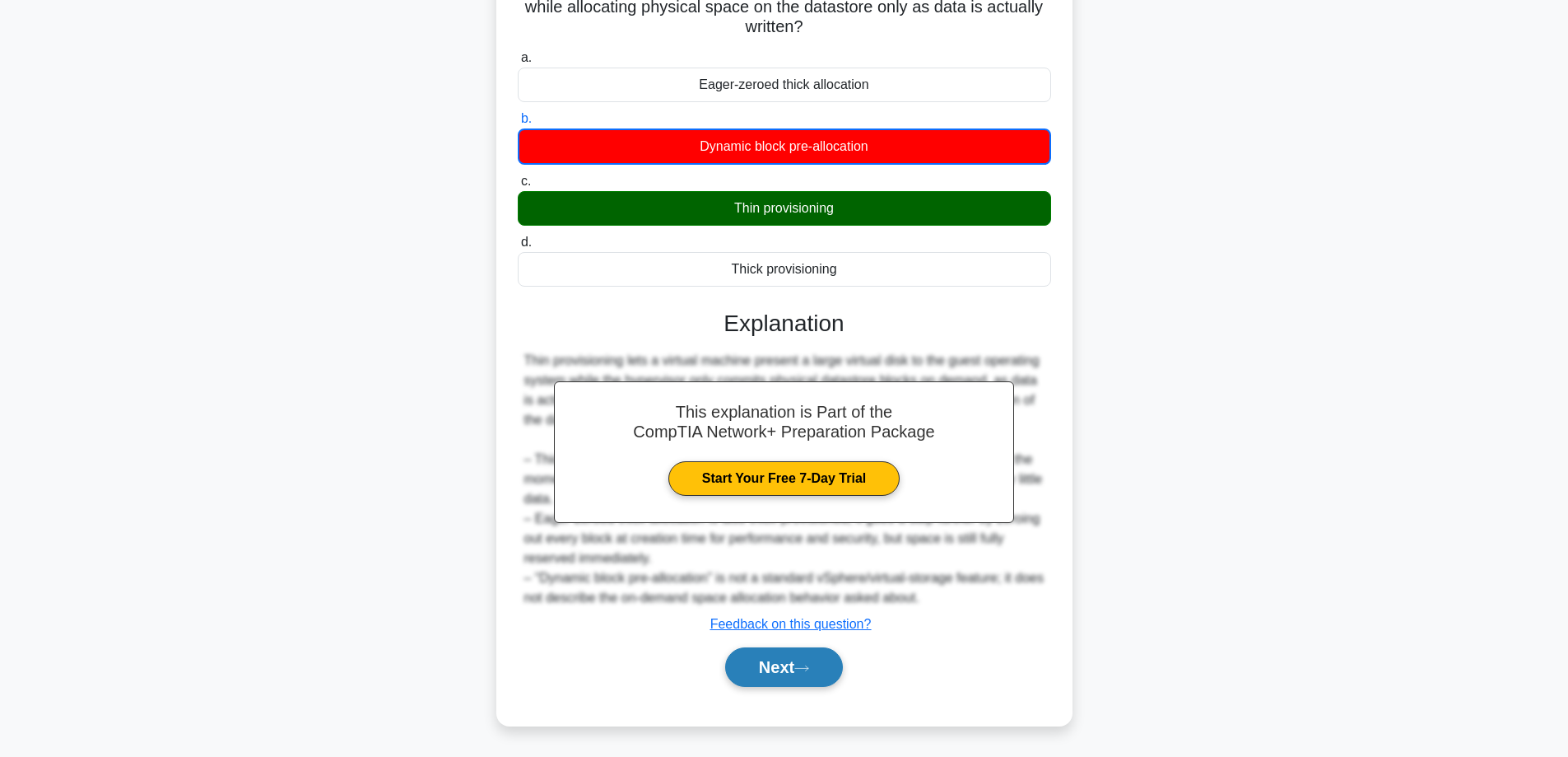
click at [794, 656] on button "Next" at bounding box center [784, 667] width 117 height 40
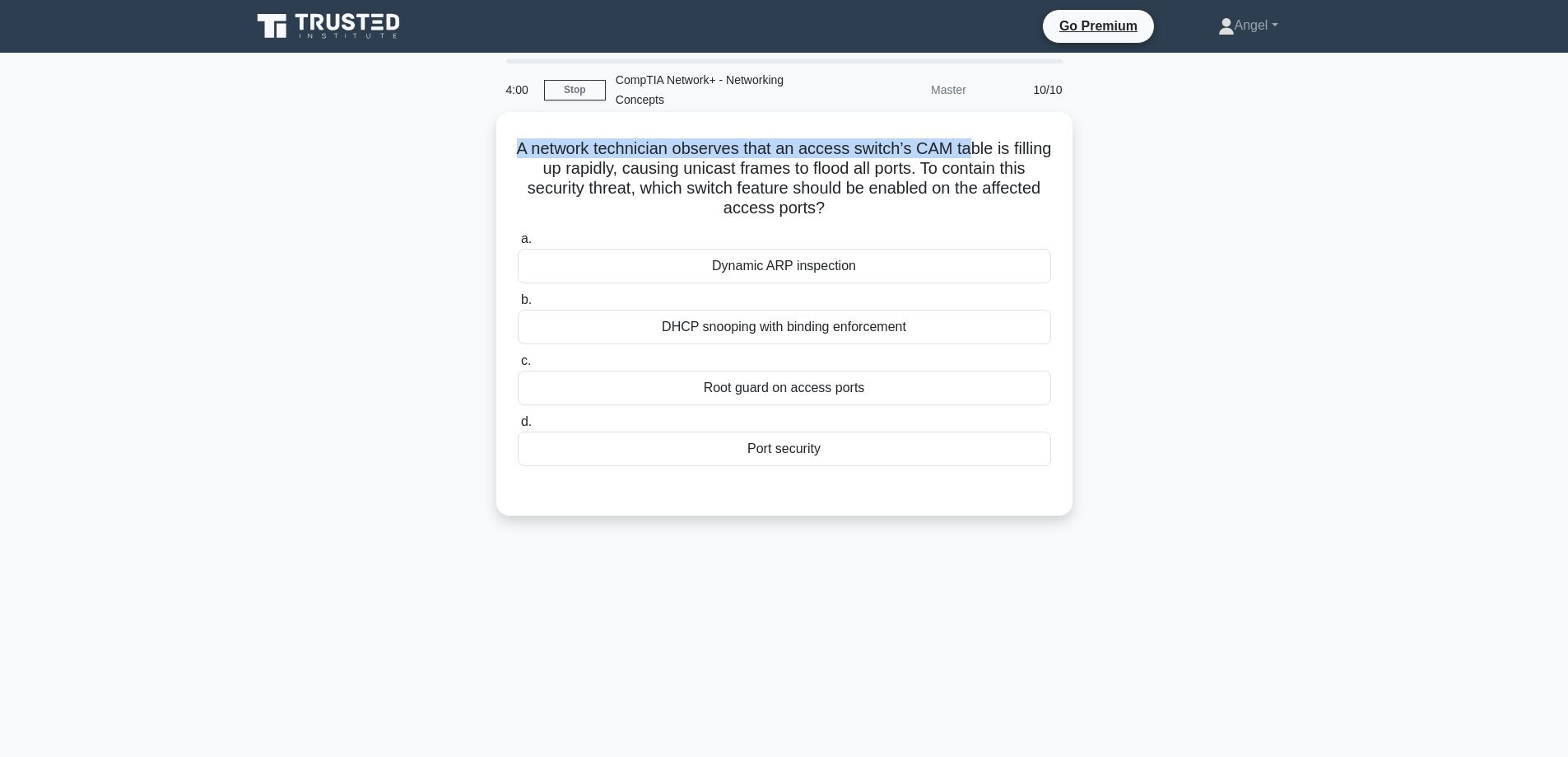
drag, startPoint x: 538, startPoint y: 155, endPoint x: 993, endPoint y: 150, distance: 455.0
click at [993, 150] on h5 "A network technician observes that an access switch’s CAM table is filling up r…" at bounding box center [784, 178] width 537 height 81
drag, startPoint x: 542, startPoint y: 169, endPoint x: 605, endPoint y: 169, distance: 63.0
click at [555, 169] on h5 "A network technician observes that an access switch’s CAM table is filling up r…" at bounding box center [784, 178] width 537 height 81
drag, startPoint x: 699, startPoint y: 174, endPoint x: 951, endPoint y: 174, distance: 252.0
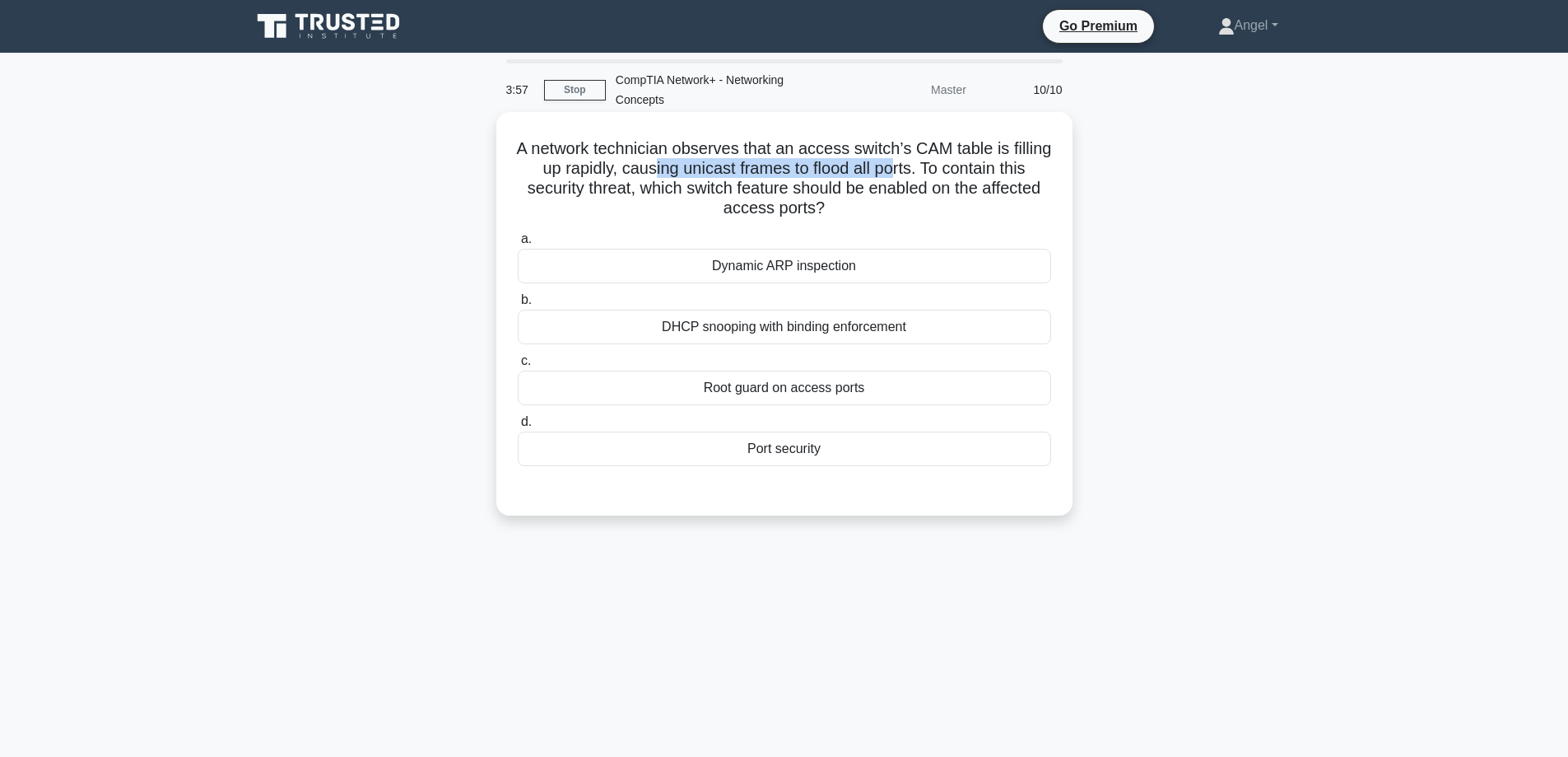
click at [945, 175] on h5 "A network technician observes that an access switch’s CAM table is filling up r…" at bounding box center [784, 178] width 537 height 81
drag, startPoint x: 988, startPoint y: 168, endPoint x: 941, endPoint y: 181, distance: 48.8
click at [999, 168] on h5 "A network technician observes that an access switch’s CAM table is filling up r…" at bounding box center [784, 178] width 537 height 81
drag, startPoint x: 524, startPoint y: 188, endPoint x: 574, endPoint y: 198, distance: 51.0
click at [571, 198] on h5 "A network technician observes that an access switch’s CAM table is filling up r…" at bounding box center [784, 178] width 537 height 81
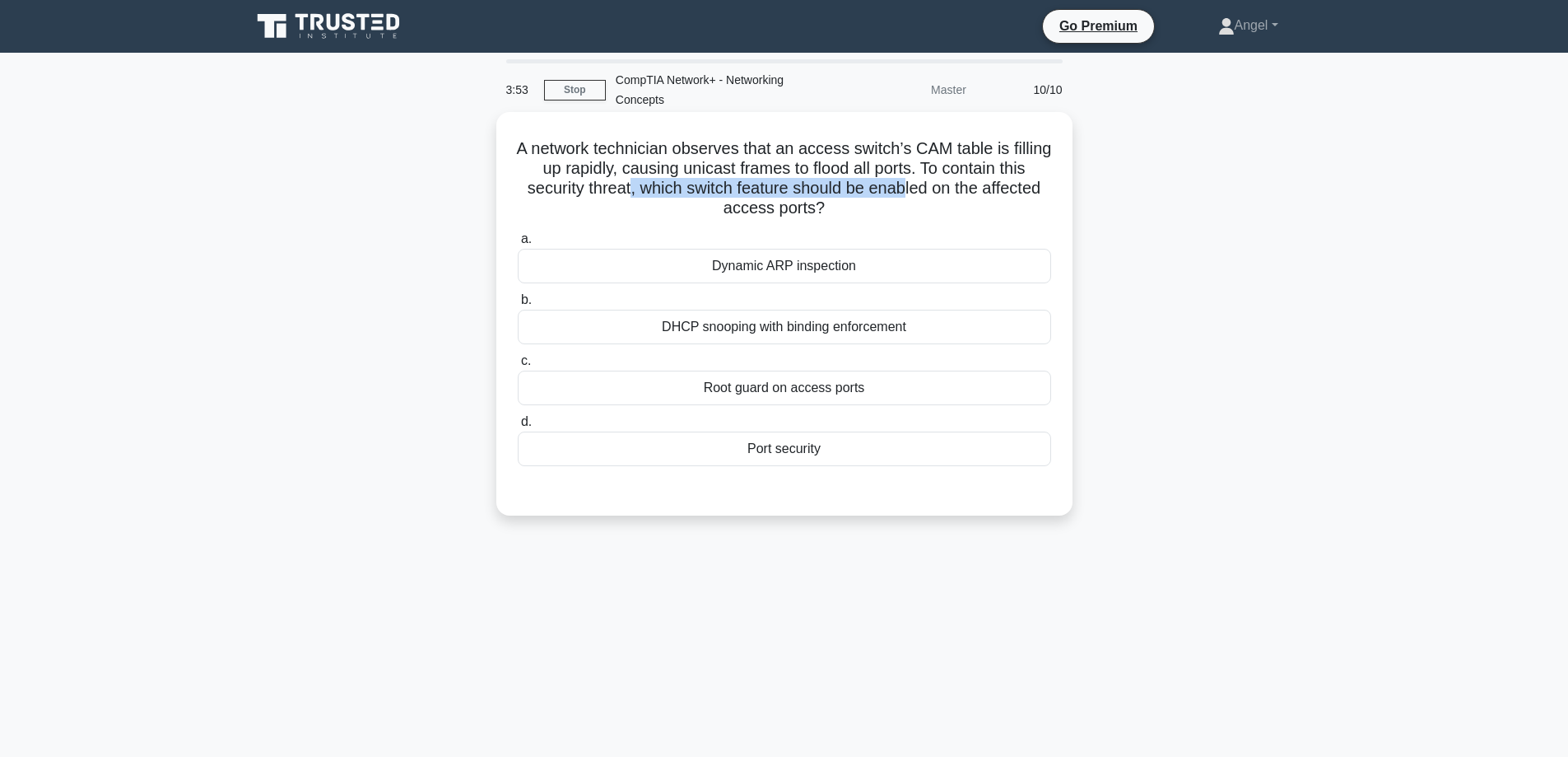
drag, startPoint x: 681, startPoint y: 192, endPoint x: 957, endPoint y: 192, distance: 276.0
click at [957, 192] on h5 "A network technician observes that an access switch’s CAM table is filling up r…" at bounding box center [784, 178] width 537 height 81
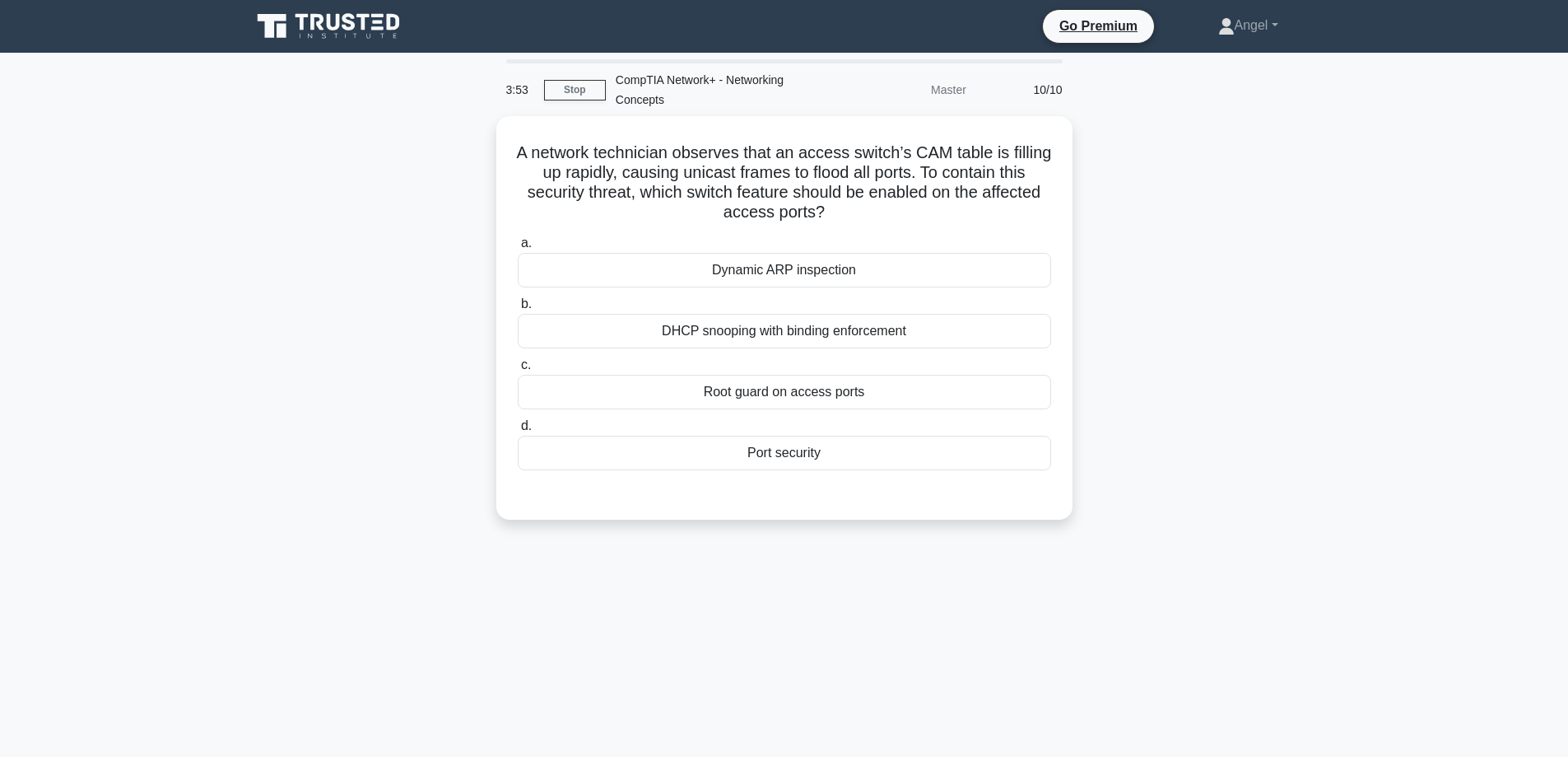
click at [1173, 206] on div "A network technician observes that an access switch’s CAM table is filling up r…" at bounding box center [784, 328] width 1086 height 423
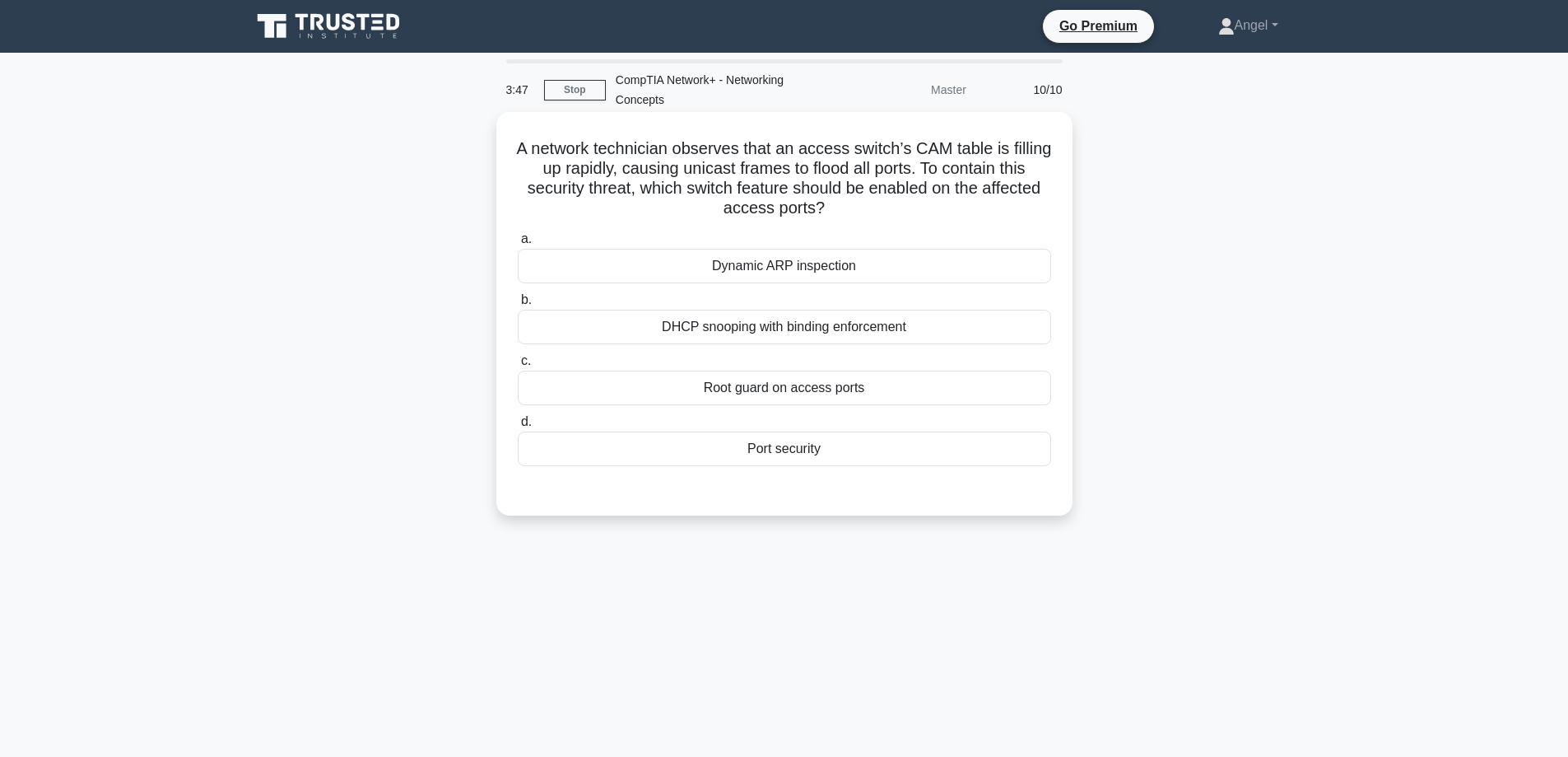
click at [775, 277] on div "Dynamic ARP inspection" at bounding box center [784, 266] width 534 height 35
click at [518, 244] on input "a. Dynamic ARP inspection" at bounding box center [518, 239] width 0 height 11
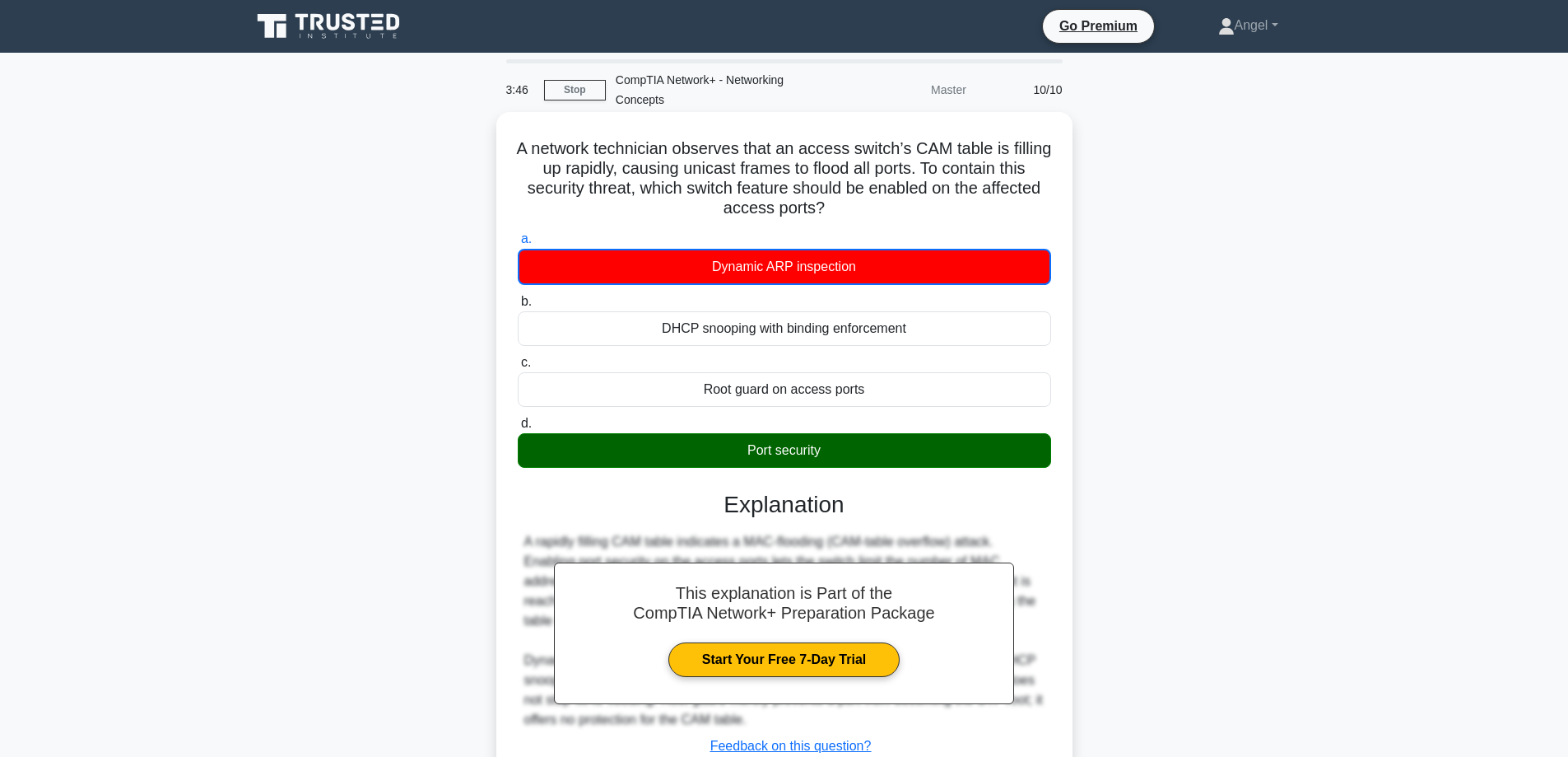
scroll to position [132, 0]
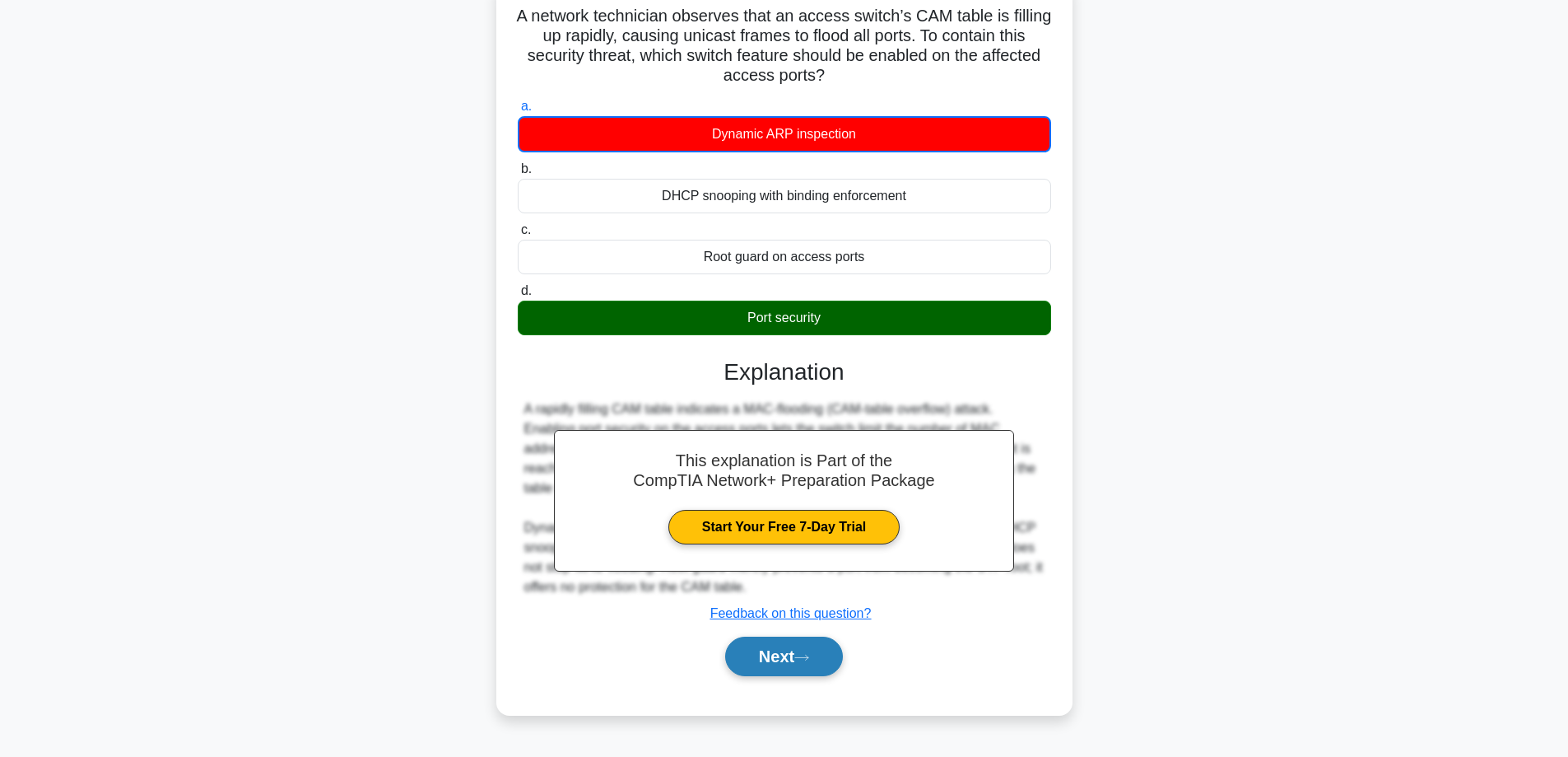
click at [781, 655] on button "Next" at bounding box center [784, 656] width 117 height 40
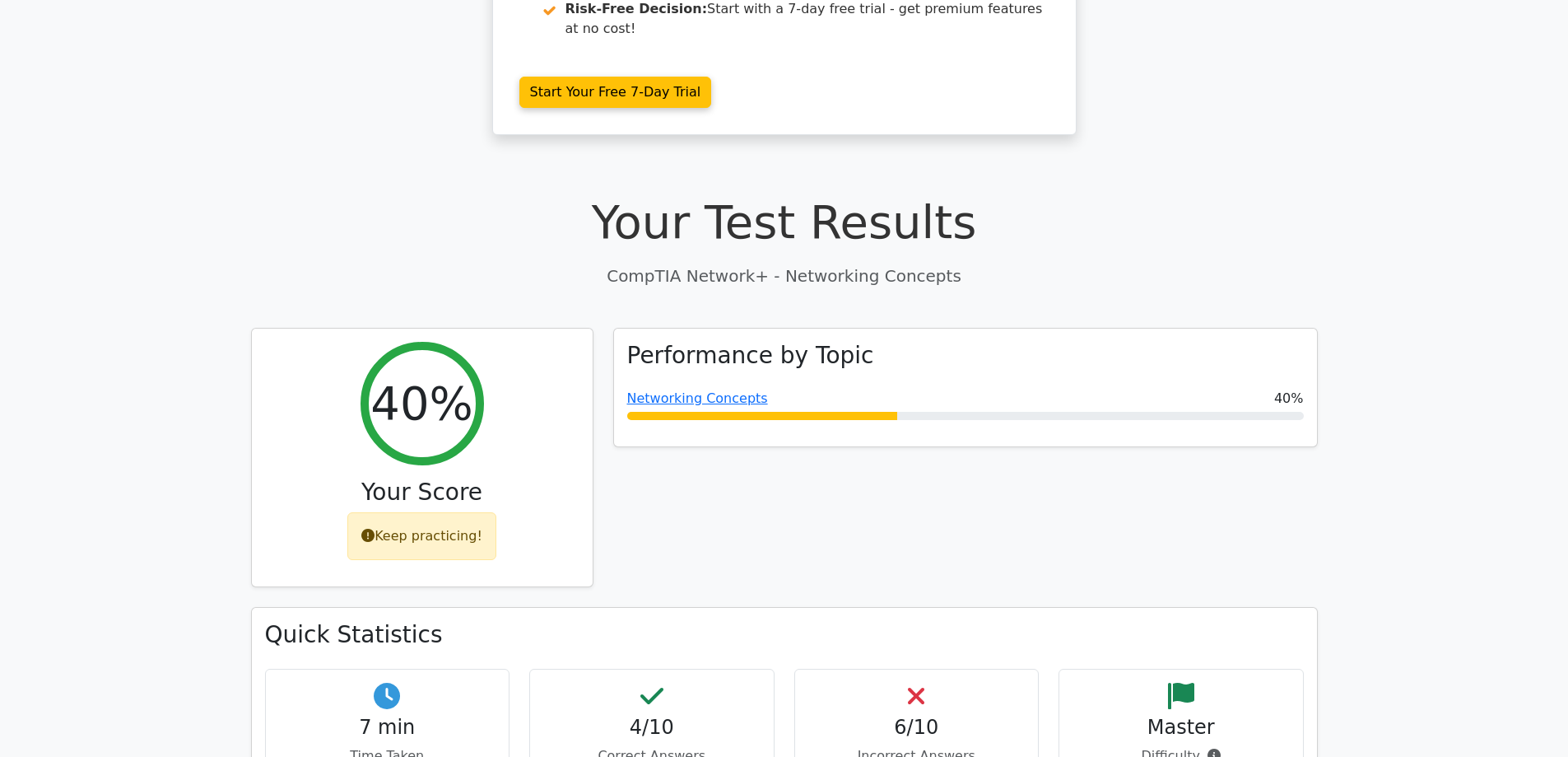
scroll to position [577, 0]
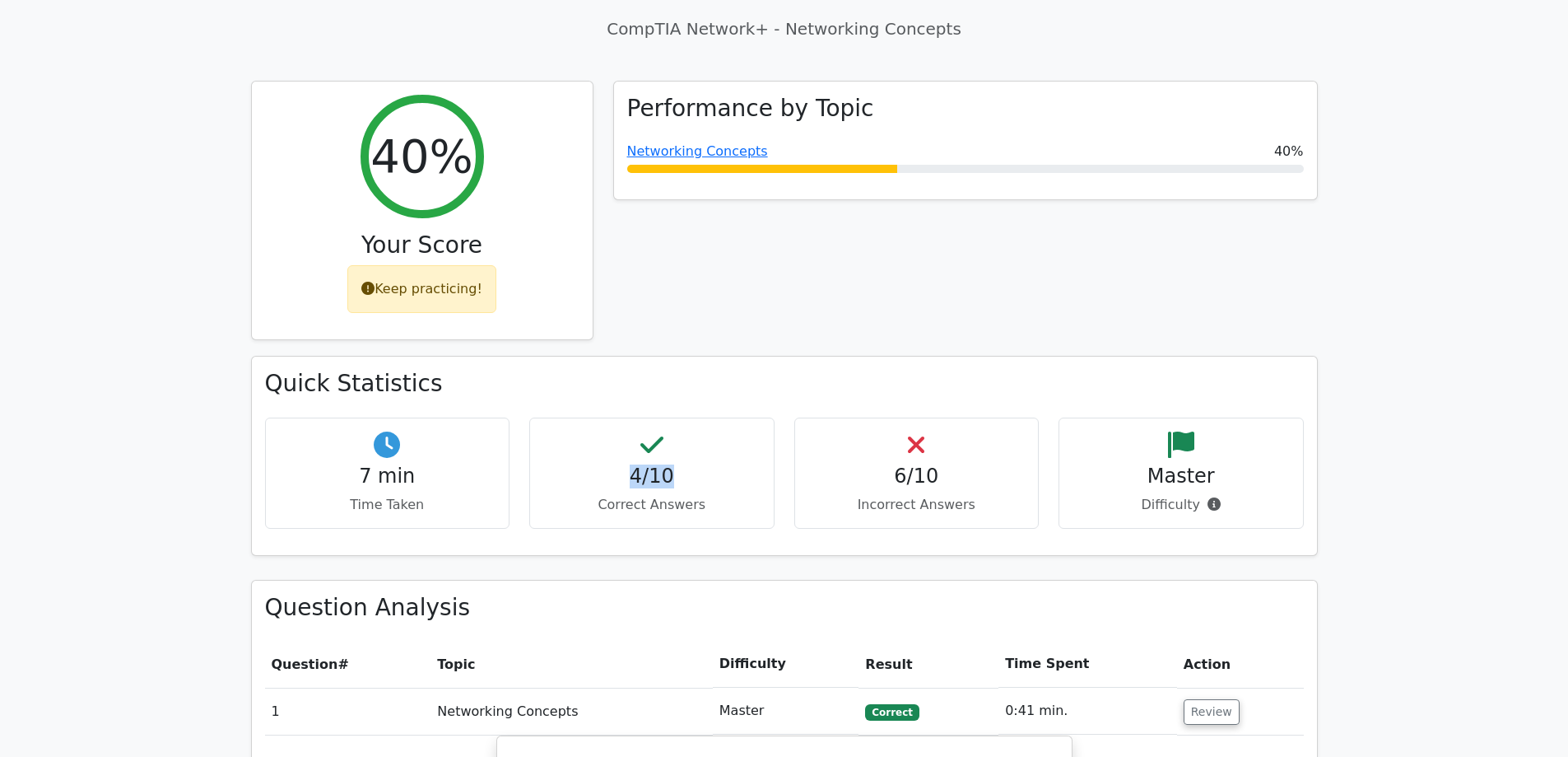
drag, startPoint x: 609, startPoint y: 411, endPoint x: 776, endPoint y: 417, distance: 167.1
click at [776, 417] on div "4/10 Correct Answers" at bounding box center [652, 473] width 265 height 112
click at [760, 483] on div "Quick Statistics 7 min Time Taken 4/10 Correct Answers 6/10 Incorrect Answers M…" at bounding box center [784, 455] width 1065 height 197
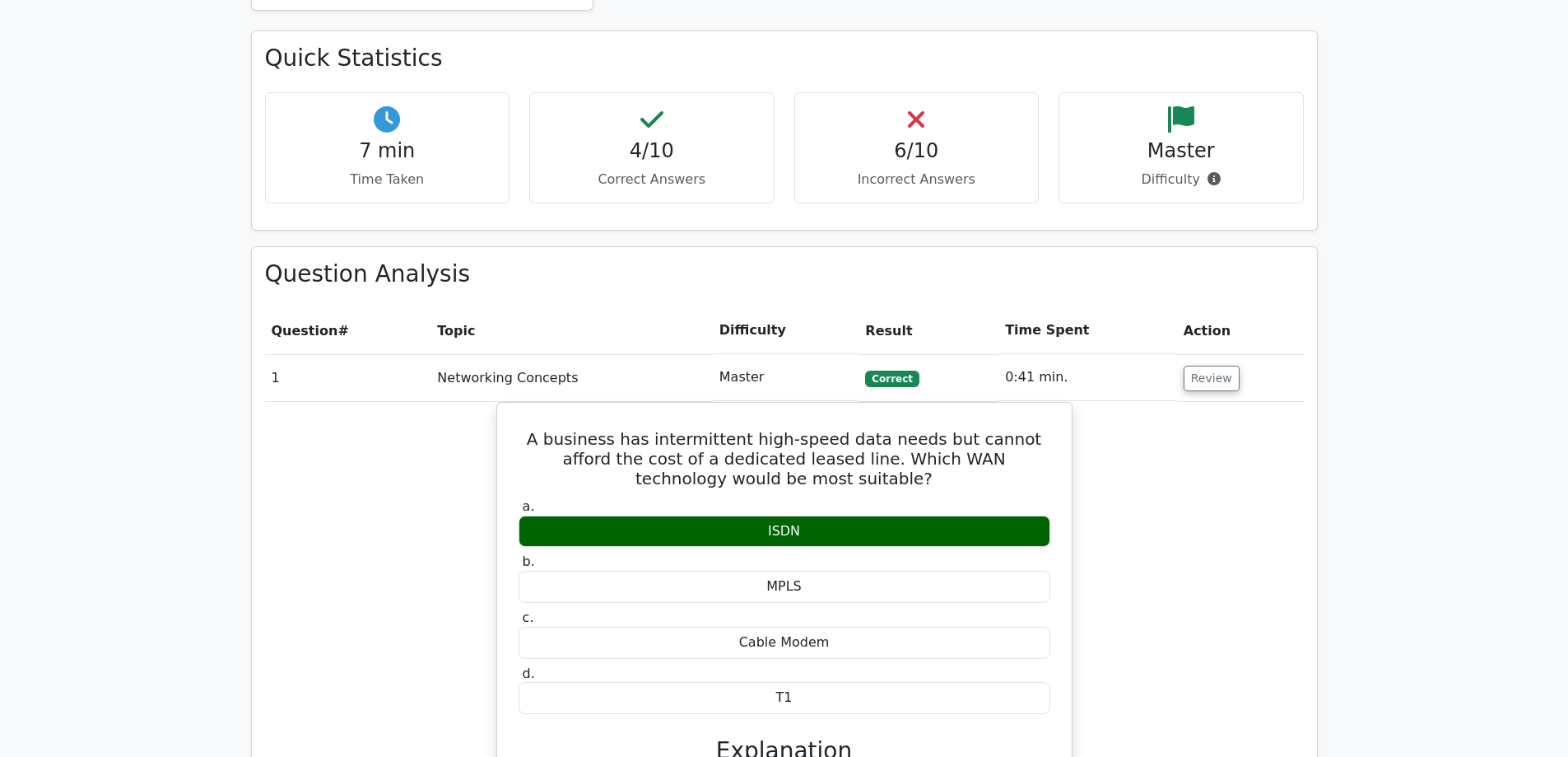
scroll to position [1071, 0]
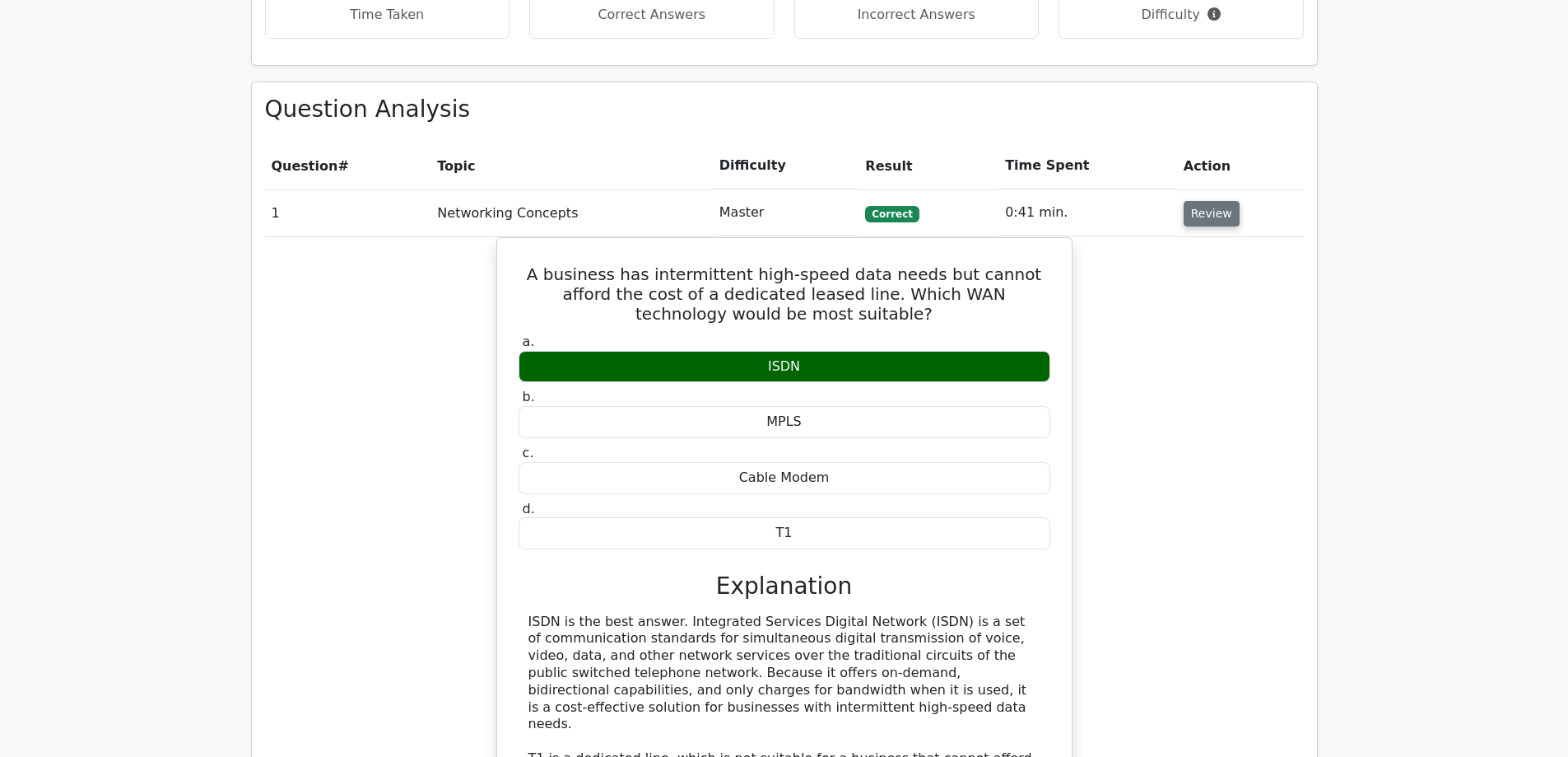
click at [1203, 201] on button "Review" at bounding box center [1212, 214] width 56 height 26
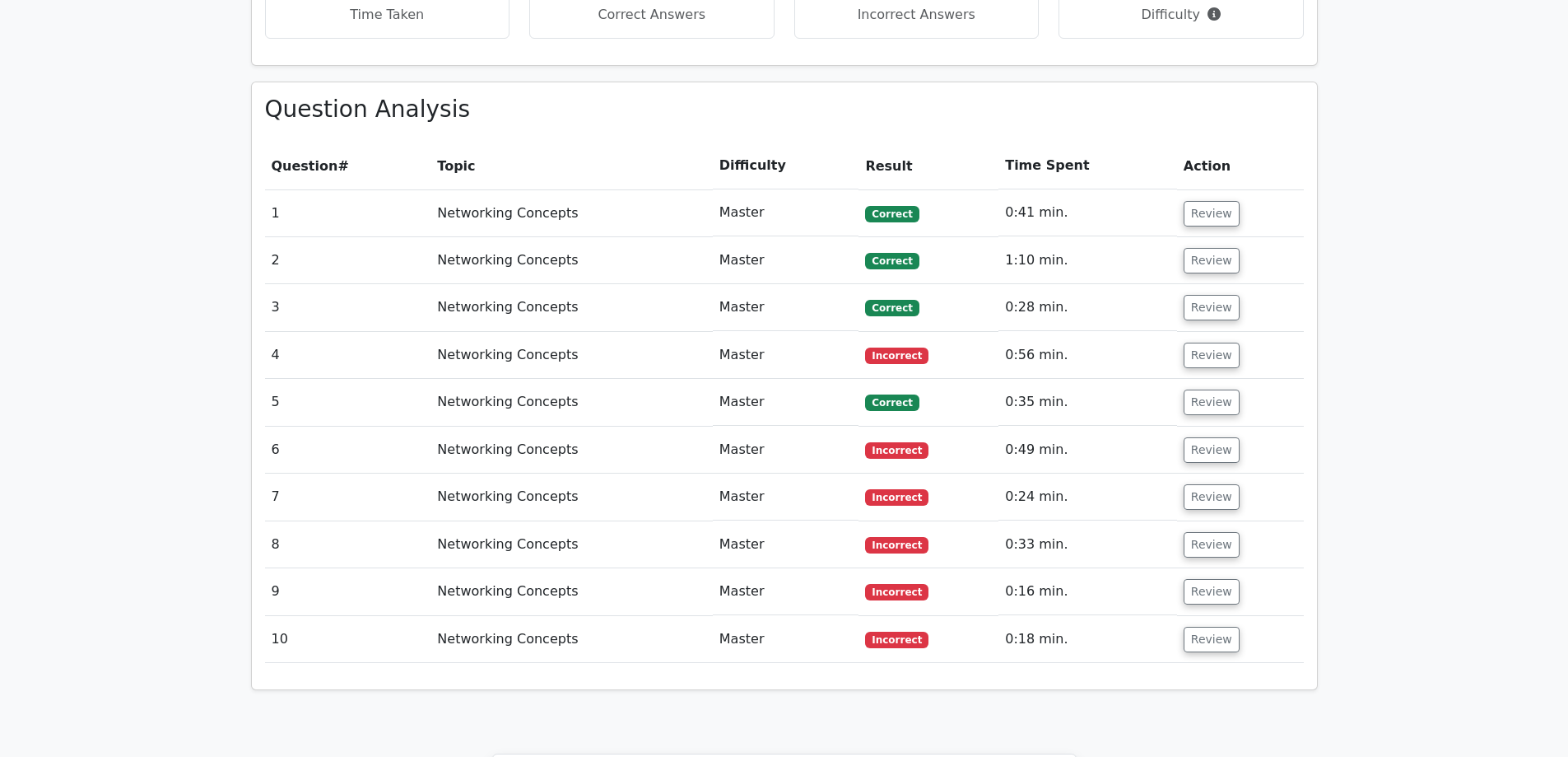
scroll to position [1152, 0]
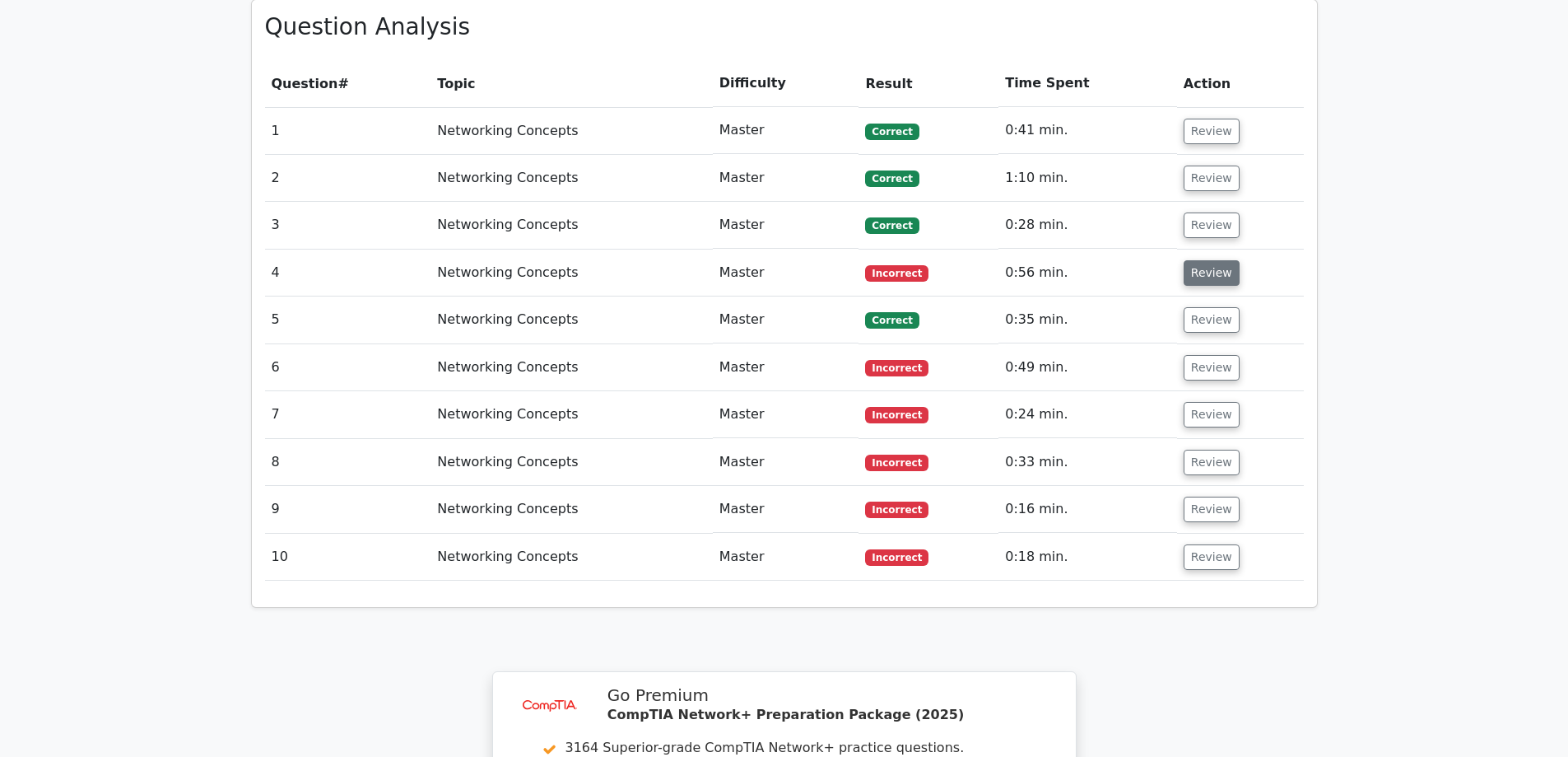
click at [1189, 260] on button "Review" at bounding box center [1212, 273] width 56 height 26
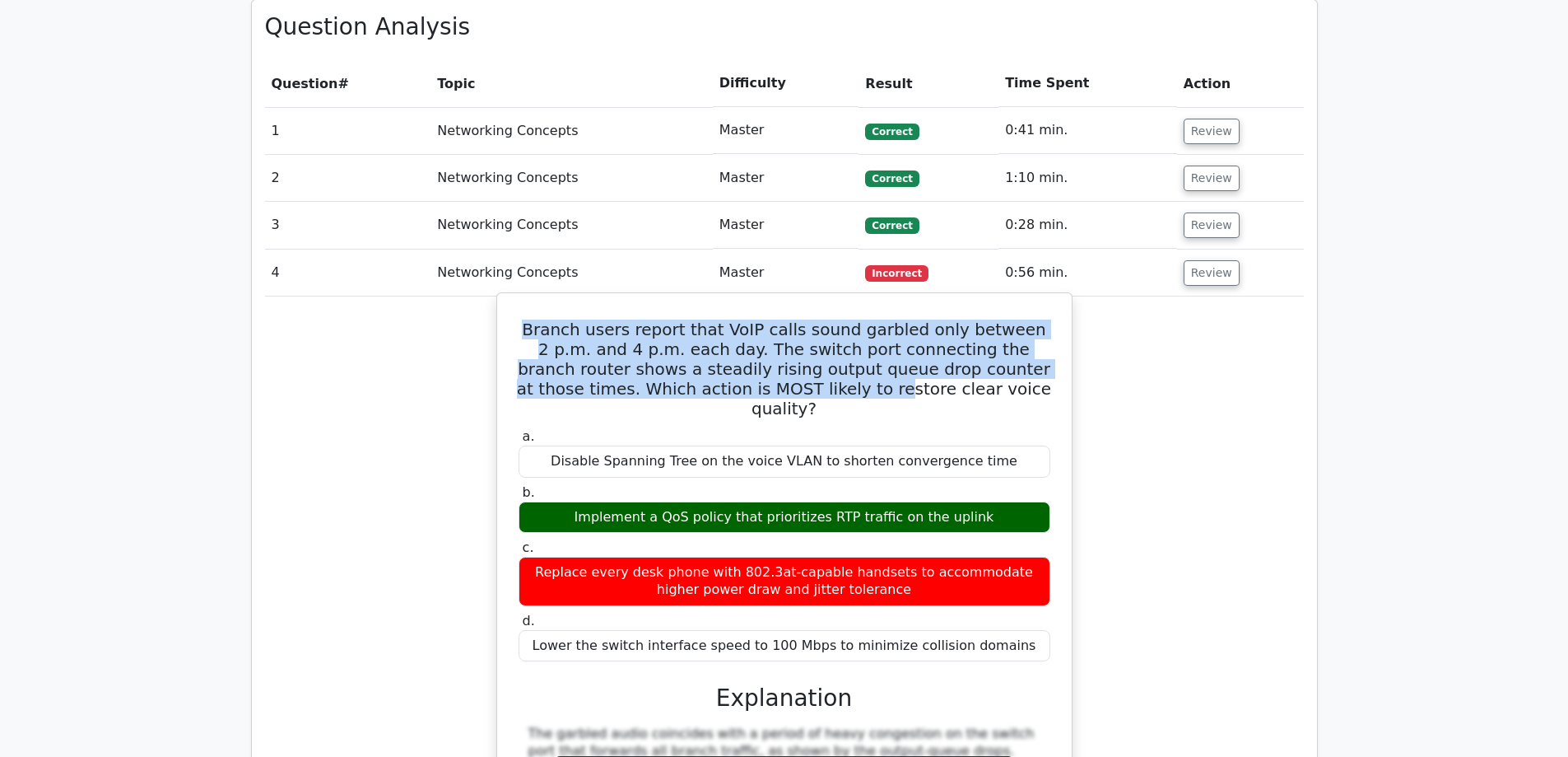
drag, startPoint x: 576, startPoint y: 267, endPoint x: 825, endPoint y: 322, distance: 255.0
click at [825, 323] on div "Branch users report that VoIP calls sound garbled only between 2 p.m. and 4 p.m…" at bounding box center [784, 671] width 561 height 743
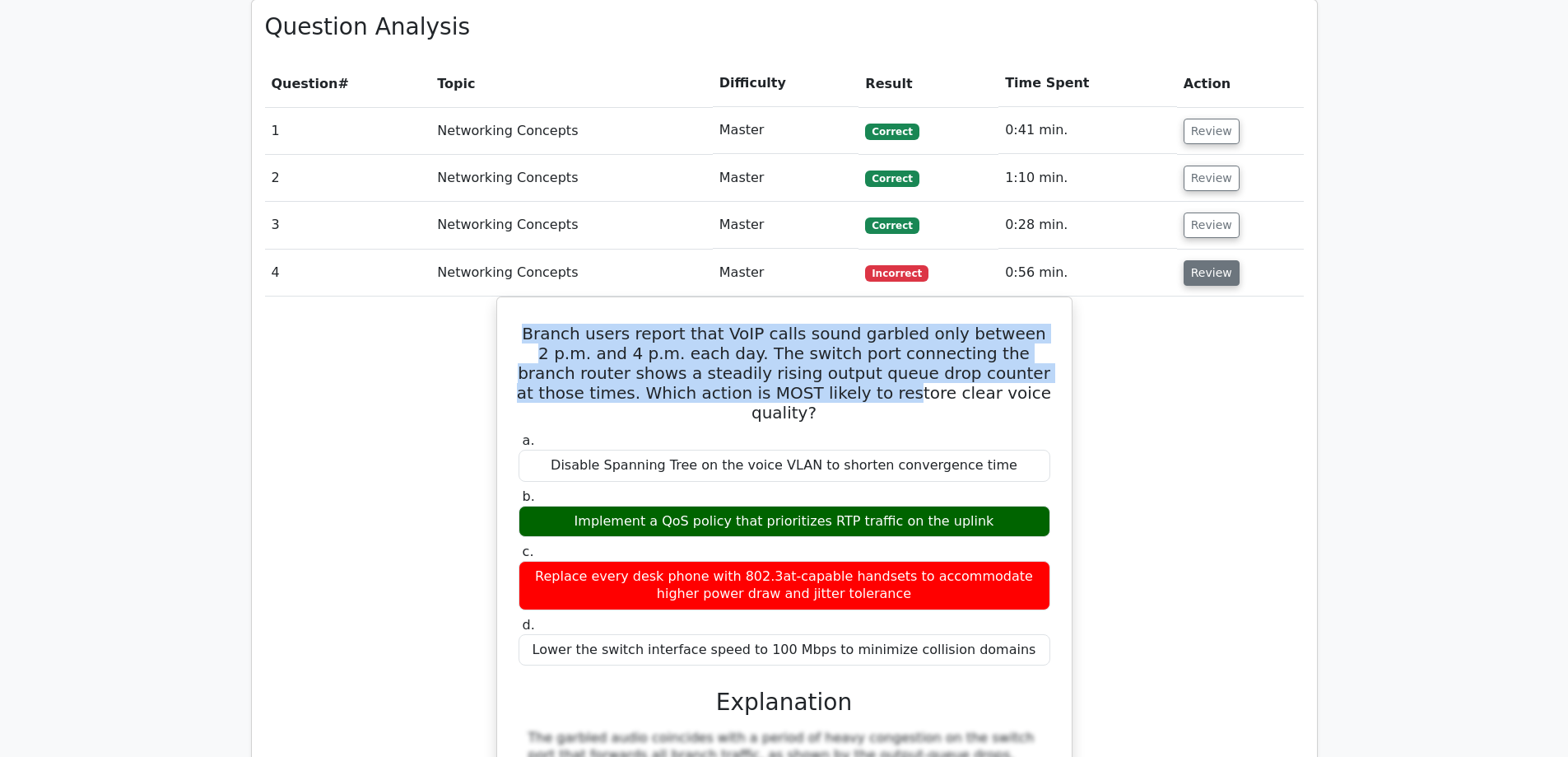
click at [1204, 260] on button "Review" at bounding box center [1212, 273] width 56 height 26
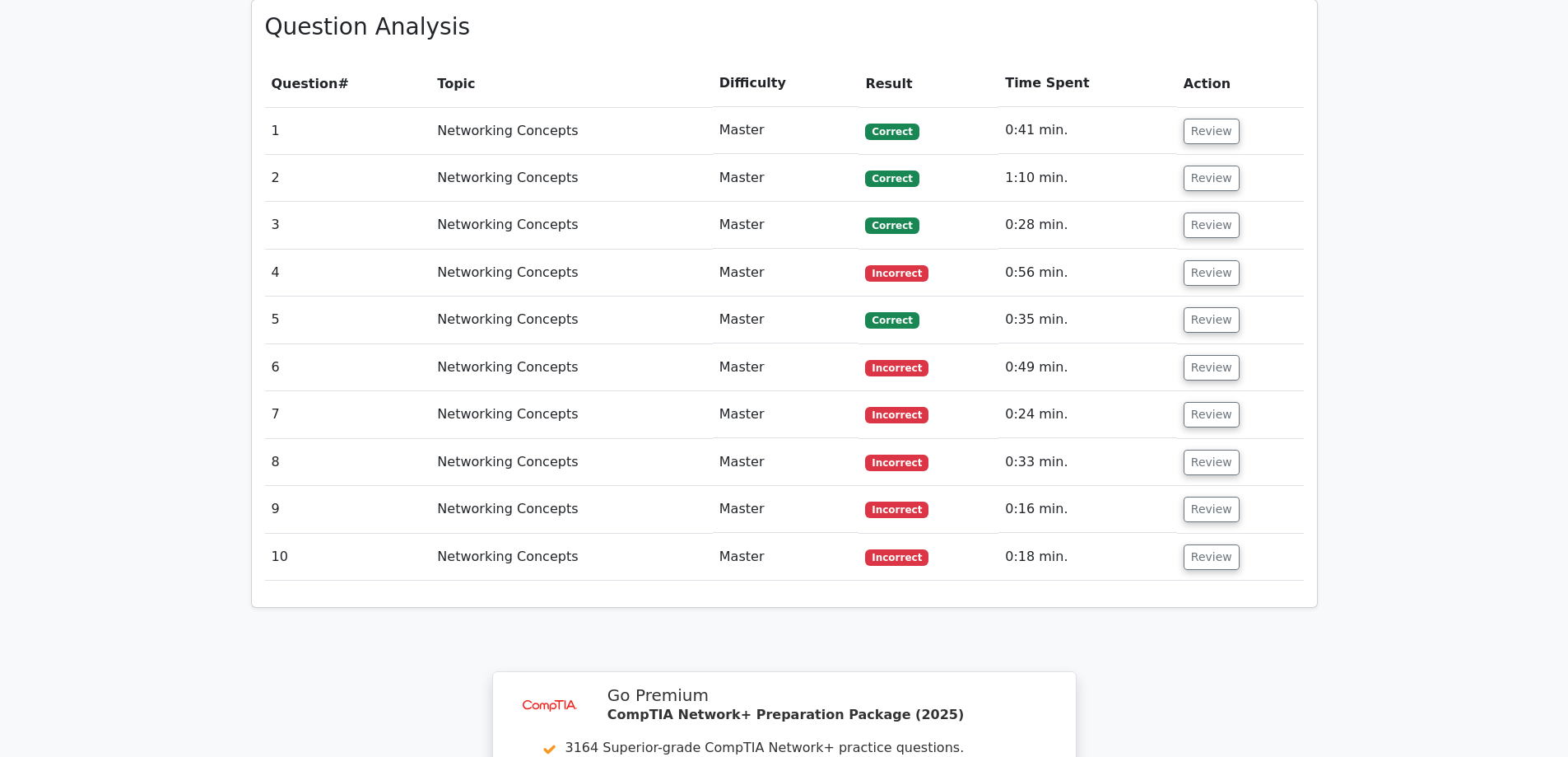
scroll to position [1235, 0]
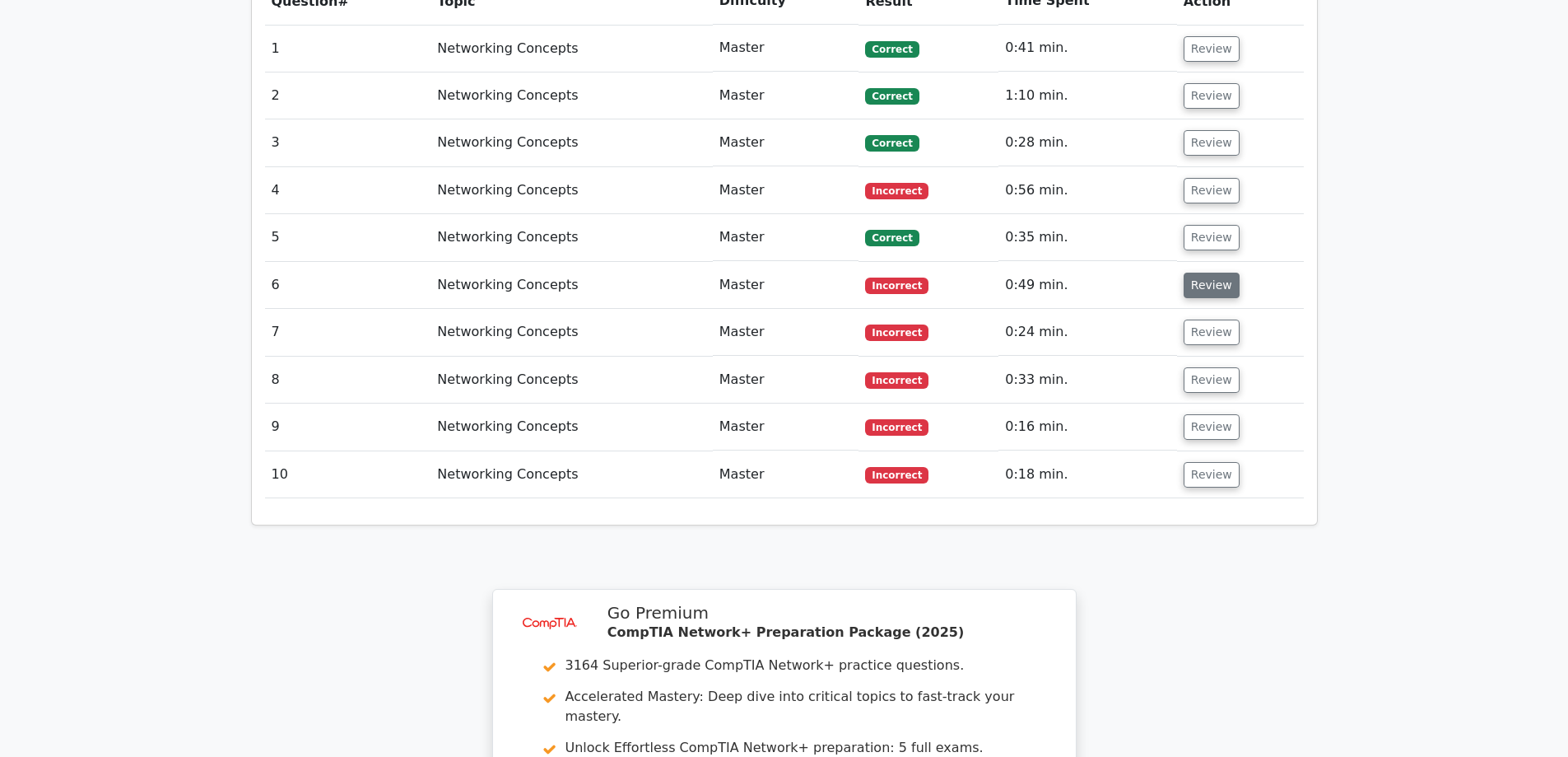
click at [1194, 273] on button "Review" at bounding box center [1212, 286] width 56 height 26
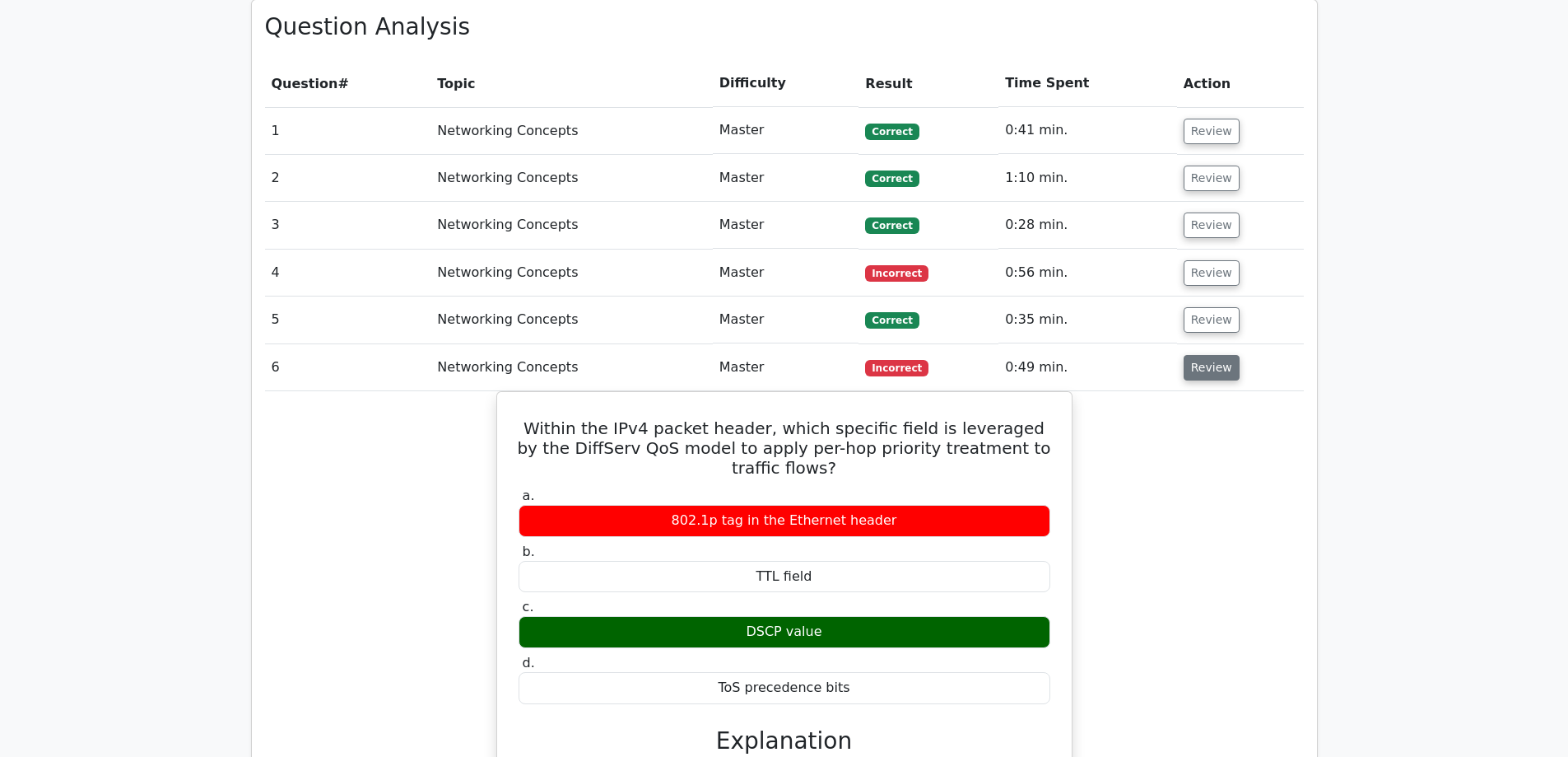
click at [1203, 355] on button "Review" at bounding box center [1212, 368] width 56 height 26
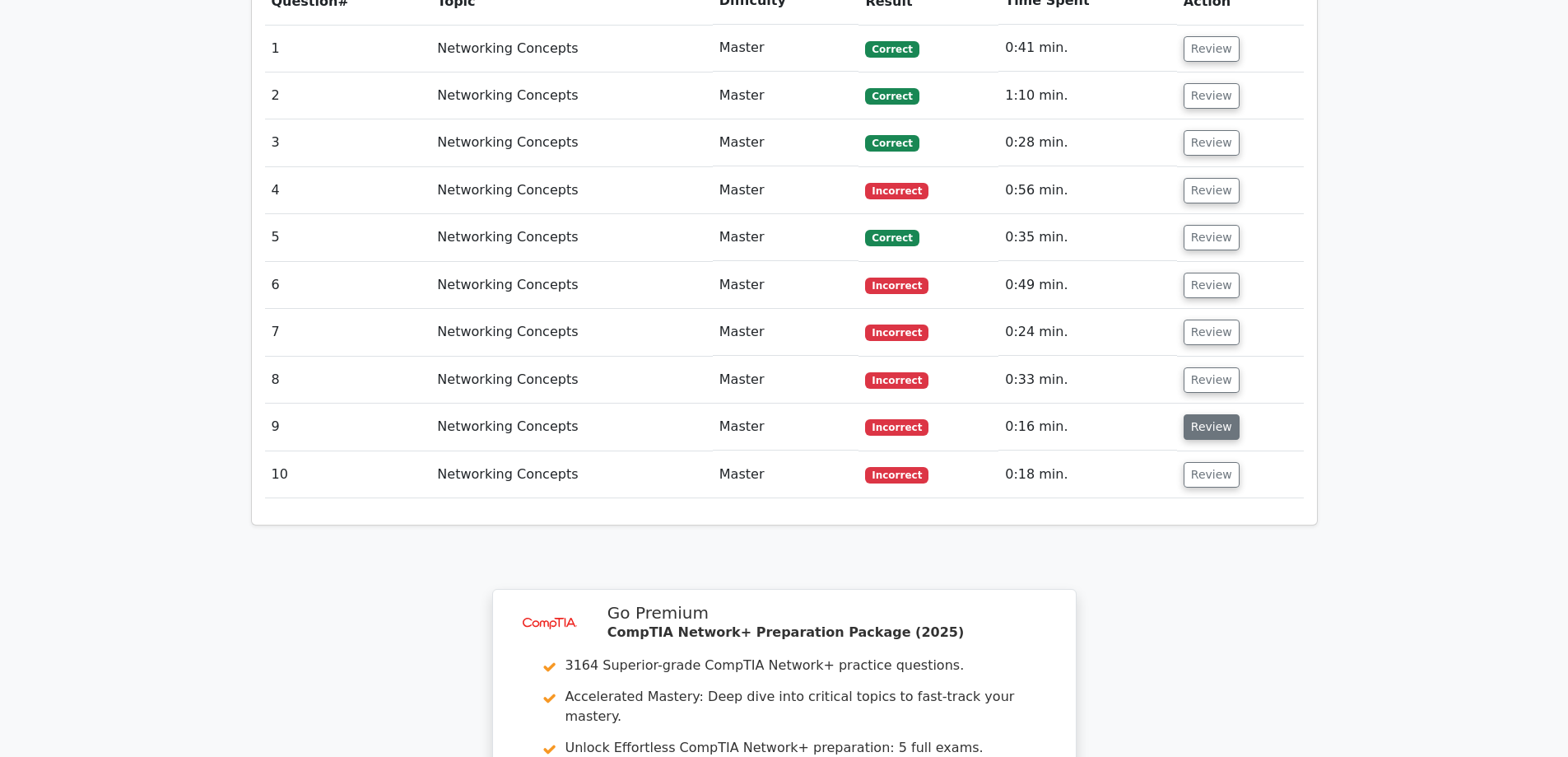
click at [1210, 414] on button "Review" at bounding box center [1212, 427] width 56 height 26
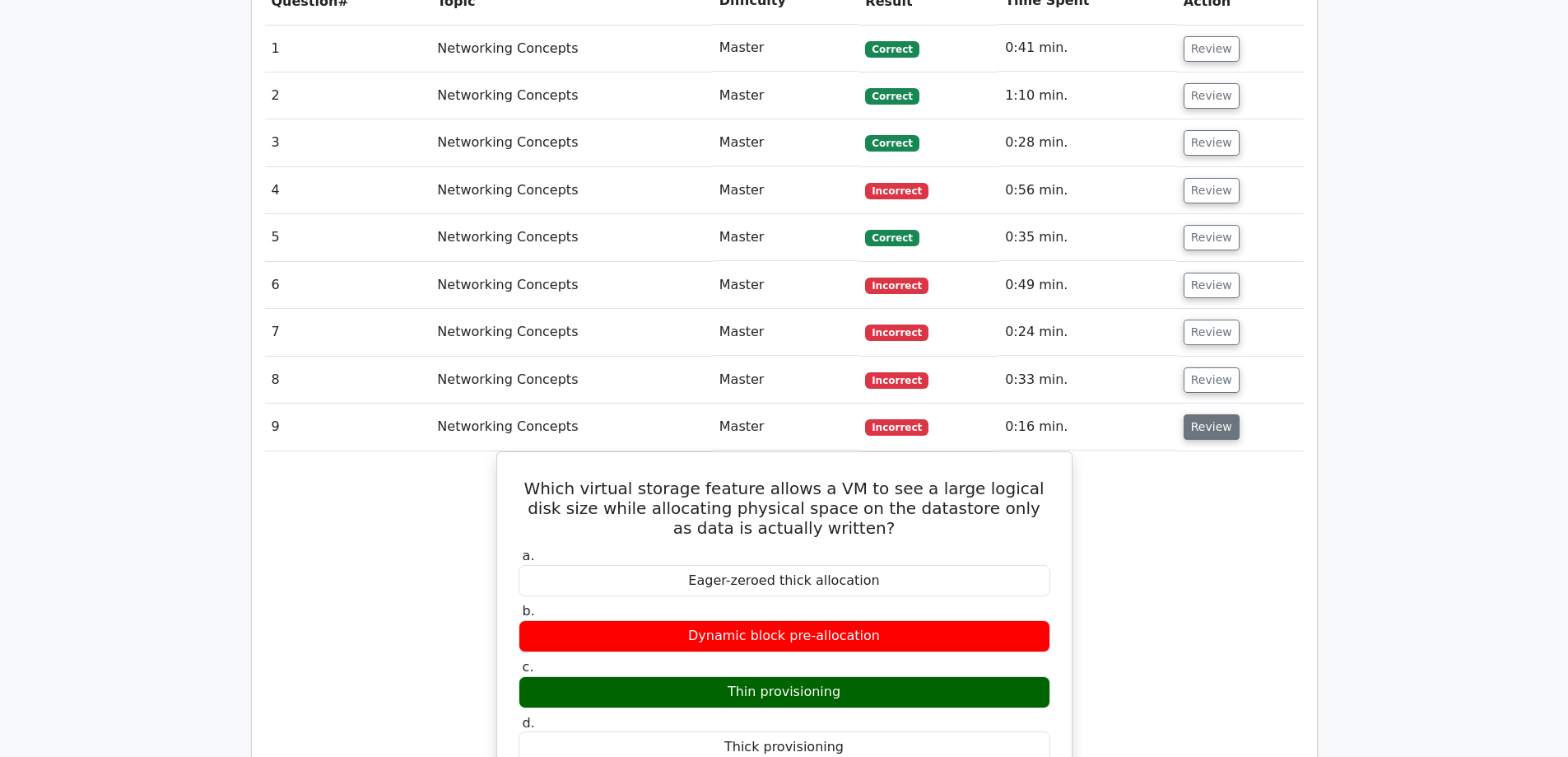
click at [1202, 414] on button "Review" at bounding box center [1212, 427] width 56 height 26
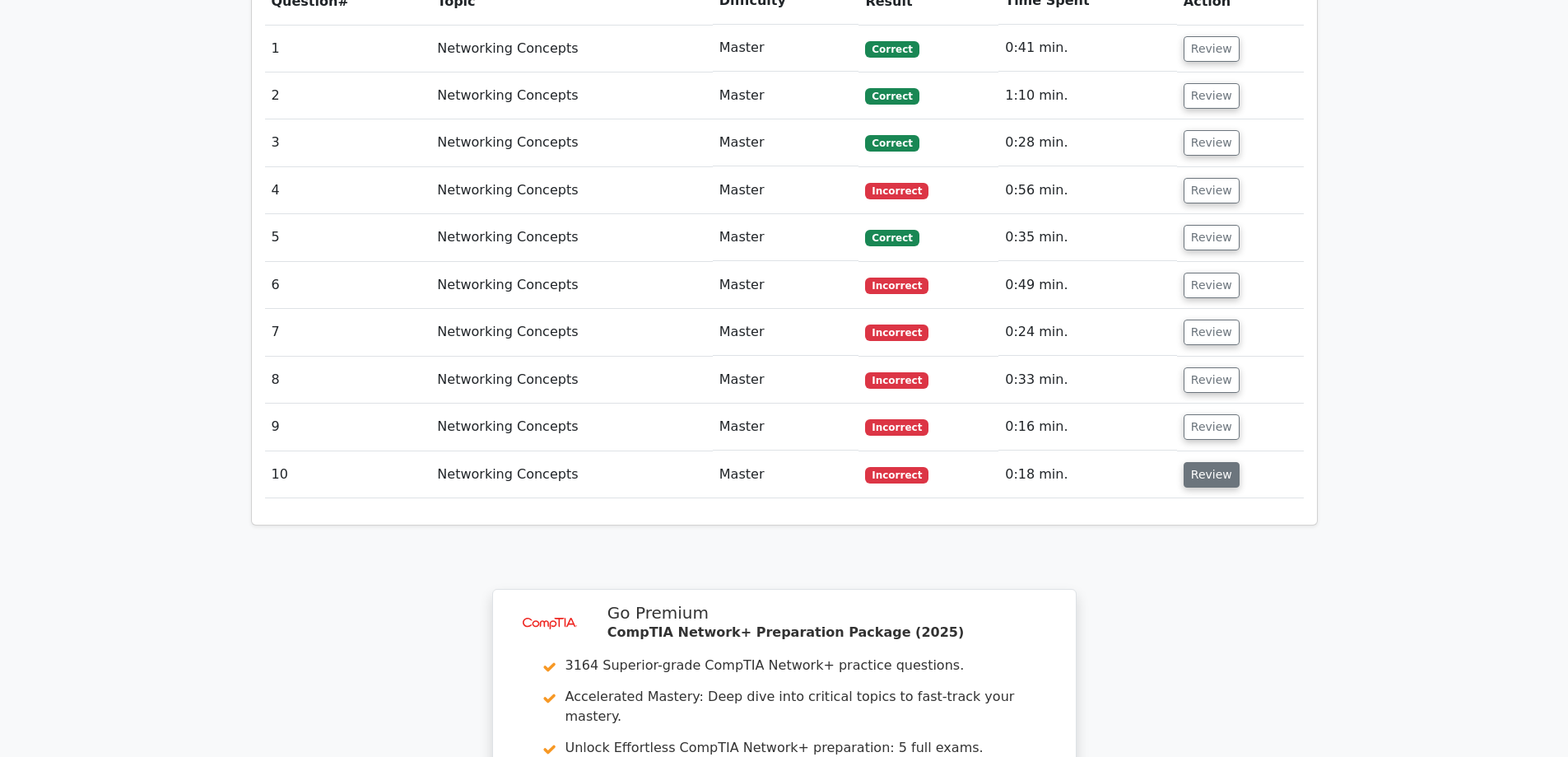
click at [1213, 462] on button "Review" at bounding box center [1212, 475] width 56 height 26
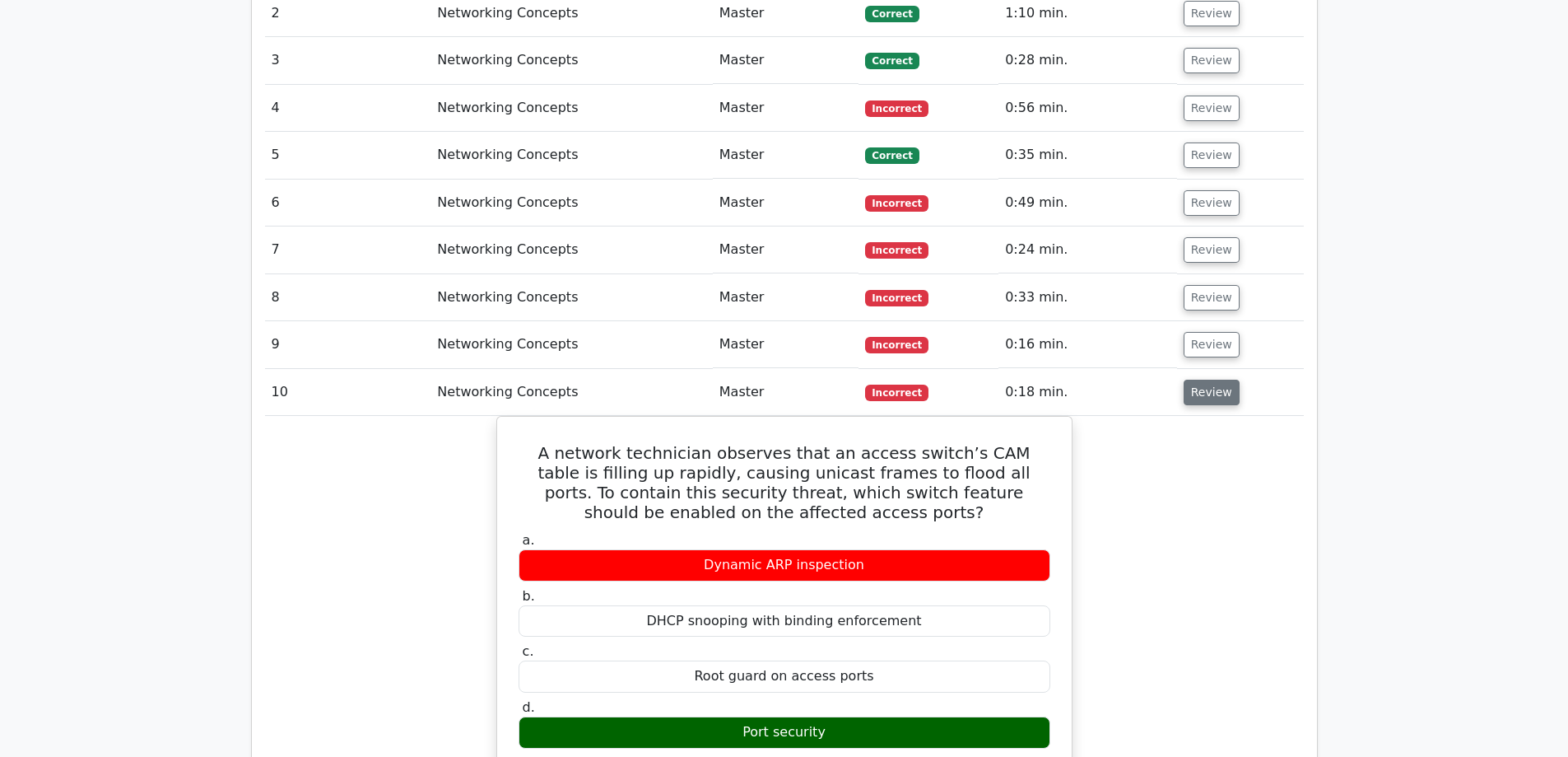
click at [1204, 379] on button "Review" at bounding box center [1212, 392] width 56 height 26
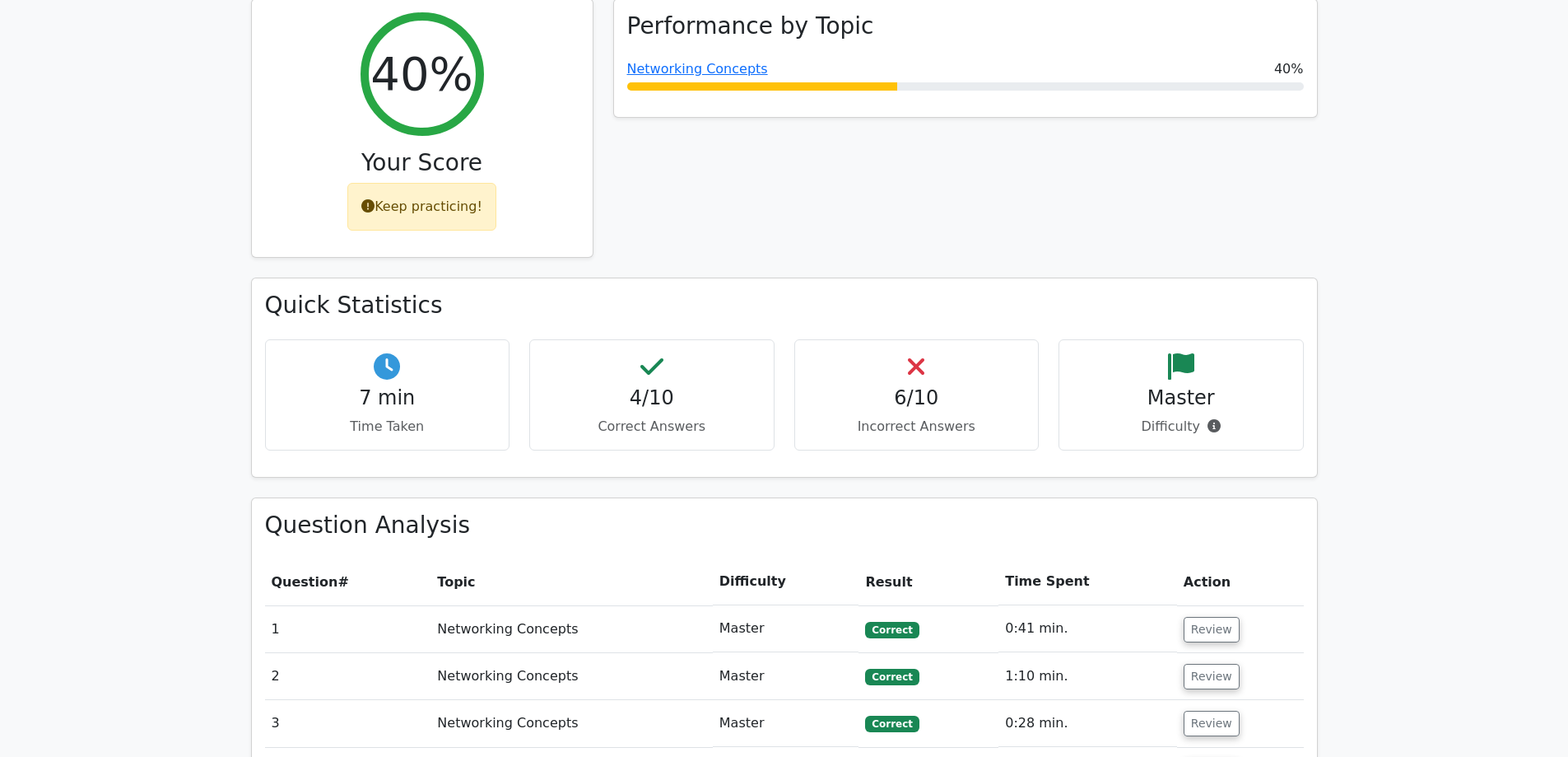
scroll to position [577, 0]
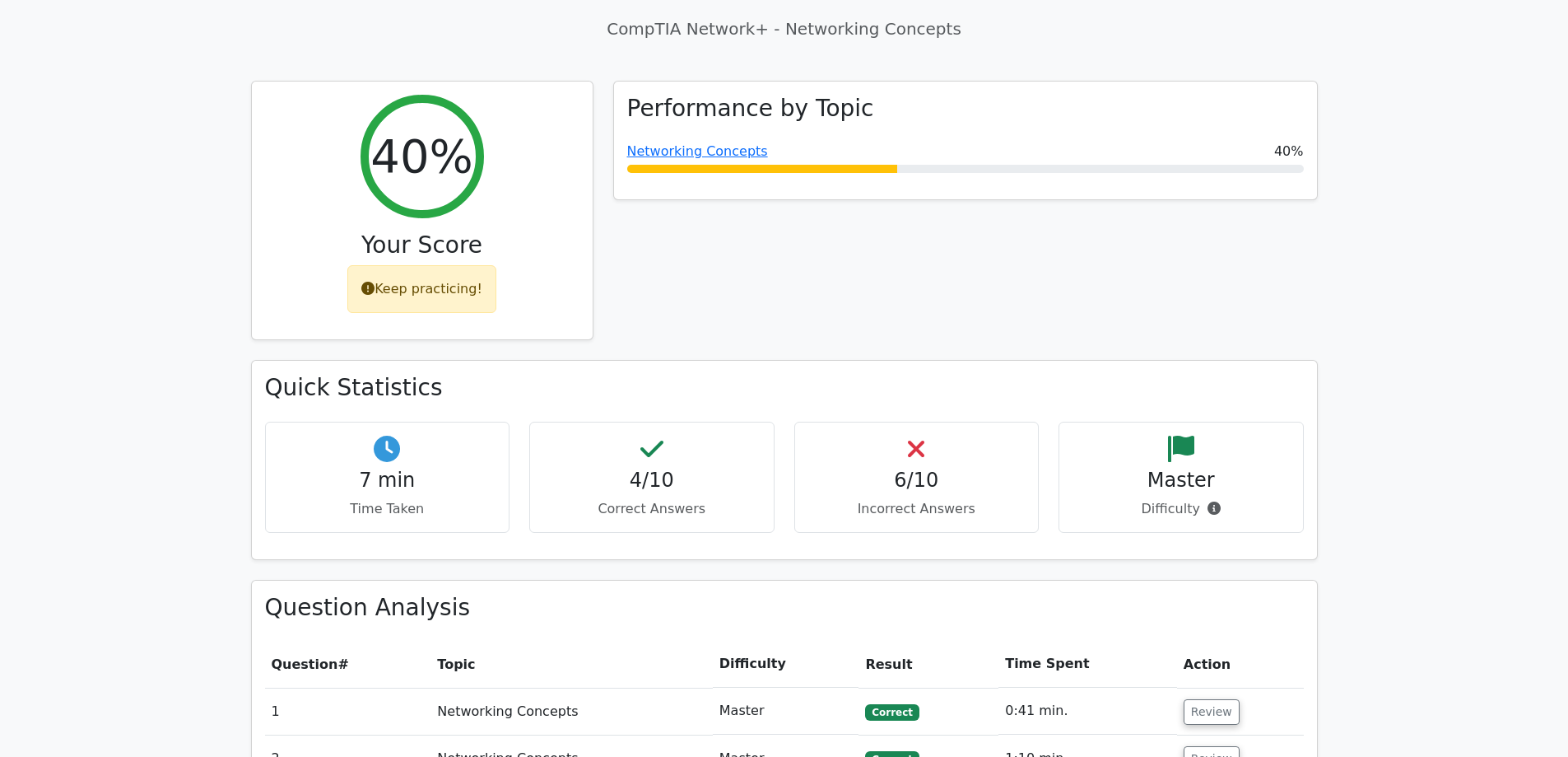
click at [219, 141] on main "image/svg+xml Go Premium CompTIA Network+ Preparation Package (2025) 3164 Super…" at bounding box center [784, 626] width 1568 height 2300
click at [221, 475] on main "image/svg+xml Go Premium CompTIA Network+ Preparation Package (2025) 3164 Super…" at bounding box center [784, 626] width 1568 height 2300
drag, startPoint x: 814, startPoint y: 0, endPoint x: 1399, endPoint y: 119, distance: 597.0
click at [1417, 117] on main "image/svg+xml Go Premium CompTIA Network+ Preparation Package (2025) 3164 Super…" at bounding box center [784, 626] width 1568 height 2300
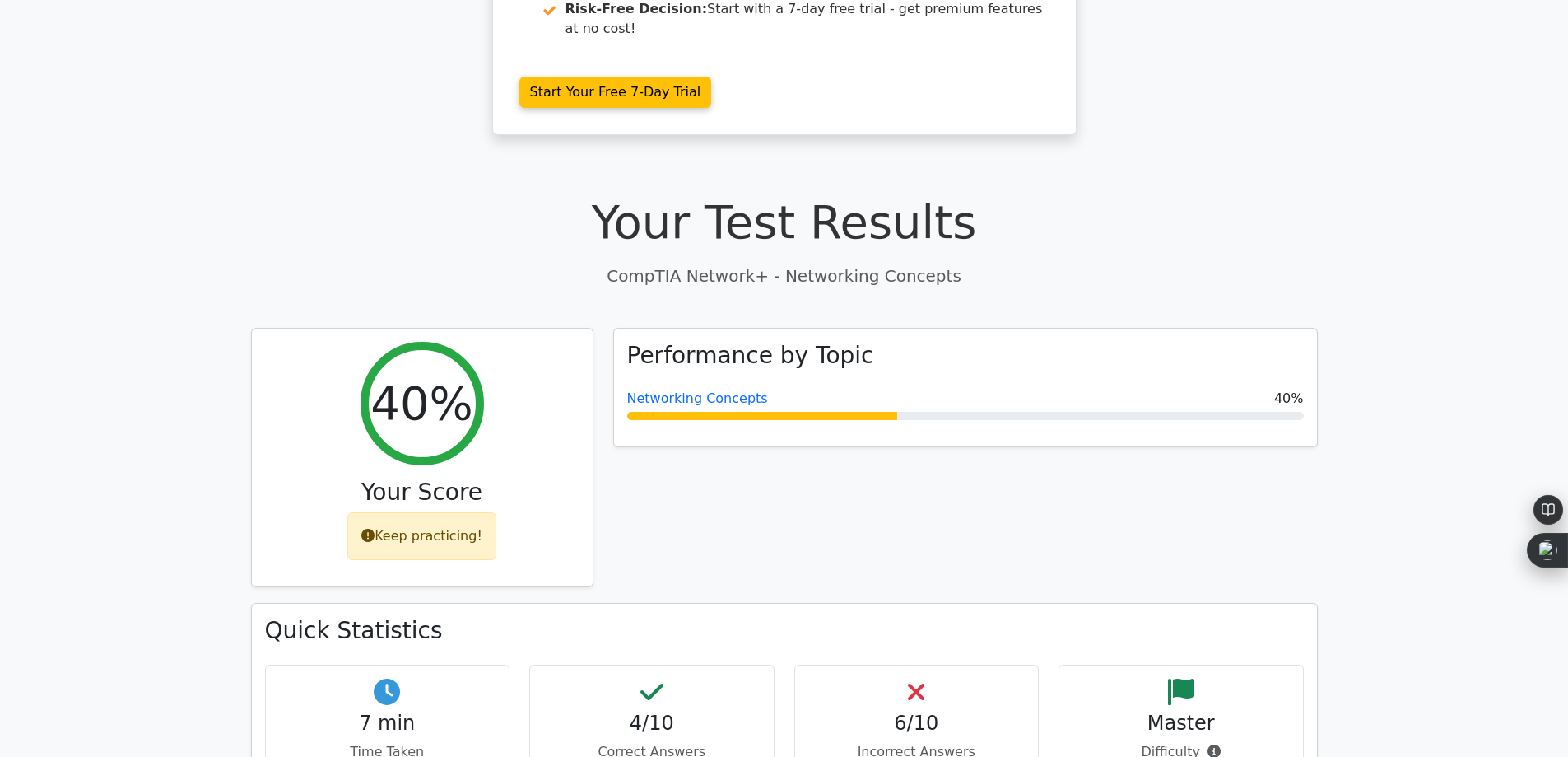
scroll to position [0, 0]
